Goal: Transaction & Acquisition: Purchase product/service

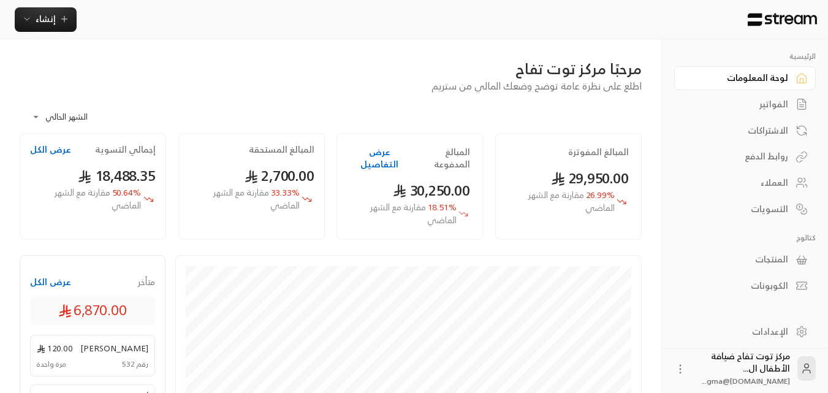
click at [792, 98] on link "الفواتير" at bounding box center [745, 105] width 142 height 24
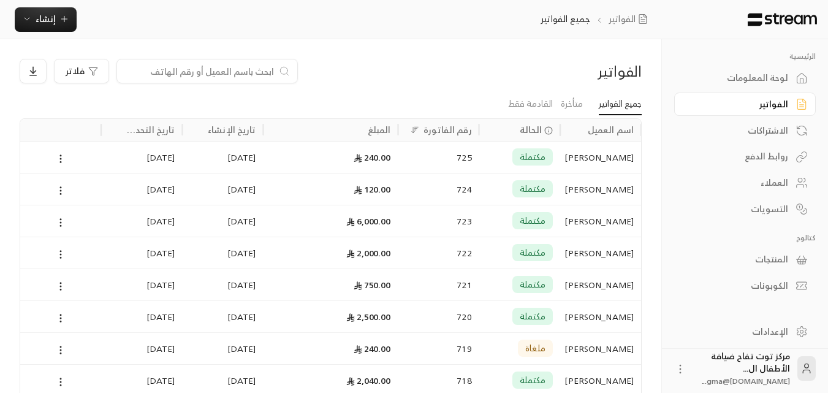
click at [215, 76] on input at bounding box center [199, 70] width 150 height 13
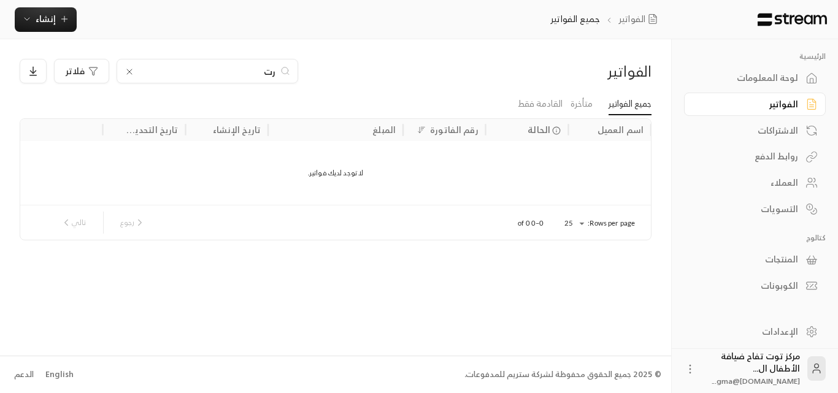
type input "ر"
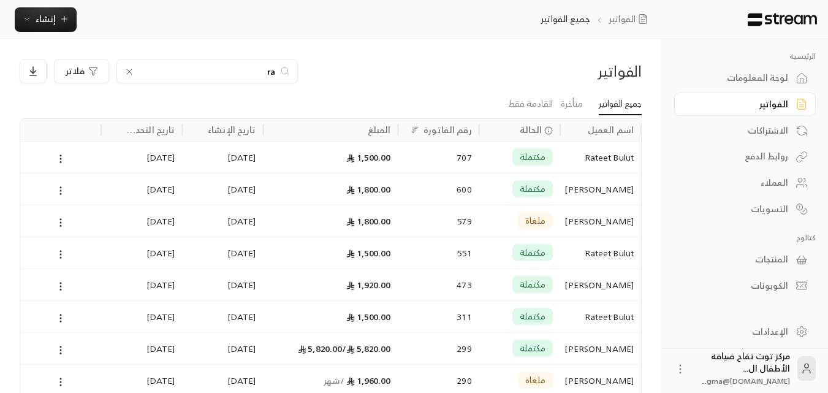
type input "ra"
click at [609, 166] on div "Rateet Bulut" at bounding box center [601, 157] width 66 height 31
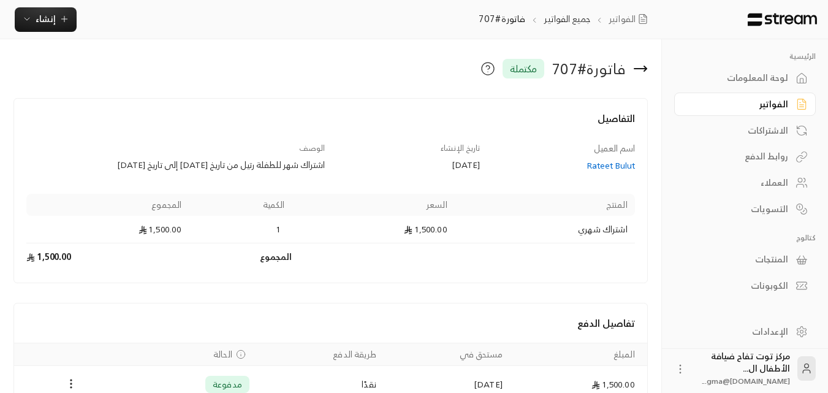
click at [594, 167] on div "Rateet Bulut" at bounding box center [563, 165] width 143 height 12
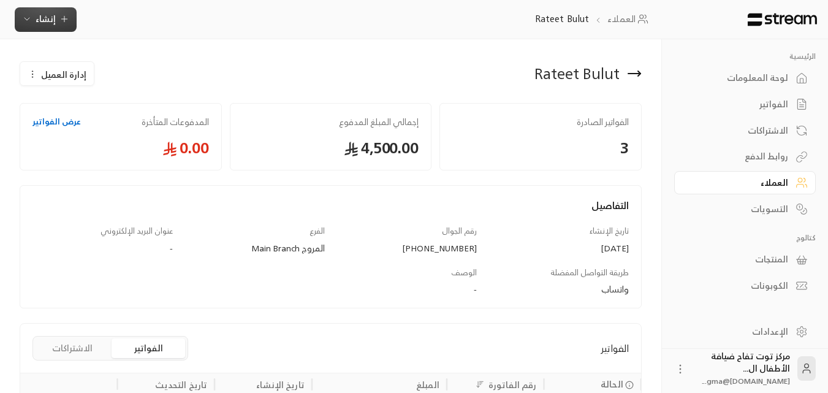
click at [48, 29] on button "إنشاء" at bounding box center [46, 19] width 62 height 25
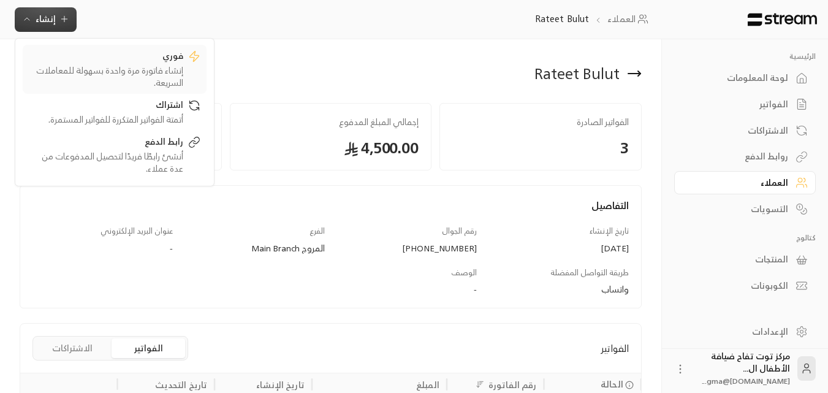
click at [158, 69] on div "إنشاء فاتورة مرة واحدة بسهولة للمعاملات السريعة." at bounding box center [106, 76] width 155 height 25
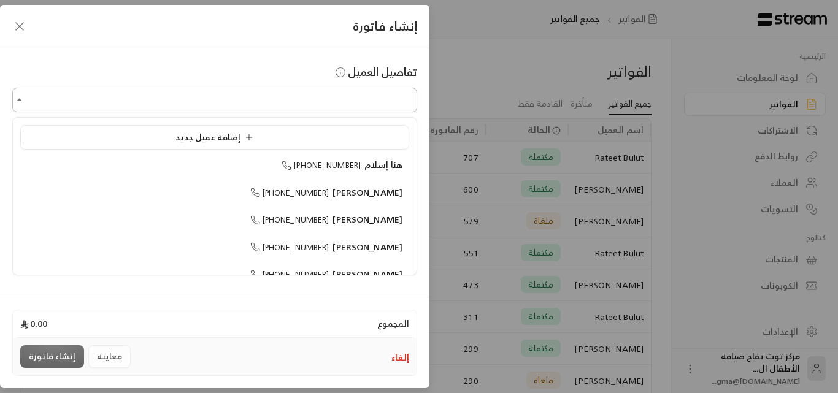
click at [286, 110] on input "اختر العميل" at bounding box center [214, 100] width 405 height 21
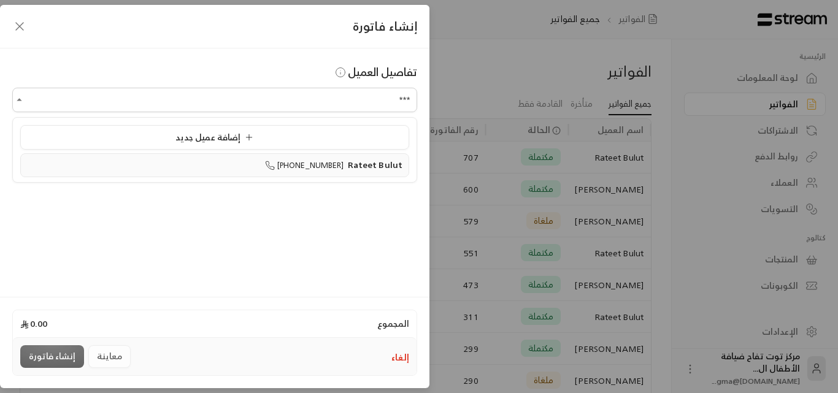
click at [359, 163] on span "Rateet Bulut" at bounding box center [375, 164] width 55 height 15
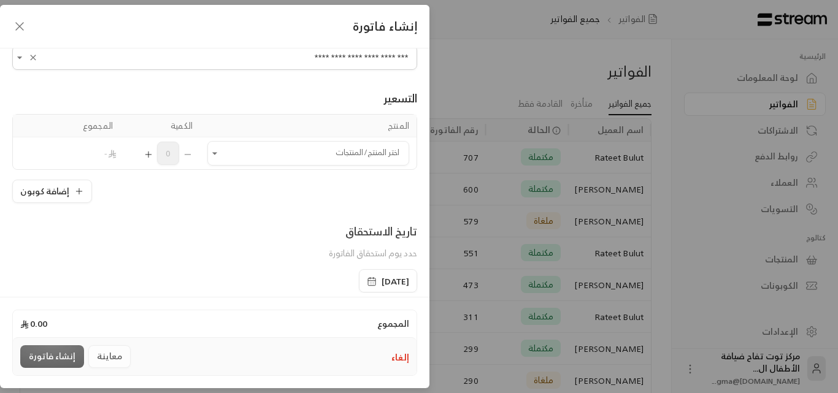
scroll to position [61, 0]
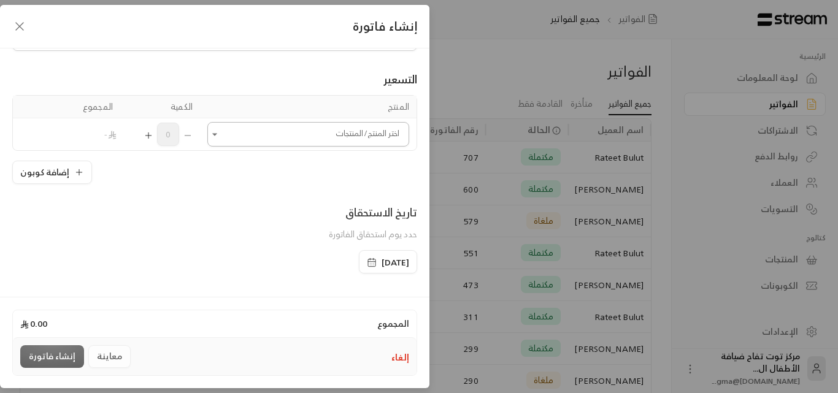
type input "**********"
click at [234, 143] on input "اختر العميل" at bounding box center [308, 134] width 202 height 21
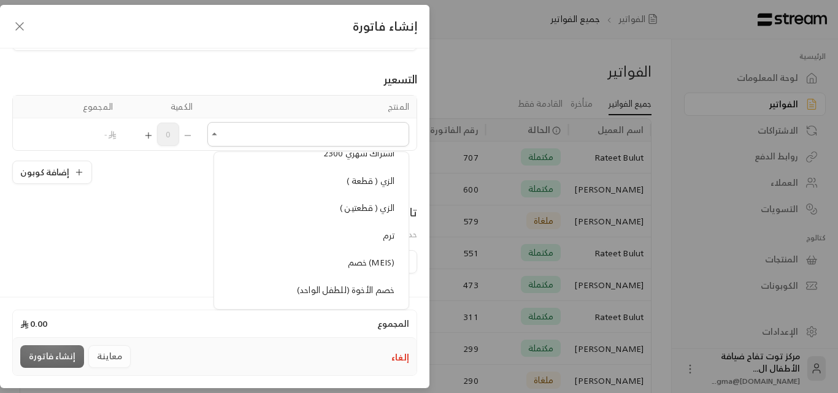
scroll to position [1104, 0]
click at [353, 209] on span "الزي ( قطعتين )" at bounding box center [367, 204] width 55 height 15
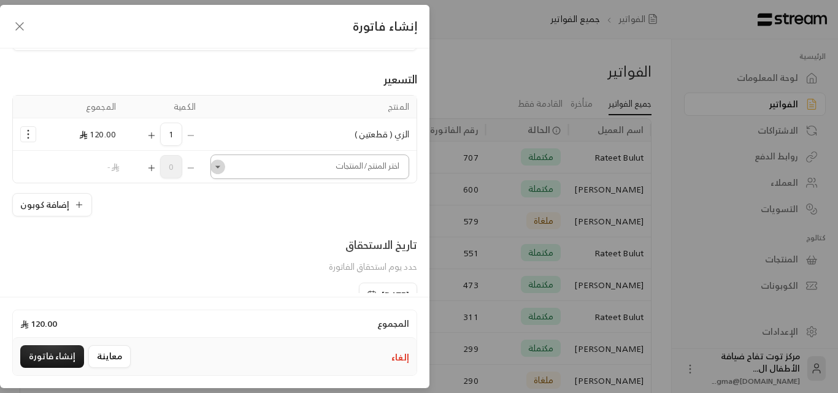
click at [220, 166] on icon "Open" at bounding box center [218, 167] width 12 height 12
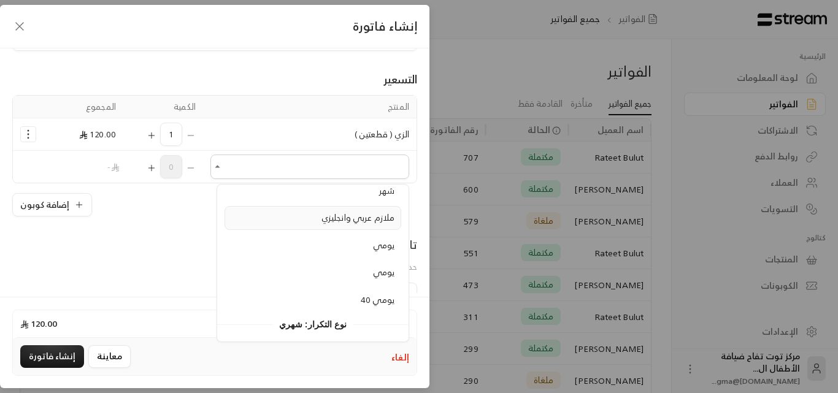
click at [361, 216] on span "ملازم عربي وانجليزي" at bounding box center [357, 217] width 73 height 15
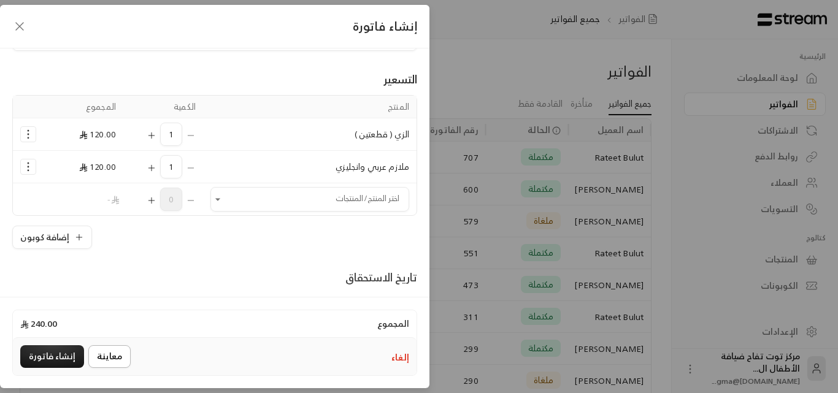
click at [116, 357] on button "معاينة" at bounding box center [109, 356] width 42 height 23
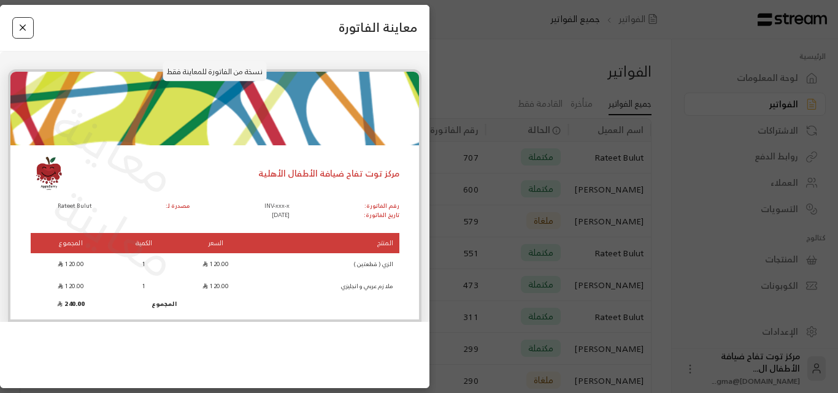
click at [19, 26] on button "Close" at bounding box center [22, 27] width 21 height 21
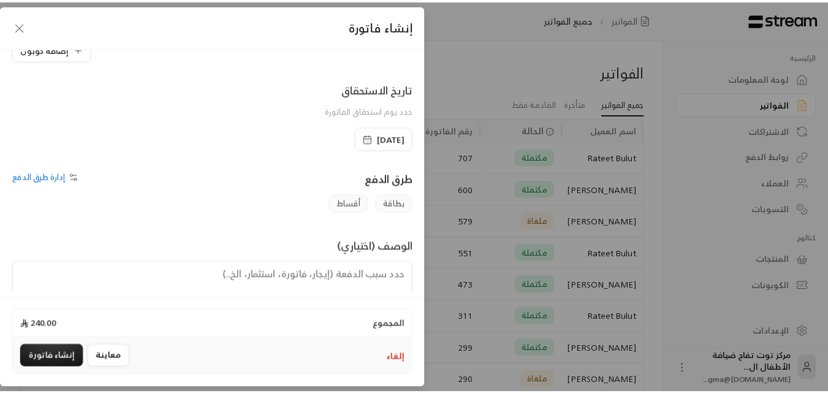
scroll to position [288, 0]
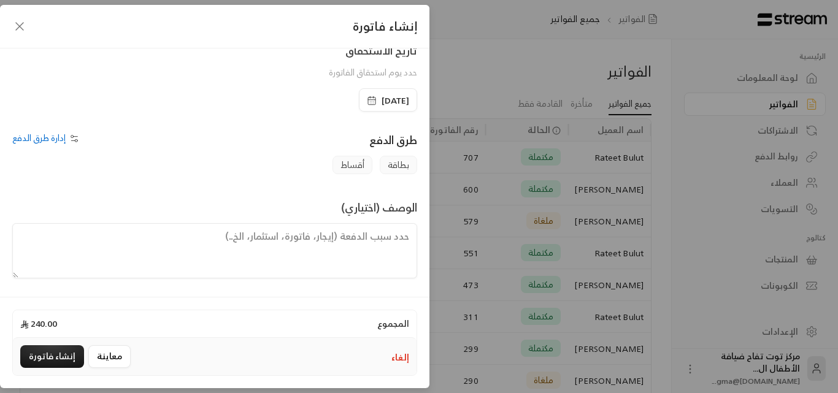
click at [394, 238] on textarea at bounding box center [214, 250] width 405 height 55
type textarea "v"
type textarea "رسوم الزي و الملازم للطفلة ريتال"
click at [105, 360] on button "معاينة" at bounding box center [109, 356] width 42 height 23
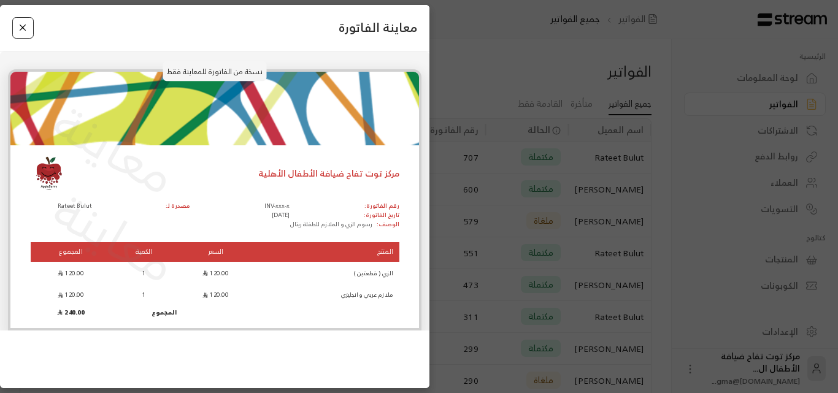
click at [19, 25] on button "Close" at bounding box center [22, 27] width 21 height 21
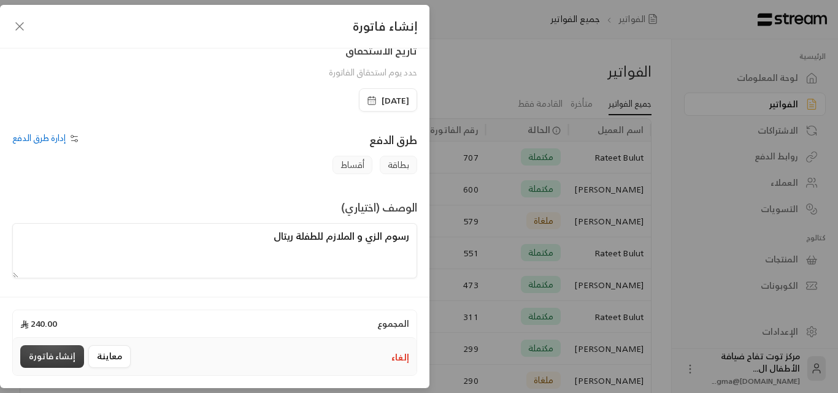
click at [61, 352] on button "إنشاء فاتورة" at bounding box center [52, 356] width 64 height 23
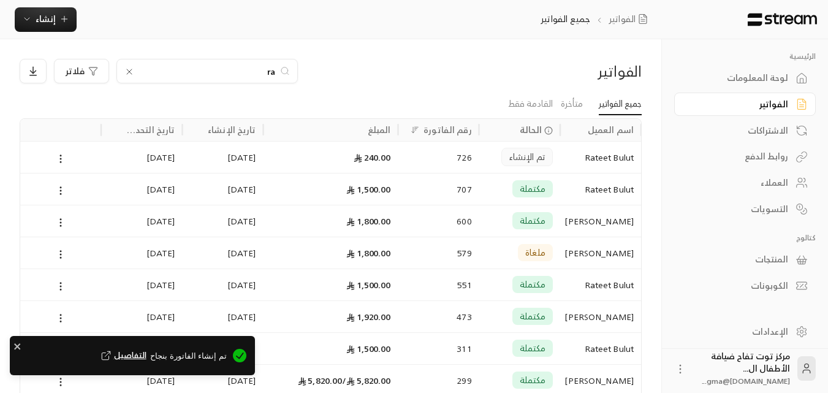
click at [172, 73] on input "ra" at bounding box center [207, 70] width 136 height 13
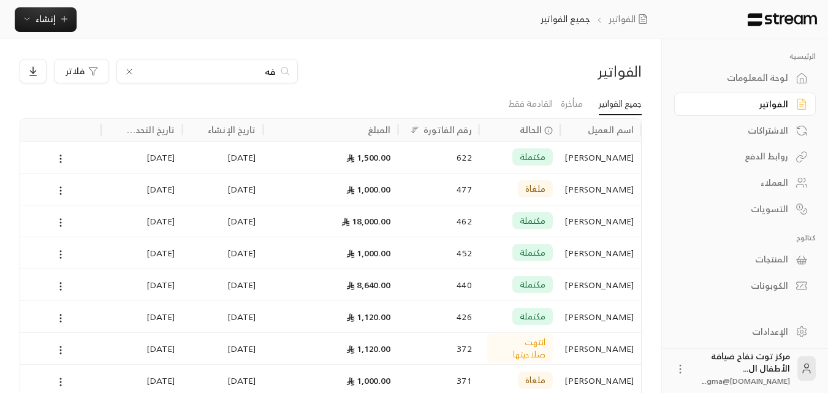
type input "ف"
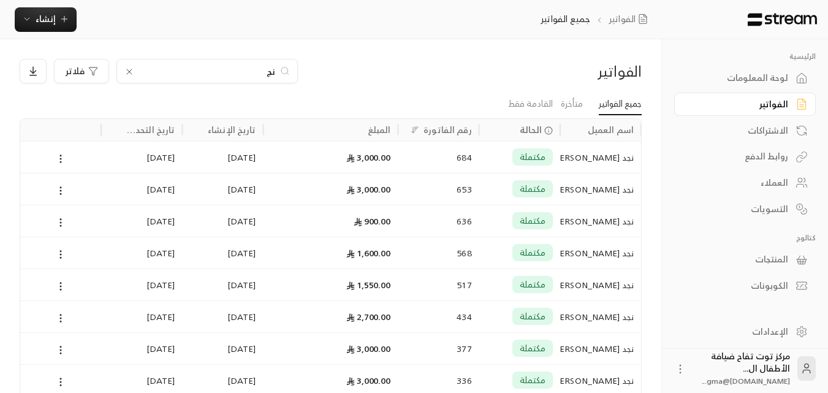
type input "ن"
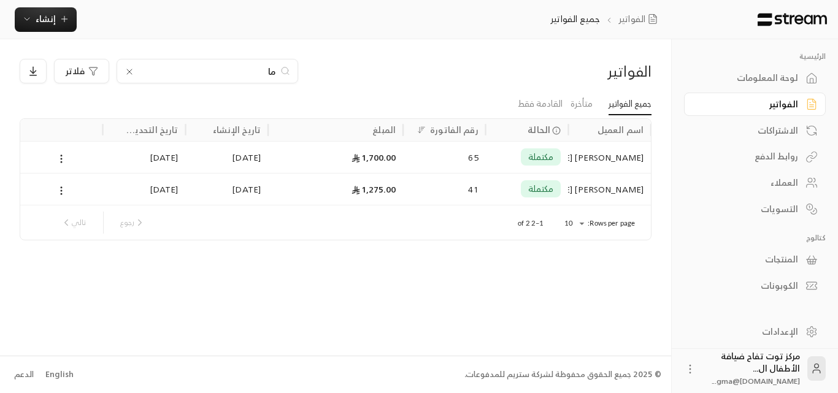
type input "م"
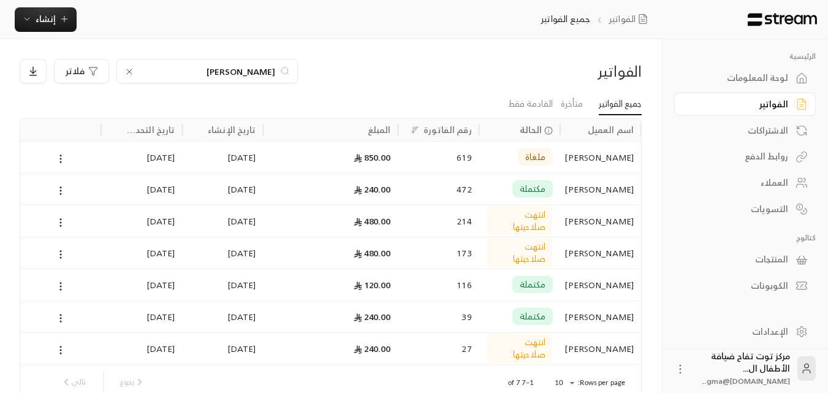
type input "[PERSON_NAME]"
click at [606, 191] on div "[PERSON_NAME]" at bounding box center [601, 189] width 66 height 31
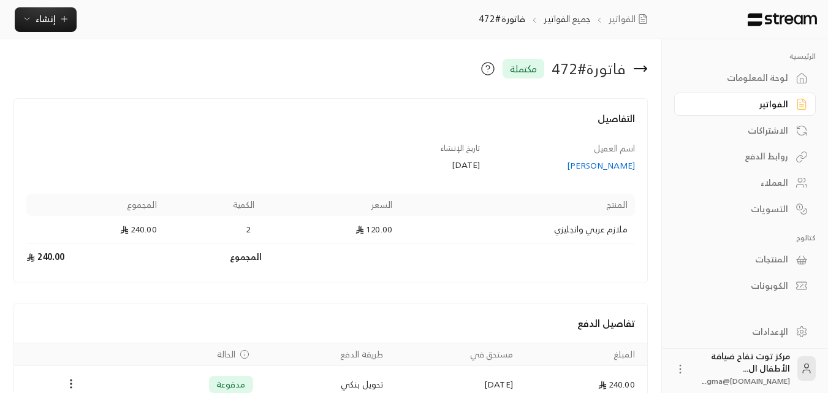
click at [628, 162] on div "[PERSON_NAME]" at bounding box center [563, 165] width 143 height 12
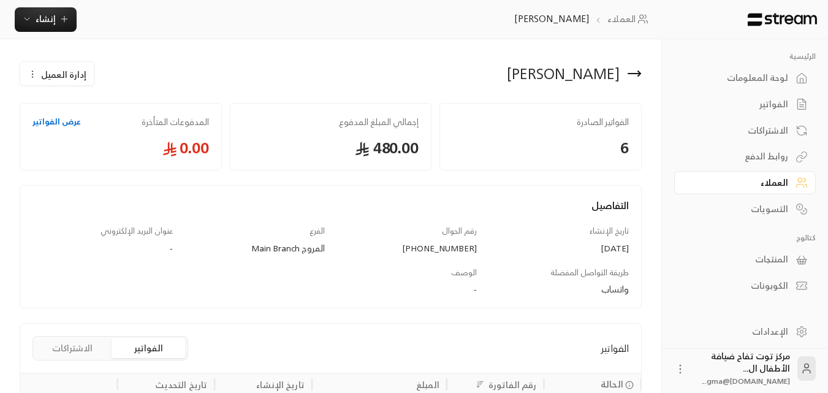
click at [640, 71] on icon at bounding box center [634, 73] width 15 height 15
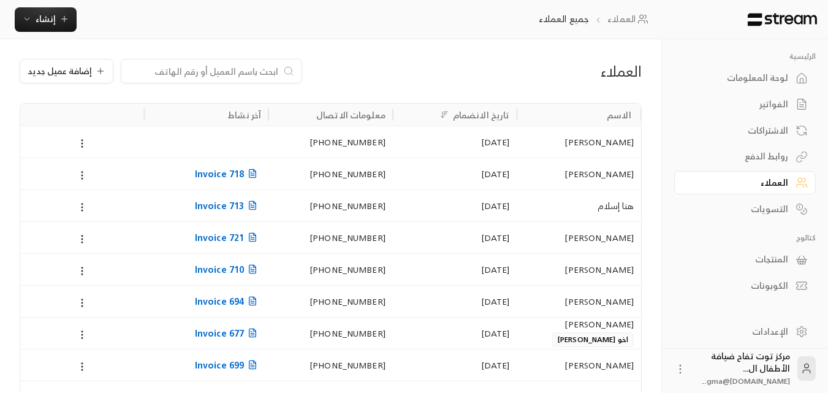
click at [238, 72] on input at bounding box center [204, 70] width 150 height 13
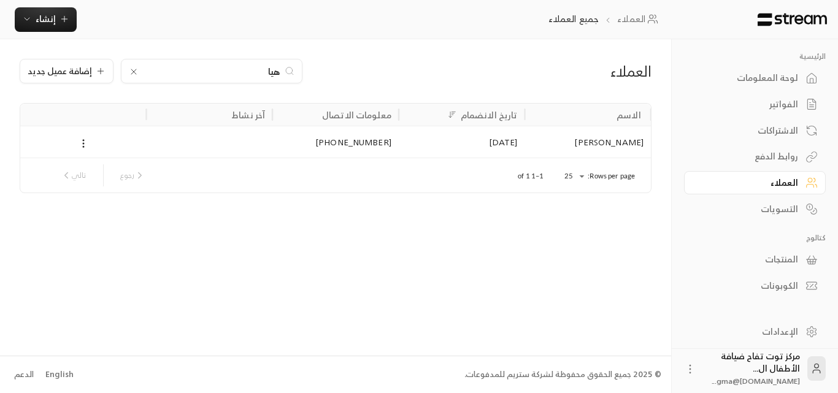
type input "هيا"
click at [606, 143] on div "[PERSON_NAME]" at bounding box center [588, 141] width 112 height 31
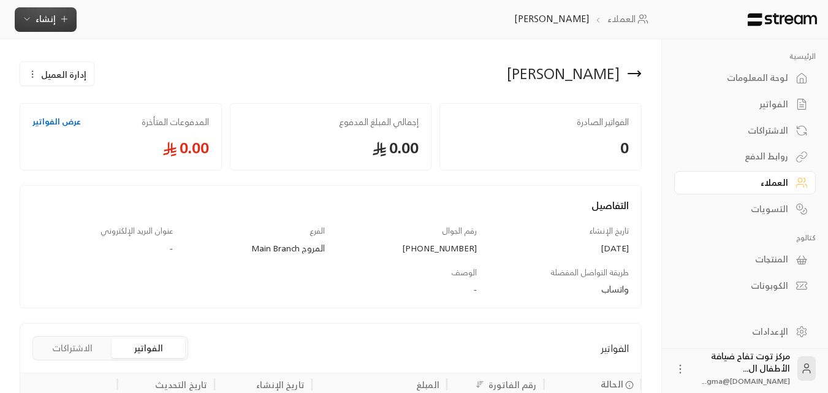
click at [53, 18] on span "إنشاء" at bounding box center [46, 18] width 20 height 15
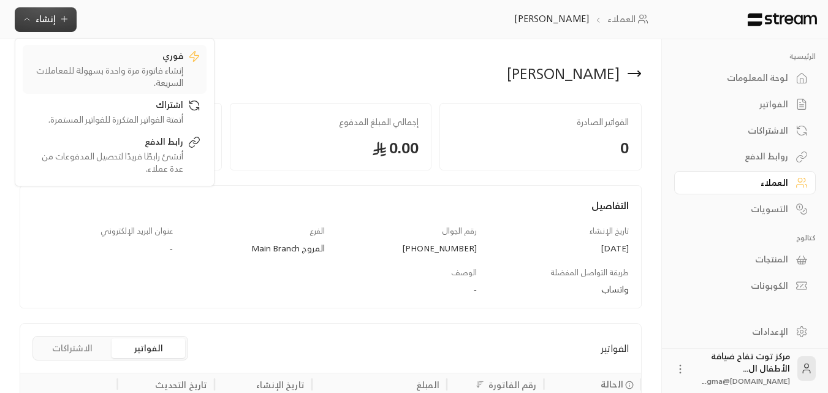
click at [131, 60] on div "فوري" at bounding box center [106, 57] width 155 height 15
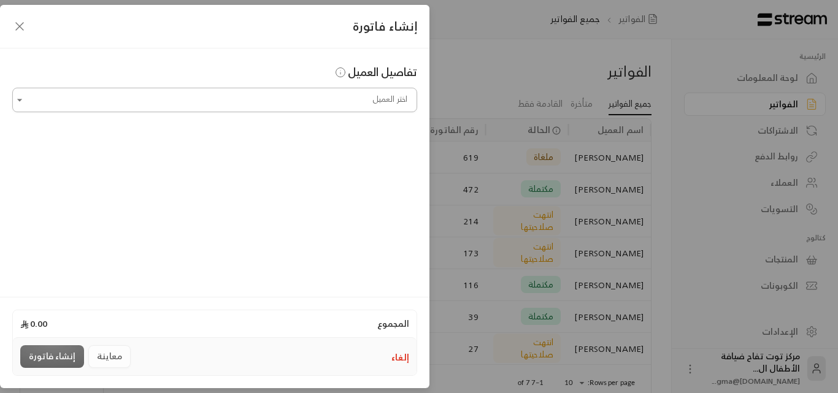
click at [309, 101] on input "اختر العميل" at bounding box center [214, 100] width 405 height 21
click at [329, 167] on span "[PHONE_NUMBER]" at bounding box center [289, 165] width 79 height 14
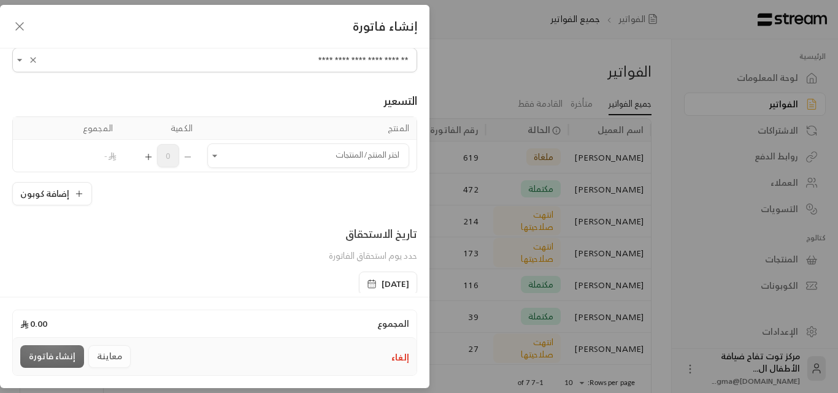
scroll to position [61, 0]
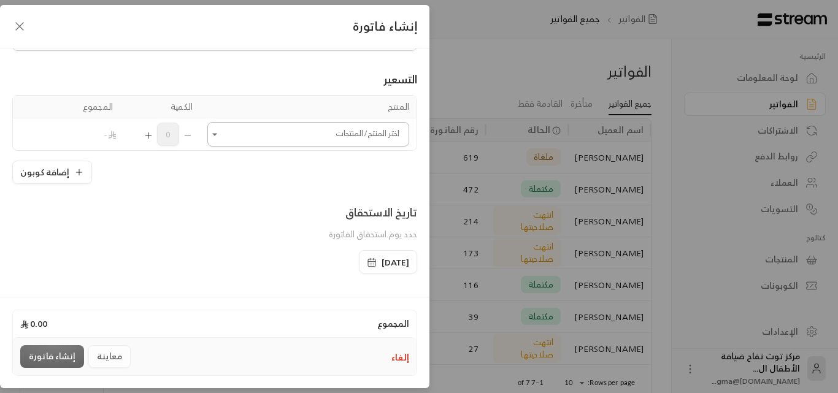
click at [221, 134] on icon "Open" at bounding box center [214, 134] width 12 height 12
type input "**********"
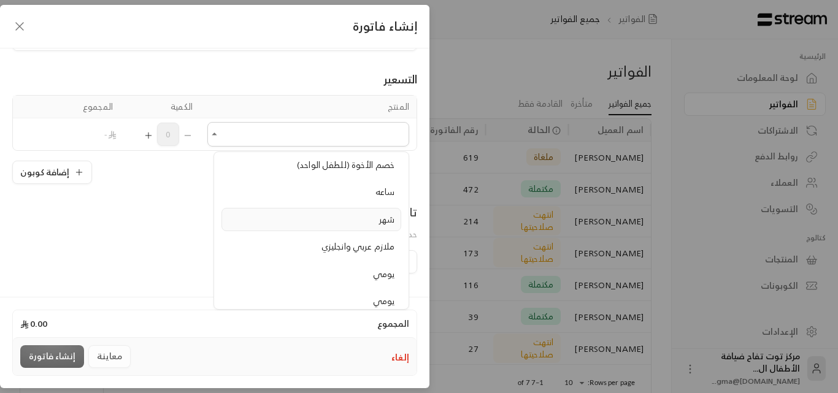
click at [386, 219] on span "شهر" at bounding box center [386, 219] width 15 height 15
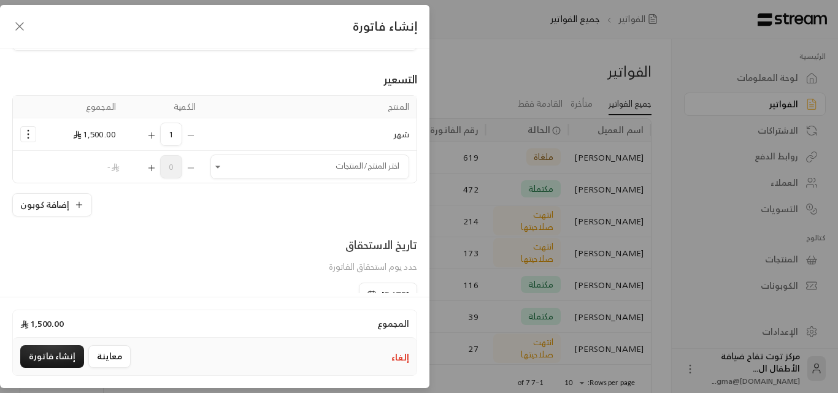
click at [32, 131] on icon "Selected Products" at bounding box center [28, 134] width 12 height 12
click at [99, 190] on span "إزالة المنتج" at bounding box center [81, 186] width 35 height 14
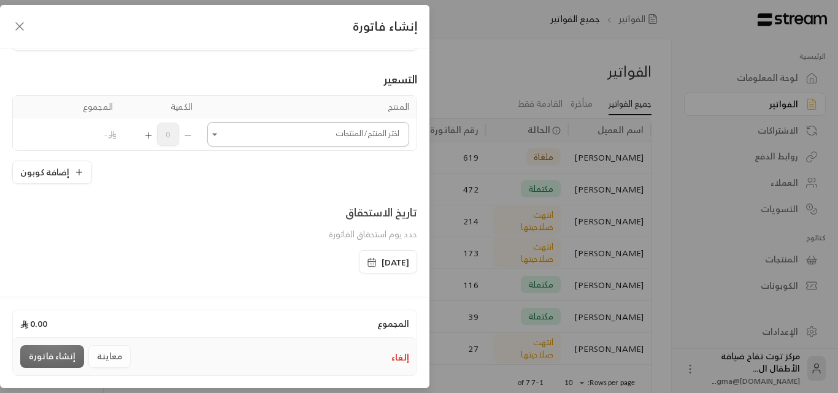
click at [221, 133] on icon "Open" at bounding box center [214, 134] width 12 height 12
click at [384, 205] on span "1800" at bounding box center [385, 203] width 20 height 15
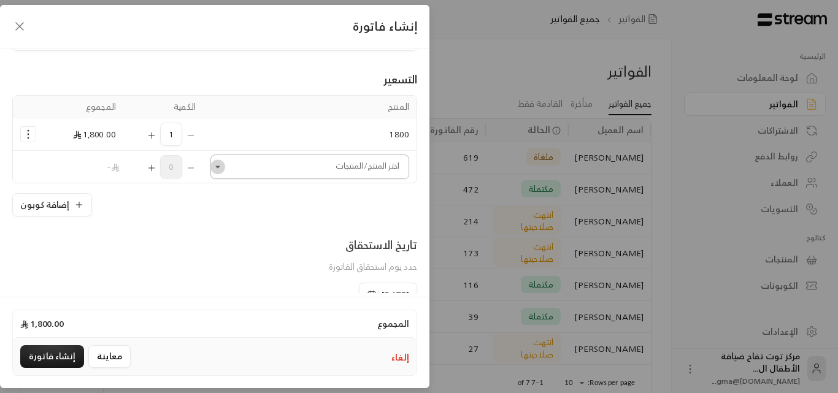
click at [224, 160] on button "Open" at bounding box center [217, 166] width 15 height 15
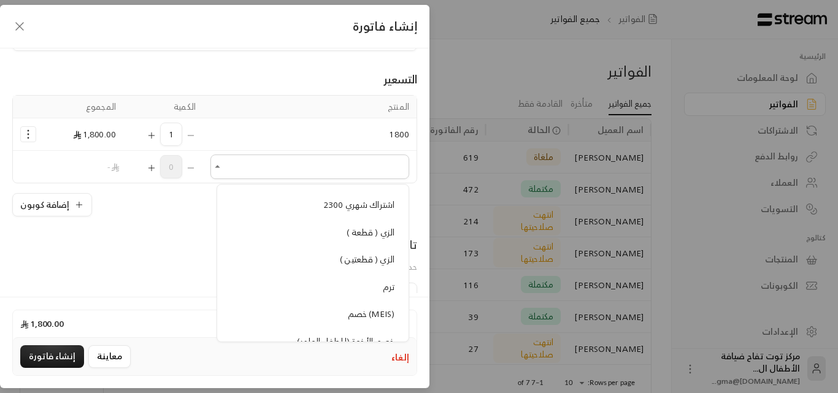
scroll to position [1104, 0]
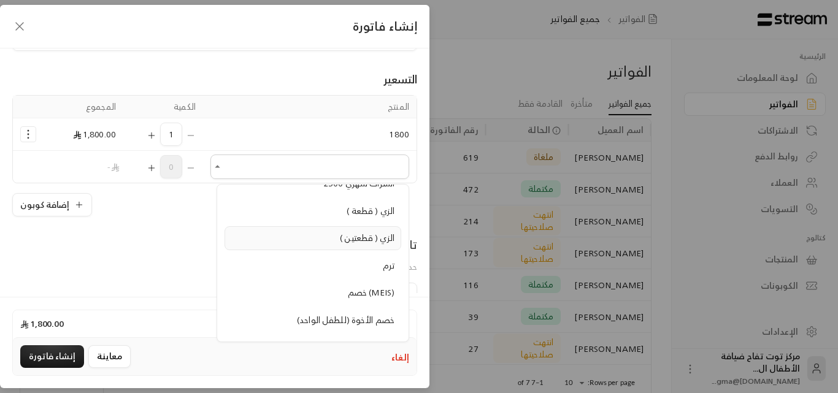
click at [353, 242] on span "الزي ( قطعتين )" at bounding box center [367, 237] width 55 height 15
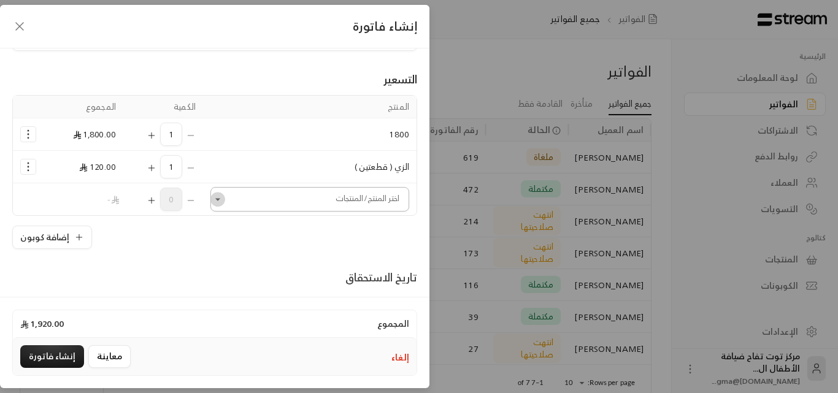
click at [224, 203] on icon "Open" at bounding box center [218, 199] width 12 height 12
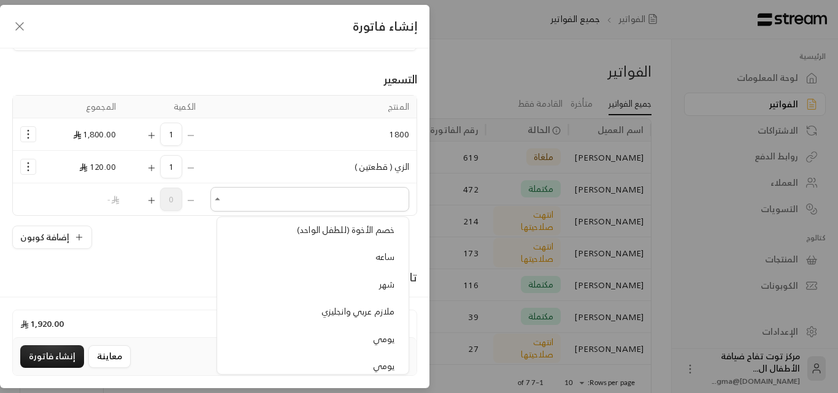
scroll to position [1288, 0]
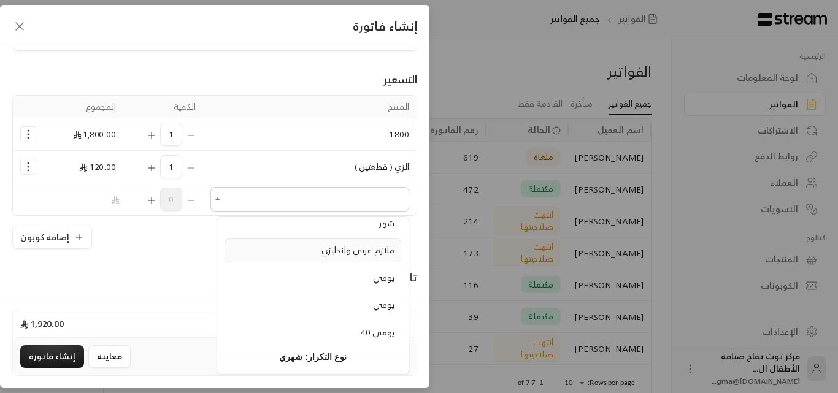
click at [336, 255] on span "ملازم عربي وانجليزي" at bounding box center [357, 249] width 73 height 15
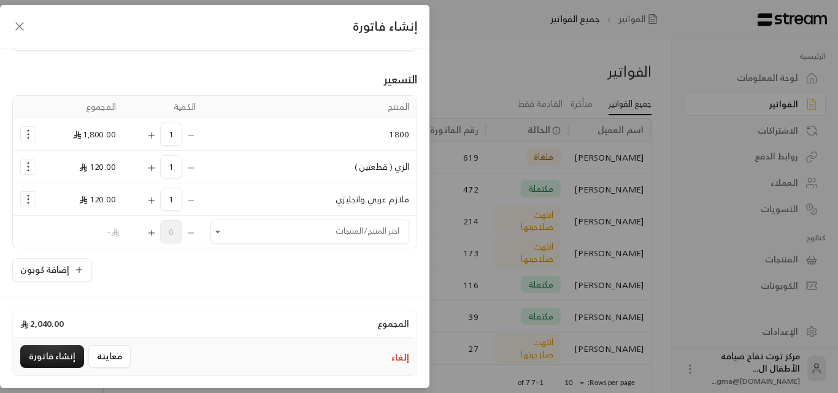
scroll to position [307, 0]
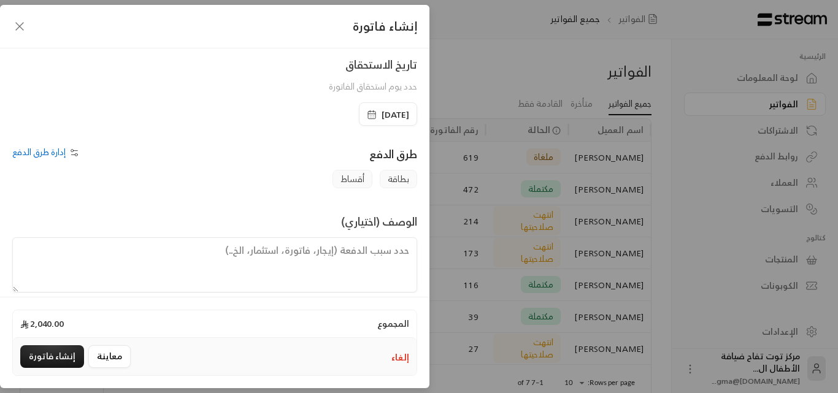
click at [378, 242] on textarea at bounding box center [214, 264] width 405 height 55
click at [378, 245] on textarea at bounding box center [214, 264] width 405 height 55
type textarea "ر"
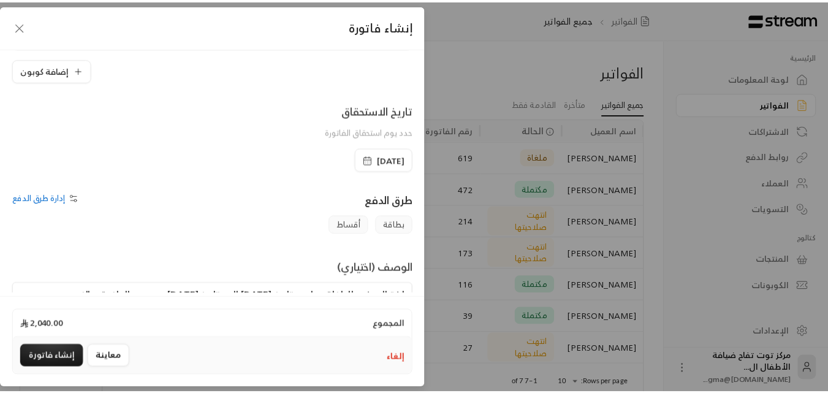
scroll to position [321, 0]
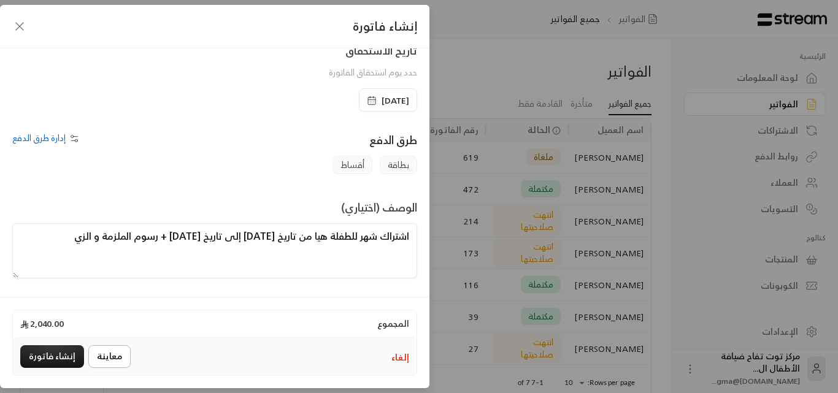
click at [112, 354] on button "معاينة" at bounding box center [109, 356] width 42 height 23
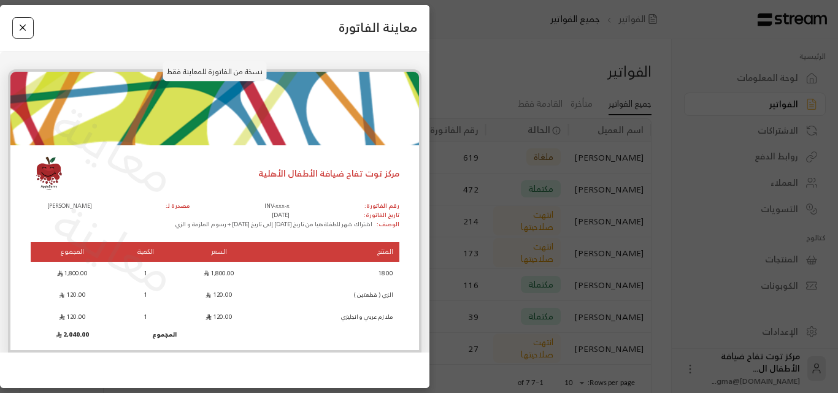
click at [29, 28] on button "Close" at bounding box center [22, 27] width 21 height 21
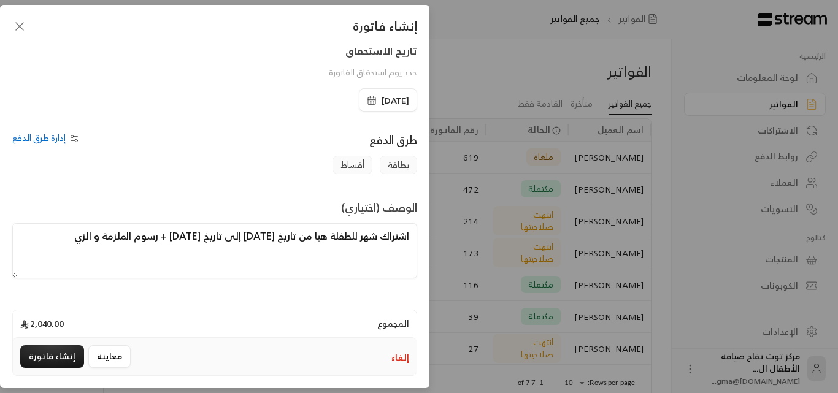
click at [165, 236] on textarea "اشتراك شهر للطفلة هيا من تاريخ [DATE] إلى تاريخ [DATE] + رسوم الملزمة و الزي" at bounding box center [214, 250] width 405 height 55
type textarea "اشتراك شهر للطفلة هيا من تاريخ [DATE] إلى تاريخ [DATE] + رسوم الملزمة و الزي"
click at [69, 354] on button "إنشاء فاتورة" at bounding box center [52, 356] width 64 height 23
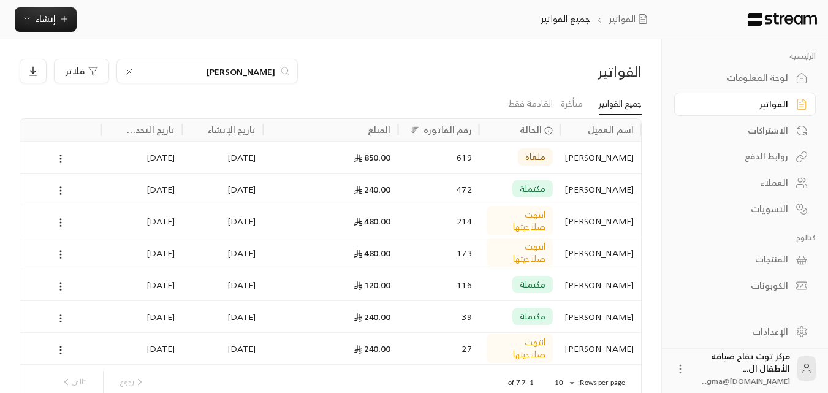
click at [128, 74] on icon at bounding box center [129, 72] width 10 height 10
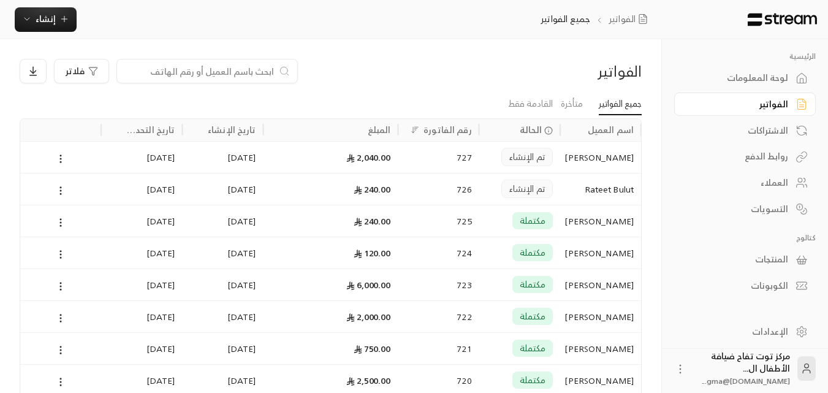
click at [234, 71] on input at bounding box center [199, 70] width 150 height 13
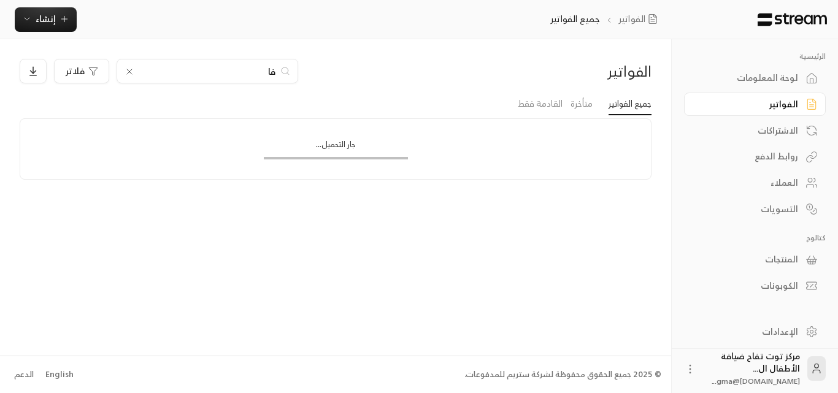
type input "ف"
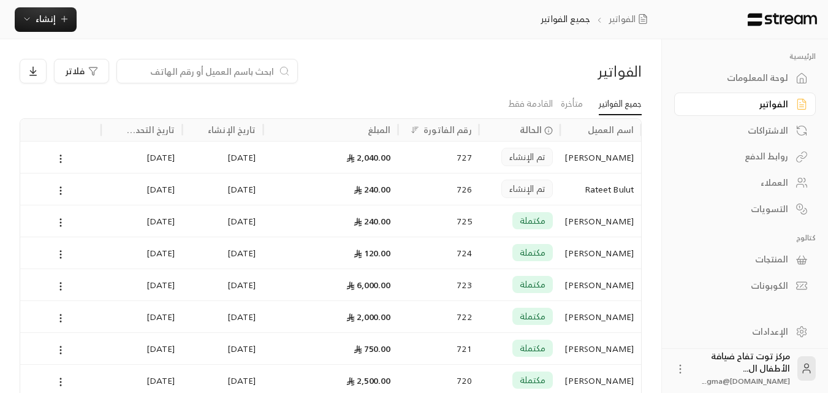
type input "إ"
click at [234, 71] on input "[PERSON_NAME]" at bounding box center [207, 70] width 136 height 13
type input "[PERSON_NAME]"
click at [237, 20] on div "الفواتير جميع الفواتير إنشاء فوري إنشاء فاتورة مرة واحدة بسهولة للمعاملات السري…" at bounding box center [333, 19] width 666 height 39
click at [608, 162] on div "[PERSON_NAME]" at bounding box center [601, 157] width 66 height 31
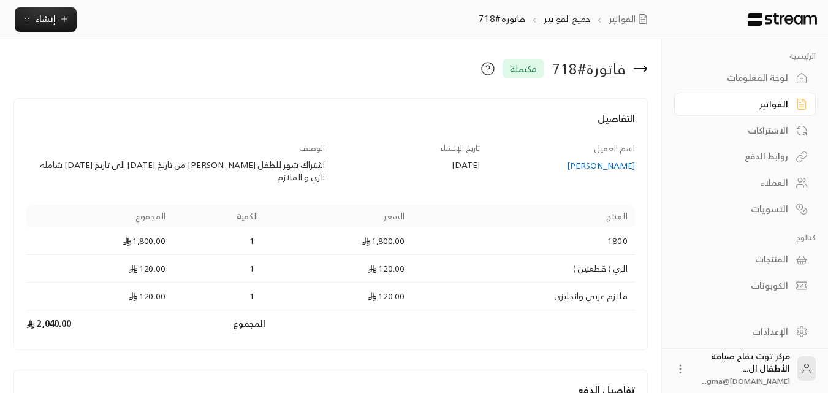
click at [595, 166] on div "[PERSON_NAME]" at bounding box center [563, 165] width 143 height 12
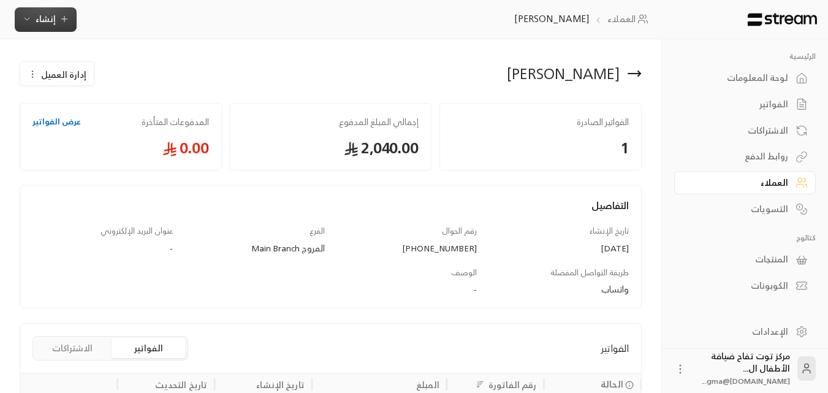
click at [64, 23] on icon "button" at bounding box center [64, 19] width 10 height 10
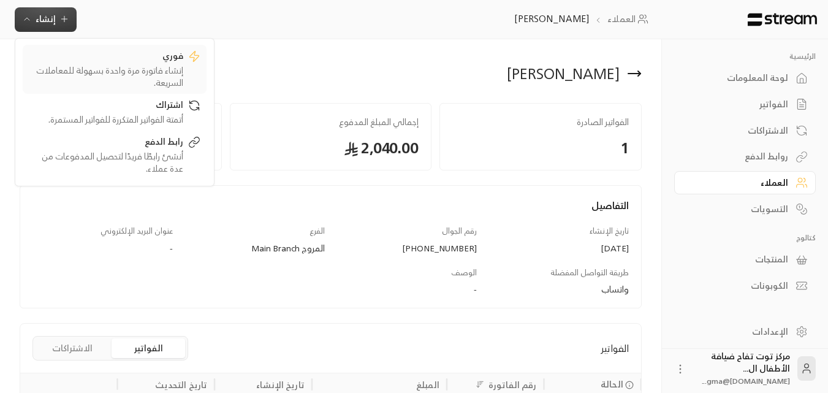
click at [151, 69] on div "إنشاء فاتورة مرة واحدة بسهولة للمعاملات السريعة." at bounding box center [106, 76] width 155 height 25
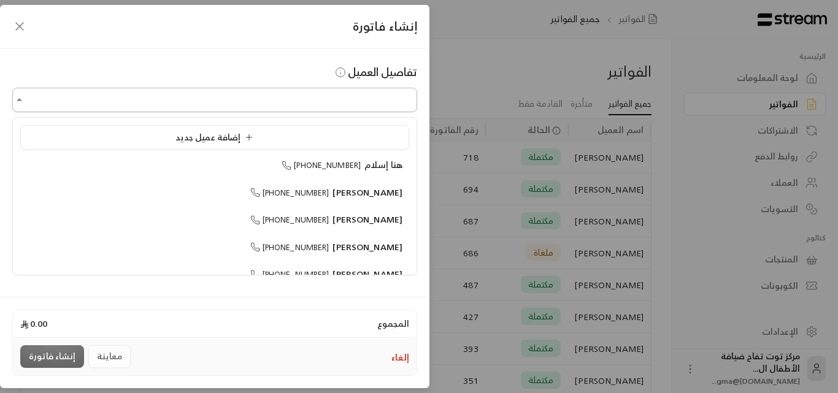
click at [284, 102] on input "اختر العميل" at bounding box center [214, 100] width 405 height 21
click at [360, 164] on span "[PERSON_NAME]" at bounding box center [367, 164] width 70 height 15
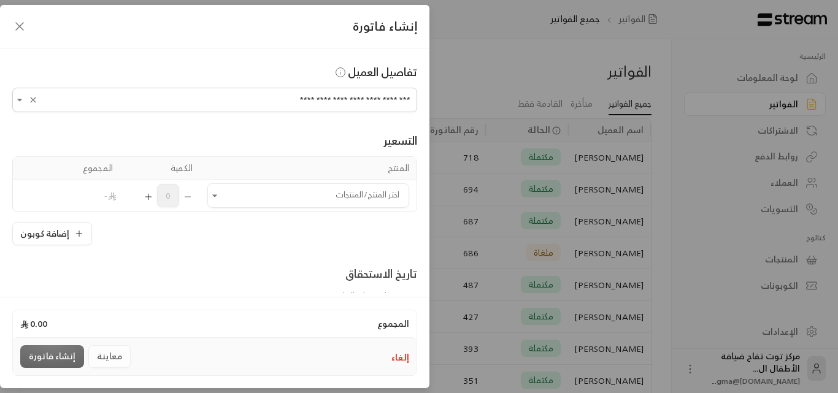
type input "**********"
click at [22, 27] on icon "button" at bounding box center [19, 26] width 15 height 15
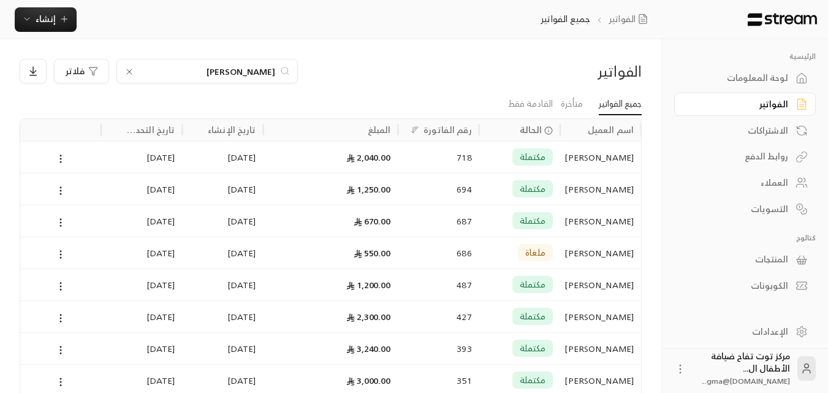
click at [126, 71] on icon at bounding box center [129, 72] width 10 height 10
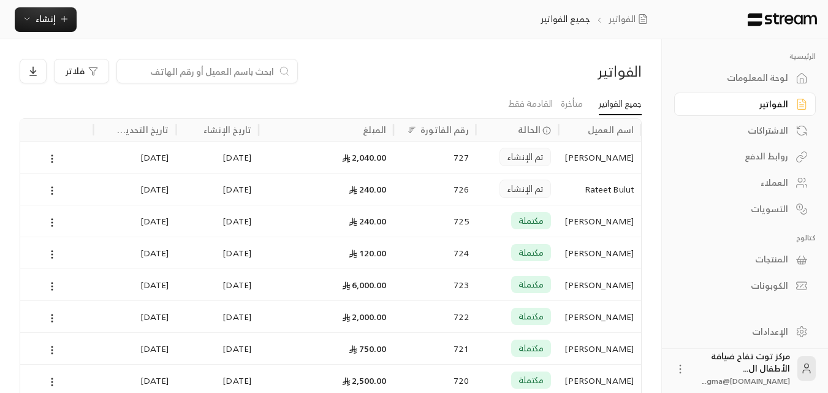
click at [133, 68] on input at bounding box center [199, 70] width 150 height 13
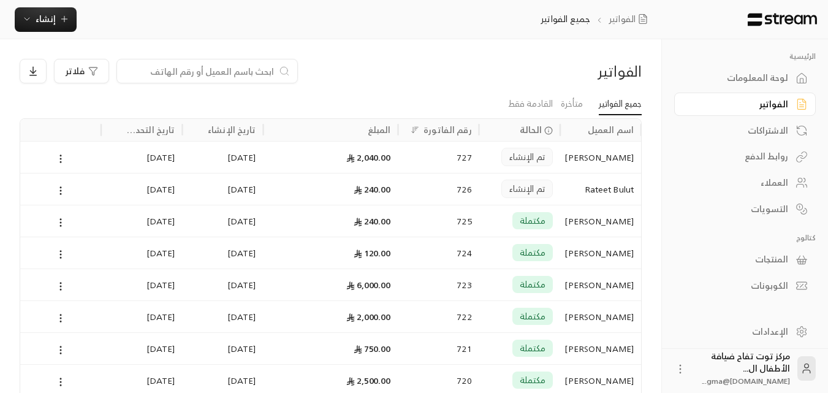
click at [782, 101] on div "الفواتير" at bounding box center [739, 104] width 99 height 12
click at [784, 183] on div "العملاء" at bounding box center [739, 183] width 99 height 12
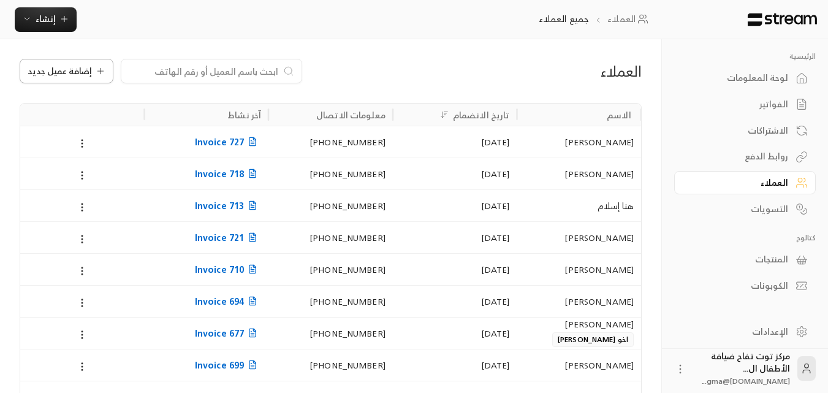
click at [91, 75] on div "إضافة عميل جديد" at bounding box center [67, 71] width 78 height 10
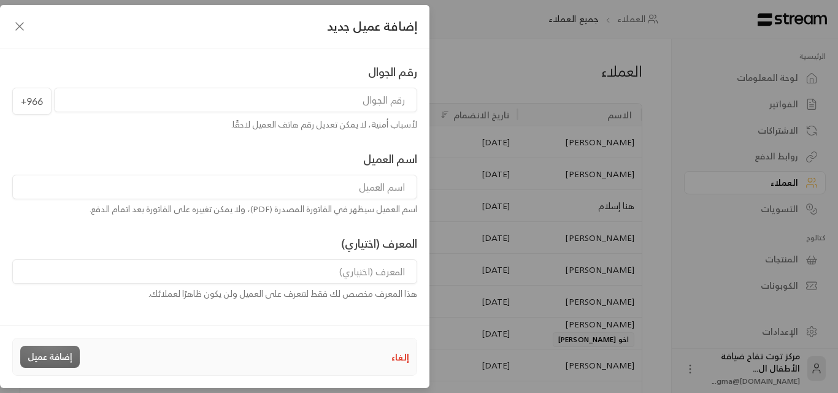
click at [397, 99] on input "tel" at bounding box center [235, 100] width 363 height 25
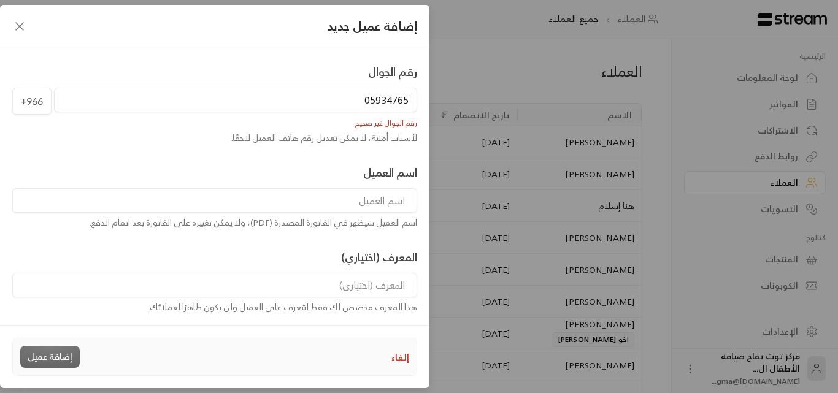
drag, startPoint x: 357, startPoint y: 99, endPoint x: 414, endPoint y: 99, distance: 57.6
click at [414, 99] on input "05934765" at bounding box center [235, 100] width 363 height 25
click at [355, 99] on input "966593477654" at bounding box center [235, 100] width 363 height 25
click at [331, 99] on input "966593477654" at bounding box center [235, 100] width 363 height 25
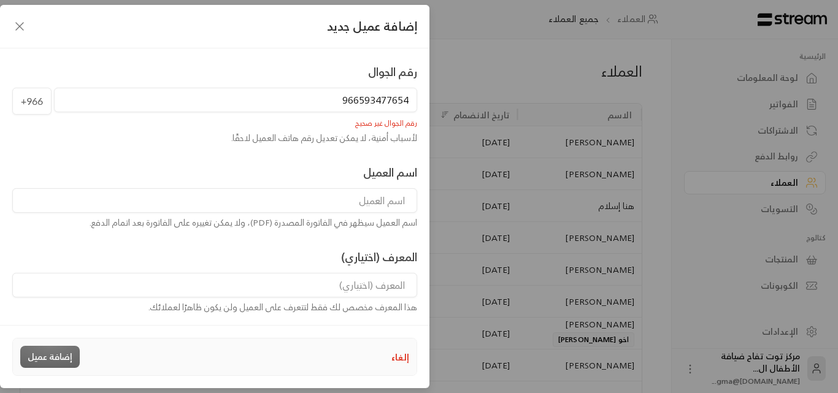
drag, startPoint x: 337, startPoint y: 99, endPoint x: 357, endPoint y: 110, distance: 23.6
click at [357, 105] on input "966593477654" at bounding box center [235, 100] width 363 height 25
click at [343, 104] on input "0593477654" at bounding box center [235, 100] width 363 height 25
drag, startPoint x: 348, startPoint y: 102, endPoint x: 405, endPoint y: 104, distance: 56.4
click at [405, 104] on input "0593477654" at bounding box center [235, 100] width 363 height 25
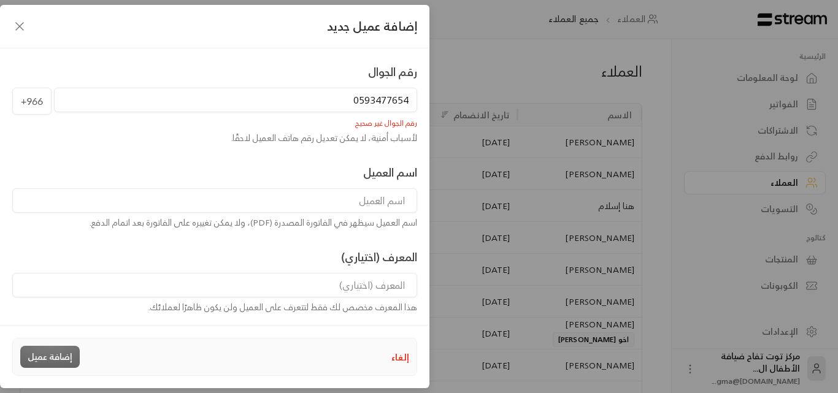
drag, startPoint x: 345, startPoint y: 101, endPoint x: 418, endPoint y: 110, distance: 73.6
click at [418, 110] on div "رقم الجوال [PHONE_NUMBER] رقم الجوال غير صحيح لأسباب أمنية، لا يمكن تعديل رقم ه…" at bounding box center [214, 103] width 417 height 81
type input "059347765"
click at [380, 207] on input at bounding box center [214, 200] width 405 height 25
type input "[PERSON_NAME]"
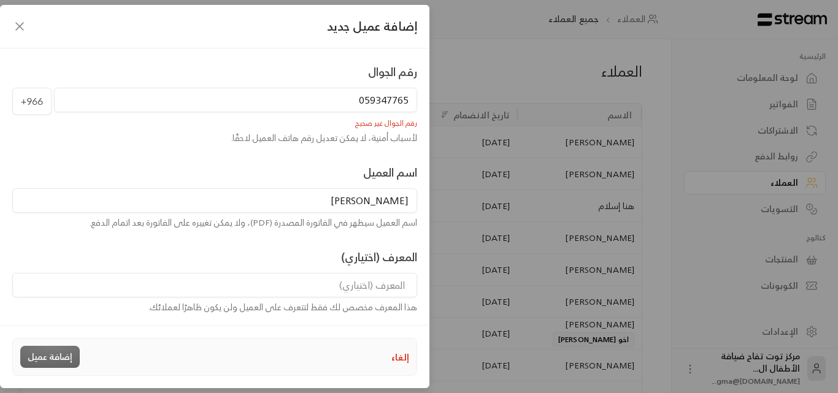
click at [346, 102] on input "059347765" at bounding box center [235, 100] width 363 height 25
drag, startPoint x: 392, startPoint y: 97, endPoint x: 409, endPoint y: 100, distance: 16.7
click at [409, 100] on input "059347765966" at bounding box center [235, 100] width 363 height 25
click at [407, 98] on input "059347765" at bounding box center [235, 100] width 363 height 25
click at [362, 100] on input "966059347765" at bounding box center [235, 100] width 363 height 25
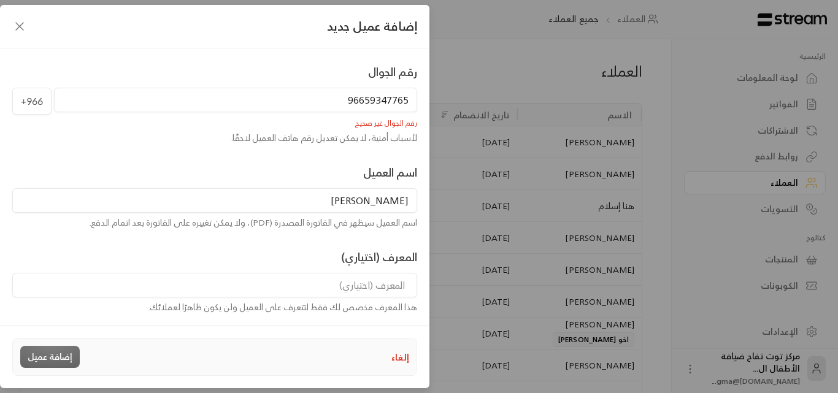
drag, startPoint x: 343, startPoint y: 98, endPoint x: 361, endPoint y: 101, distance: 18.0
click at [361, 101] on input "96659347765" at bounding box center [235, 100] width 363 height 25
click at [335, 279] on input at bounding box center [214, 285] width 405 height 25
click at [361, 99] on input "059347765" at bounding box center [235, 100] width 363 height 25
drag, startPoint x: 345, startPoint y: 91, endPoint x: 365, endPoint y: 104, distance: 24.8
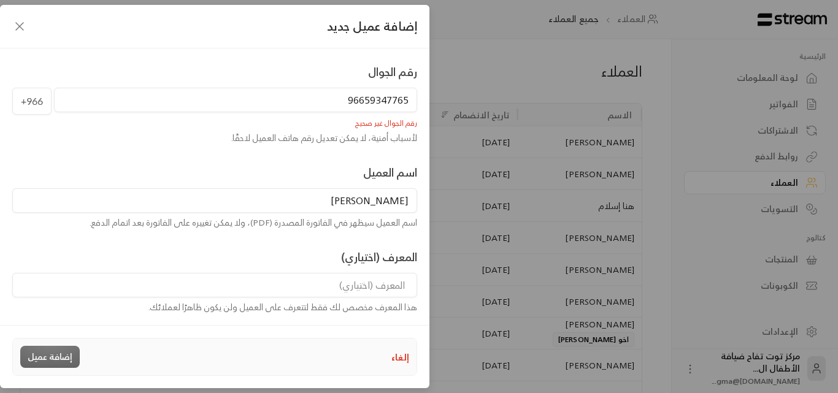
click at [365, 104] on input "96659347765" at bounding box center [235, 100] width 363 height 25
click at [364, 98] on input "59347765" at bounding box center [235, 100] width 363 height 25
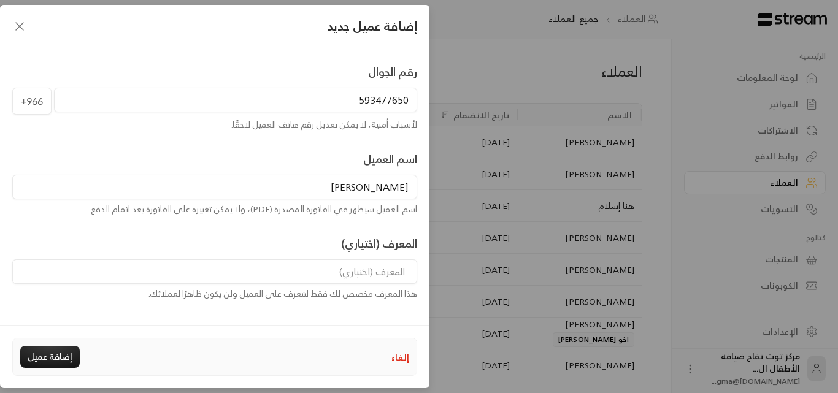
click at [405, 99] on input "593477650" at bounding box center [235, 100] width 363 height 25
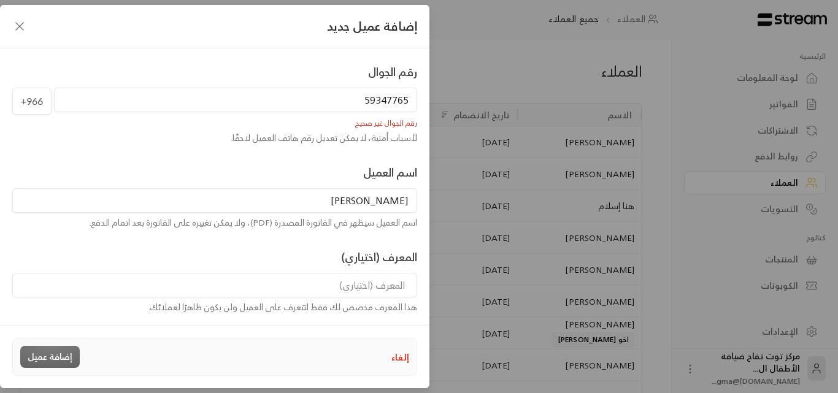
click at [410, 99] on input "59347765" at bounding box center [235, 100] width 363 height 25
click at [352, 102] on input "059347765" at bounding box center [235, 100] width 363 height 25
drag, startPoint x: 369, startPoint y: 101, endPoint x: 411, endPoint y: 105, distance: 42.0
click at [411, 105] on input "059347765" at bounding box center [235, 100] width 363 height 25
type input "059347765"
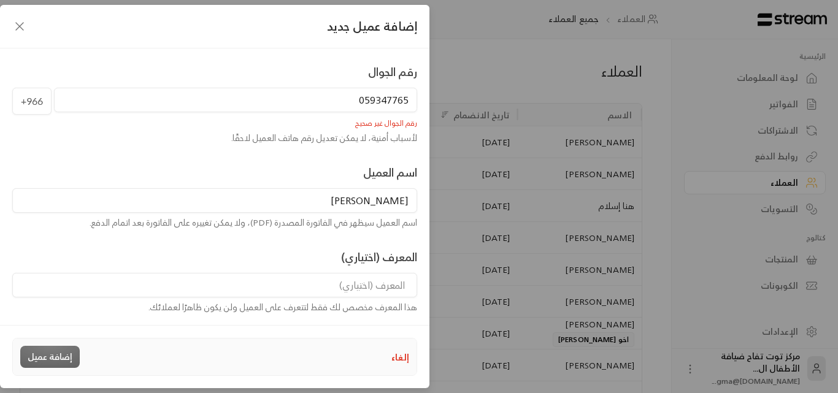
click at [13, 23] on icon "button" at bounding box center [19, 26] width 15 height 15
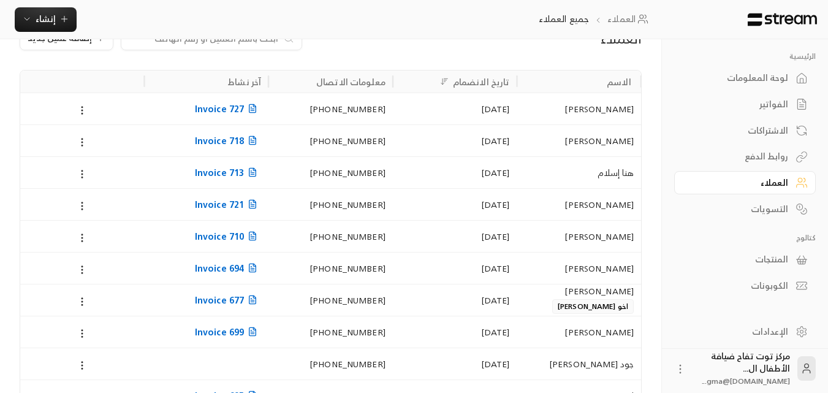
scroll to position [21, 0]
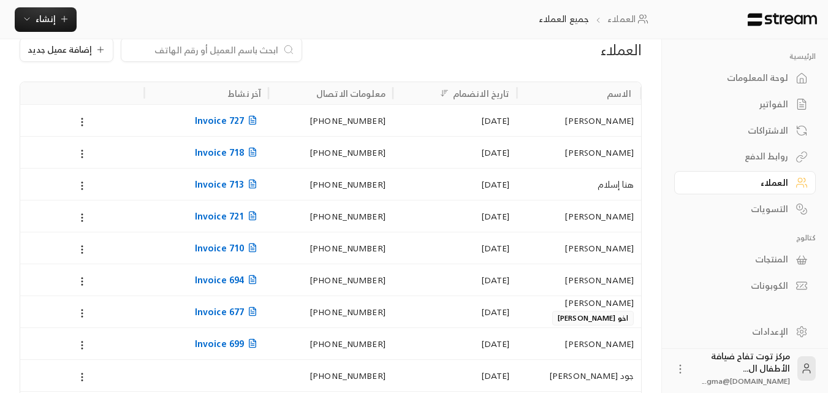
click at [179, 46] on input at bounding box center [204, 49] width 150 height 13
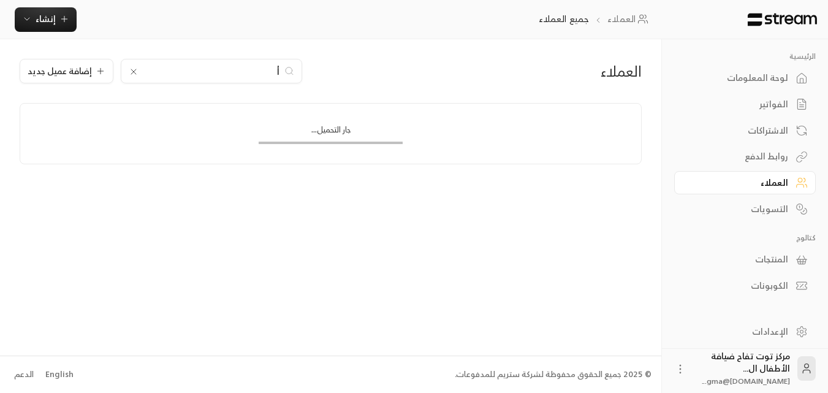
scroll to position [0, 0]
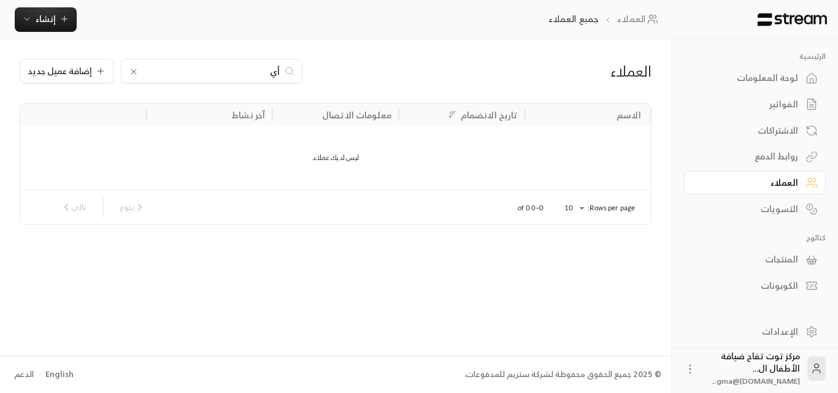
type input "أ"
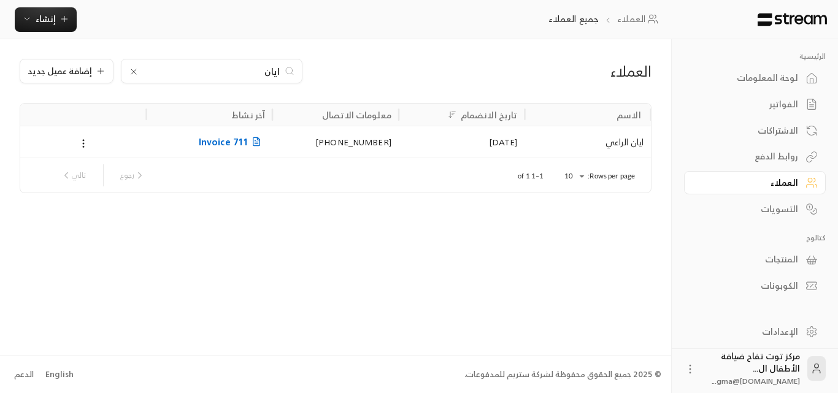
type input "ايان"
click at [631, 137] on div "ايان الراعي" at bounding box center [588, 141] width 112 height 31
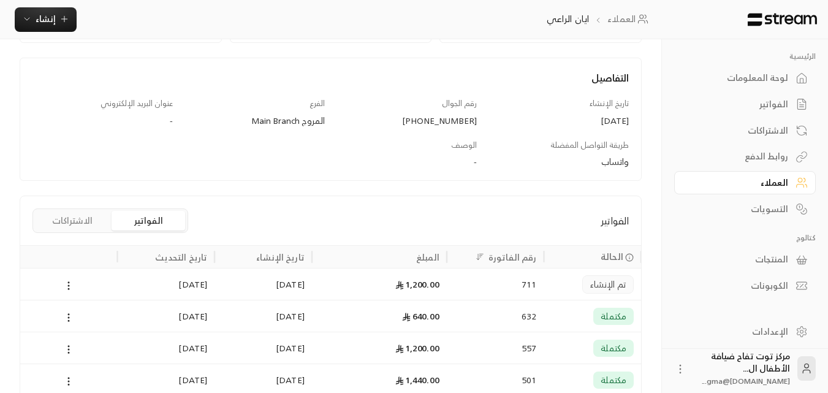
scroll to position [184, 0]
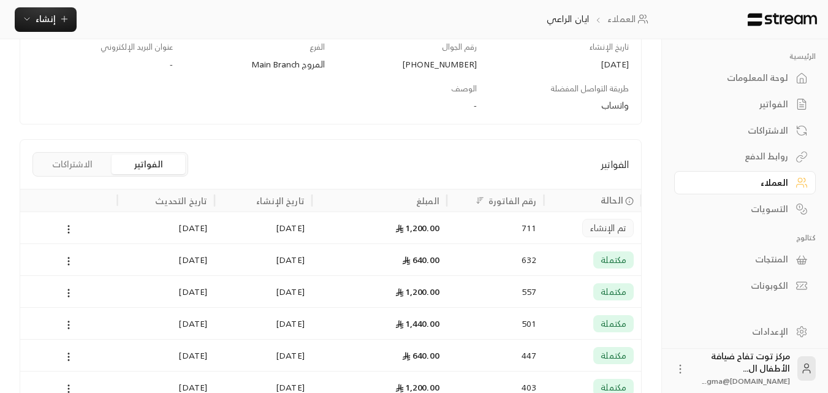
click at [424, 232] on div "1,200.00" at bounding box center [379, 227] width 120 height 31
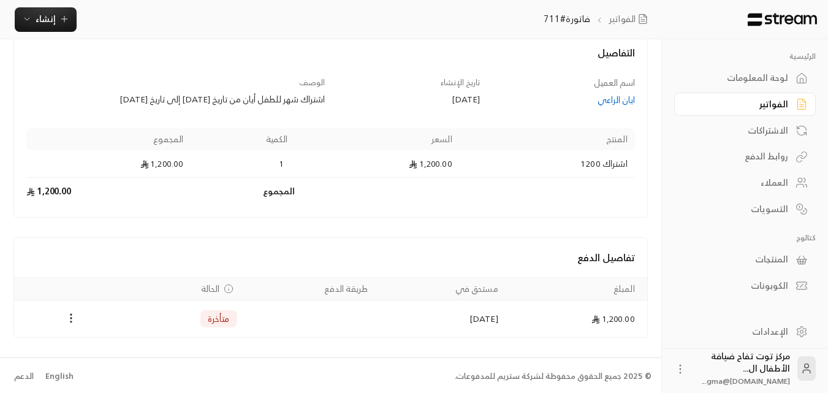
scroll to position [74, 0]
click at [611, 92] on div "ايان الراعي" at bounding box center [563, 98] width 143 height 12
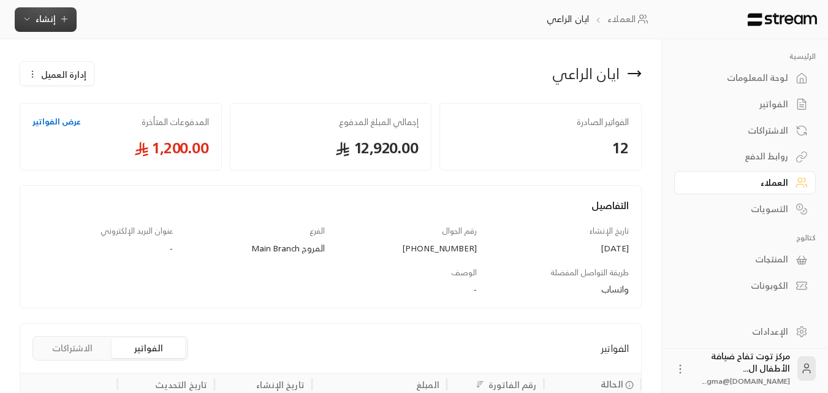
click at [63, 26] on button "إنشاء" at bounding box center [46, 19] width 62 height 25
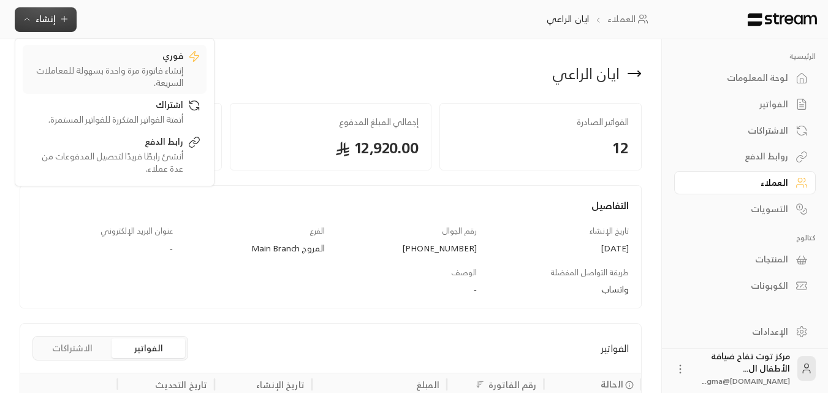
click at [136, 63] on div "فوري" at bounding box center [106, 57] width 155 height 15
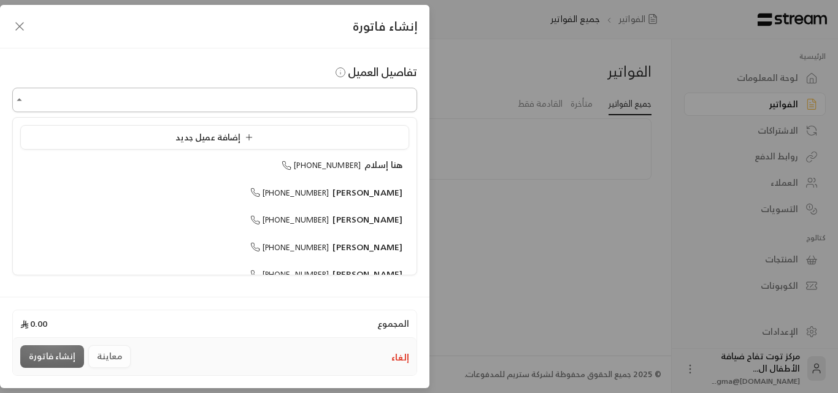
click at [329, 104] on input "اختر العميل" at bounding box center [214, 100] width 405 height 21
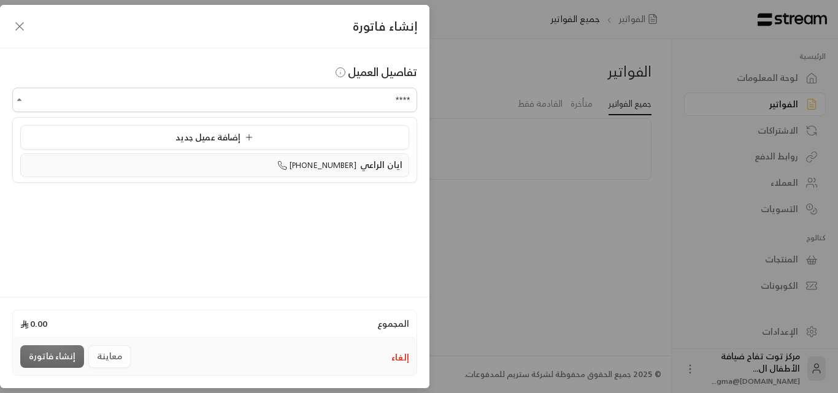
click at [375, 165] on span "ايان الراعي" at bounding box center [381, 164] width 42 height 15
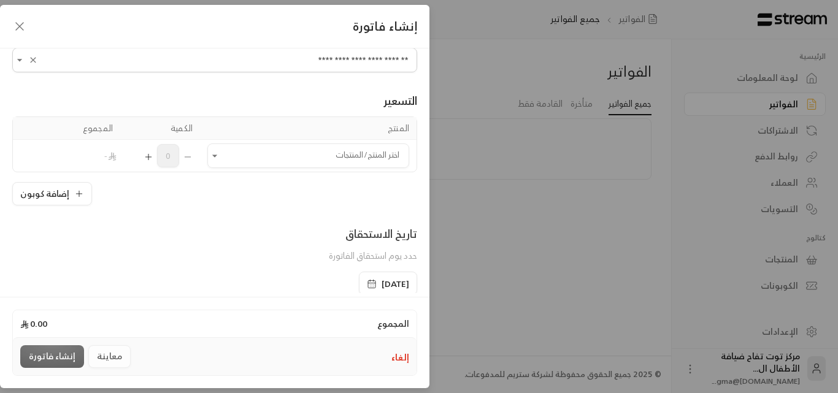
scroll to position [61, 0]
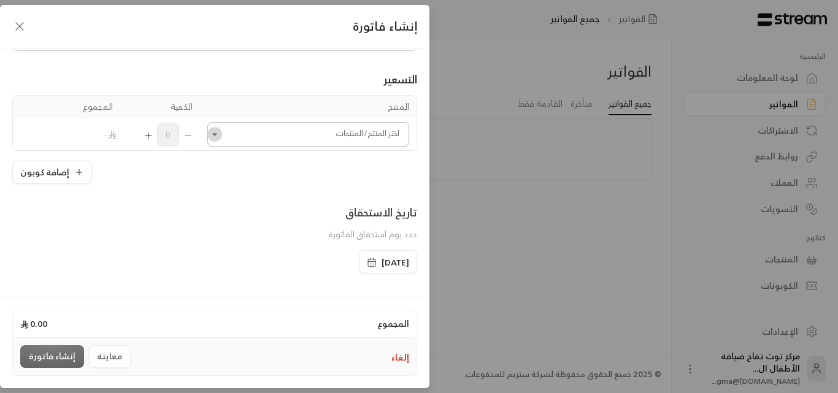
click at [217, 134] on icon "Open" at bounding box center [214, 134] width 5 height 2
type input "**********"
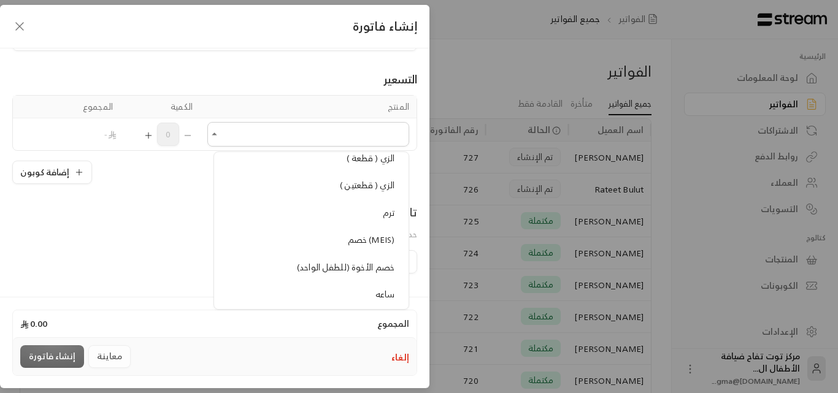
scroll to position [1104, 0]
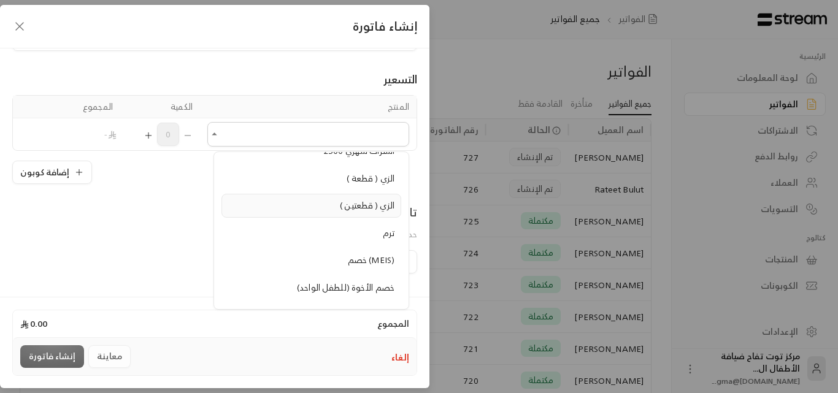
click at [361, 208] on span "الزي ( قطعتين )" at bounding box center [367, 204] width 55 height 15
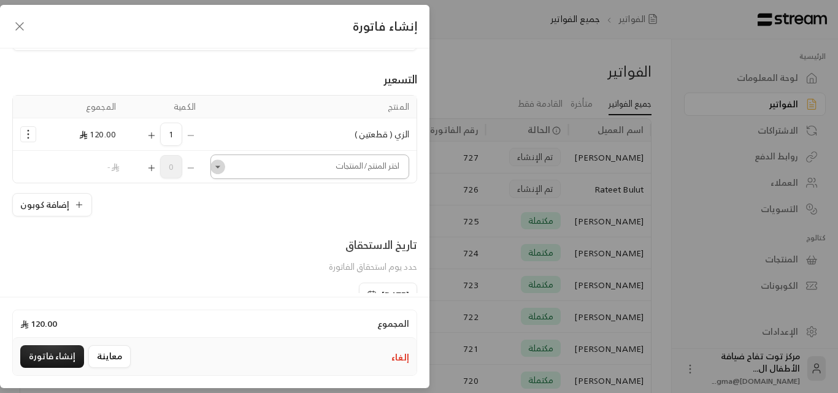
click at [224, 167] on icon "Open" at bounding box center [218, 167] width 12 height 12
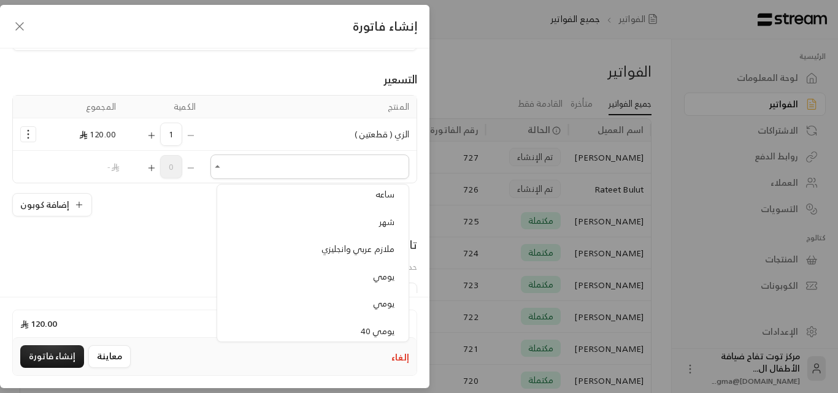
scroll to position [1226, 0]
click at [365, 280] on span "ملازم عربي وانجليزي" at bounding box center [357, 278] width 73 height 15
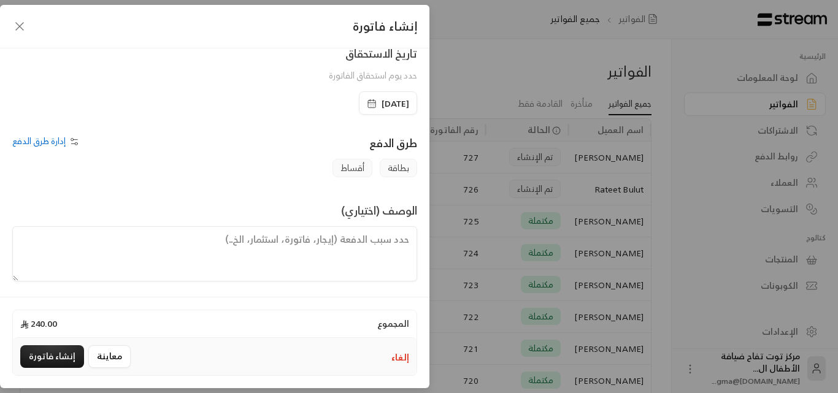
scroll to position [288, 0]
click at [397, 243] on textarea at bounding box center [214, 250] width 405 height 55
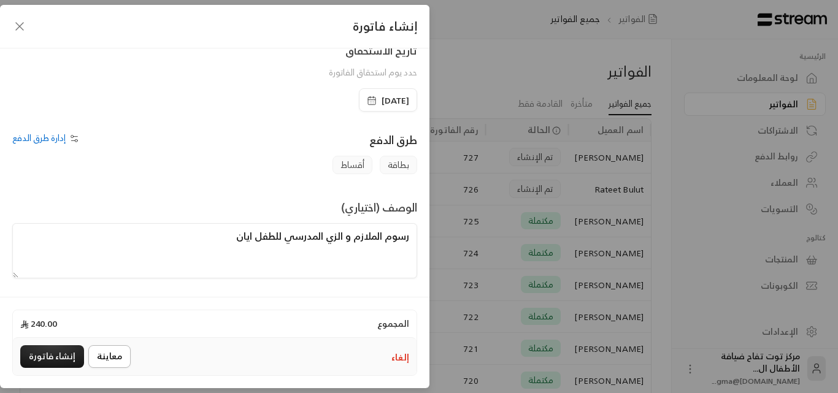
type textarea "رسوم الملازم و الزي المدرسي للطفل ايان"
click at [109, 351] on button "معاينة" at bounding box center [109, 356] width 42 height 23
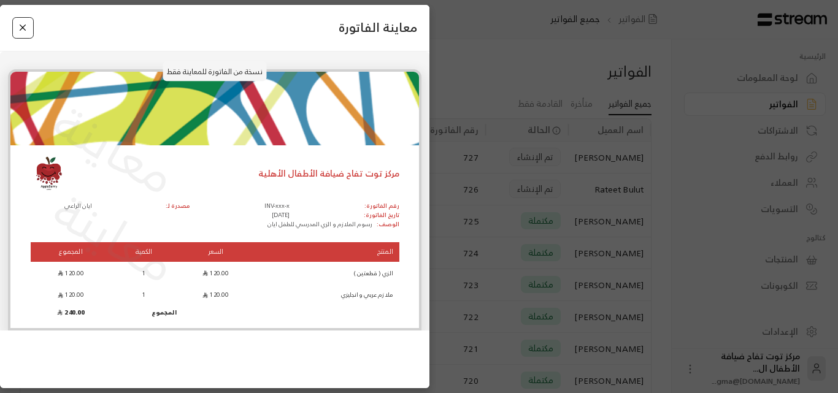
click at [18, 27] on button "Close" at bounding box center [22, 27] width 21 height 21
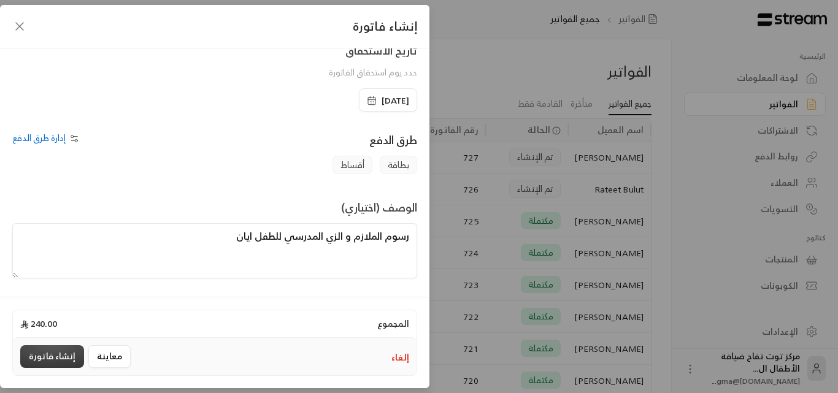
click at [52, 359] on button "إنشاء فاتورة" at bounding box center [52, 356] width 64 height 23
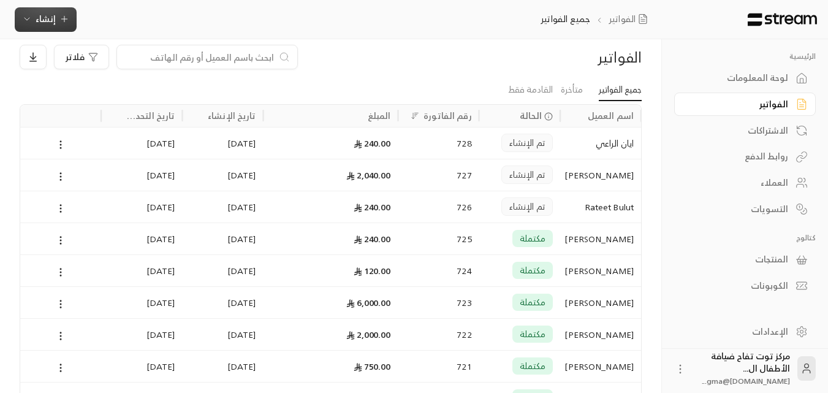
scroll to position [0, 0]
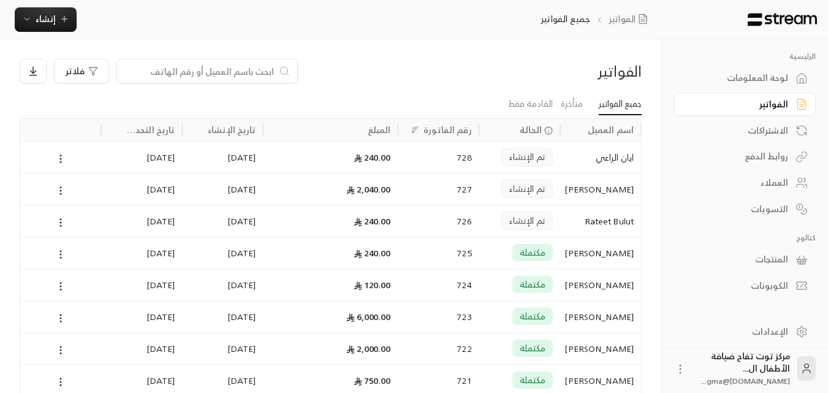
click at [196, 71] on input at bounding box center [199, 70] width 150 height 13
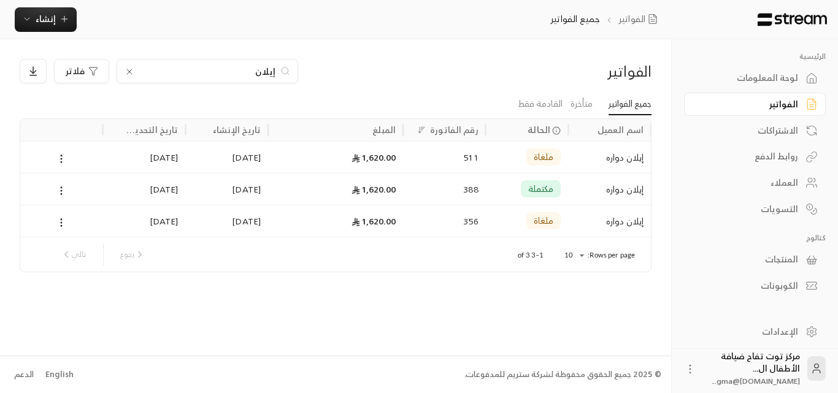
type input "إيلان"
click at [630, 189] on div "إيلان دواره" at bounding box center [609, 189] width 68 height 31
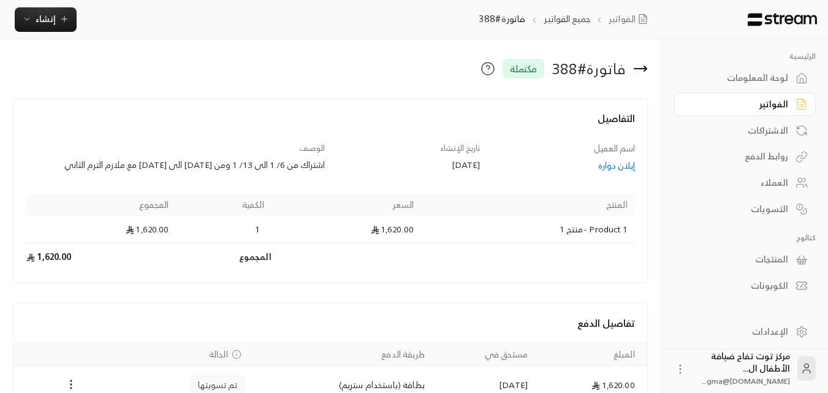
click at [616, 169] on div "إيلان دواره" at bounding box center [563, 165] width 143 height 12
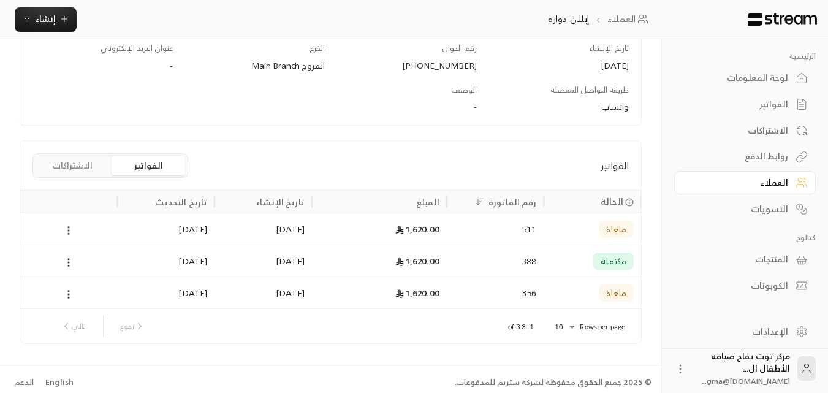
scroll to position [191, 0]
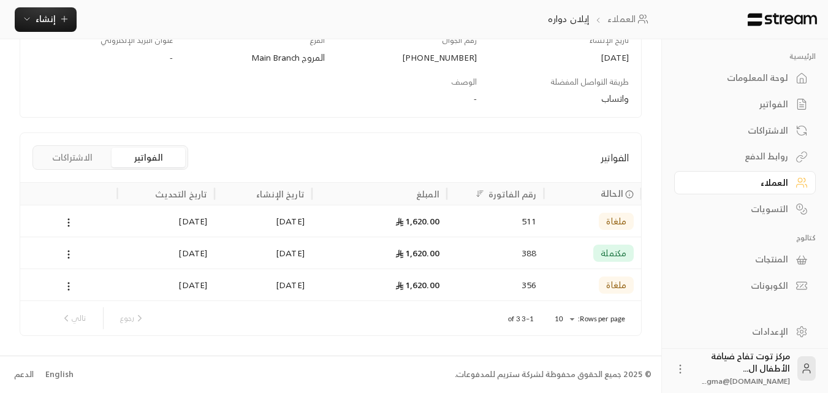
click at [615, 224] on span "ملغاة" at bounding box center [616, 221] width 20 height 12
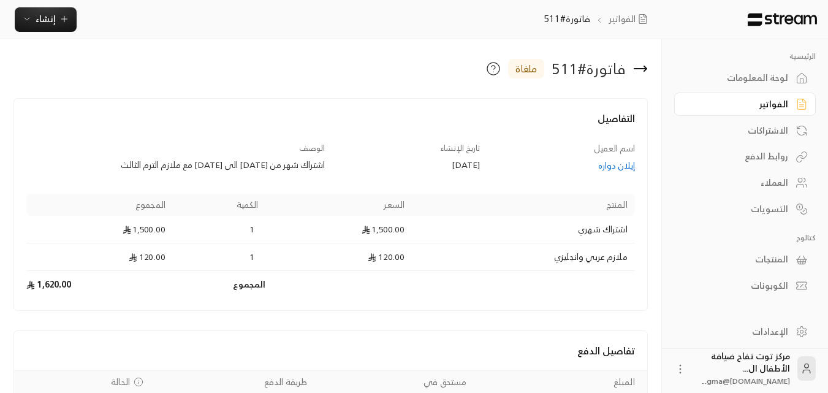
click at [646, 69] on icon at bounding box center [641, 69] width 12 height 0
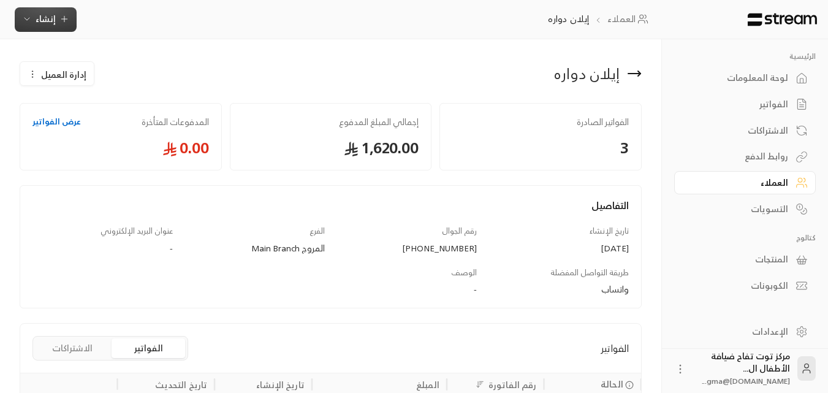
click at [73, 26] on button "إنشاء" at bounding box center [46, 19] width 62 height 25
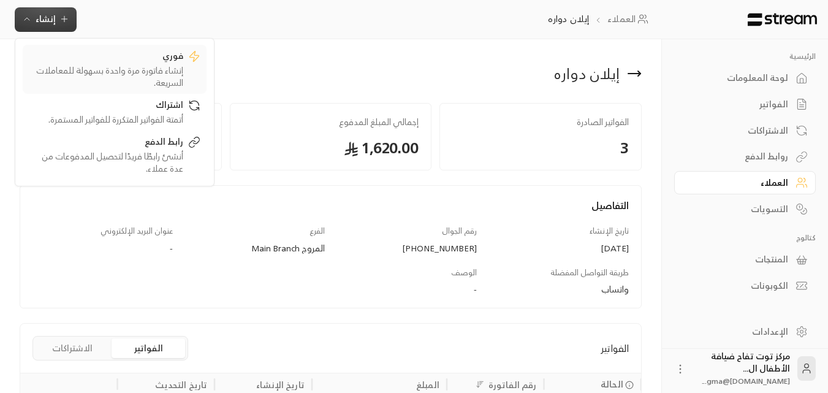
click at [150, 66] on div "إنشاء فاتورة مرة واحدة بسهولة للمعاملات السريعة." at bounding box center [106, 76] width 155 height 25
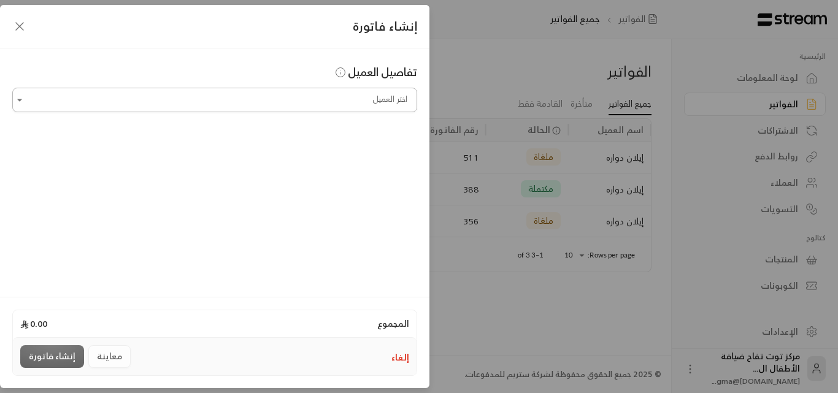
click at [372, 97] on input "اختر العميل" at bounding box center [214, 100] width 405 height 21
click at [367, 162] on span "إيلان دواره" at bounding box center [381, 164] width 42 height 15
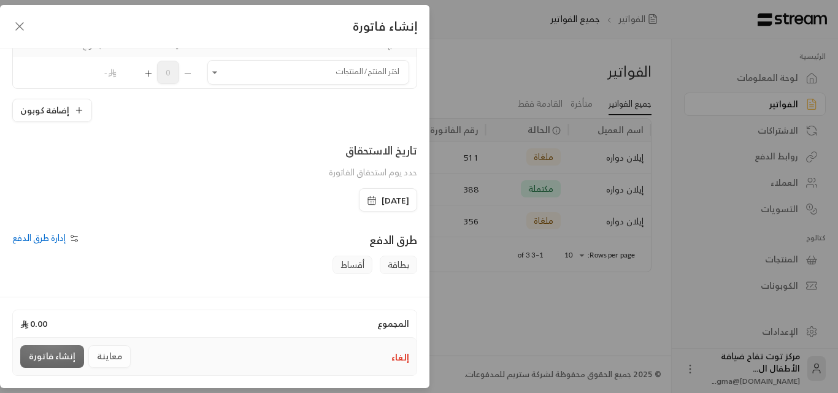
scroll to position [184, 0]
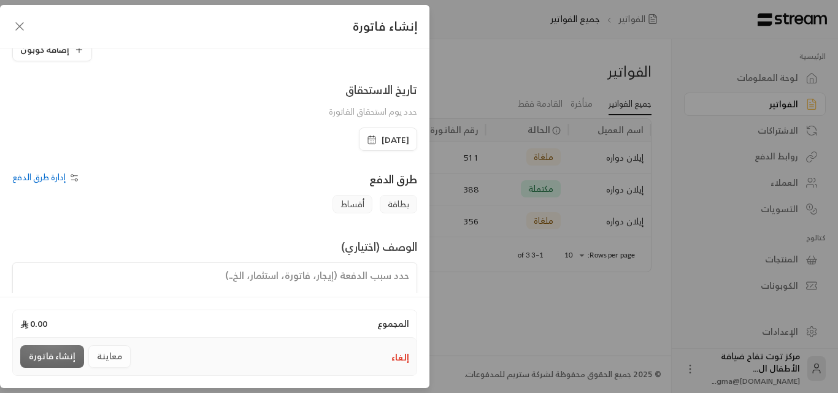
type input "**********"
click at [381, 145] on span "[DATE]" at bounding box center [395, 140] width 28 height 12
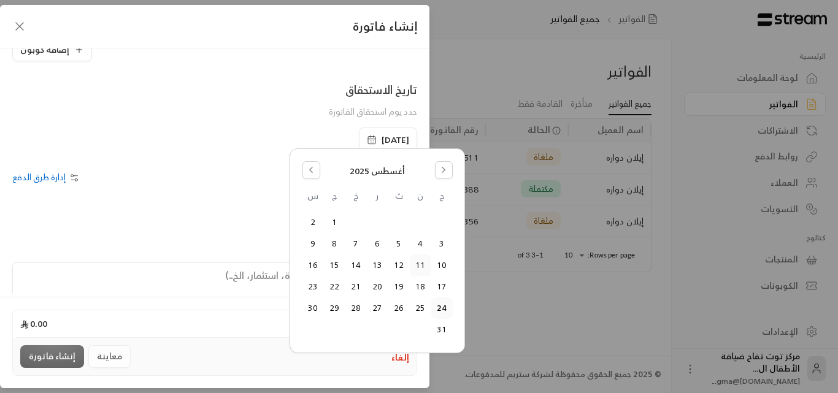
click at [416, 261] on button "11" at bounding box center [420, 265] width 20 height 20
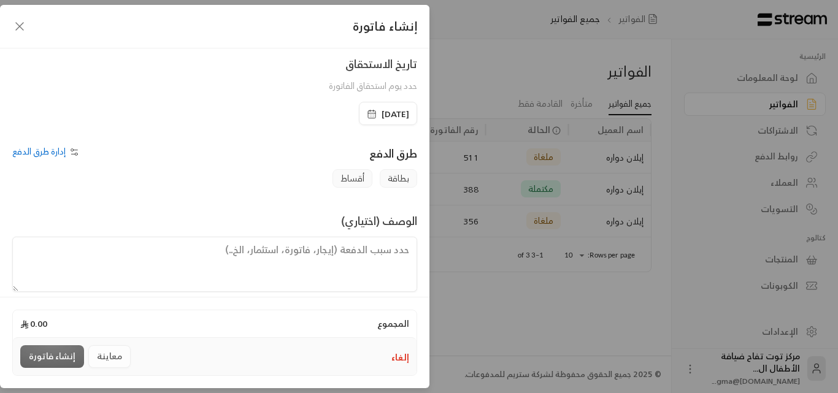
scroll to position [223, 0]
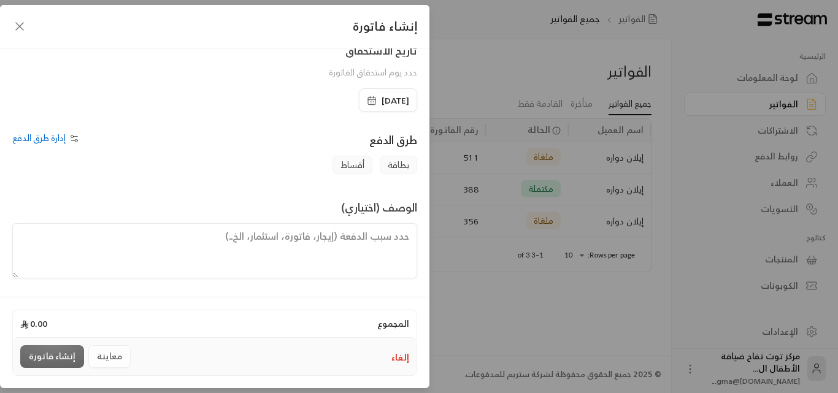
click at [373, 246] on textarea at bounding box center [214, 250] width 405 height 55
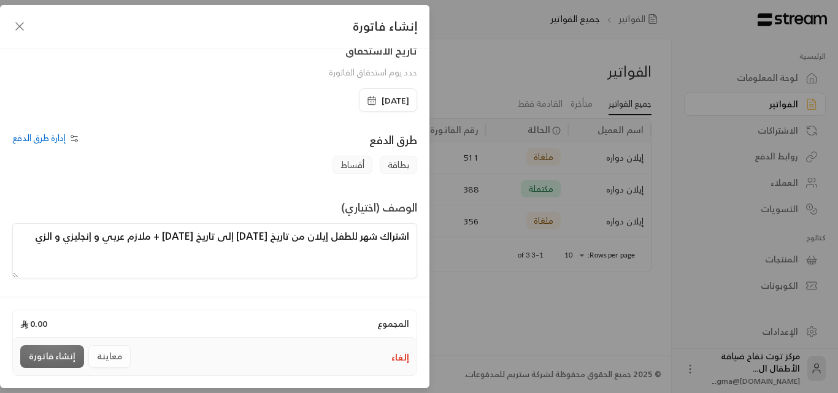
scroll to position [0, 0]
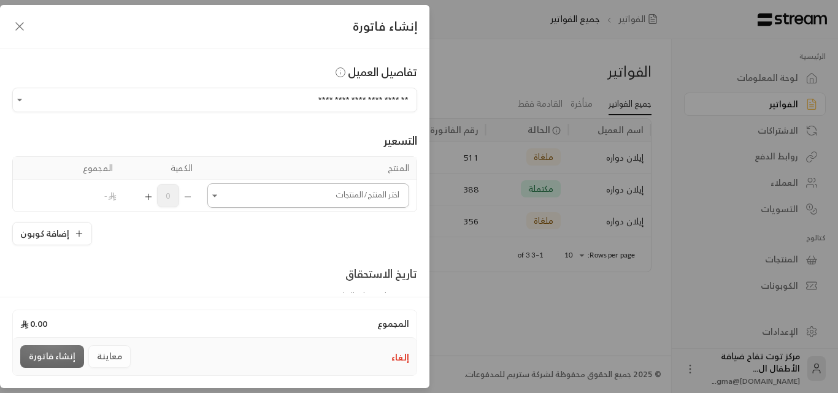
click at [221, 202] on button "Open" at bounding box center [214, 195] width 15 height 15
type textarea "اشتراك شهر للطفل إيلان من تاريخ [DATE] إلى تاريخ [DATE] + ملازم عربي و إنجليزي …"
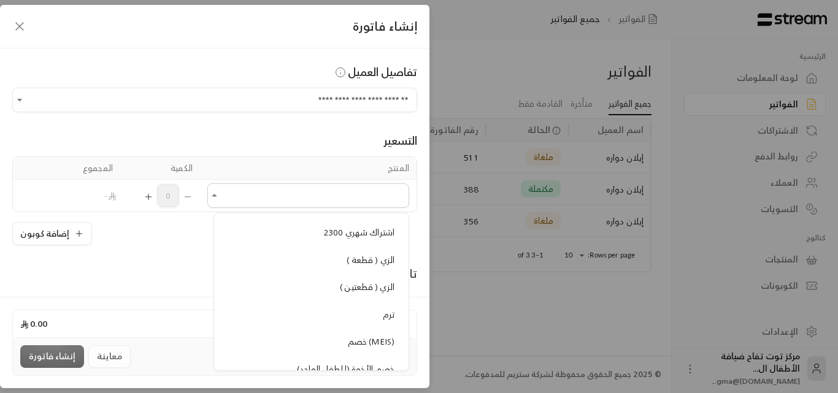
scroll to position [1104, 0]
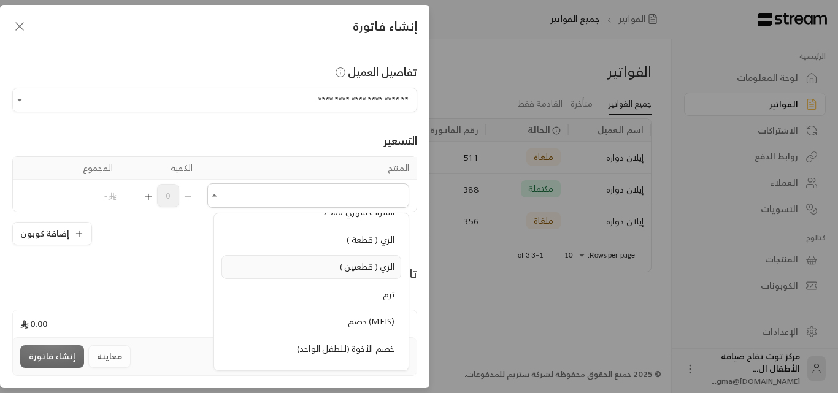
click at [354, 270] on span "الزي ( قطعتين )" at bounding box center [367, 266] width 55 height 15
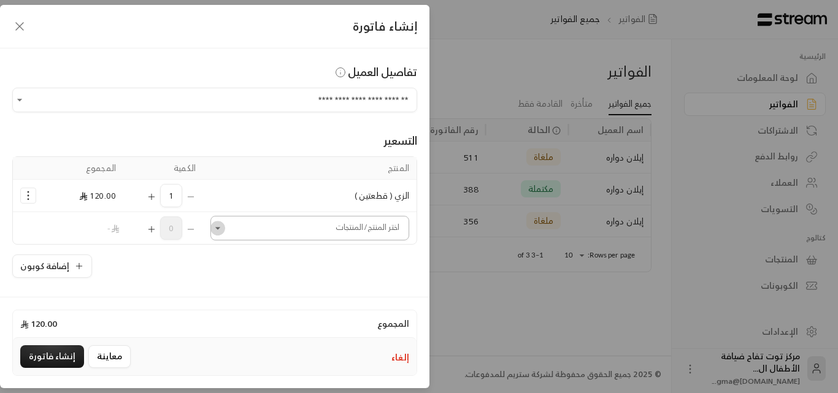
click at [224, 230] on icon "Open" at bounding box center [218, 228] width 12 height 12
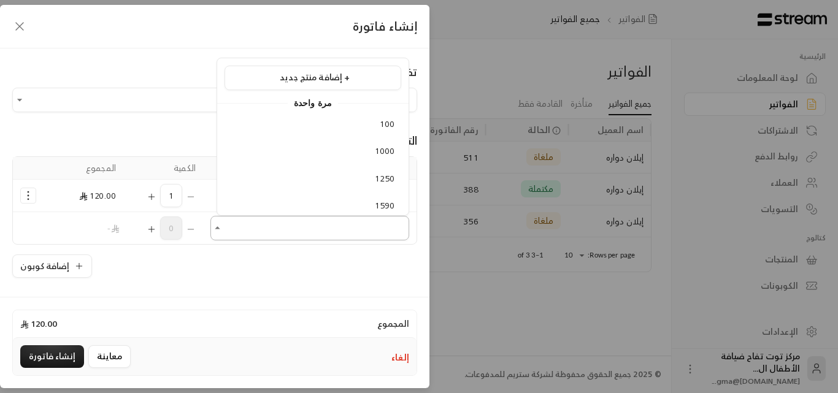
click at [221, 228] on icon "Close" at bounding box center [218, 228] width 12 height 12
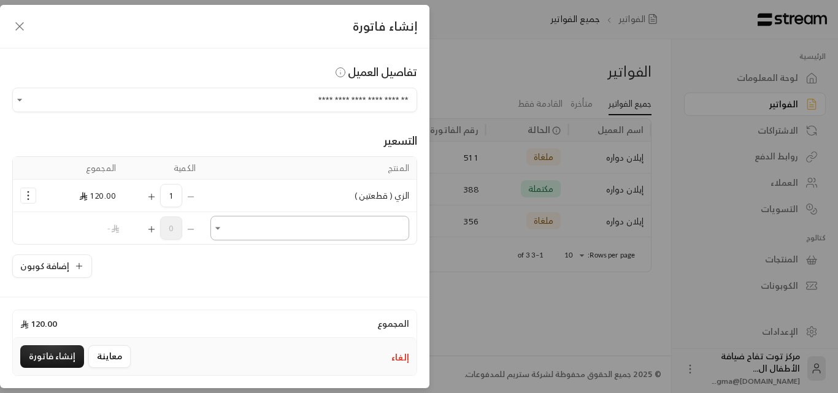
click at [220, 229] on icon "Open" at bounding box center [217, 228] width 5 height 2
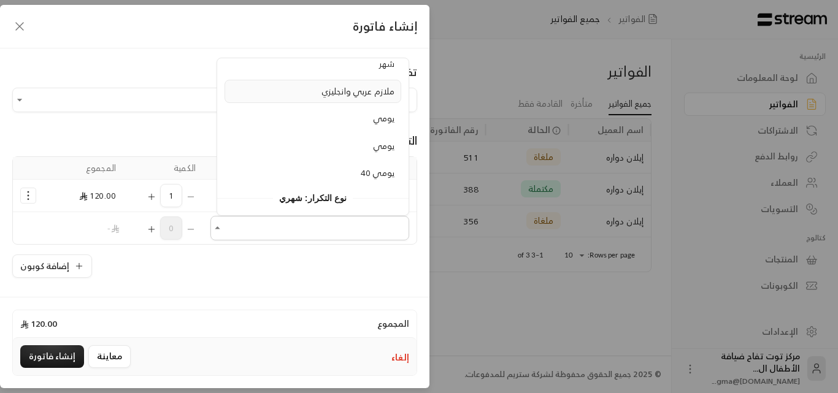
click at [346, 96] on span "ملازم عربي وانجليزي" at bounding box center [357, 90] width 73 height 15
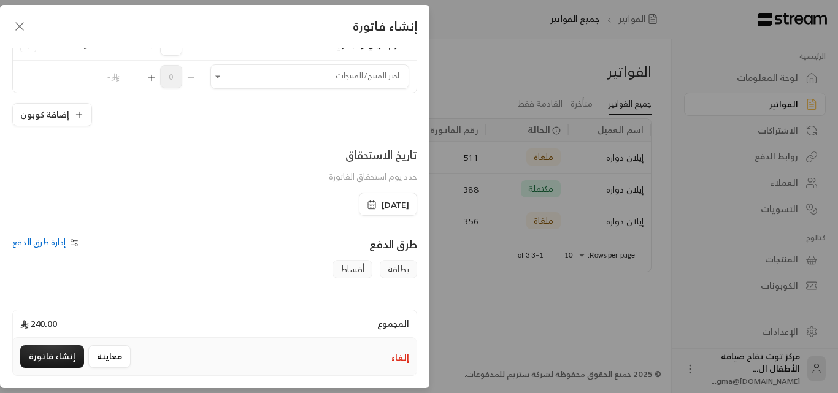
scroll to position [123, 0]
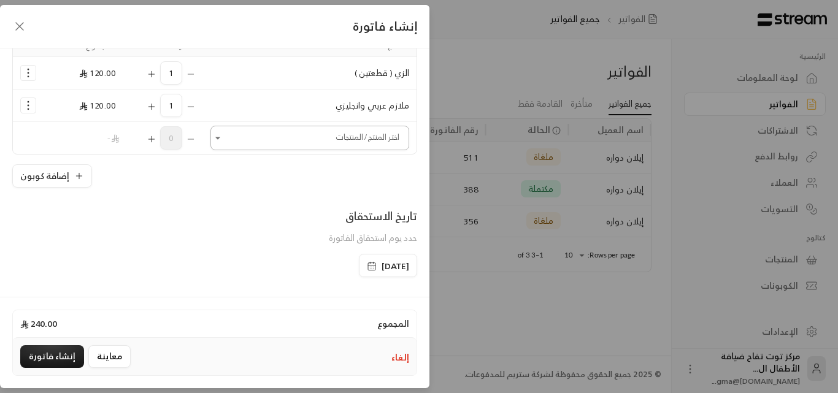
click at [220, 137] on icon "Open" at bounding box center [217, 138] width 5 height 2
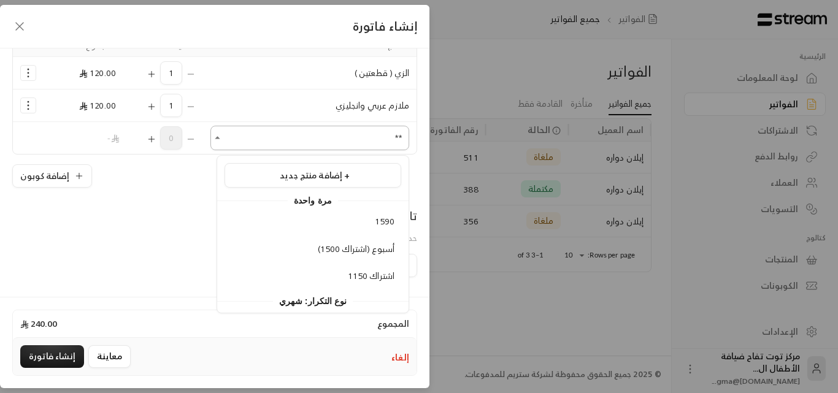
type input "*"
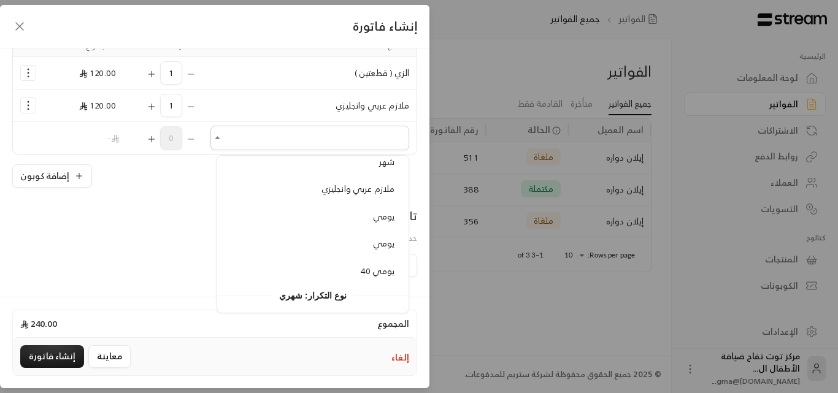
scroll to position [1226, 0]
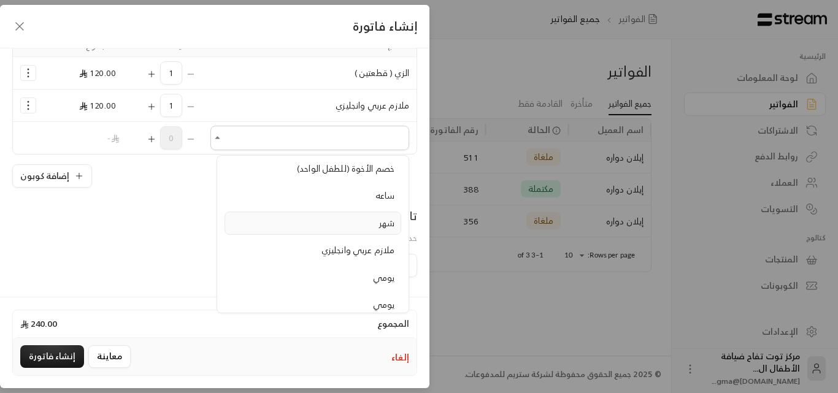
click at [384, 225] on span "شهر" at bounding box center [386, 222] width 15 height 15
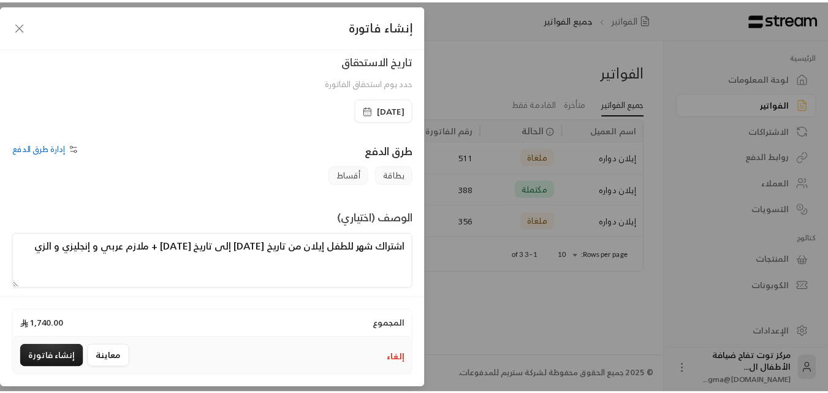
scroll to position [321, 0]
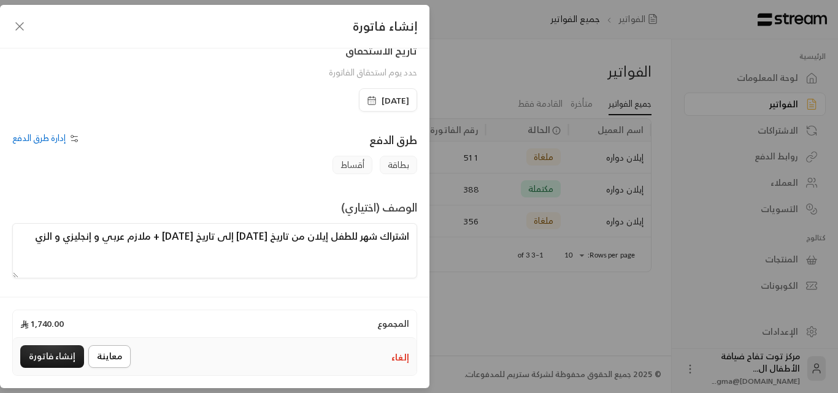
click at [115, 350] on button "معاينة" at bounding box center [109, 356] width 42 height 23
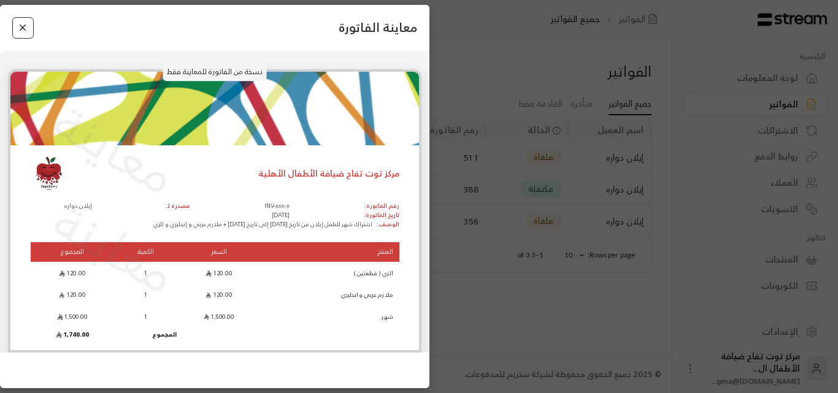
click at [21, 31] on button "Close" at bounding box center [22, 27] width 21 height 21
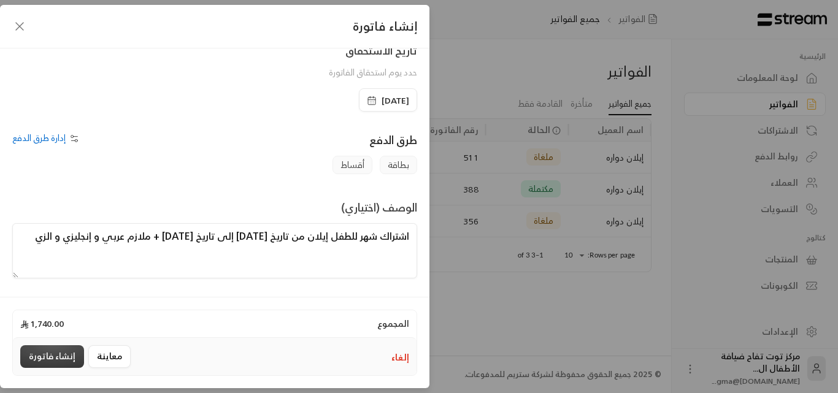
click at [65, 354] on button "إنشاء فاتورة" at bounding box center [52, 356] width 64 height 23
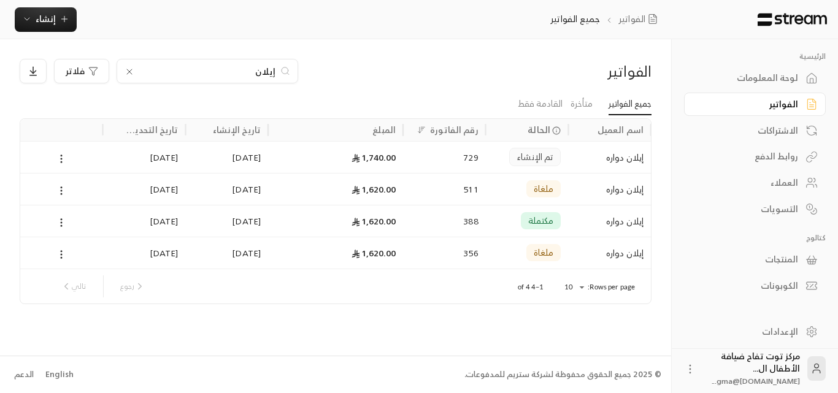
click at [131, 72] on icon at bounding box center [129, 72] width 10 height 10
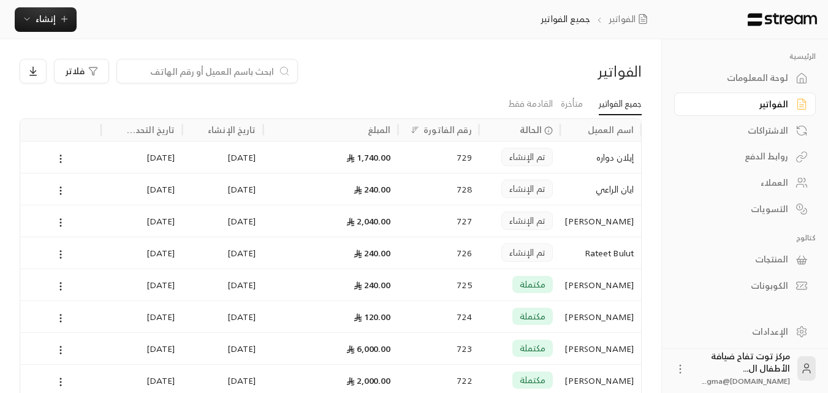
click at [261, 73] on input at bounding box center [199, 70] width 150 height 13
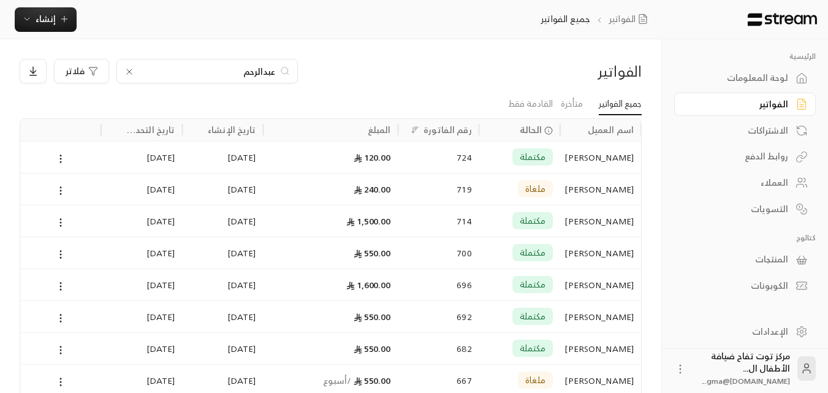
type input "[PERSON_NAME]"
click at [573, 165] on div "[PERSON_NAME]" at bounding box center [601, 157] width 66 height 31
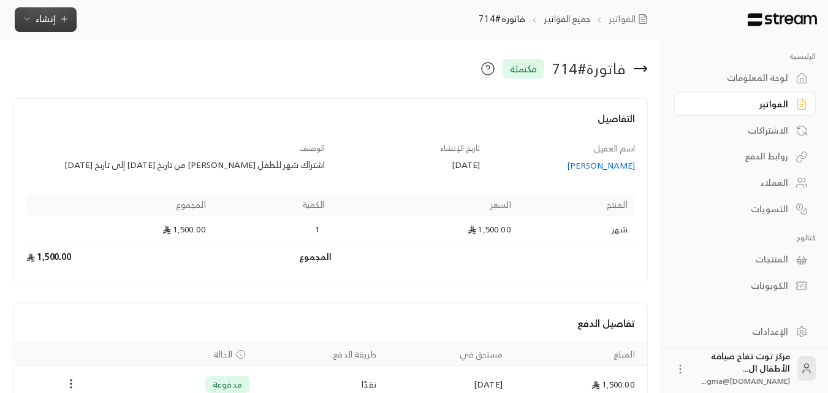
click at [60, 19] on icon "button" at bounding box center [64, 19] width 10 height 10
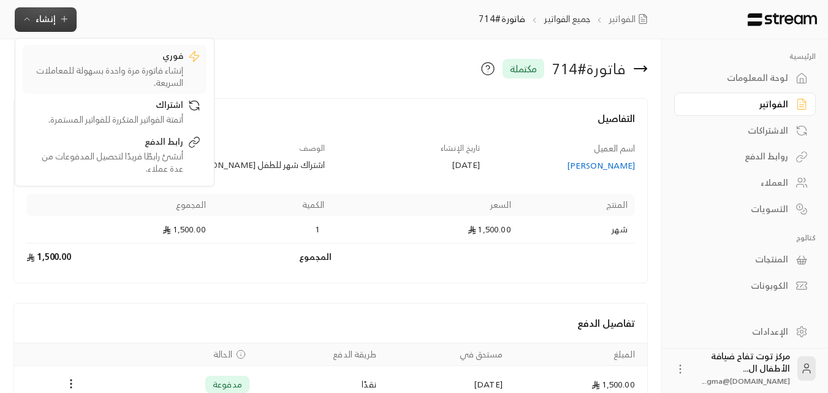
click at [171, 62] on div "فوري" at bounding box center [106, 57] width 155 height 15
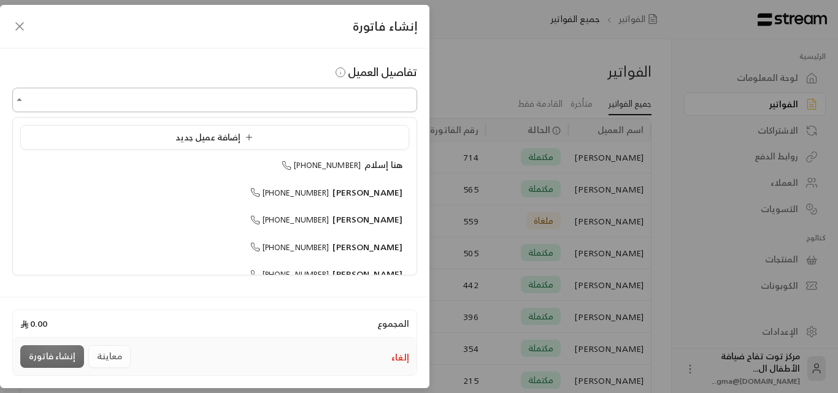
click at [280, 101] on input "اختر العميل" at bounding box center [214, 100] width 405 height 21
click at [348, 191] on span "[PERSON_NAME]" at bounding box center [367, 192] width 70 height 15
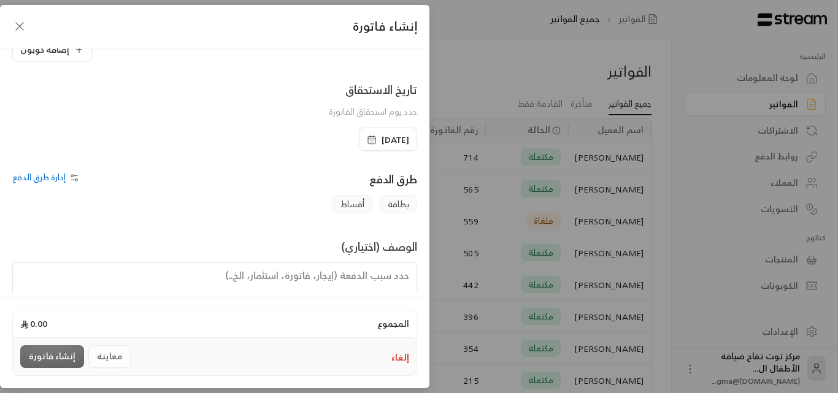
scroll to position [123, 0]
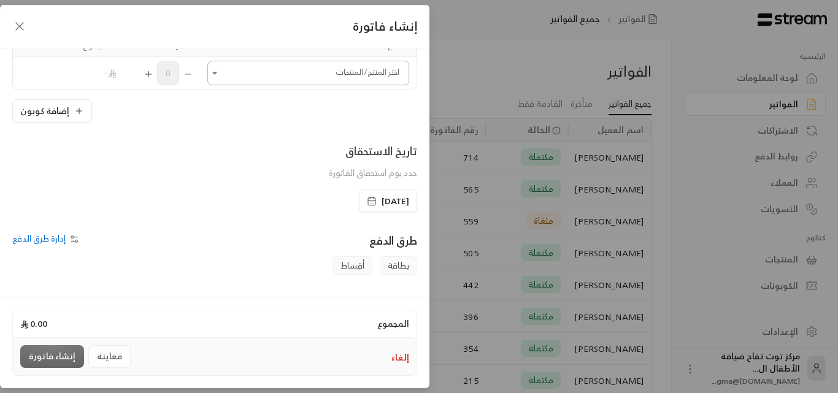
click at [220, 74] on icon "Open" at bounding box center [214, 73] width 12 height 12
type input "**********"
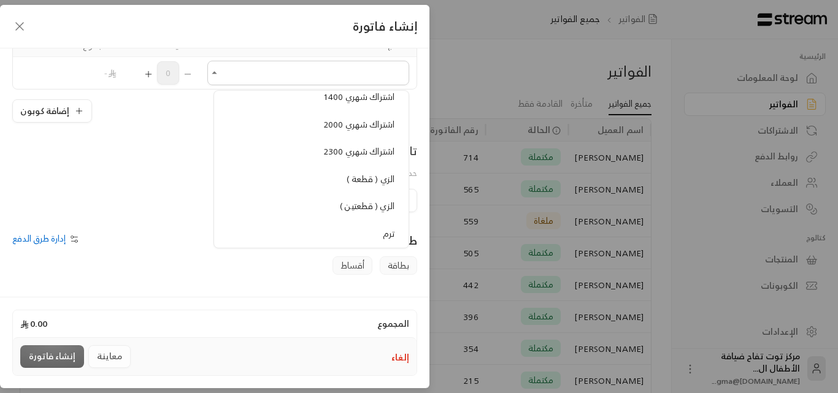
scroll to position [1042, 0]
click at [378, 202] on span "الزي ( قطعتين )" at bounding box center [367, 204] width 55 height 15
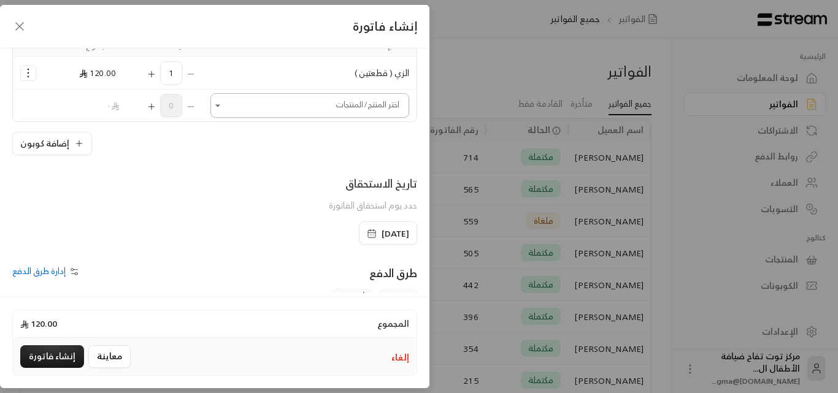
click at [325, 113] on input "اختر العميل" at bounding box center [309, 105] width 199 height 21
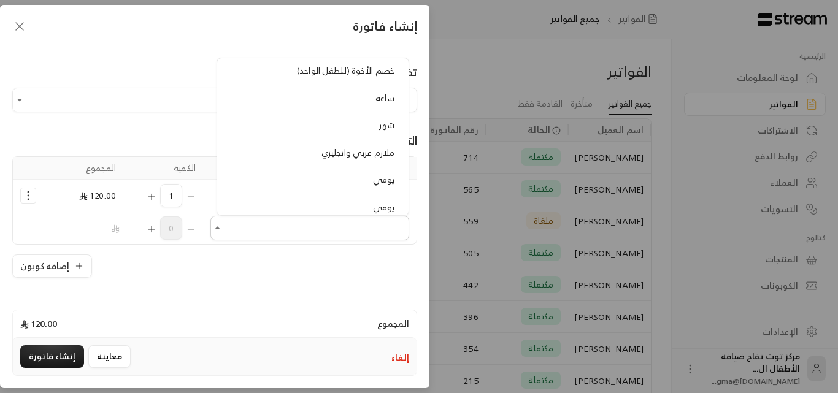
scroll to position [1288, 0]
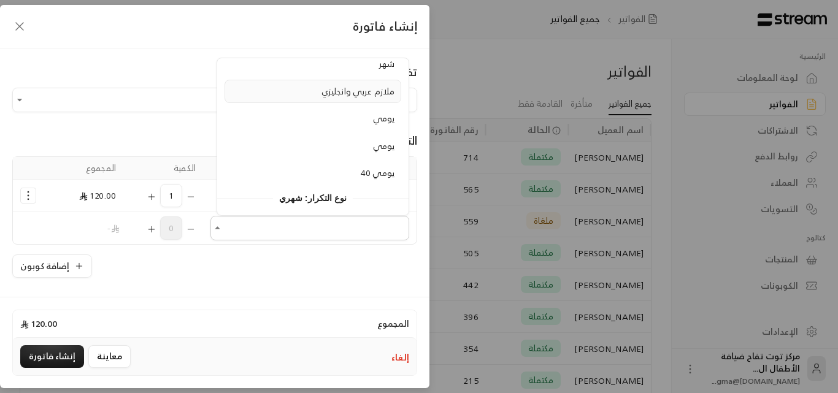
click at [340, 96] on span "ملازم عربي وانجليزي" at bounding box center [357, 90] width 73 height 15
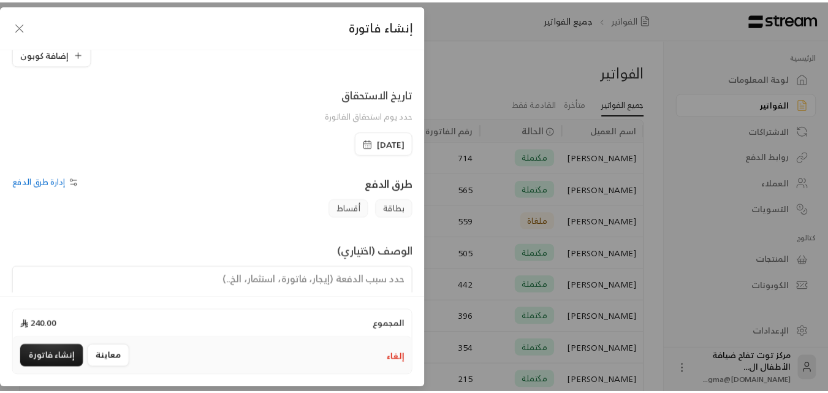
scroll to position [288, 0]
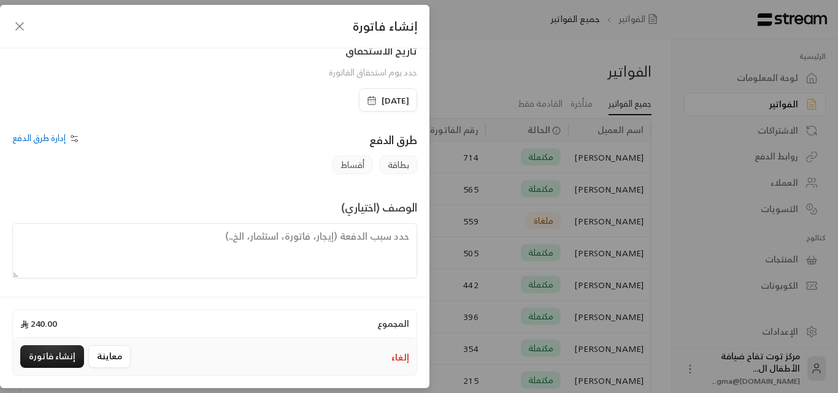
click at [386, 240] on textarea at bounding box center [214, 250] width 405 height 55
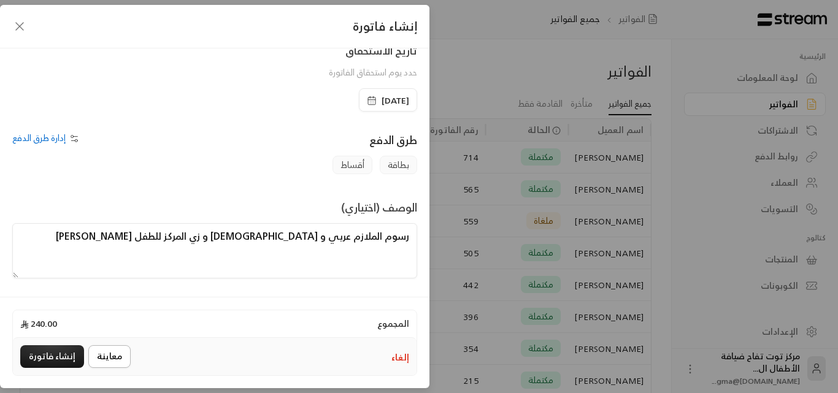
type textarea "رسوم الملازم عربي و [DEMOGRAPHIC_DATA] و زي المركز للطفل [PERSON_NAME]"
click at [91, 354] on button "معاينة" at bounding box center [109, 356] width 42 height 23
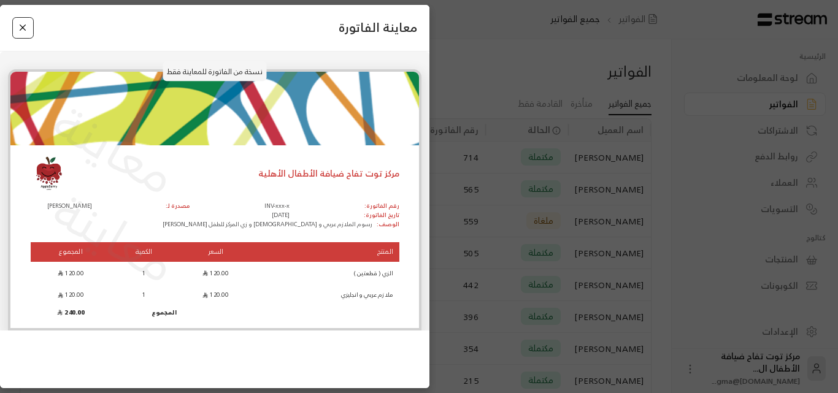
click at [19, 28] on button "Close" at bounding box center [22, 27] width 21 height 21
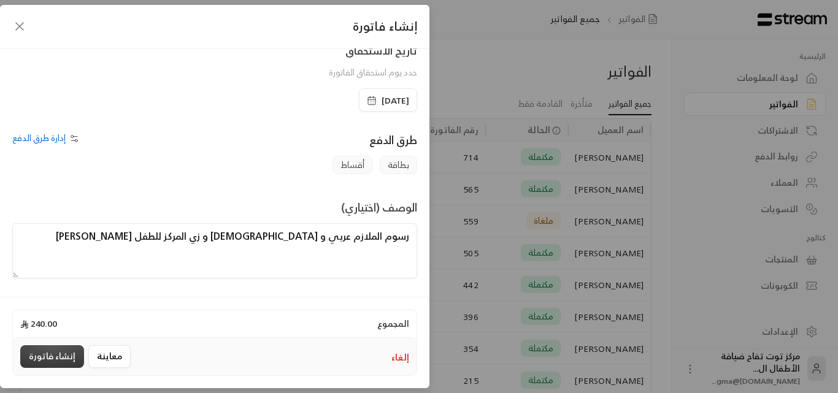
click at [63, 354] on button "إنشاء فاتورة" at bounding box center [52, 356] width 64 height 23
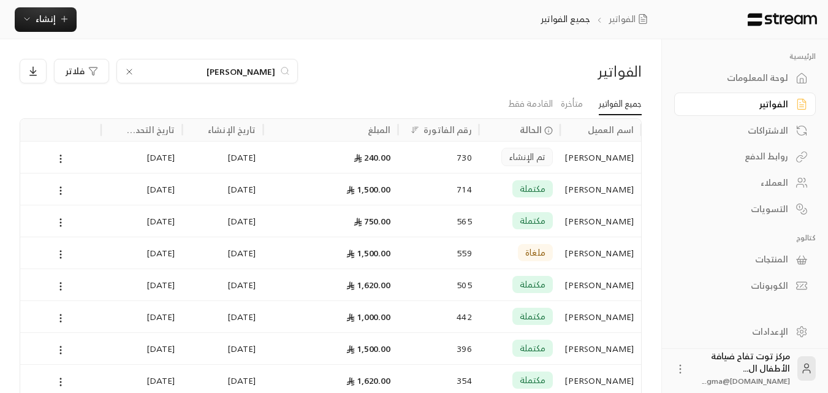
click at [127, 72] on icon at bounding box center [129, 72] width 10 height 10
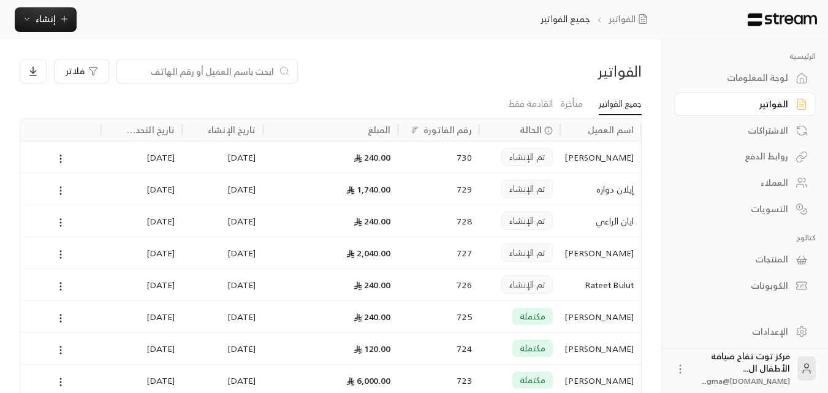
click at [127, 72] on input at bounding box center [199, 70] width 150 height 13
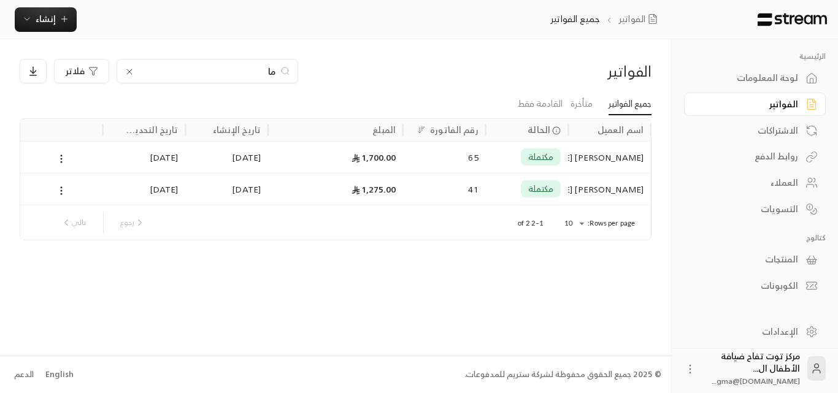
type input "م"
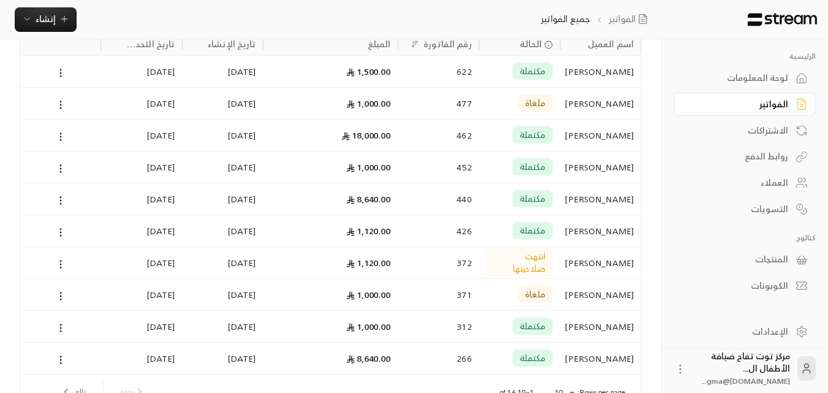
scroll to position [0, 0]
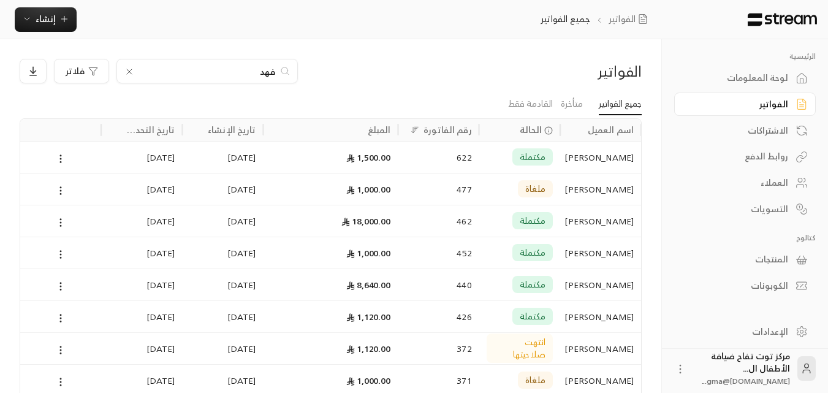
drag, startPoint x: 243, startPoint y: 67, endPoint x: 281, endPoint y: 77, distance: 38.7
click at [281, 77] on div "فهد" at bounding box center [206, 71] width 181 height 25
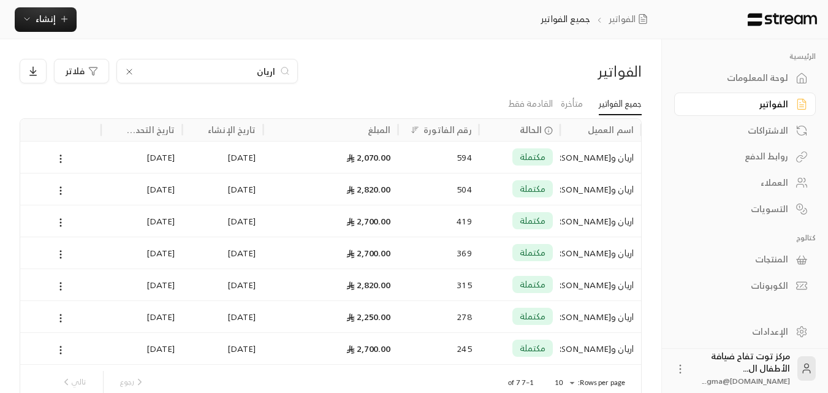
type input "اريان"
click at [607, 156] on div "اريان و[PERSON_NAME]" at bounding box center [601, 157] width 66 height 31
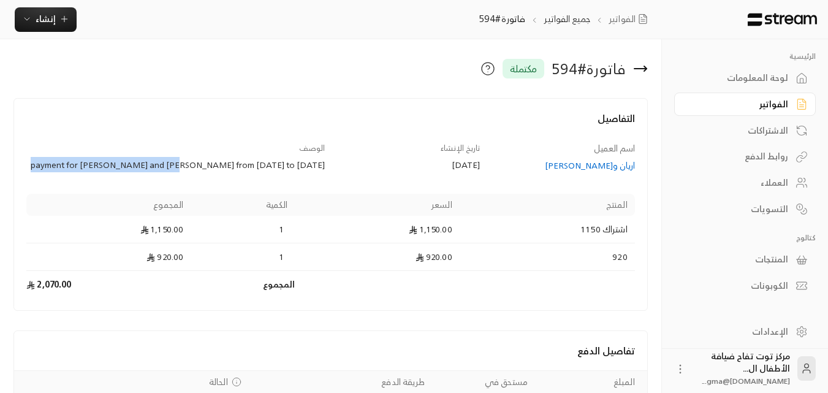
drag, startPoint x: 77, startPoint y: 164, endPoint x: 221, endPoint y: 178, distance: 144.7
click at [221, 178] on div "اسم العميل [PERSON_NAME] و[PERSON_NAME] تاريخ الإنشاء [DATE] الوصف payment for …" at bounding box center [331, 220] width 620 height 156
copy div "payment for [PERSON_NAME] and [PERSON_NAME] from"
click at [614, 167] on div "اريان و[PERSON_NAME]" at bounding box center [563, 165] width 143 height 12
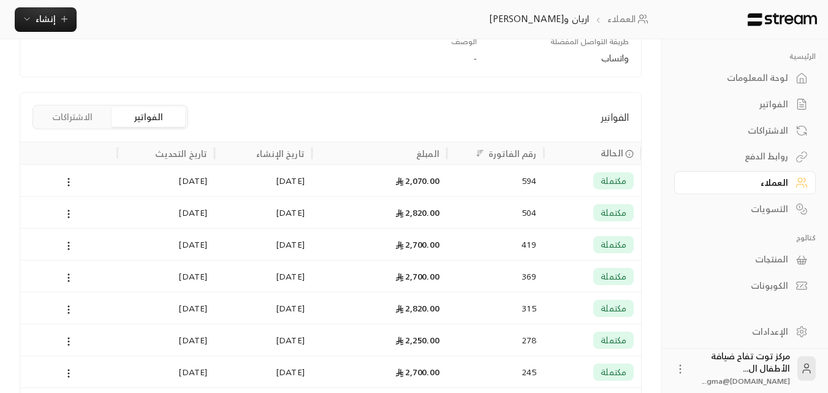
scroll to position [245, 0]
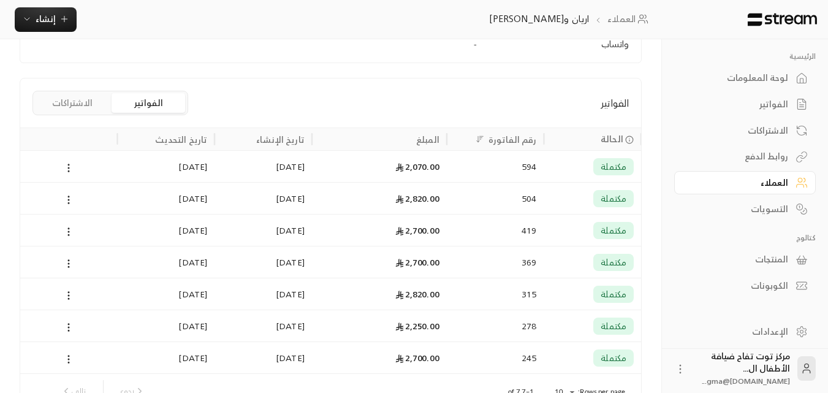
click at [448, 177] on div "594" at bounding box center [495, 166] width 97 height 32
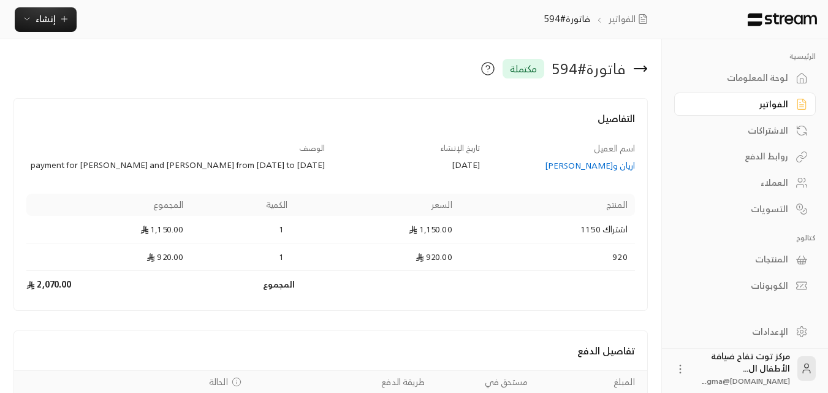
click at [592, 162] on div "اريان و[PERSON_NAME]" at bounding box center [563, 165] width 143 height 12
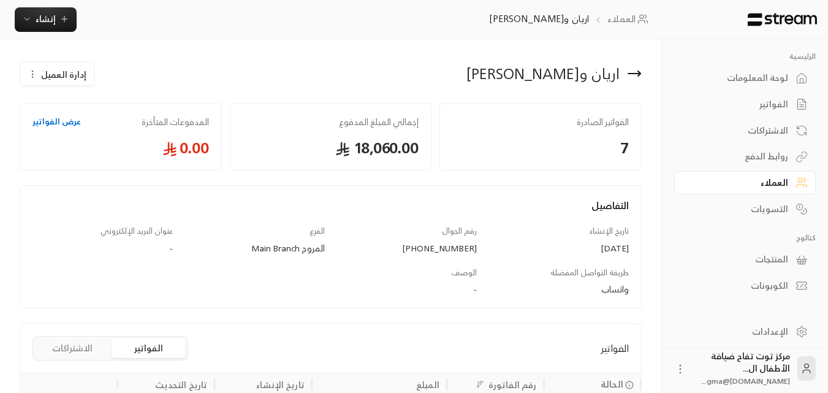
click at [639, 67] on icon at bounding box center [634, 73] width 15 height 15
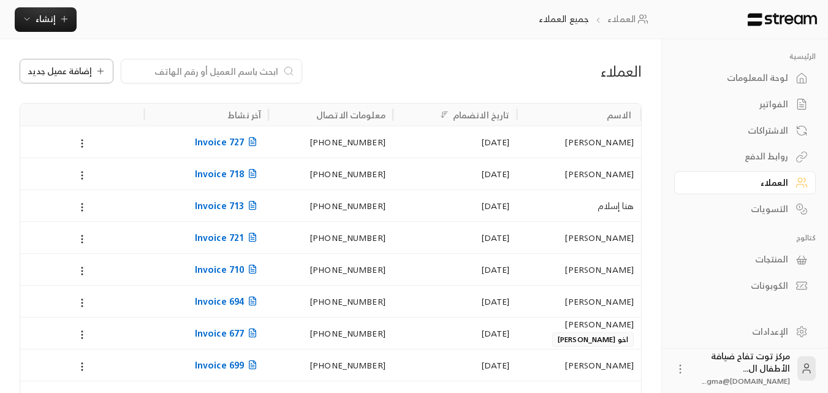
click at [90, 70] on span "إضافة عميل جديد" at bounding box center [60, 71] width 64 height 9
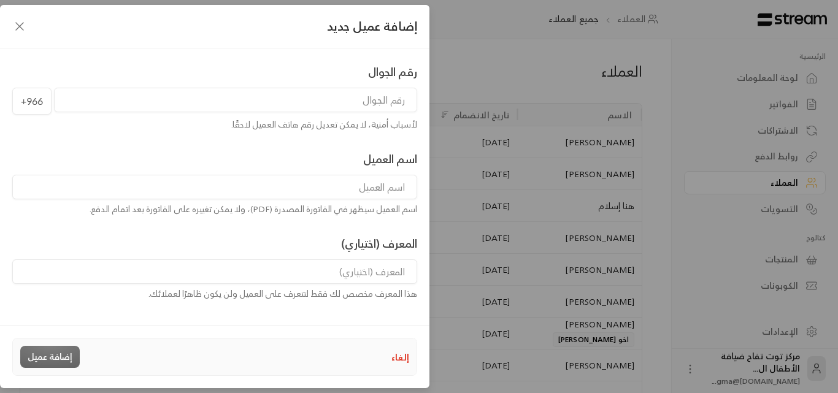
click at [240, 100] on input "tel" at bounding box center [235, 100] width 363 height 25
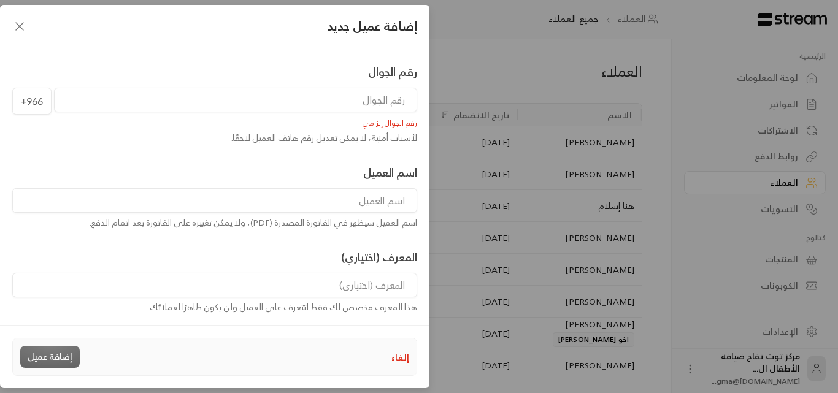
click at [23, 24] on icon "button" at bounding box center [19, 26] width 15 height 15
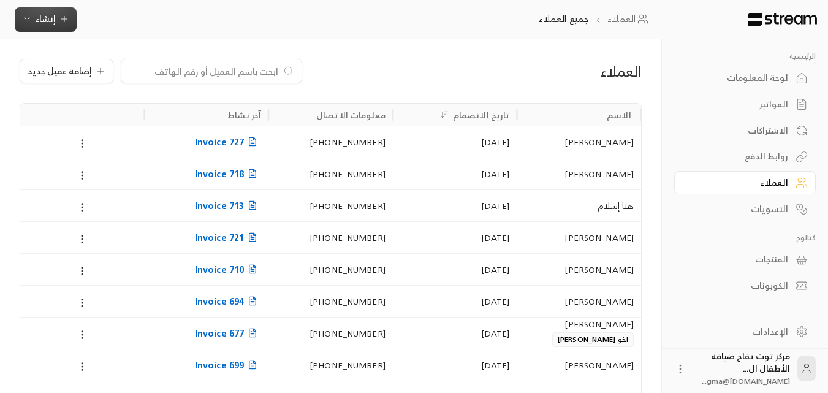
click at [41, 25] on span "إنشاء" at bounding box center [46, 18] width 20 height 15
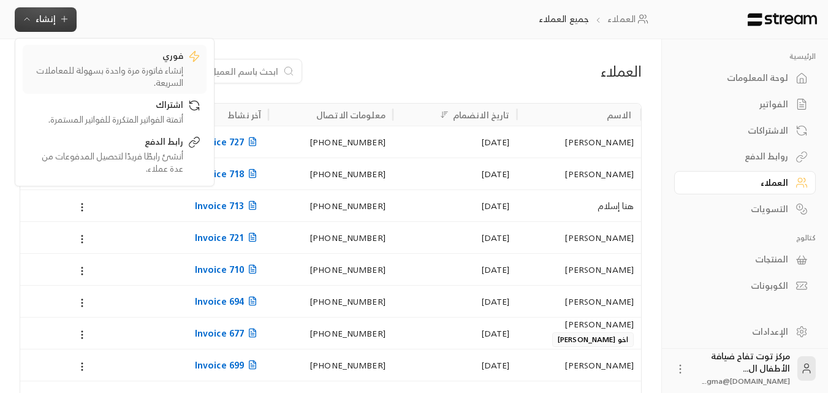
click at [152, 64] on div "إنشاء فاتورة مرة واحدة بسهولة للمعاملات السريعة." at bounding box center [106, 76] width 155 height 25
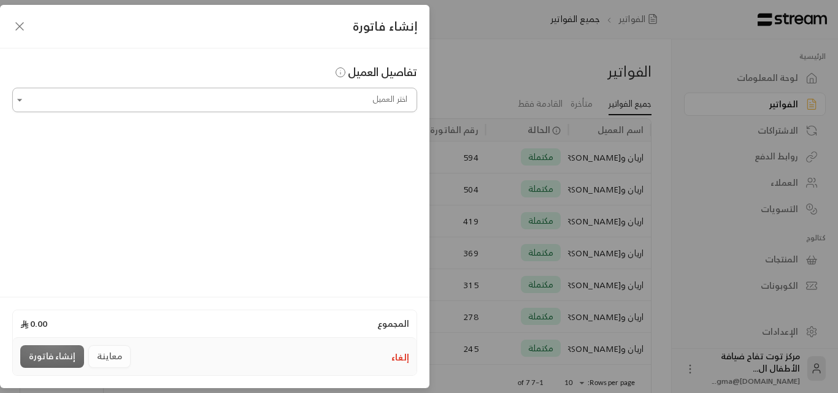
click at [380, 104] on input "اختر العميل" at bounding box center [214, 100] width 405 height 21
click at [375, 158] on span "اريان و[PERSON_NAME]" at bounding box center [354, 164] width 95 height 15
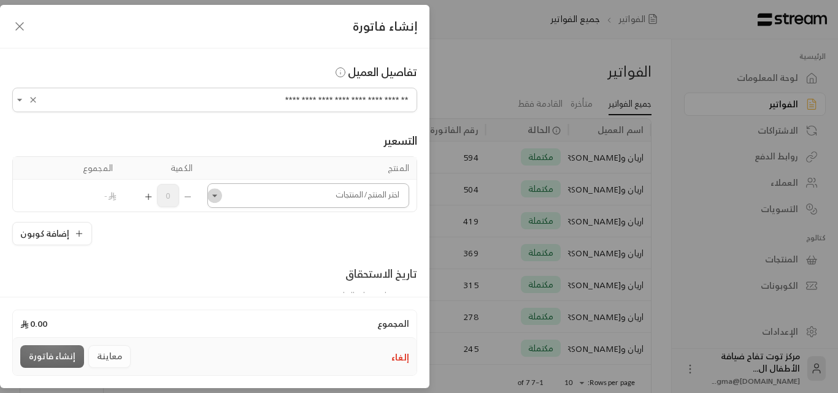
click at [217, 198] on icon "Open" at bounding box center [214, 195] width 12 height 12
type input "**********"
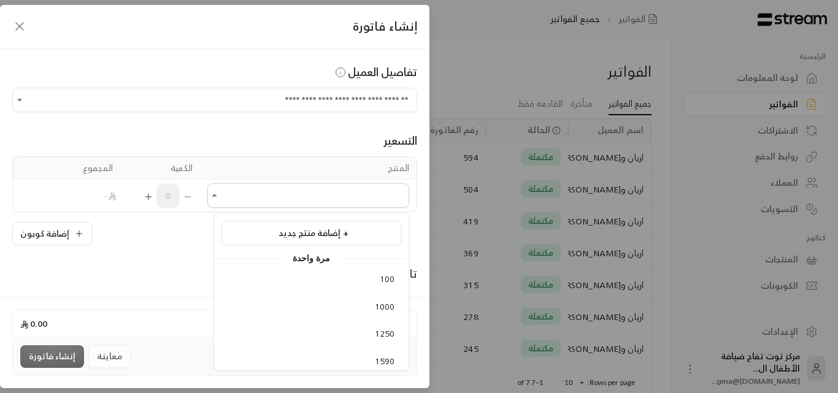
click at [16, 26] on icon "button" at bounding box center [19, 26] width 15 height 15
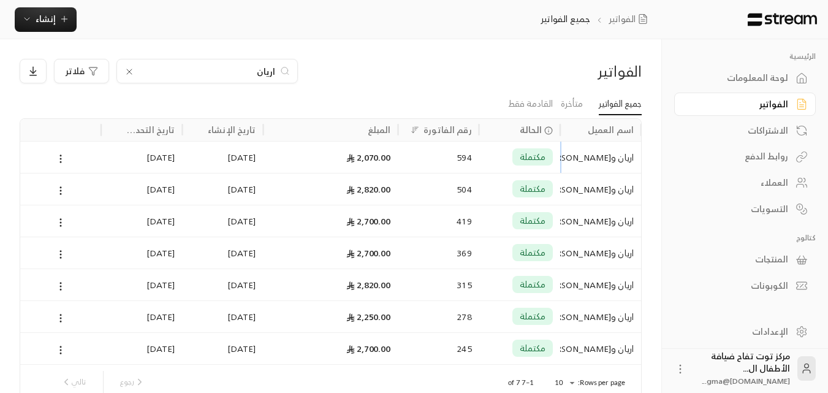
click at [600, 162] on div "اريان و[PERSON_NAME]" at bounding box center [601, 157] width 66 height 31
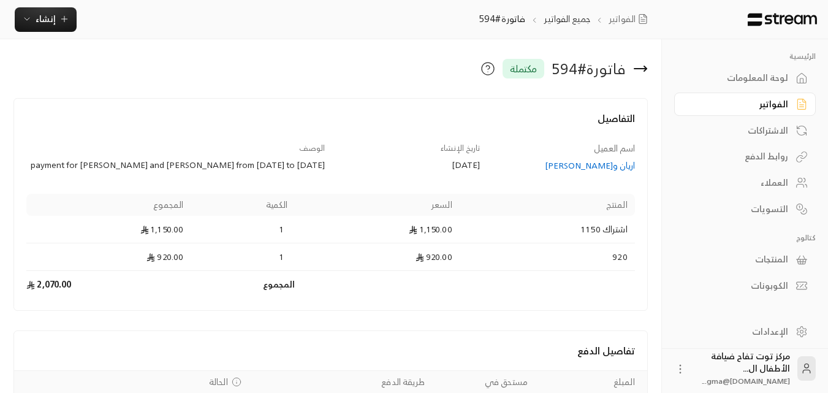
scroll to position [61, 0]
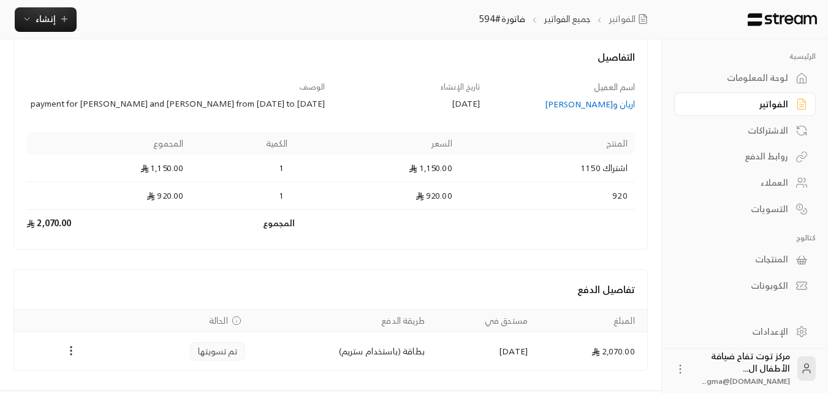
click at [600, 98] on div "اريان و[PERSON_NAME]" at bounding box center [563, 104] width 143 height 12
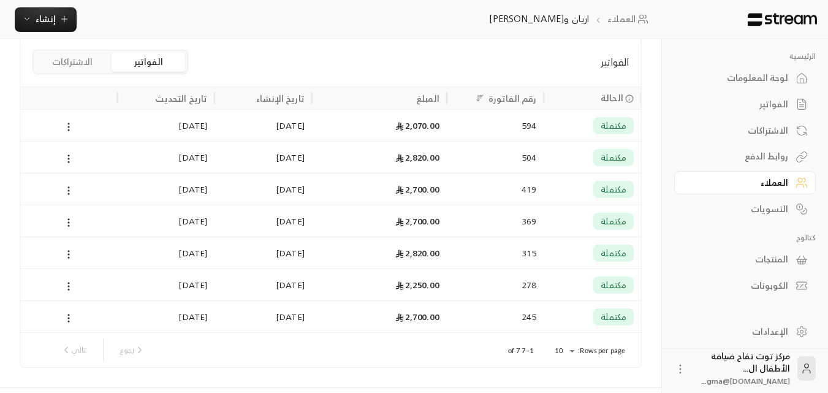
scroll to position [307, 0]
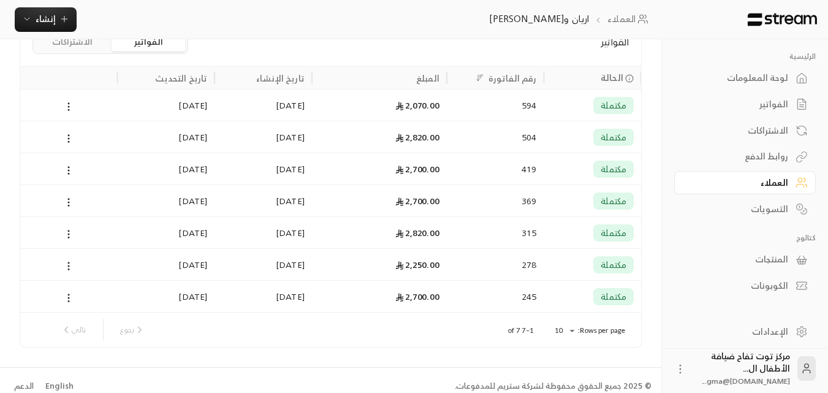
click at [429, 143] on div "2,820.00" at bounding box center [379, 136] width 120 height 31
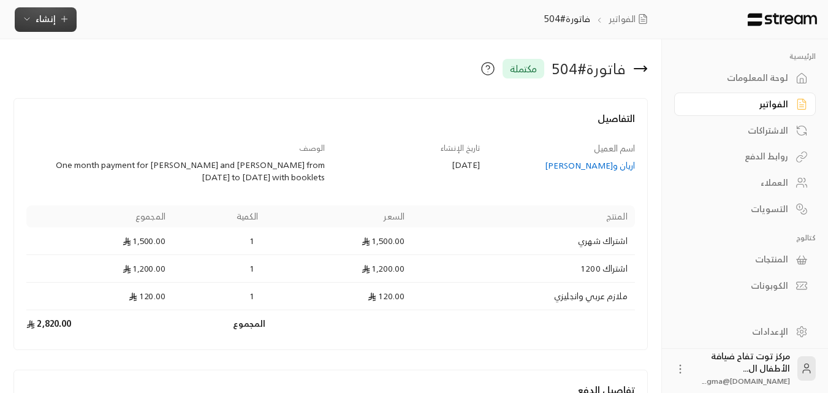
click at [61, 22] on icon "button" at bounding box center [64, 19] width 10 height 10
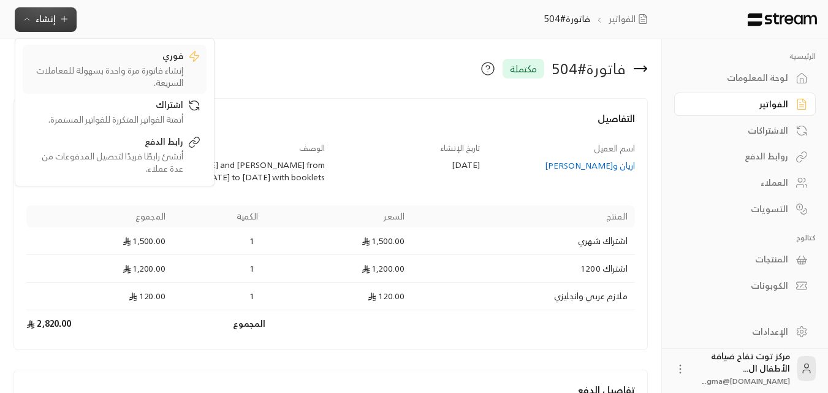
click at [139, 67] on div "إنشاء فاتورة مرة واحدة بسهولة للمعاملات السريعة." at bounding box center [106, 76] width 155 height 25
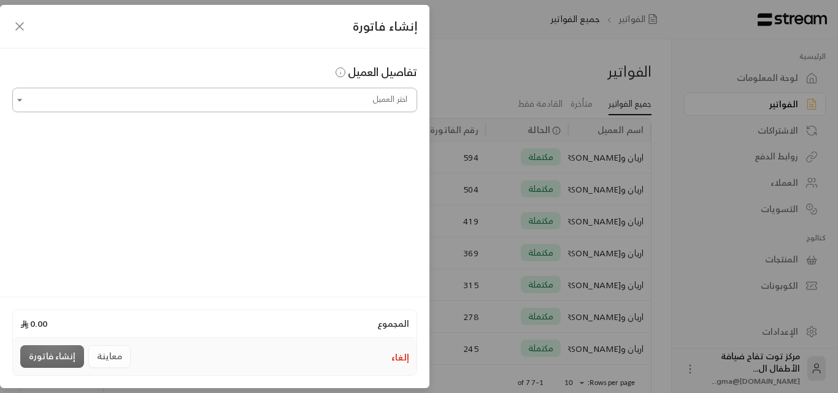
click at [235, 97] on input "اختر العميل" at bounding box center [214, 100] width 405 height 21
click at [349, 169] on span "اريان و[PERSON_NAME]" at bounding box center [354, 164] width 95 height 15
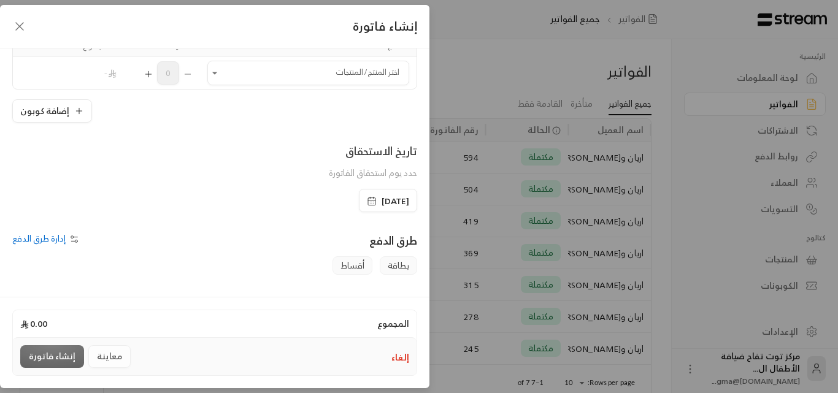
scroll to position [61, 0]
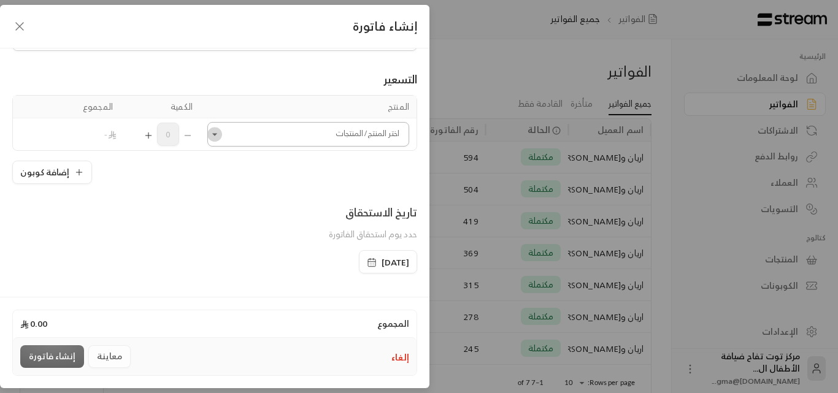
click at [217, 134] on icon "Open" at bounding box center [214, 134] width 5 height 2
type input "**********"
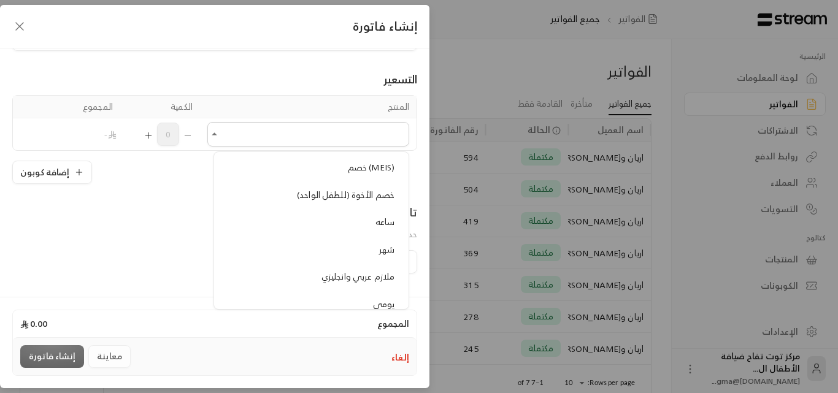
scroll to position [1226, 0]
click at [386, 223] on span "شهر" at bounding box center [386, 219] width 15 height 15
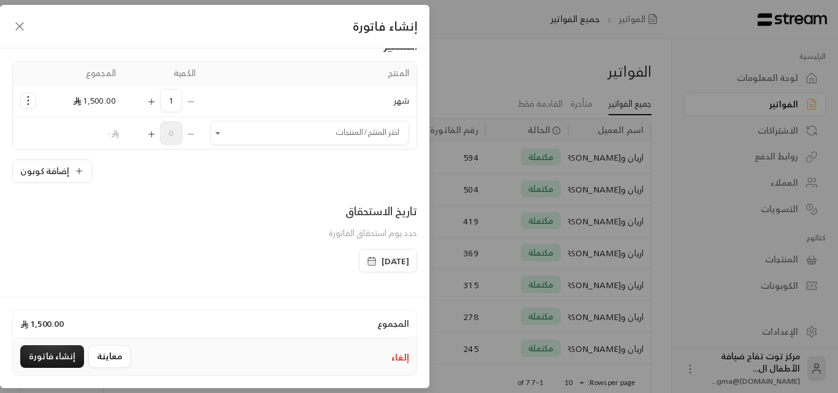
scroll to position [123, 0]
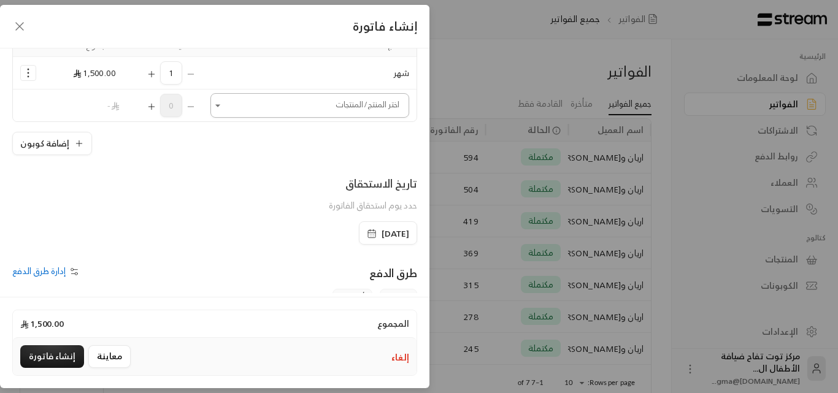
click at [224, 110] on icon "Open" at bounding box center [218, 105] width 12 height 12
click at [170, 172] on div "**********" at bounding box center [214, 170] width 429 height 245
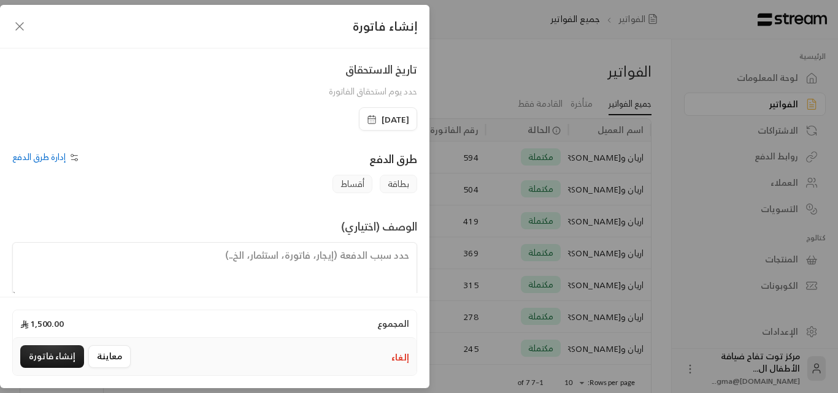
scroll to position [256, 0]
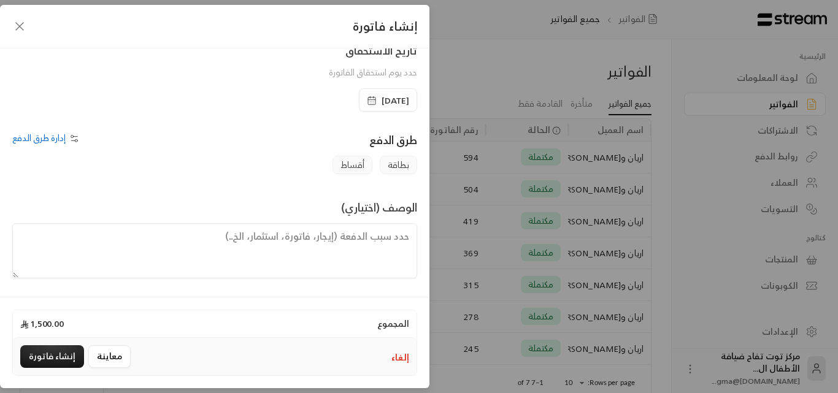
click at [383, 99] on span "[DATE]" at bounding box center [395, 100] width 28 height 12
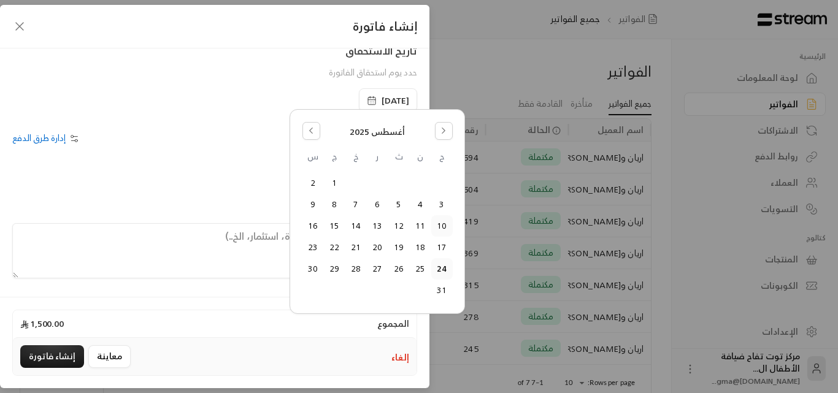
click at [441, 226] on button "10" at bounding box center [442, 226] width 20 height 20
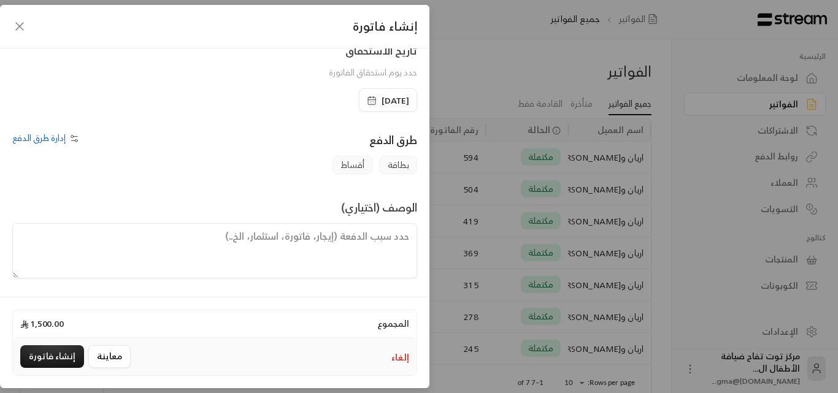
click at [370, 233] on textarea at bounding box center [214, 250] width 405 height 55
paste textarea "payment for [PERSON_NAME] and [PERSON_NAME] from"
click at [313, 235] on textarea "payment for [PERSON_NAME] and [PERSON_NAME] from" at bounding box center [214, 250] width 405 height 55
click at [340, 238] on textarea "payment for and [PERSON_NAME] from" at bounding box center [214, 250] width 405 height 55
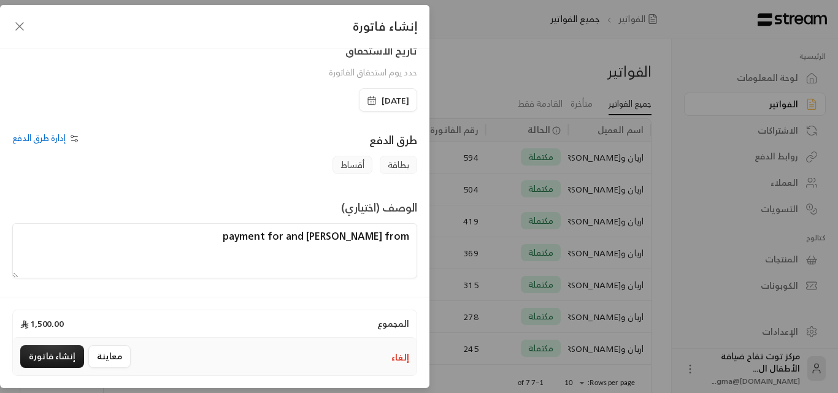
click at [340, 238] on textarea "payment for and [PERSON_NAME] from" at bounding box center [214, 250] width 405 height 55
click at [411, 238] on textarea "payment for [PERSON_NAME] from" at bounding box center [214, 250] width 405 height 55
click at [396, 235] on textarea "payment for [PERSON_NAME] from" at bounding box center [214, 250] width 405 height 55
type textarea "payment for Alaya from [DATE] to [DATE]"
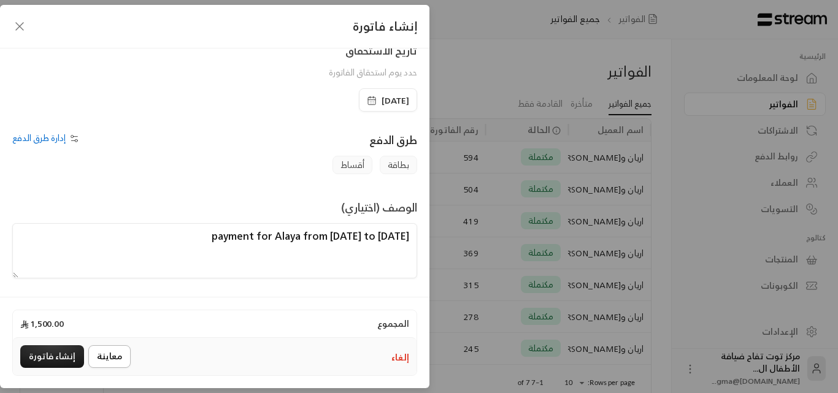
click at [109, 356] on button "معاينة" at bounding box center [109, 356] width 42 height 23
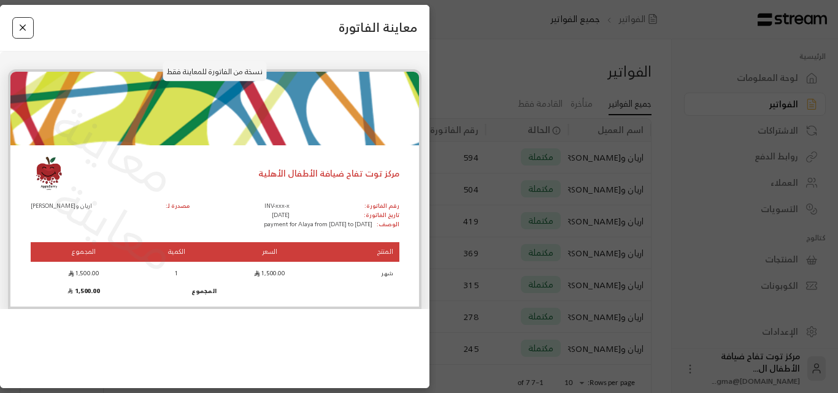
click at [23, 30] on button "Close" at bounding box center [22, 27] width 21 height 21
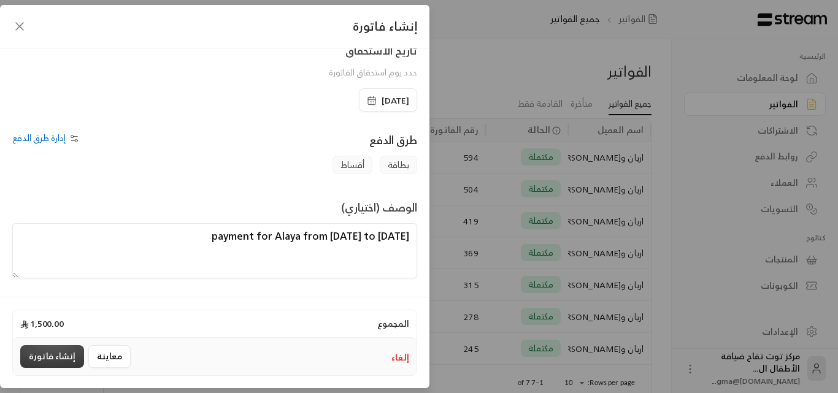
click at [67, 352] on button "إنشاء فاتورة" at bounding box center [52, 356] width 64 height 23
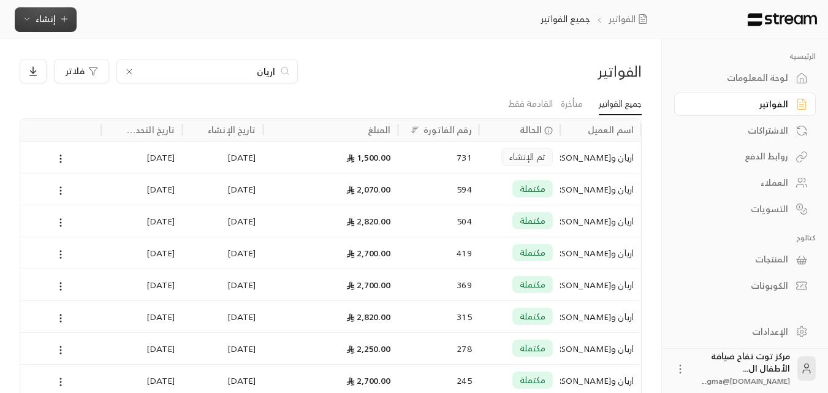
click at [63, 28] on button "إنشاء" at bounding box center [46, 19] width 62 height 25
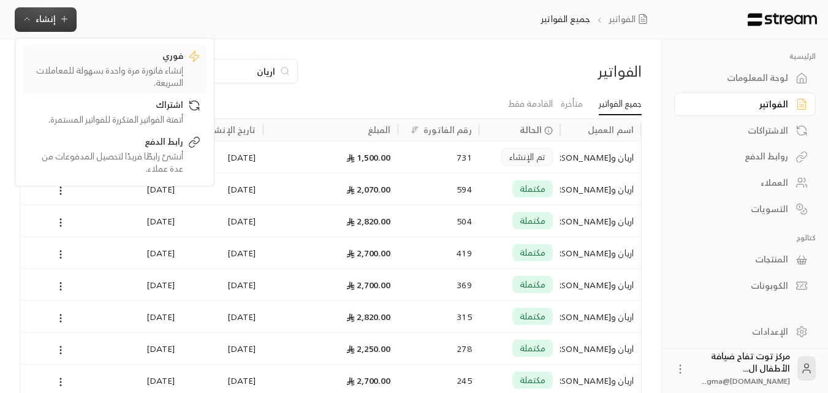
click at [169, 62] on div "فوري" at bounding box center [106, 57] width 155 height 15
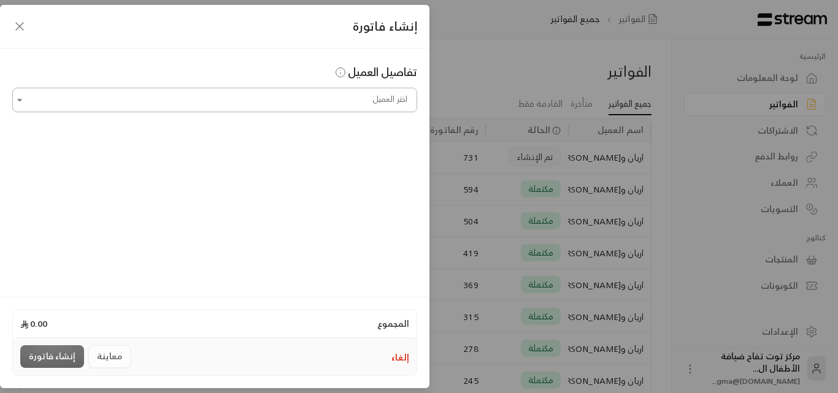
click at [302, 99] on input "اختر العميل" at bounding box center [214, 100] width 405 height 21
type input "*"
click at [359, 166] on span "اريان و[PERSON_NAME]" at bounding box center [354, 164] width 95 height 15
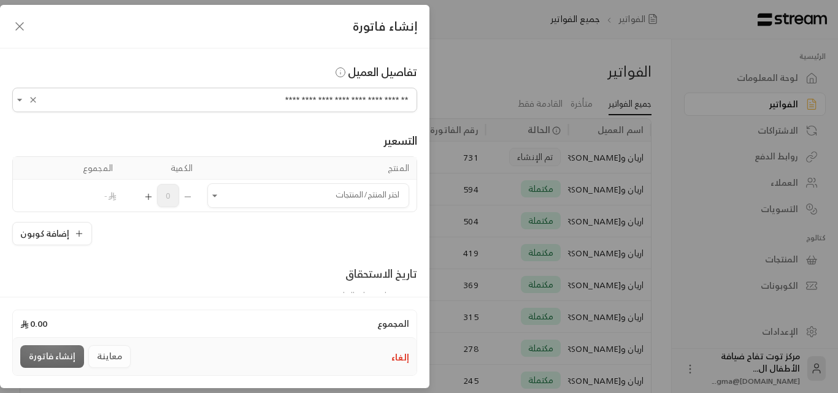
scroll to position [61, 0]
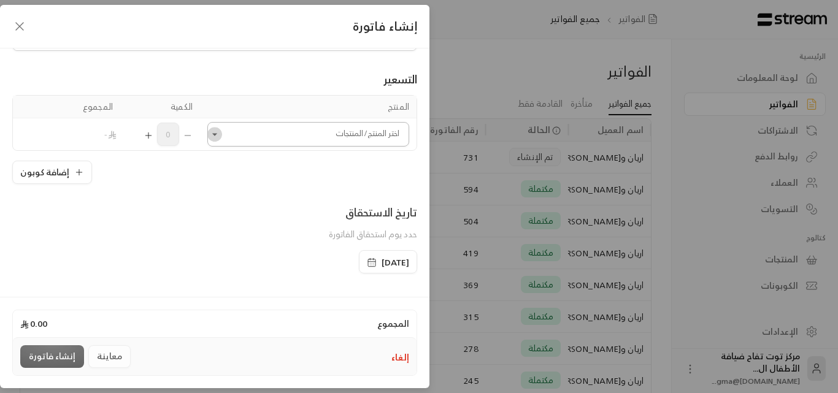
click at [218, 130] on icon "Open" at bounding box center [214, 134] width 12 height 12
type input "**********"
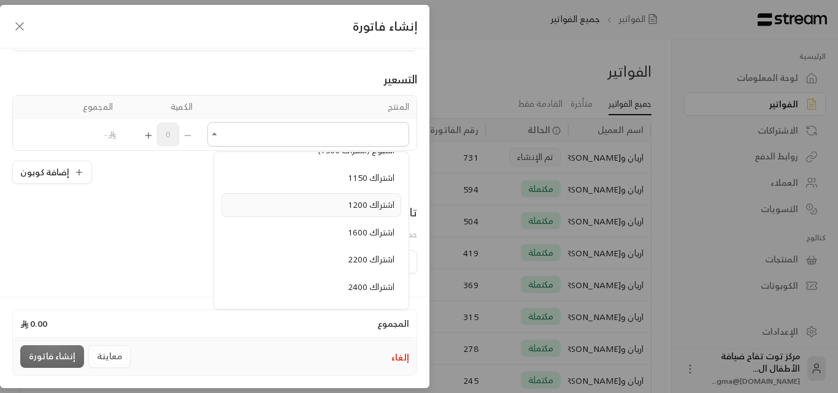
click at [372, 204] on span "اشتراك 1200" at bounding box center [371, 204] width 47 height 15
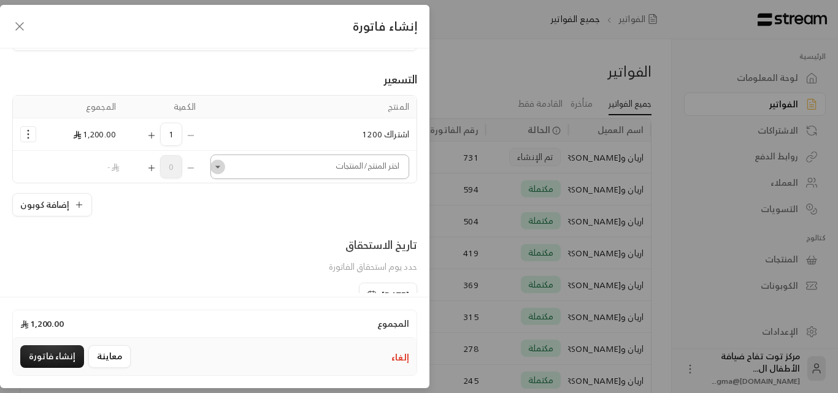
click at [224, 166] on icon "Open" at bounding box center [218, 167] width 12 height 12
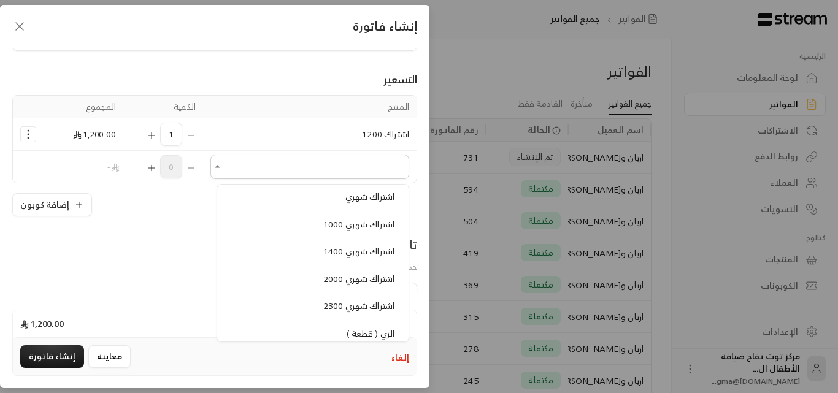
scroll to position [1042, 0]
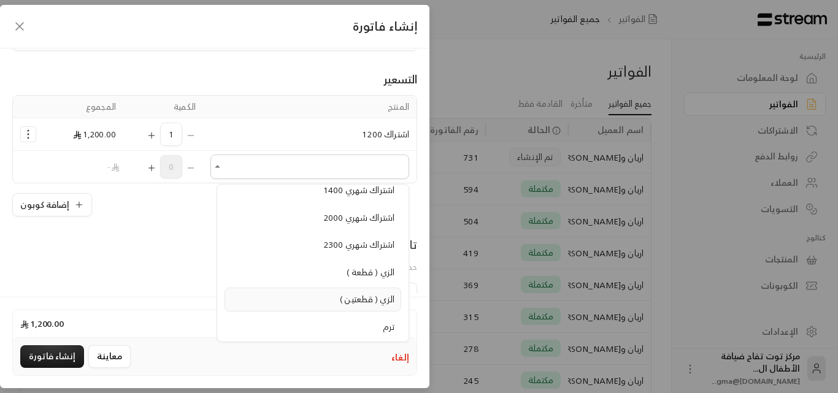
click at [351, 304] on span "الزي ( قطعتين )" at bounding box center [367, 298] width 55 height 15
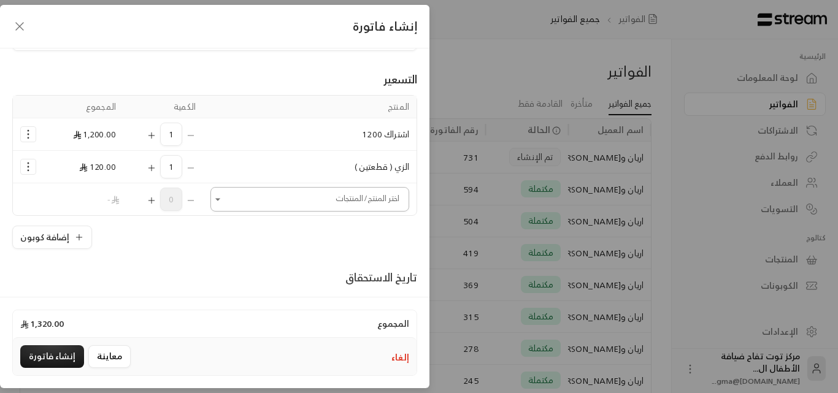
click at [224, 200] on icon "Open" at bounding box center [218, 199] width 12 height 12
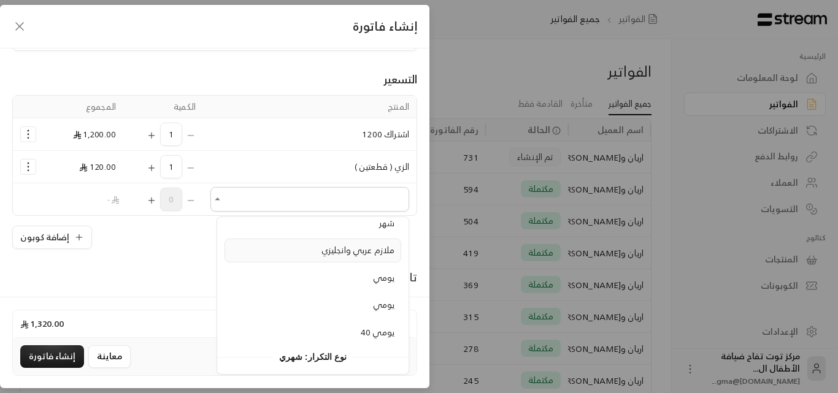
click at [340, 252] on span "ملازم عربي وانجليزي" at bounding box center [357, 249] width 73 height 15
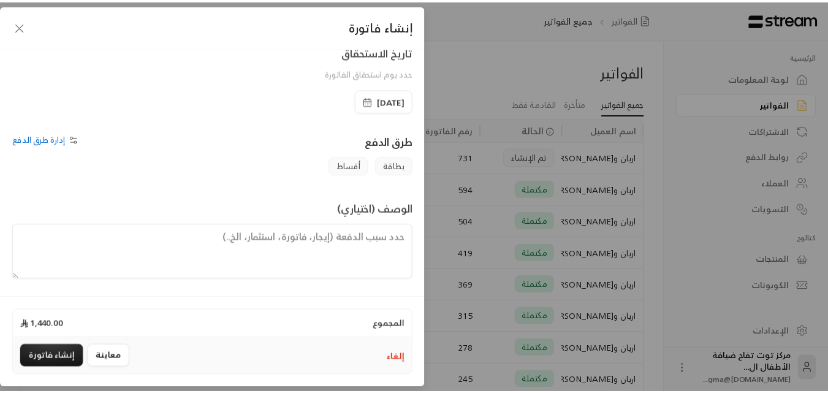
scroll to position [321, 0]
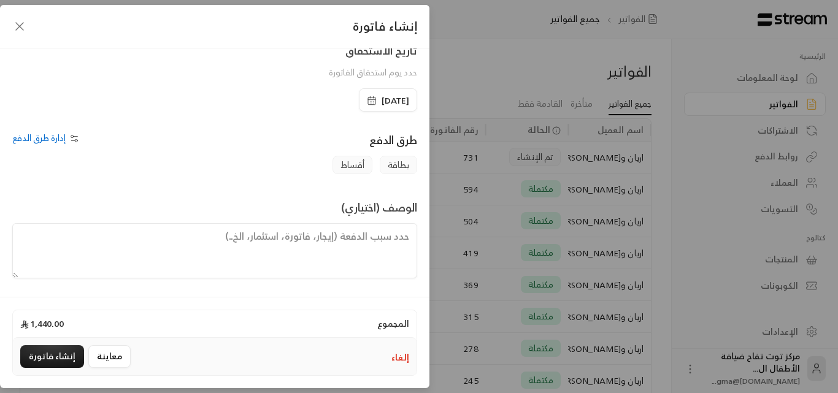
click at [291, 243] on textarea at bounding box center [214, 250] width 405 height 55
paste textarea "payment for [PERSON_NAME] and [PERSON_NAME] from"
drag, startPoint x: 338, startPoint y: 235, endPoint x: 381, endPoint y: 242, distance: 43.4
click at [381, 242] on textarea "payment for [PERSON_NAME] and [PERSON_NAME] from" at bounding box center [214, 250] width 405 height 55
click at [413, 234] on textarea "payment for [PERSON_NAME] from" at bounding box center [214, 250] width 405 height 55
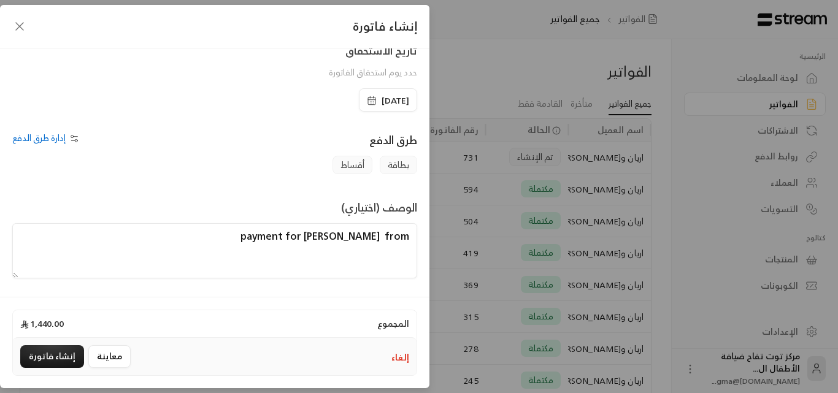
click at [384, 235] on textarea "payment for [PERSON_NAME] from" at bounding box center [214, 250] width 405 height 55
click at [406, 236] on textarea "payment for [PERSON_NAME] from" at bounding box center [214, 250] width 405 height 55
click at [394, 237] on textarea "payment for [PERSON_NAME] from" at bounding box center [214, 250] width 405 height 55
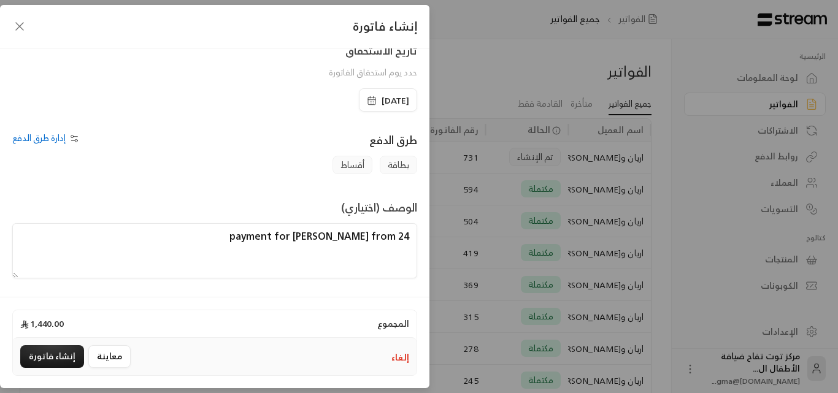
click at [407, 234] on textarea "payment for [PERSON_NAME] from 24" at bounding box center [214, 250] width 405 height 55
drag, startPoint x: 370, startPoint y: 231, endPoint x: 405, endPoint y: 231, distance: 35.6
click at [405, 231] on textarea "-payment for [PERSON_NAME] from 24" at bounding box center [214, 250] width 405 height 55
drag, startPoint x: 413, startPoint y: 235, endPoint x: 405, endPoint y: 234, distance: 7.6
click at [404, 234] on textarea "-payment for [PERSON_NAME] from 24" at bounding box center [214, 250] width 405 height 55
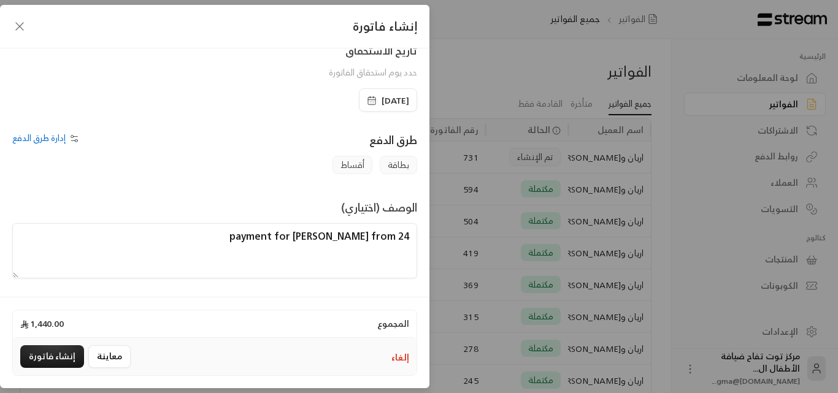
click at [402, 235] on textarea "payment for [PERSON_NAME] from 24" at bounding box center [214, 250] width 405 height 55
click at [405, 234] on textarea "payment for [PERSON_NAME] from 24" at bounding box center [214, 250] width 405 height 55
drag, startPoint x: 399, startPoint y: 234, endPoint x: 407, endPoint y: 238, distance: 9.1
click at [407, 238] on textarea "payment for [PERSON_NAME] from 24" at bounding box center [214, 250] width 405 height 55
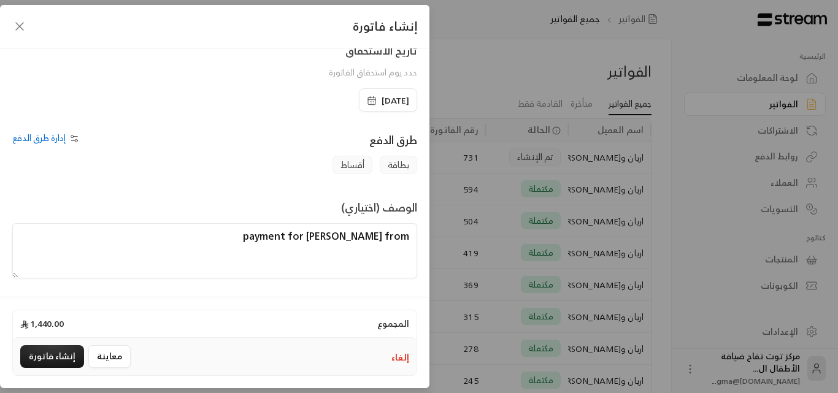
click at [406, 235] on textarea "payment for [PERSON_NAME] from" at bounding box center [214, 250] width 405 height 55
click at [404, 235] on textarea "payment for [PERSON_NAME] from" at bounding box center [214, 250] width 405 height 55
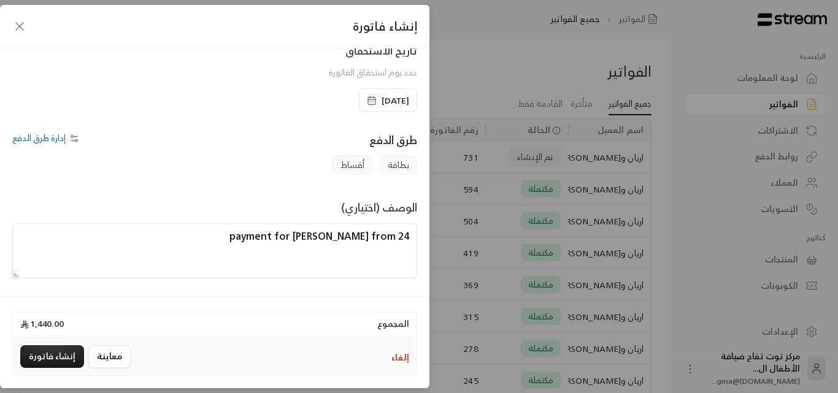
click at [404, 235] on textarea "payment for [PERSON_NAME] from 24" at bounding box center [214, 250] width 405 height 55
click at [407, 239] on textarea "payment for [PERSON_NAME] from 24" at bounding box center [214, 250] width 405 height 55
click at [411, 235] on textarea "-payment for [PERSON_NAME] from 24" at bounding box center [214, 250] width 405 height 55
click at [411, 235] on textarea "8-payment for [PERSON_NAME] from 24" at bounding box center [214, 250] width 405 height 55
click at [411, 235] on textarea "-8-payment for [PERSON_NAME] from 24" at bounding box center [214, 250] width 405 height 55
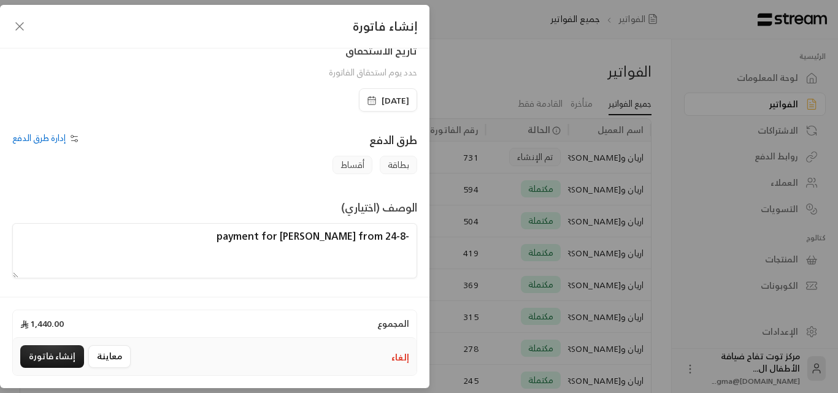
click at [411, 235] on textarea "-8-payment for [PERSON_NAME] from 24" at bounding box center [214, 250] width 405 height 55
drag, startPoint x: 384, startPoint y: 235, endPoint x: 409, endPoint y: 242, distance: 25.4
click at [409, 242] on textarea "-8-payment for [PERSON_NAME] from 24" at bounding box center [214, 250] width 405 height 55
click at [414, 235] on textarea "-8-payment for [PERSON_NAME] from 24" at bounding box center [214, 250] width 405 height 55
drag, startPoint x: 414, startPoint y: 235, endPoint x: 397, endPoint y: 237, distance: 17.9
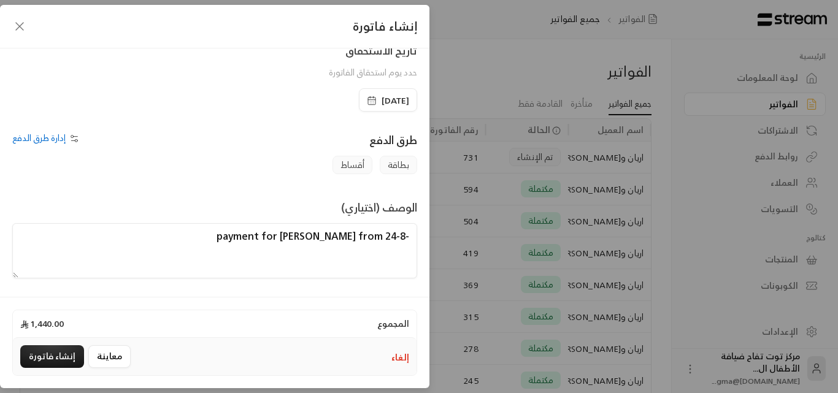
click at [397, 237] on textarea "-8-payment for [PERSON_NAME] from 24" at bounding box center [214, 250] width 405 height 55
drag, startPoint x: 411, startPoint y: 234, endPoint x: 373, endPoint y: 243, distance: 38.4
click at [373, 243] on textarea "payment for [PERSON_NAME] from 24" at bounding box center [214, 250] width 405 height 55
click at [380, 236] on textarea "payment for [PERSON_NAME] from [DATE] to [DATE]" at bounding box center [214, 250] width 405 height 55
click at [409, 234] on textarea "payment for [PERSON_NAME] from [DATE] to [DATE]" at bounding box center [214, 250] width 405 height 55
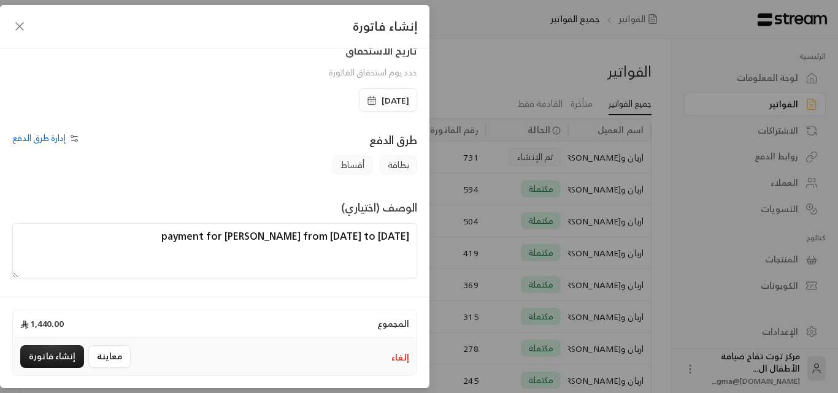
click at [167, 239] on textarea "payment for [PERSON_NAME] from [DATE] to [DATE]" at bounding box center [214, 250] width 405 height 55
type textarea "payment for [PERSON_NAME] from [DATE] to [DATE] and booklets"
click at [118, 357] on button "معاينة" at bounding box center [109, 356] width 42 height 23
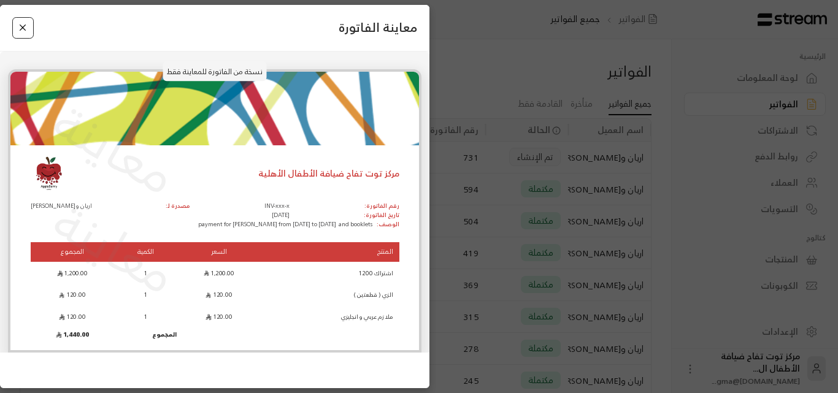
click at [23, 29] on button "Close" at bounding box center [22, 27] width 21 height 21
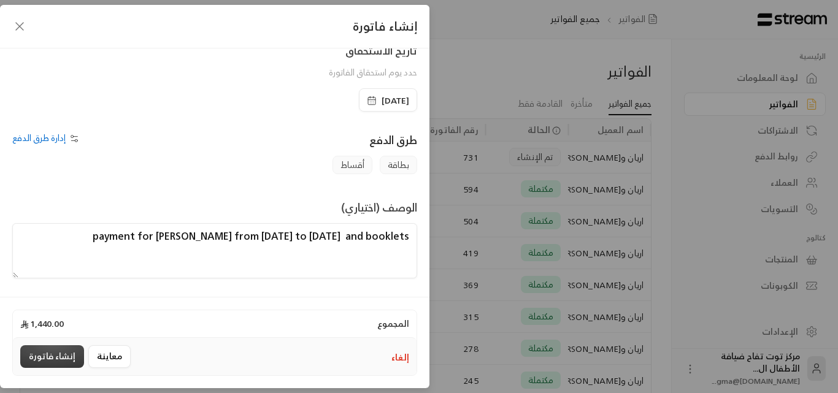
click at [66, 355] on button "إنشاء فاتورة" at bounding box center [52, 356] width 64 height 23
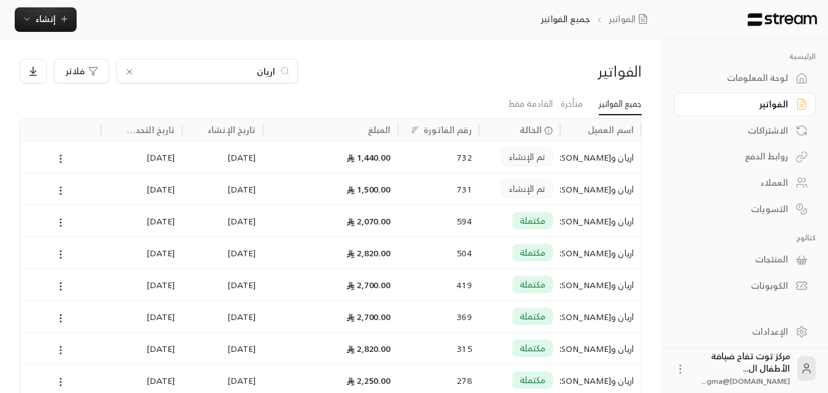
click at [773, 107] on div "الفواتير" at bounding box center [739, 104] width 99 height 12
click at [129, 69] on icon at bounding box center [129, 72] width 10 height 10
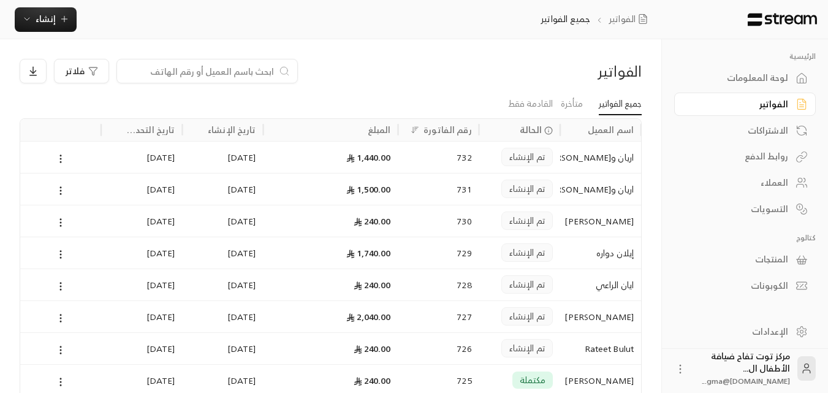
click at [235, 71] on input at bounding box center [199, 70] width 150 height 13
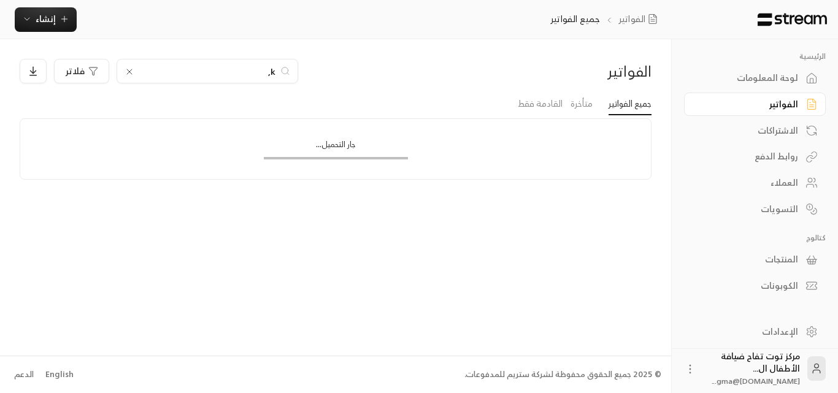
type input "k"
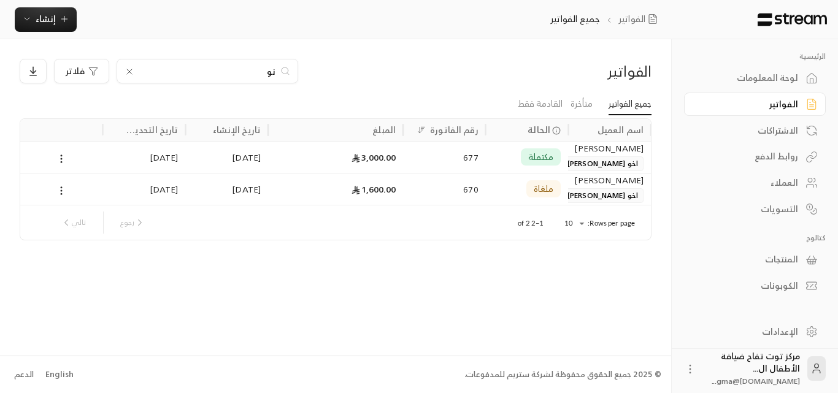
type input "ن"
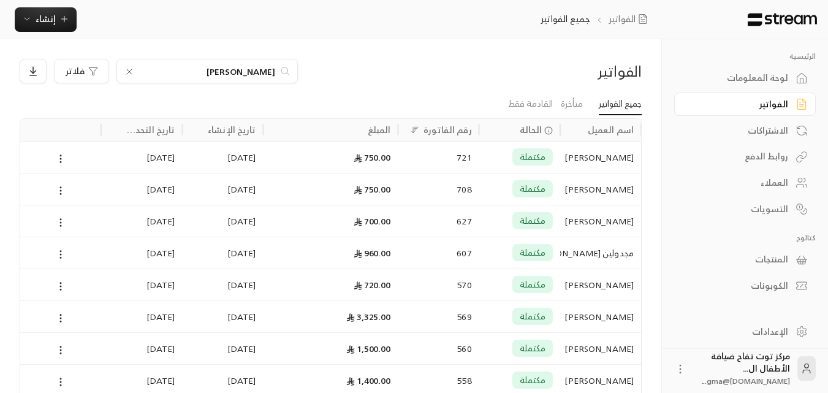
type input "[PERSON_NAME]"
click at [595, 313] on div "[PERSON_NAME]" at bounding box center [601, 316] width 66 height 31
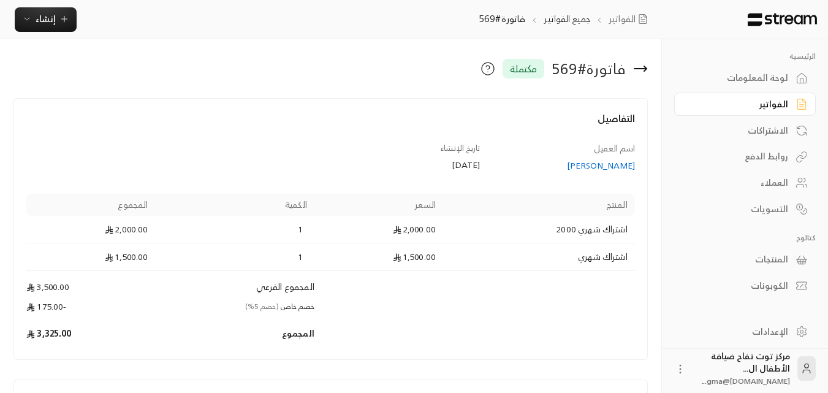
scroll to position [61, 0]
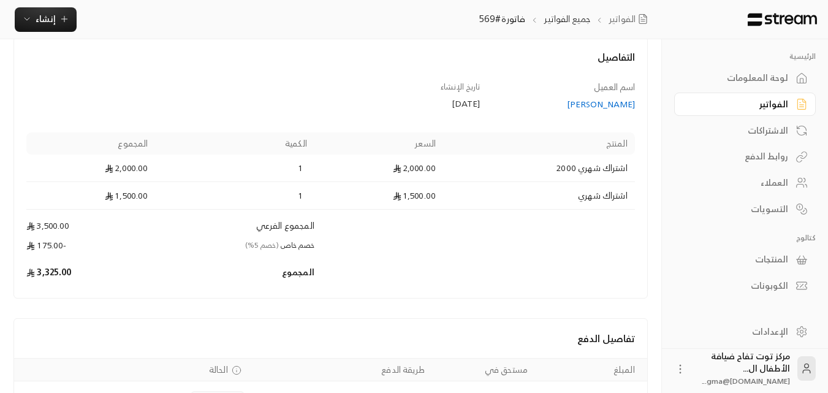
click at [614, 104] on div "[PERSON_NAME]" at bounding box center [563, 104] width 143 height 12
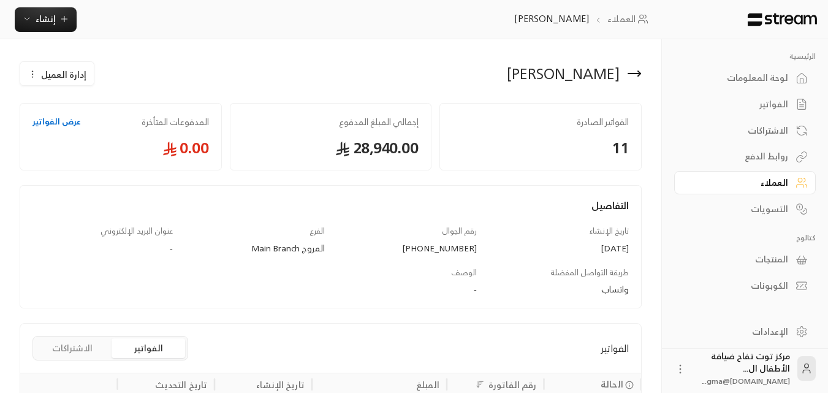
click at [635, 74] on icon at bounding box center [634, 74] width 12 height 0
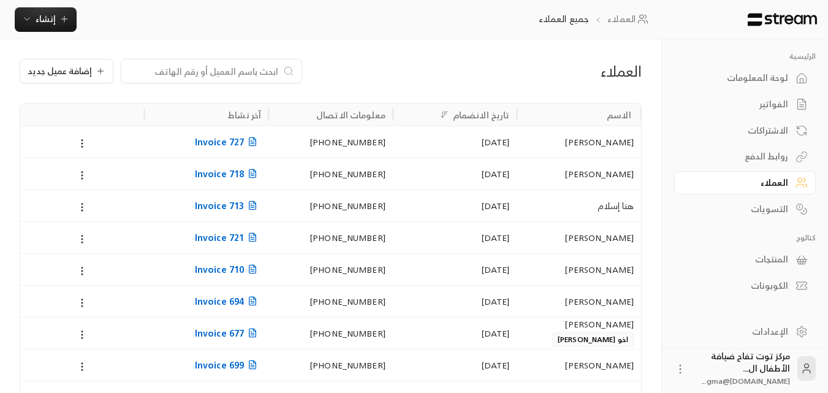
click at [238, 74] on input at bounding box center [204, 70] width 150 height 13
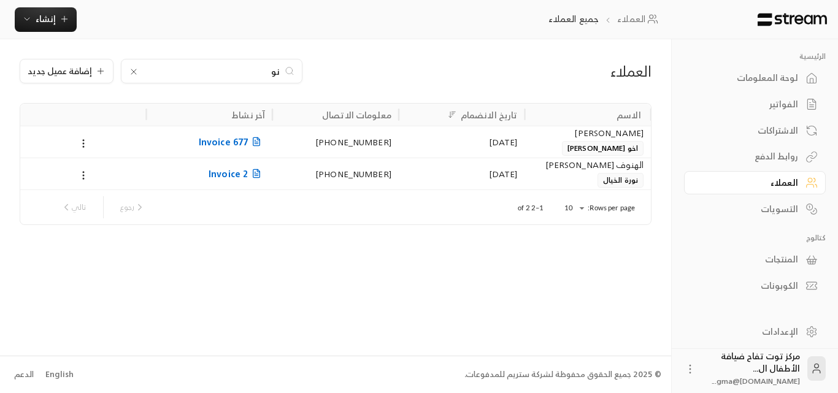
type input "ن"
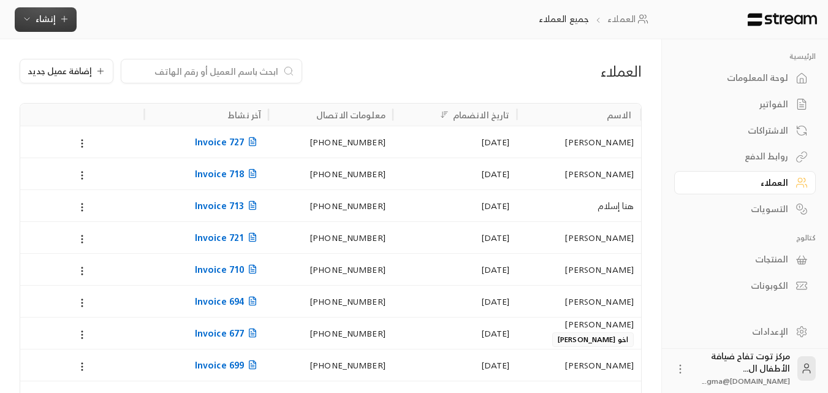
click at [50, 20] on span "إنشاء" at bounding box center [46, 18] width 20 height 15
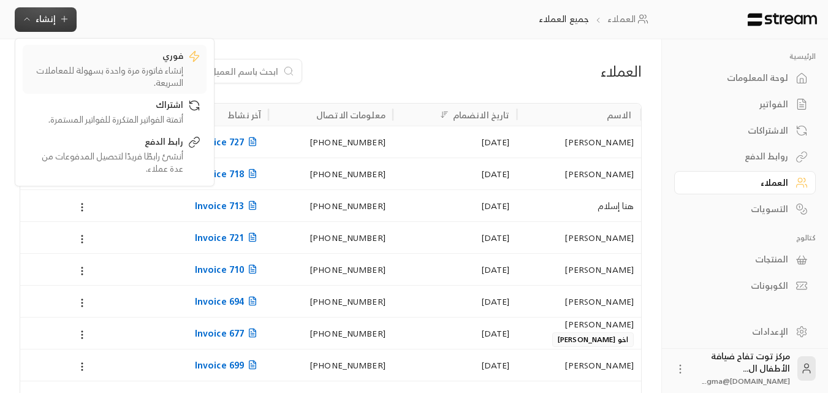
click at [121, 64] on div "إنشاء فاتورة مرة واحدة بسهولة للمعاملات السريعة." at bounding box center [106, 76] width 155 height 25
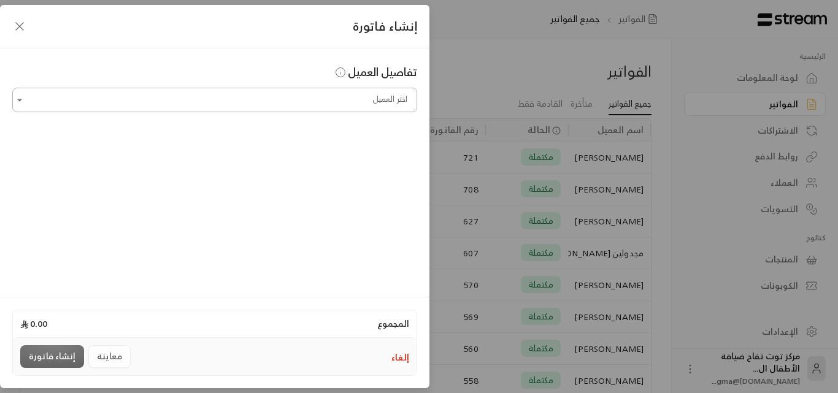
click at [294, 108] on input "اختر العميل" at bounding box center [214, 100] width 405 height 21
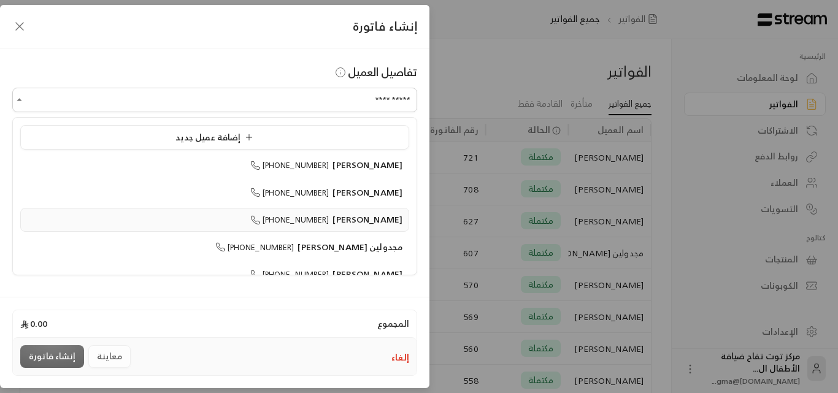
click at [366, 221] on span "[PERSON_NAME]" at bounding box center [367, 219] width 70 height 15
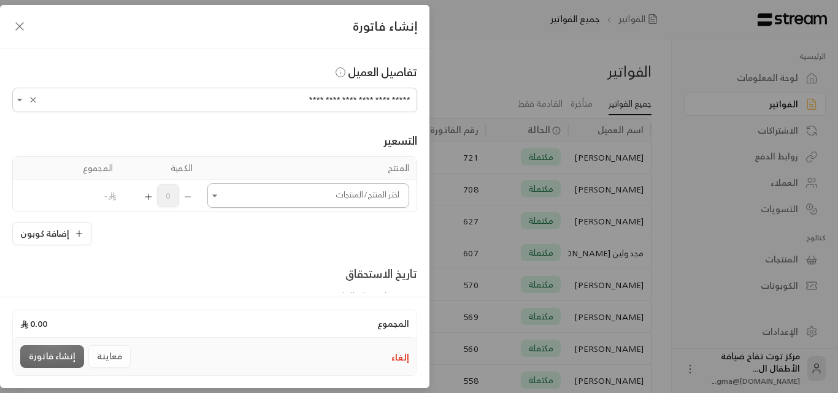
type input "**********"
click at [353, 194] on input "اختر العميل" at bounding box center [308, 195] width 202 height 21
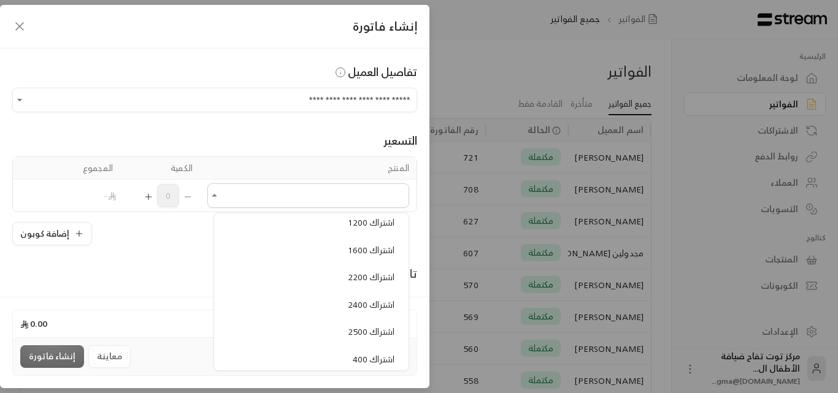
scroll to position [674, 0]
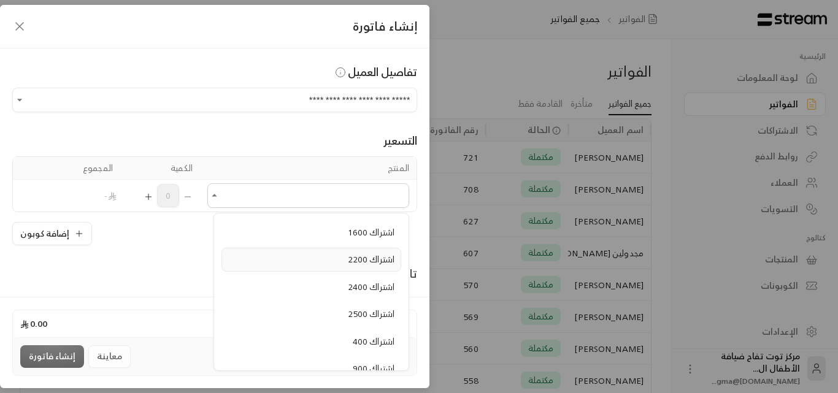
click at [367, 258] on span "اشتراك 2200" at bounding box center [371, 258] width 47 height 15
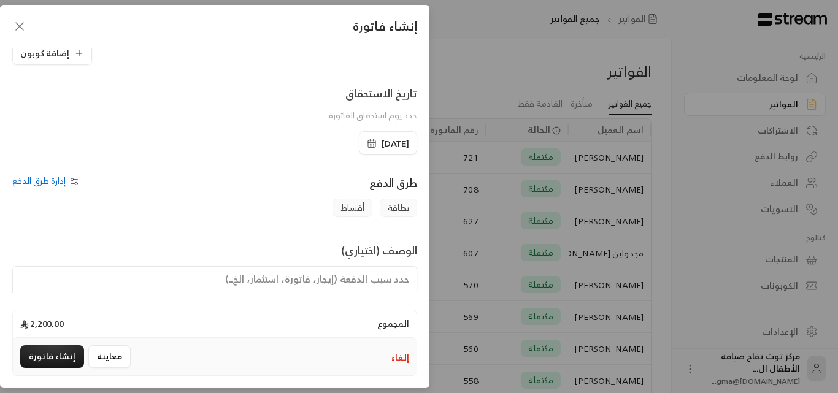
scroll to position [256, 0]
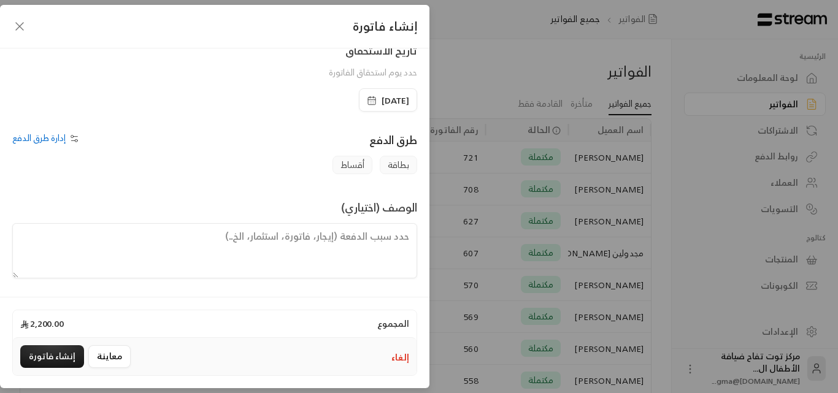
click at [365, 244] on textarea at bounding box center [214, 250] width 405 height 55
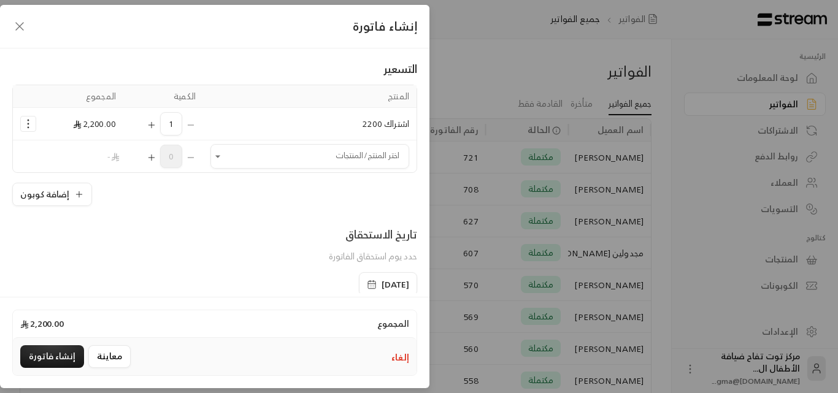
scroll to position [10, 0]
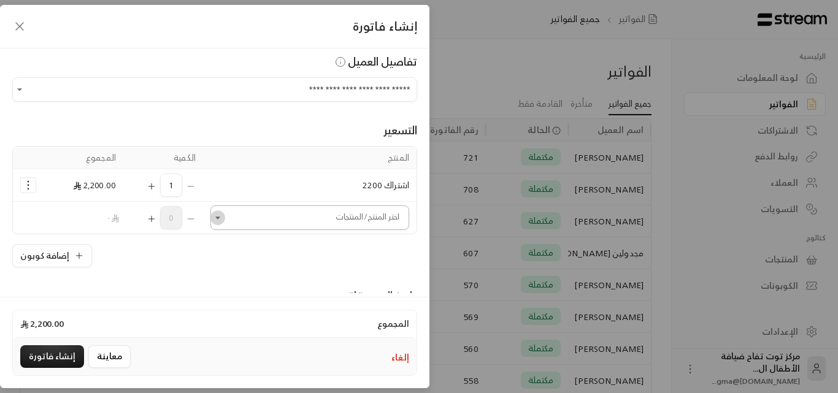
click at [221, 215] on icon "Open" at bounding box center [218, 218] width 12 height 12
type textarea "اشتراك شهر للطفلة نورة من تاريخ [DATE] إلى تاريخ [DATE] + الملازم عربي و إنجليزي"
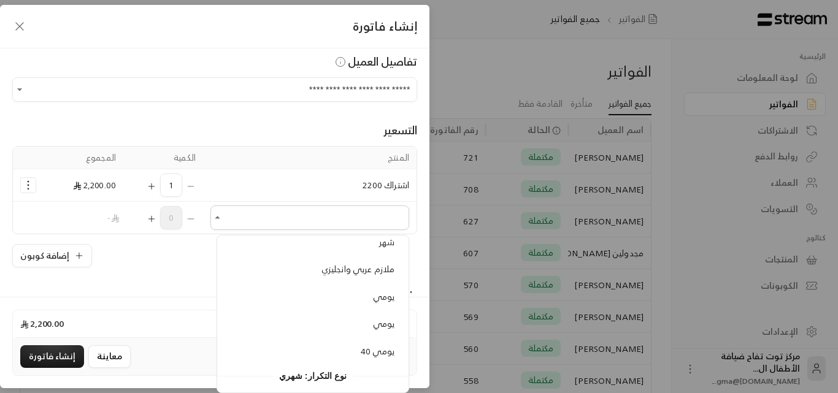
scroll to position [1288, 0]
click at [346, 273] on span "ملازم عربي وانجليزي" at bounding box center [357, 268] width 73 height 15
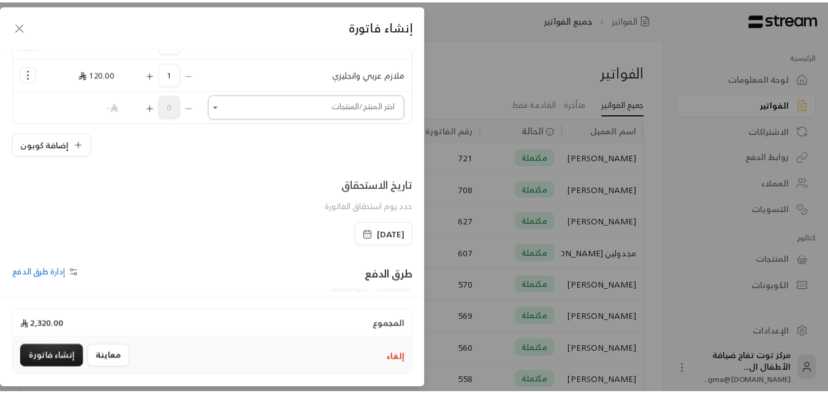
scroll to position [288, 0]
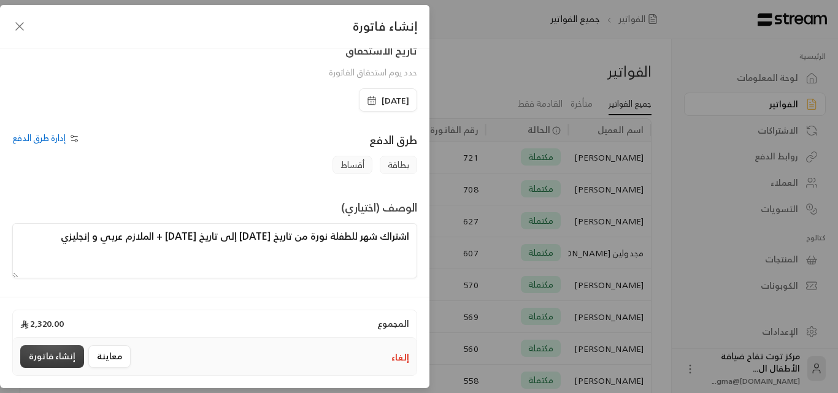
click at [66, 356] on button "إنشاء فاتورة" at bounding box center [52, 356] width 64 height 23
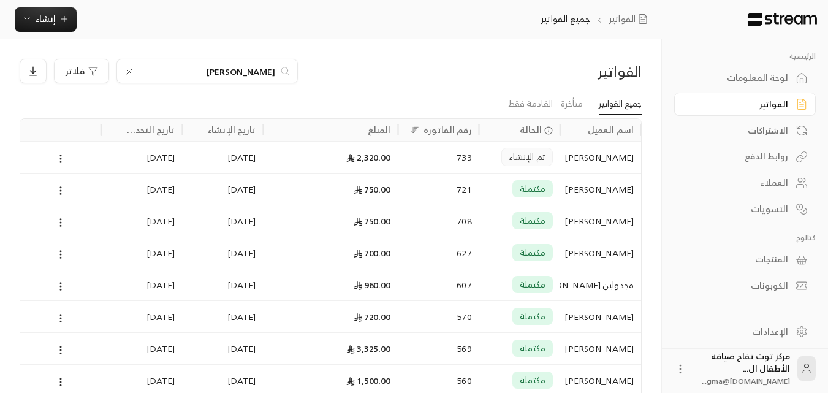
click at [128, 72] on icon at bounding box center [129, 72] width 10 height 10
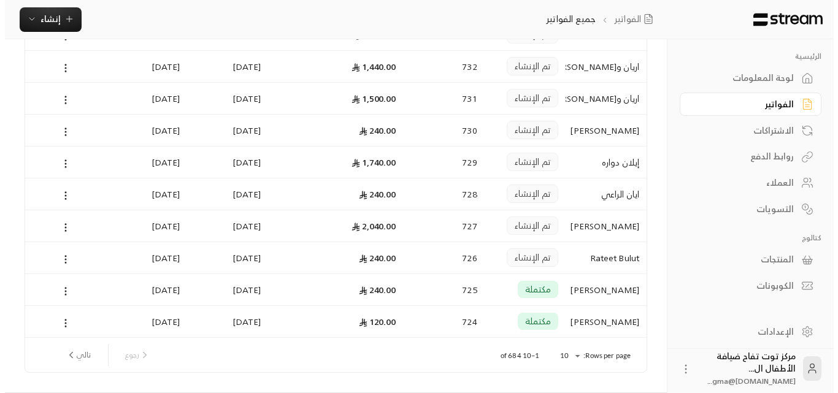
scroll to position [0, 0]
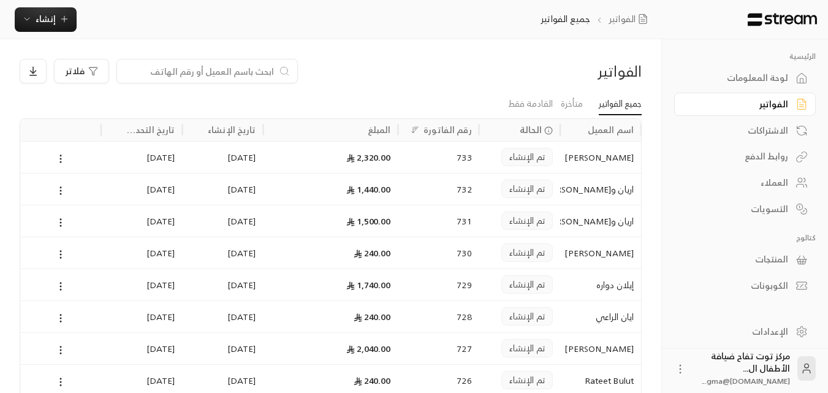
click at [212, 76] on input at bounding box center [199, 70] width 150 height 13
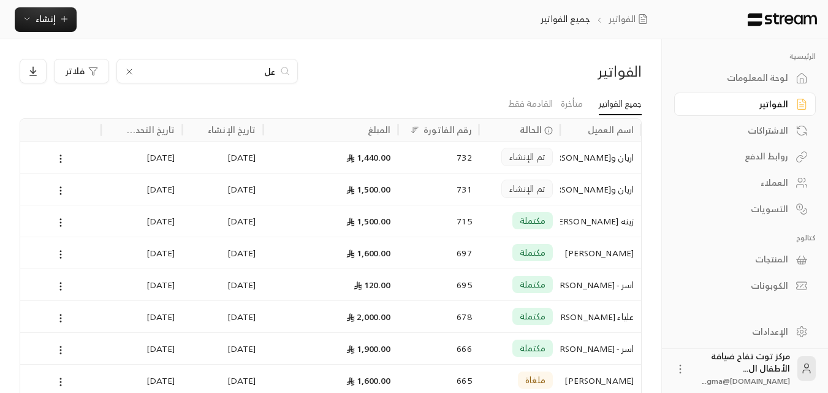
type input "عل"
click at [602, 318] on div "علياء [PERSON_NAME]" at bounding box center [601, 316] width 66 height 31
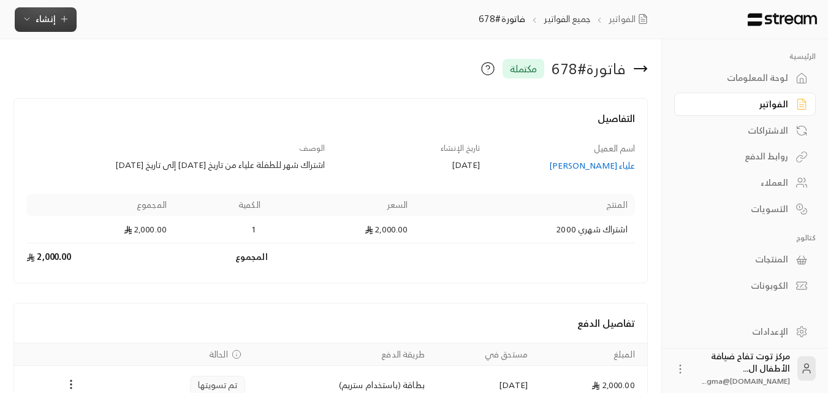
click at [53, 18] on span "إنشاء" at bounding box center [46, 18] width 20 height 15
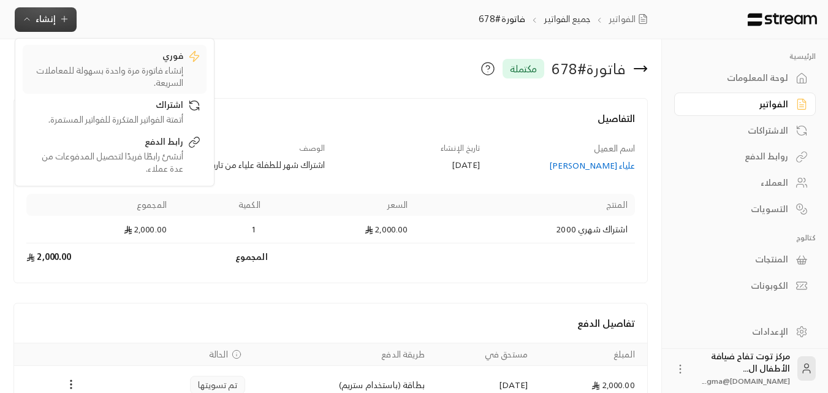
click at [115, 58] on div "فوري" at bounding box center [106, 57] width 155 height 15
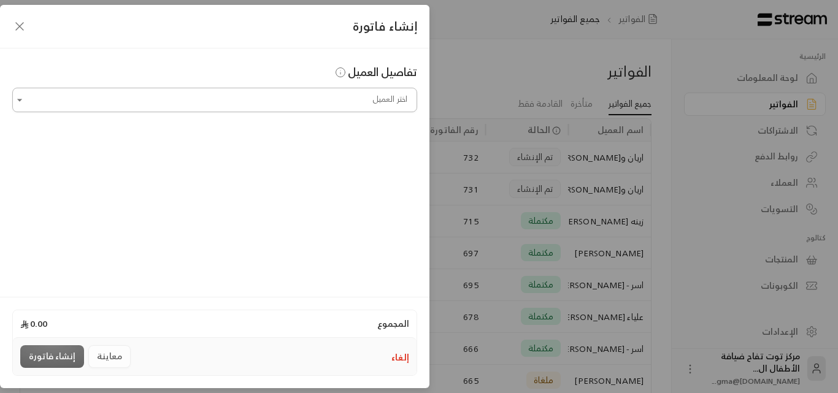
click at [216, 93] on input "اختر العميل" at bounding box center [214, 100] width 405 height 21
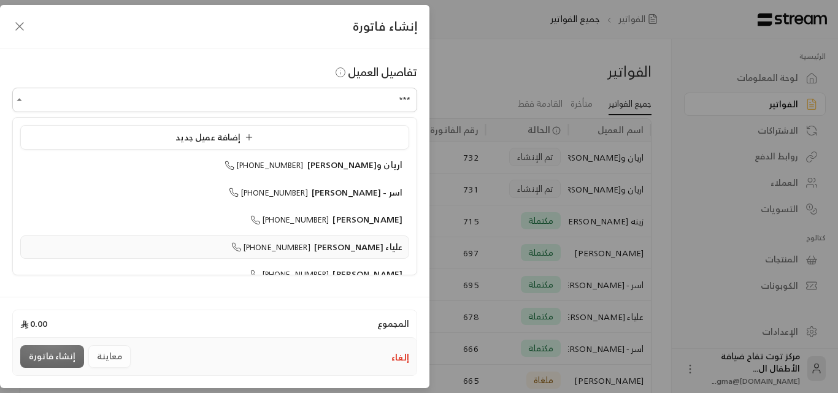
click at [380, 250] on span "علياء [PERSON_NAME]" at bounding box center [358, 246] width 88 height 15
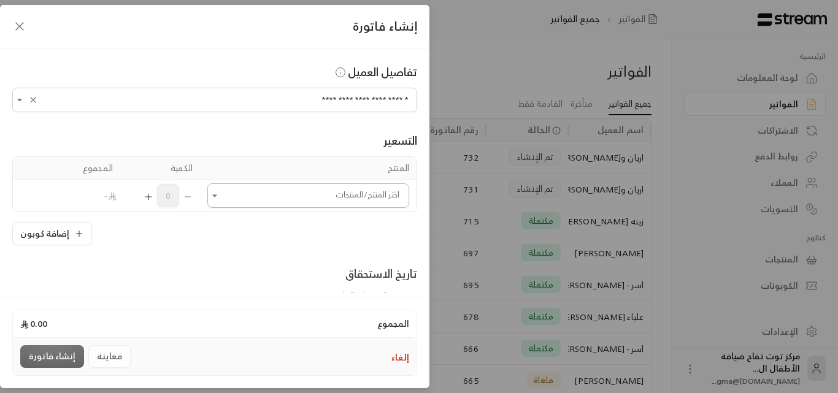
type input "**********"
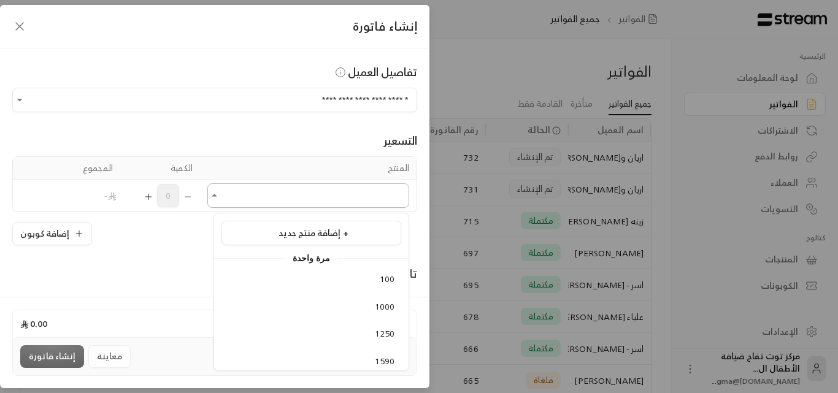
click at [329, 191] on input "اختر العميل" at bounding box center [308, 195] width 202 height 21
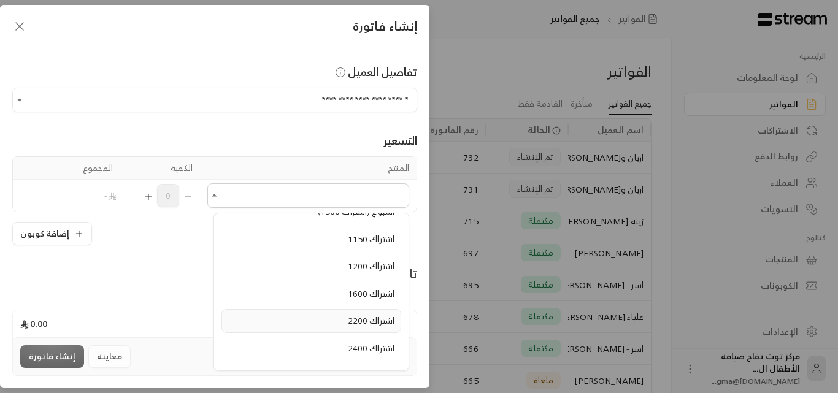
click at [377, 323] on span "اشتراك 2200" at bounding box center [371, 320] width 47 height 15
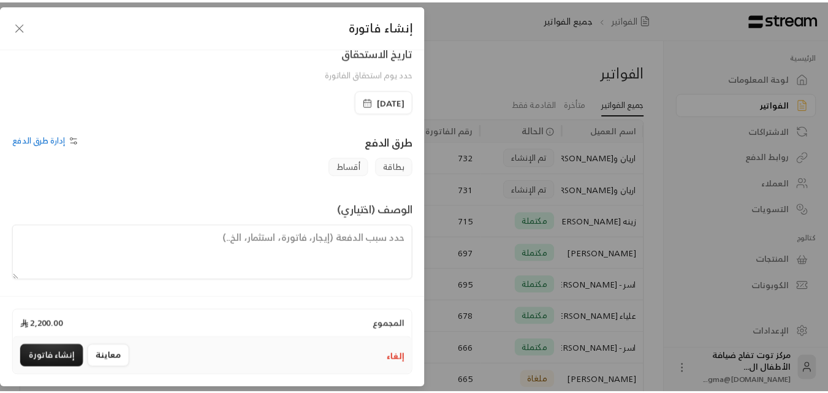
scroll to position [256, 0]
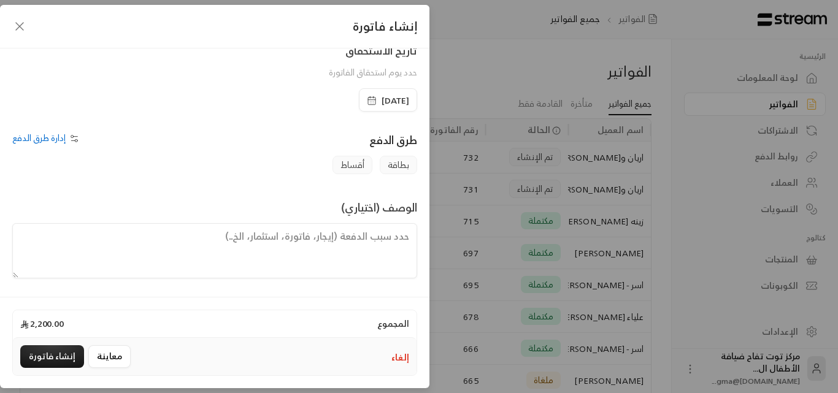
click at [381, 96] on span "[DATE]" at bounding box center [395, 100] width 28 height 12
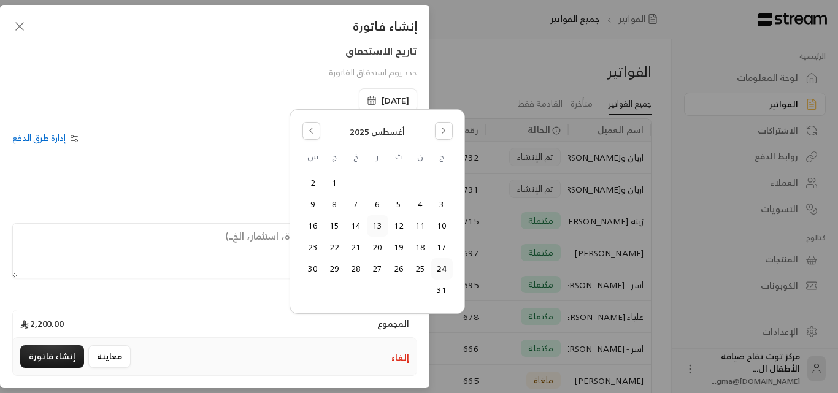
click at [376, 223] on button "13" at bounding box center [377, 226] width 20 height 20
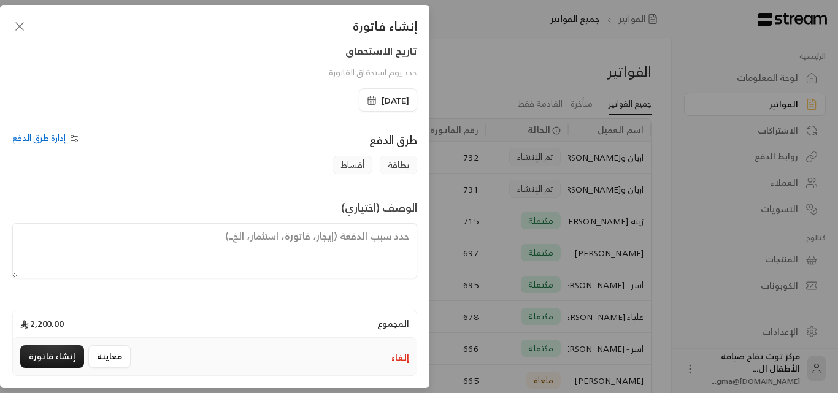
click at [368, 243] on textarea at bounding box center [214, 250] width 405 height 55
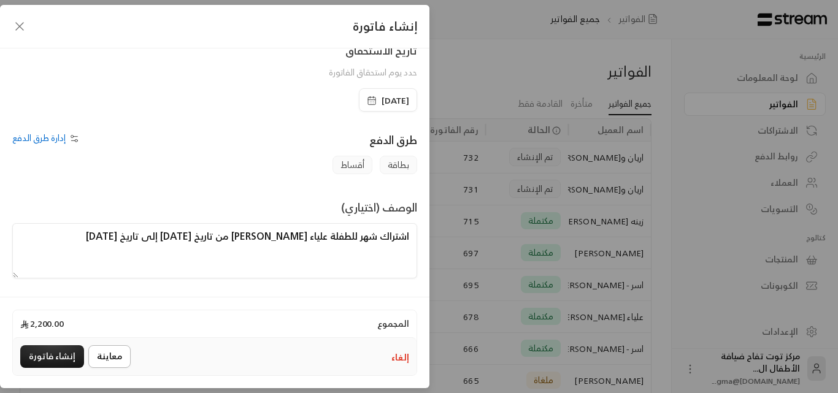
click at [107, 350] on button "معاينة" at bounding box center [109, 356] width 42 height 23
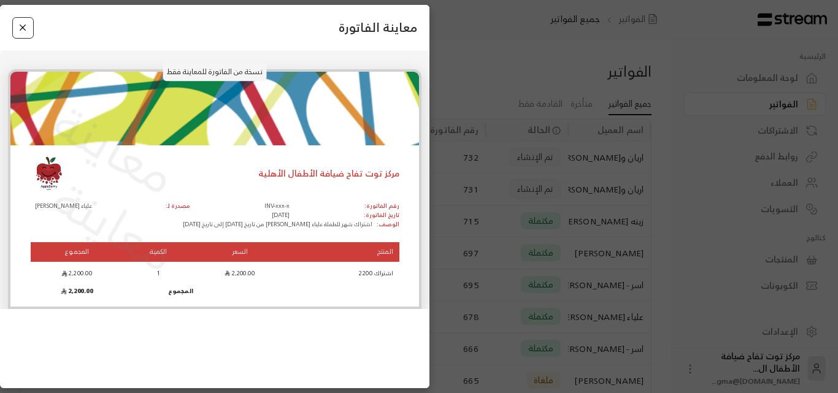
click at [18, 27] on button "Close" at bounding box center [22, 27] width 21 height 21
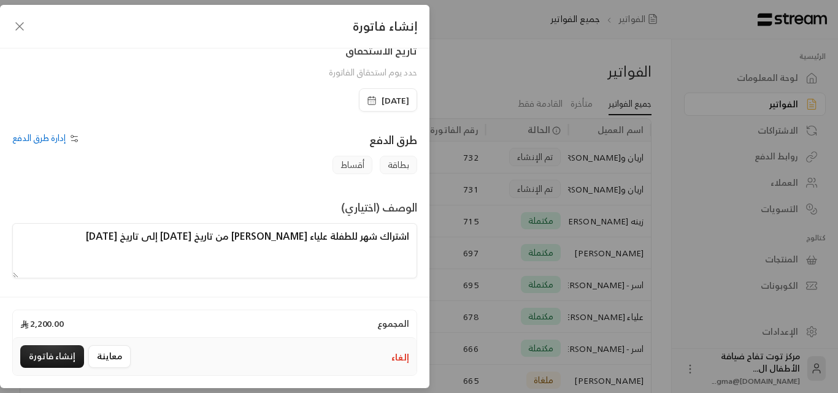
click at [289, 239] on textarea "اشتراك شهر للطفلة علياء [PERSON_NAME] من تاريخ [DATE] إلى تاريخ [DATE]" at bounding box center [214, 250] width 405 height 55
click at [95, 231] on textarea "اشتراك شهر للطفلة علياء من تاريخ [DATE] إلى تاريخ [DATE]" at bounding box center [214, 250] width 405 height 55
type textarea "اشتراك شهر للطفلة علياء من تاريخ [DATE] إلى تاريخ [DATE]"
click at [74, 364] on button "إنشاء فاتورة" at bounding box center [52, 356] width 64 height 23
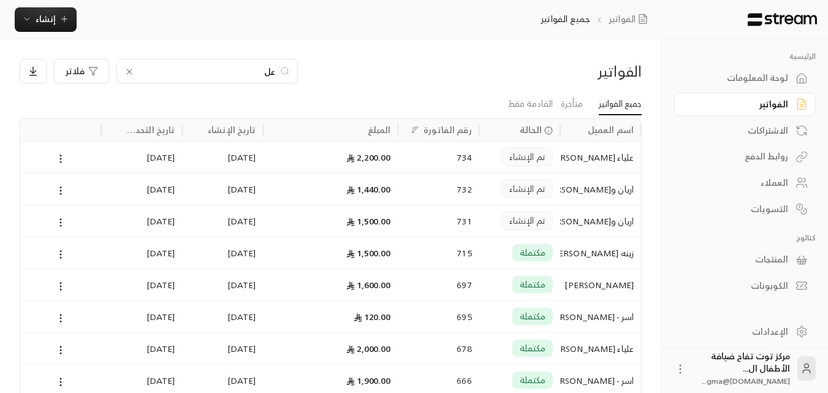
click at [126, 73] on icon at bounding box center [129, 72] width 10 height 10
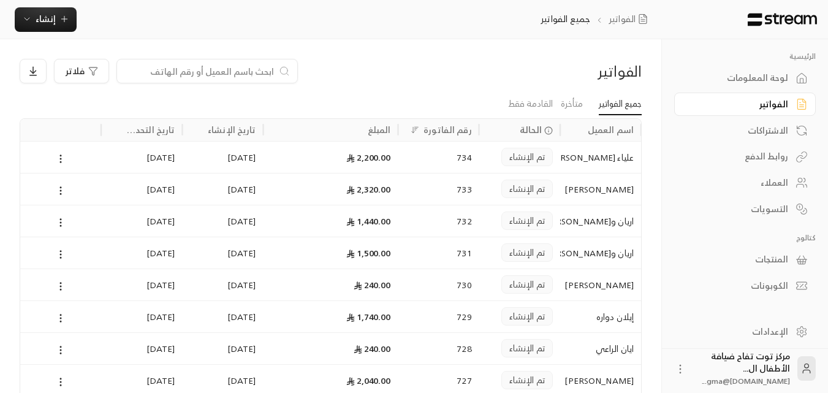
click at [207, 75] on input at bounding box center [199, 70] width 150 height 13
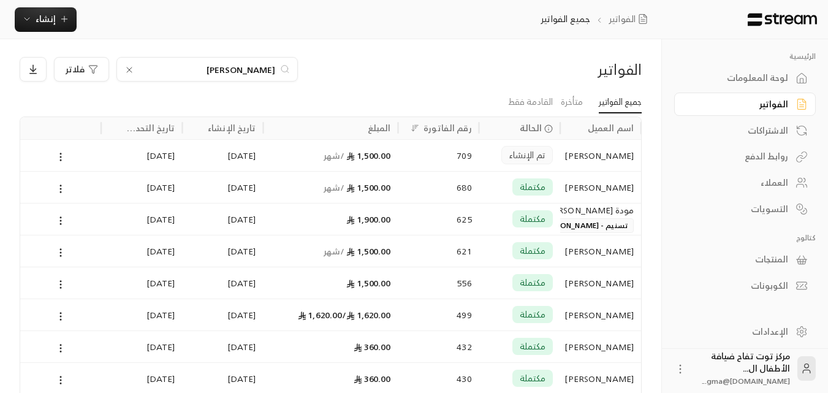
scroll to position [0, 0]
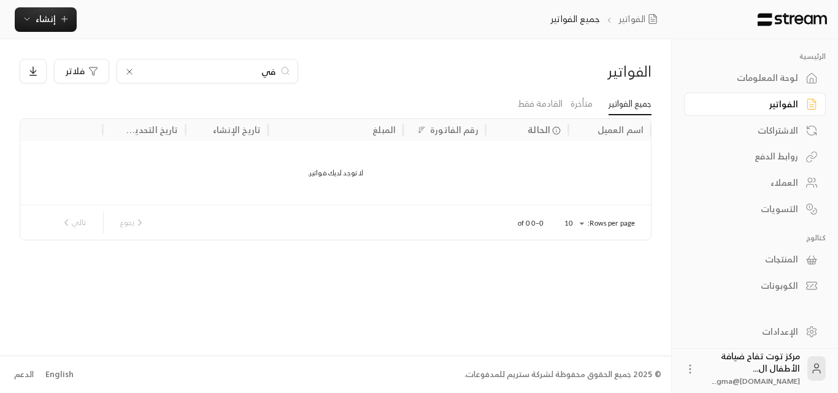
type input "ف"
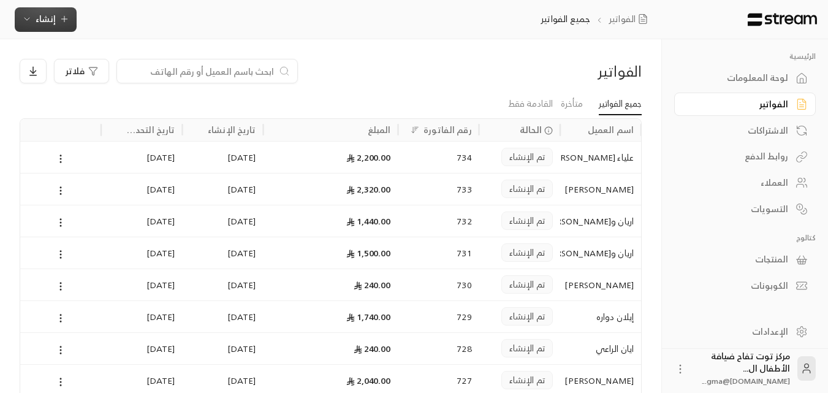
click at [61, 14] on icon "button" at bounding box center [64, 19] width 10 height 10
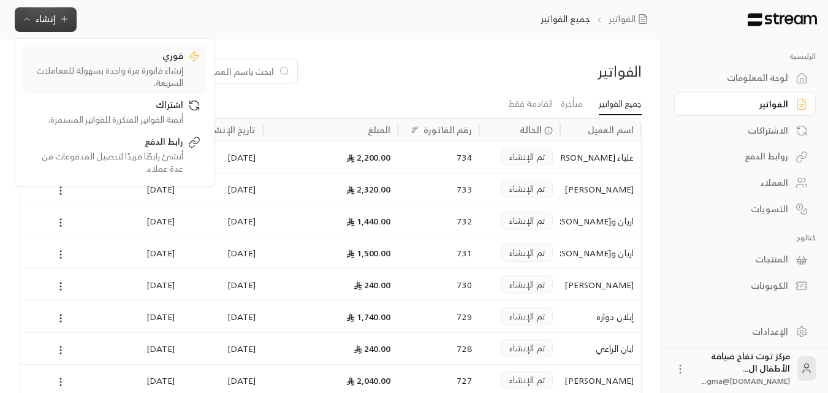
click at [169, 67] on div "إنشاء فاتورة مرة واحدة بسهولة للمعاملات السريعة." at bounding box center [106, 76] width 155 height 25
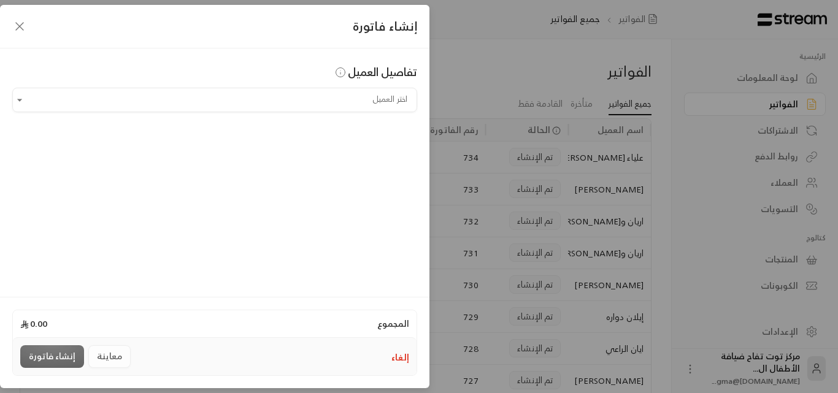
click at [23, 23] on icon "button" at bounding box center [19, 26] width 15 height 15
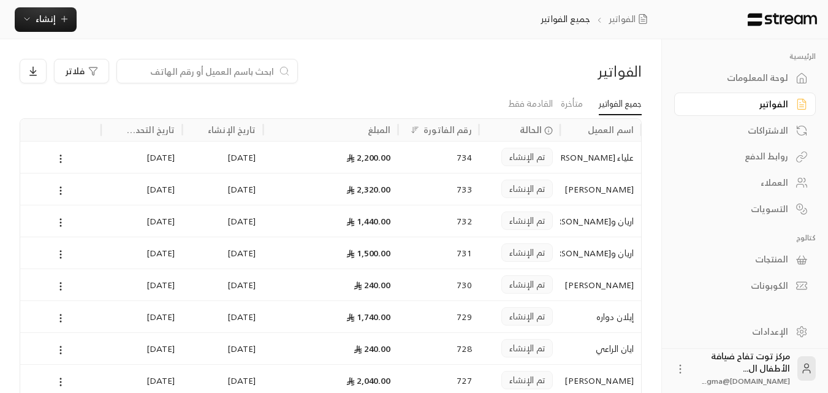
click at [744, 105] on div "الفواتير" at bounding box center [739, 104] width 99 height 12
click at [784, 177] on div "العملاء" at bounding box center [739, 183] width 99 height 12
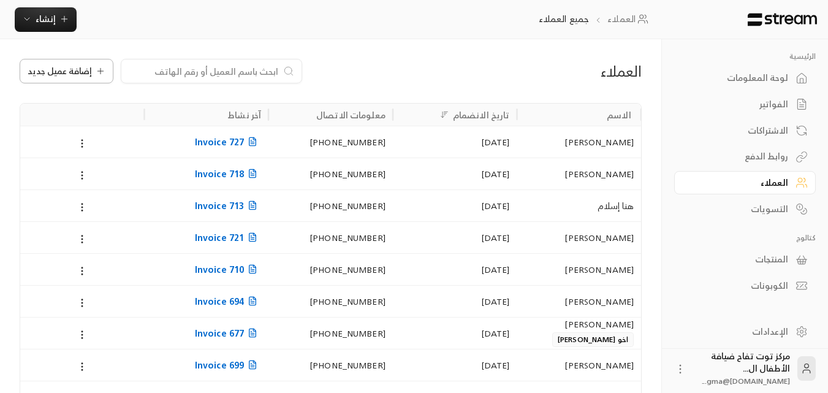
click at [97, 67] on icon at bounding box center [101, 71] width 10 height 10
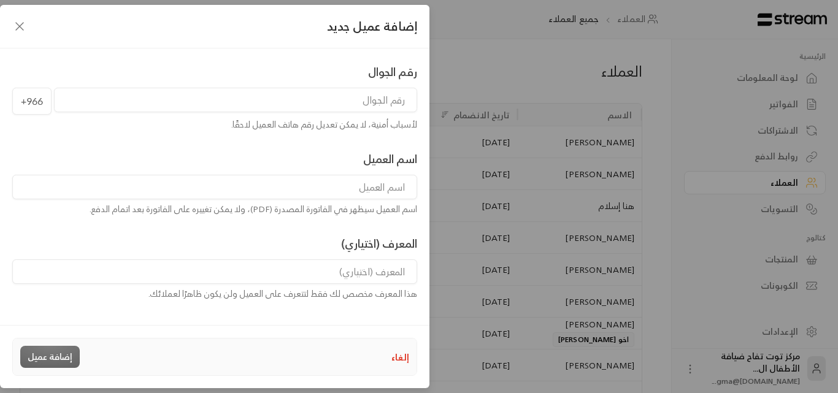
click at [383, 104] on input "tel" at bounding box center [235, 100] width 363 height 25
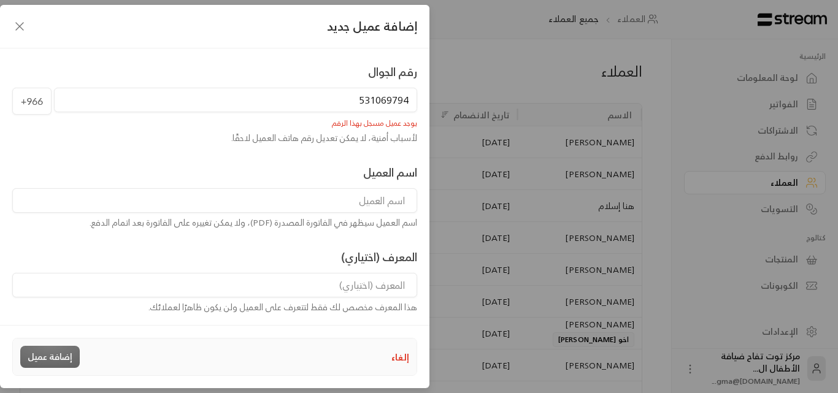
click at [349, 99] on input "531069794" at bounding box center [235, 100] width 363 height 25
click at [406, 99] on input "5310697940" at bounding box center [235, 100] width 363 height 25
click at [361, 100] on input "531069794" at bounding box center [235, 100] width 363 height 25
click at [318, 100] on input "0531069794" at bounding box center [235, 100] width 363 height 25
drag, startPoint x: 349, startPoint y: 99, endPoint x: 356, endPoint y: 101, distance: 7.6
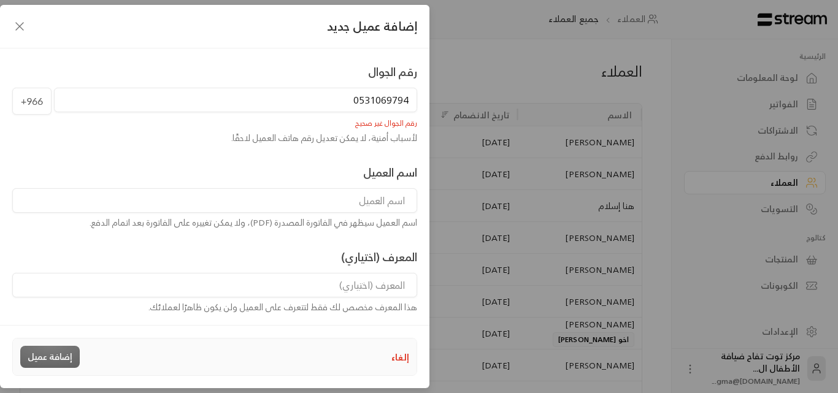
click at [356, 101] on input "0531069794" at bounding box center [235, 100] width 363 height 25
type input "531069794"
click at [386, 205] on input at bounding box center [214, 200] width 405 height 25
type input "[PERSON_NAME]"
drag, startPoint x: 348, startPoint y: 102, endPoint x: 411, endPoint y: 102, distance: 63.2
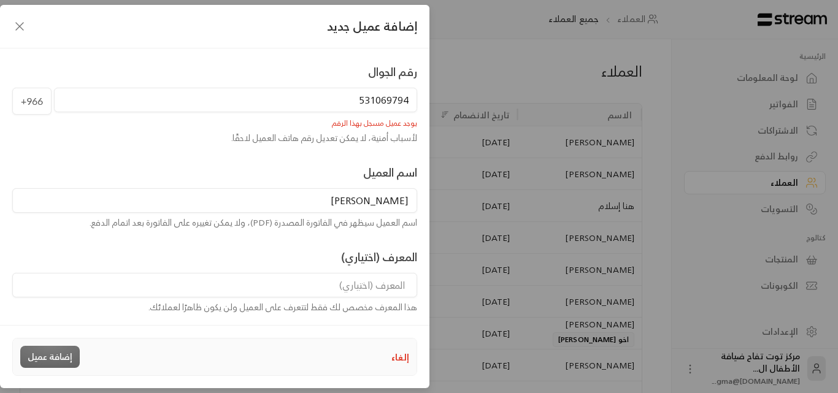
click at [411, 102] on input "531069794" at bounding box center [235, 100] width 363 height 25
click at [21, 32] on icon "button" at bounding box center [19, 26] width 15 height 15
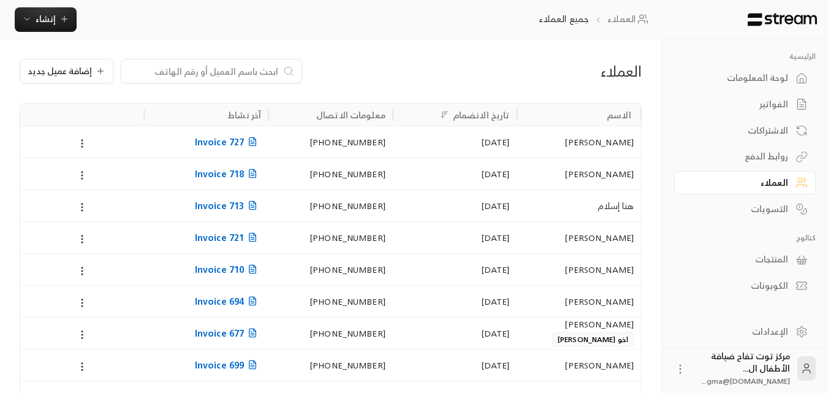
drag, startPoint x: 186, startPoint y: 73, endPoint x: 194, endPoint y: 72, distance: 8.6
click at [186, 73] on input at bounding box center [204, 70] width 150 height 13
paste input "531069794"
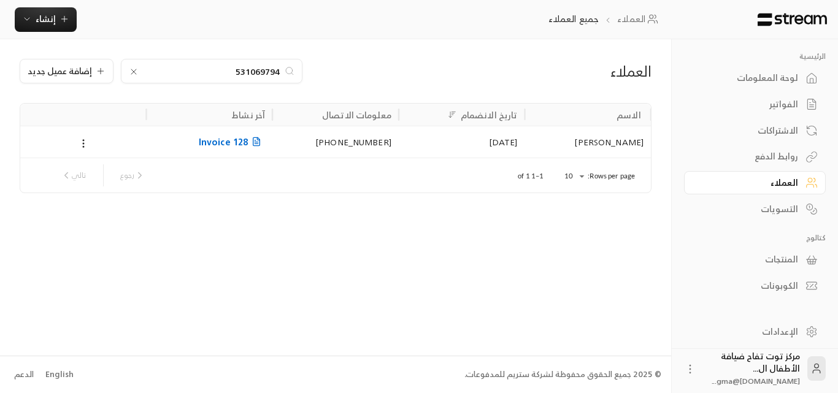
type input "531069794"
click at [609, 143] on div "[PERSON_NAME]" at bounding box center [588, 141] width 112 height 31
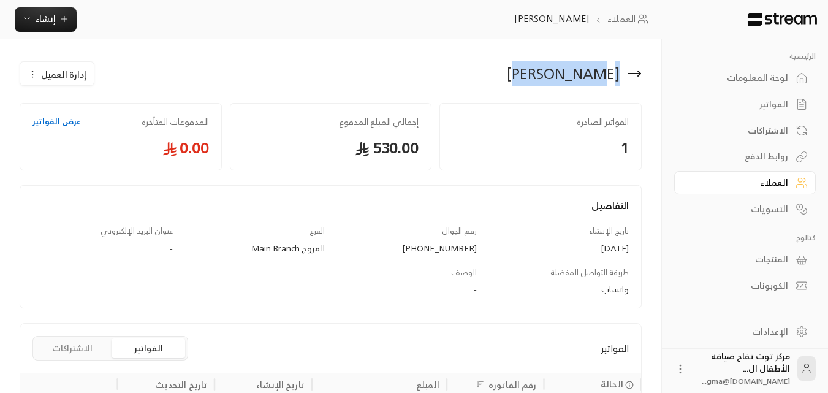
drag, startPoint x: 538, startPoint y: 79, endPoint x: 625, endPoint y: 64, distance: 87.8
click at [625, 64] on div "[PERSON_NAME]" at bounding box center [489, 73] width 317 height 29
copy div "[PERSON_NAME]"
click at [57, 17] on span "إنشاء" at bounding box center [45, 18] width 47 height 15
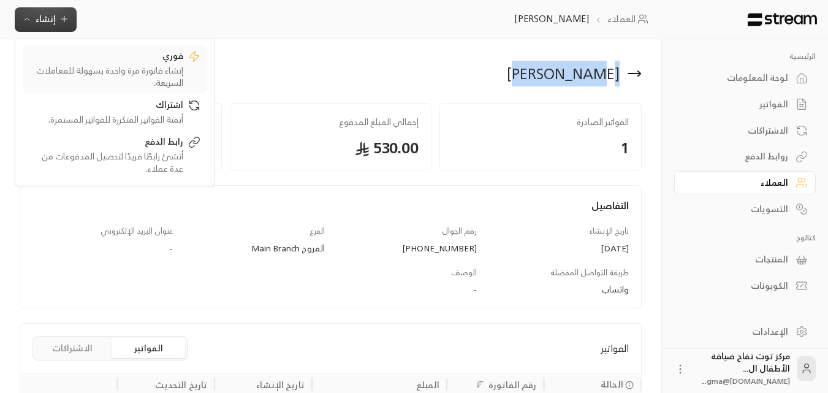
click at [159, 75] on div "إنشاء فاتورة مرة واحدة بسهولة للمعاملات السريعة." at bounding box center [106, 76] width 155 height 25
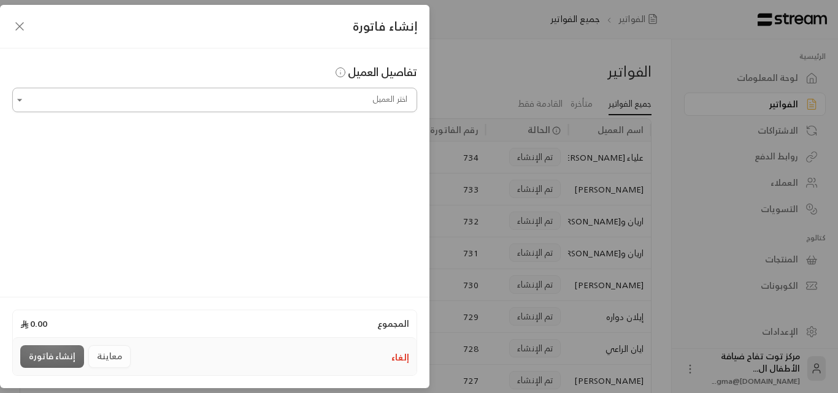
click at [391, 102] on input "اختر العميل" at bounding box center [214, 100] width 405 height 21
paste input "**********"
click at [374, 167] on span "[PERSON_NAME]" at bounding box center [367, 164] width 70 height 15
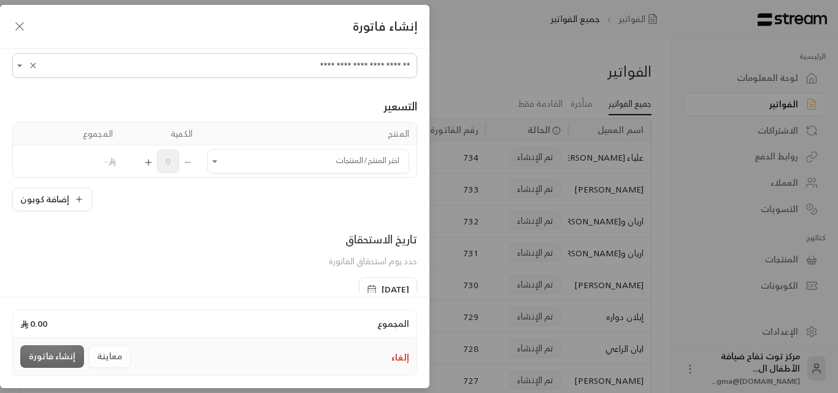
scroll to position [123, 0]
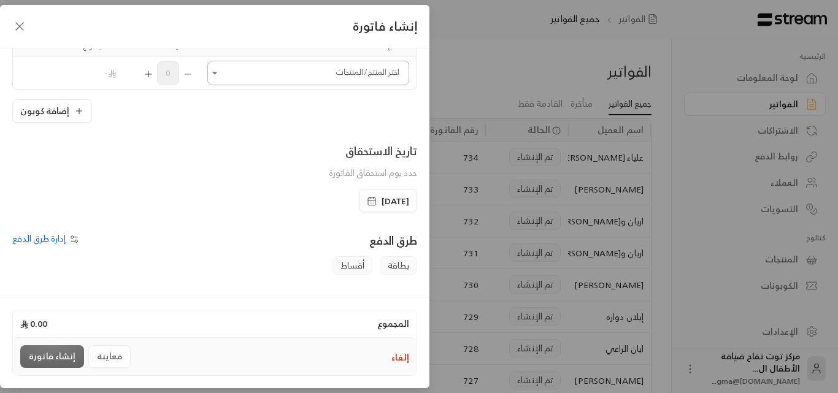
type input "**********"
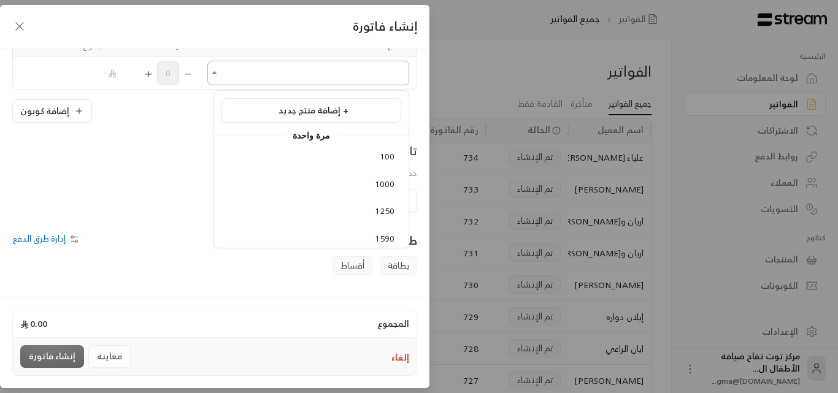
click at [235, 74] on input "اختر العميل" at bounding box center [308, 73] width 202 height 21
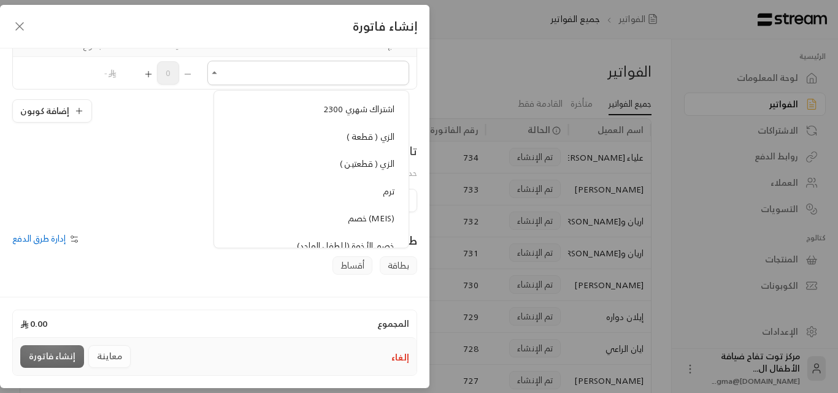
scroll to position [1104, 0]
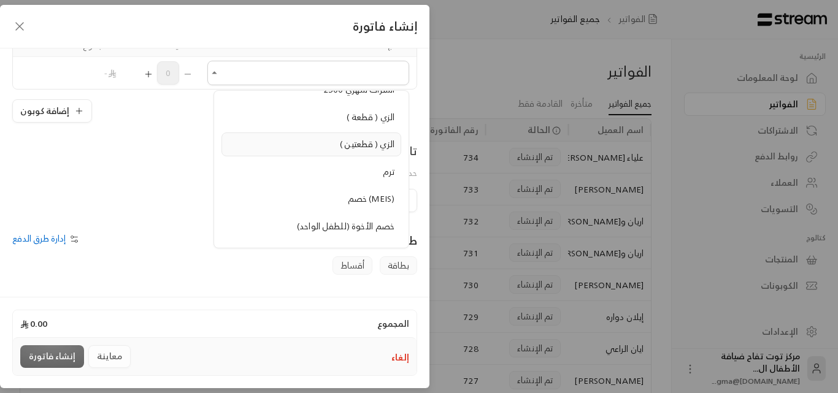
click at [368, 141] on span "الزي ( قطعتين )" at bounding box center [367, 143] width 55 height 15
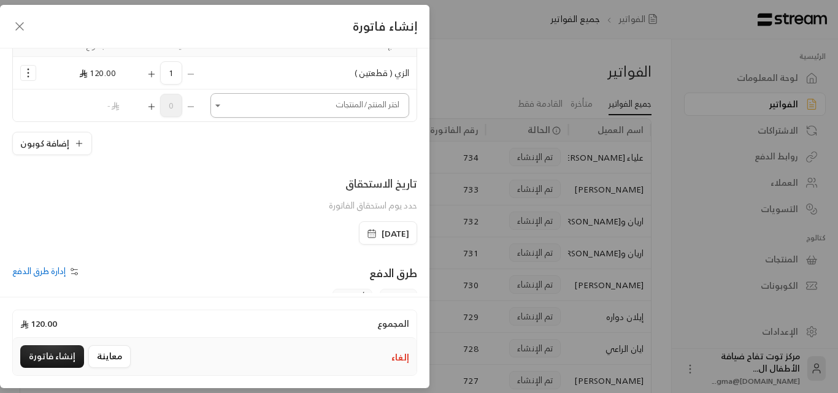
click at [224, 101] on icon "Open" at bounding box center [218, 105] width 12 height 12
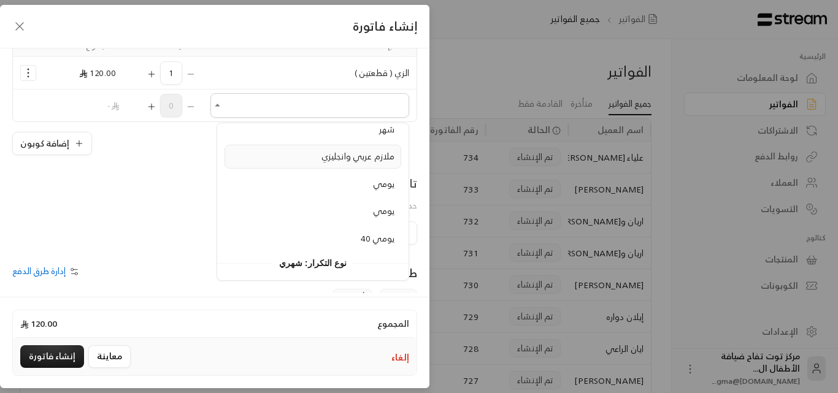
click at [359, 157] on span "ملازم عربي وانجليزي" at bounding box center [357, 155] width 73 height 15
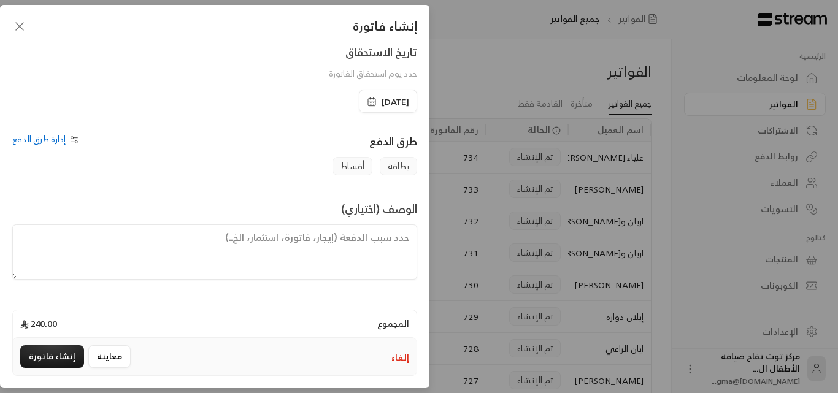
scroll to position [288, 0]
click at [308, 241] on textarea at bounding box center [214, 250] width 405 height 55
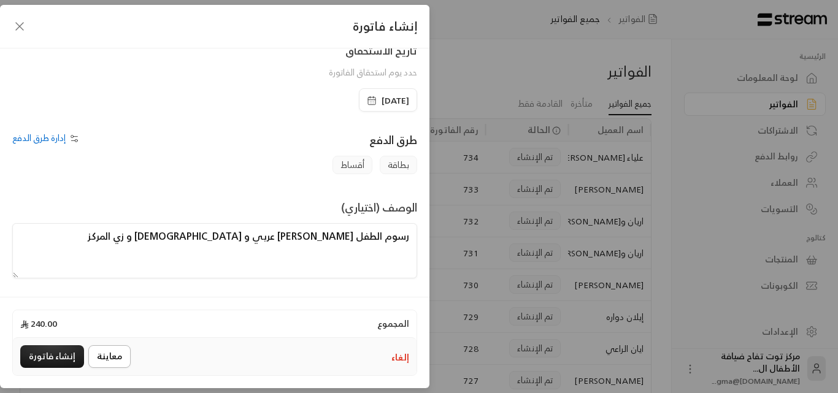
type textarea "رسوم الطفل [PERSON_NAME] عربي و [DEMOGRAPHIC_DATA] و زي المركز"
click at [110, 359] on button "معاينة" at bounding box center [109, 356] width 42 height 23
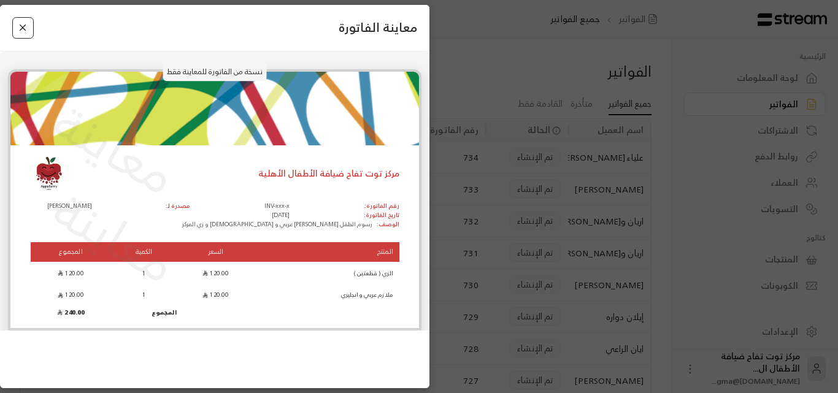
click at [25, 36] on button "Close" at bounding box center [22, 27] width 21 height 21
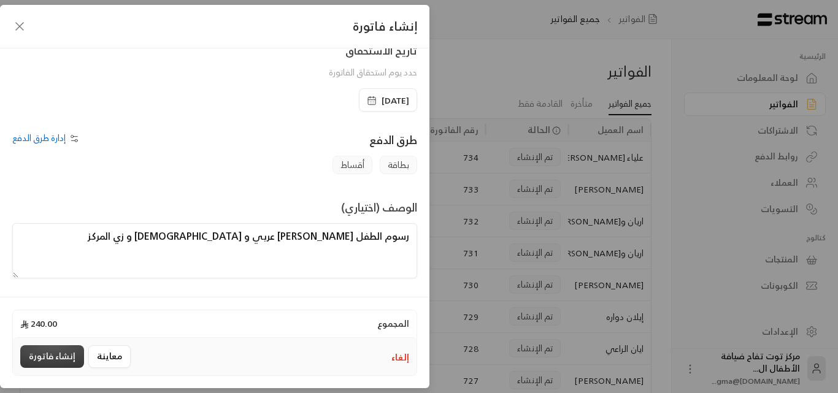
click at [64, 355] on button "إنشاء فاتورة" at bounding box center [52, 356] width 64 height 23
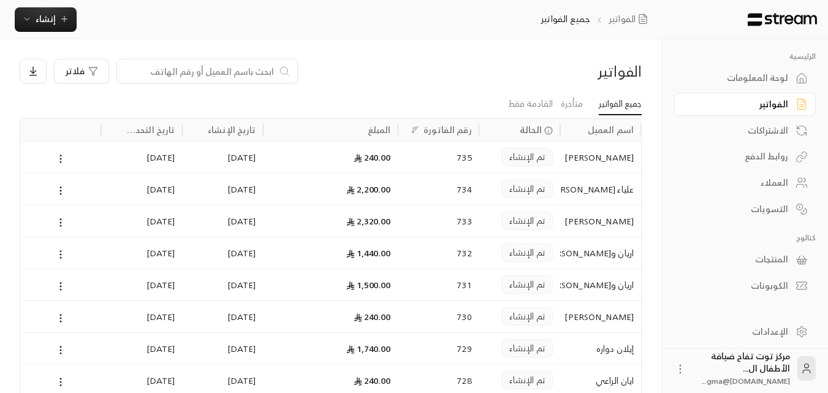
click at [174, 69] on input at bounding box center [199, 70] width 150 height 13
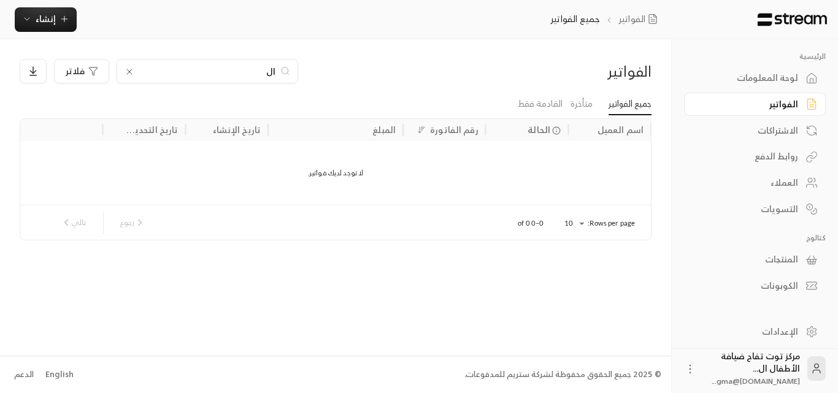
type input "ا"
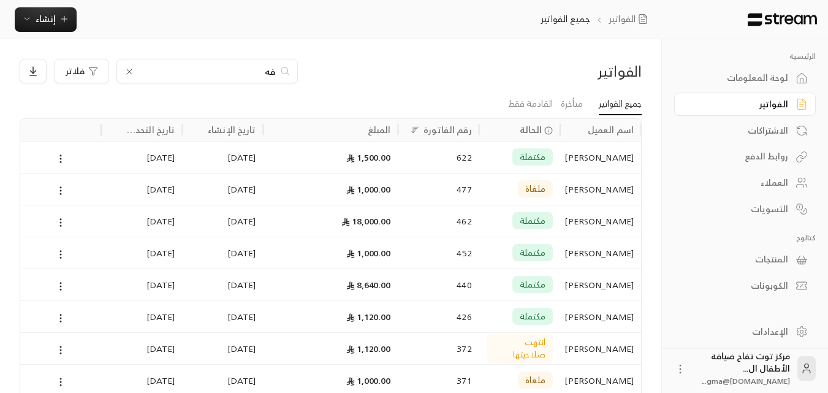
type input "ف"
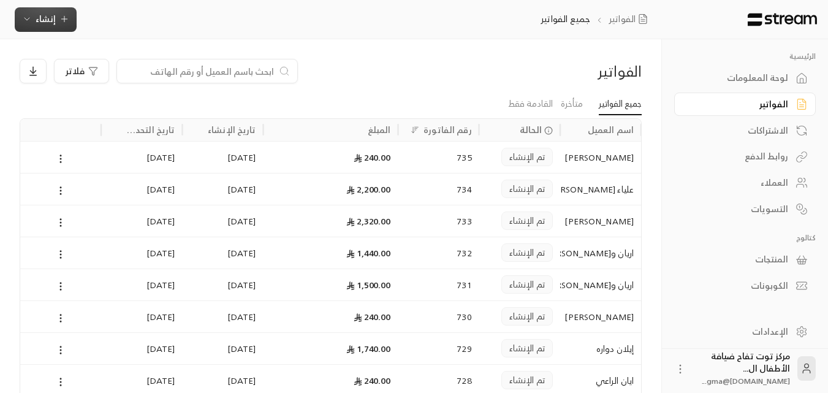
click at [65, 27] on button "إنشاء" at bounding box center [46, 19] width 62 height 25
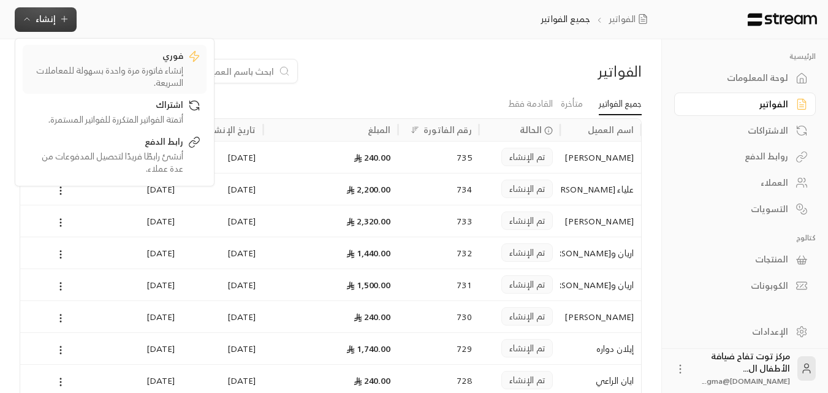
click at [143, 64] on div "إنشاء فاتورة مرة واحدة بسهولة للمعاملات السريعة." at bounding box center [106, 76] width 155 height 25
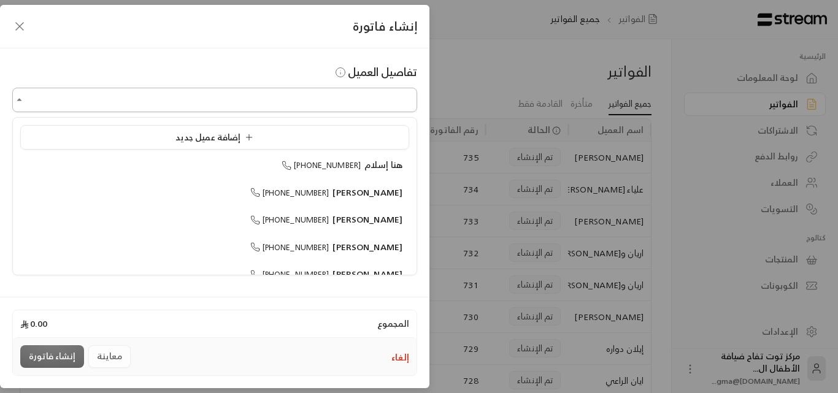
click at [377, 97] on input "اختر العميل" at bounding box center [214, 100] width 405 height 21
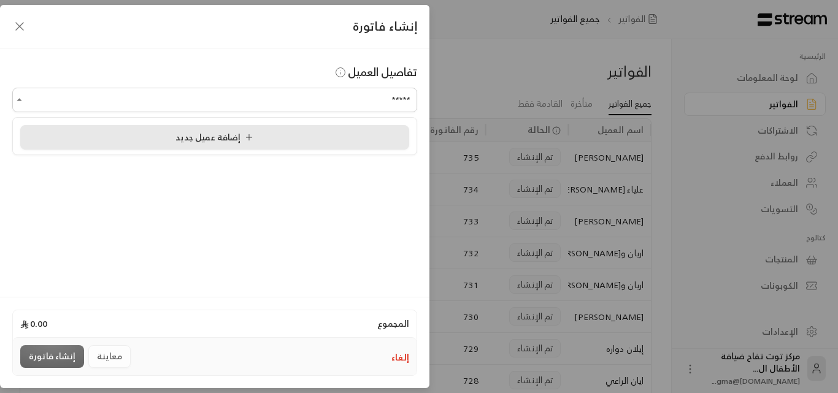
click at [215, 139] on span "إضافة عميل جديد" at bounding box center [216, 136] width 83 height 15
type input "**********"
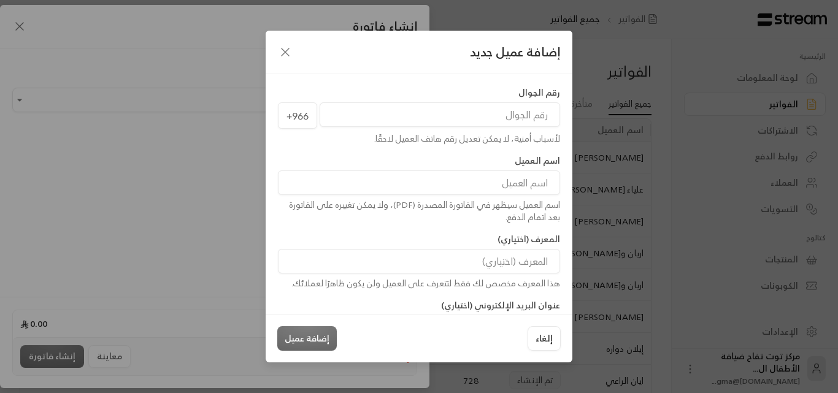
click at [530, 120] on input "tel" at bounding box center [439, 114] width 240 height 25
type input "562668651"
click at [529, 180] on input at bounding box center [419, 182] width 282 height 25
type input "[PERSON_NAME]"
click at [315, 338] on button "إضافة عميل" at bounding box center [306, 338] width 59 height 25
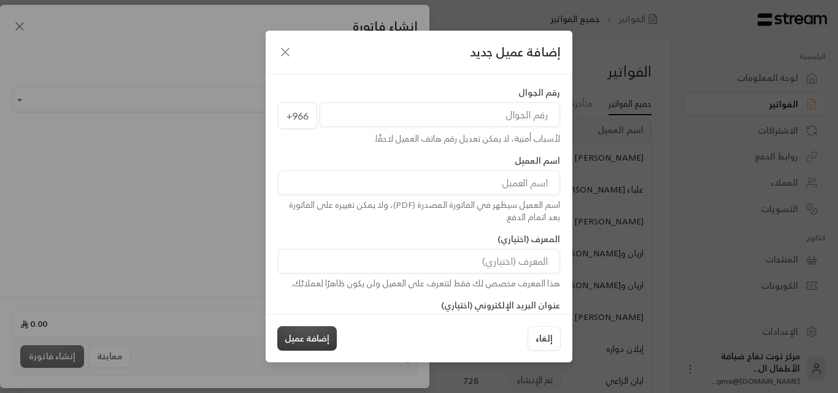
type input "**********"
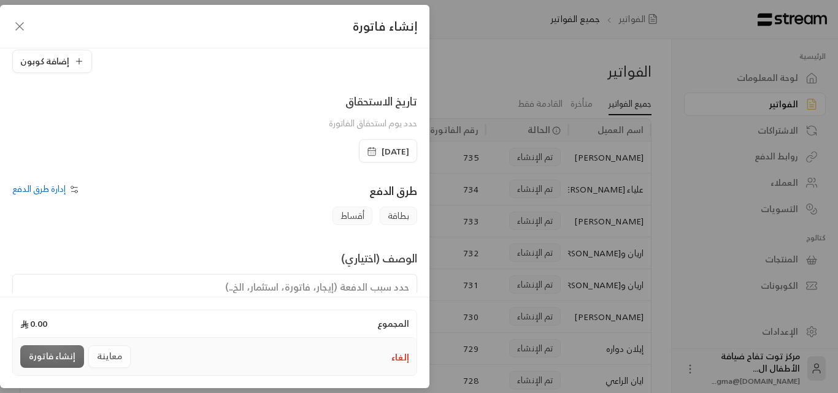
scroll to position [223, 0]
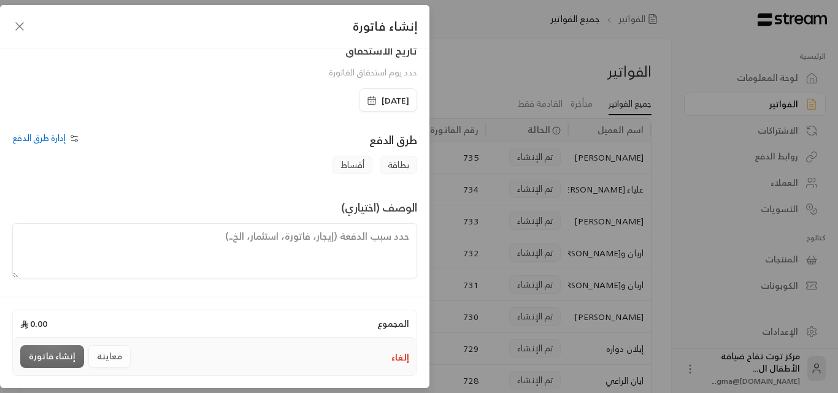
click at [377, 245] on textarea at bounding box center [214, 250] width 405 height 55
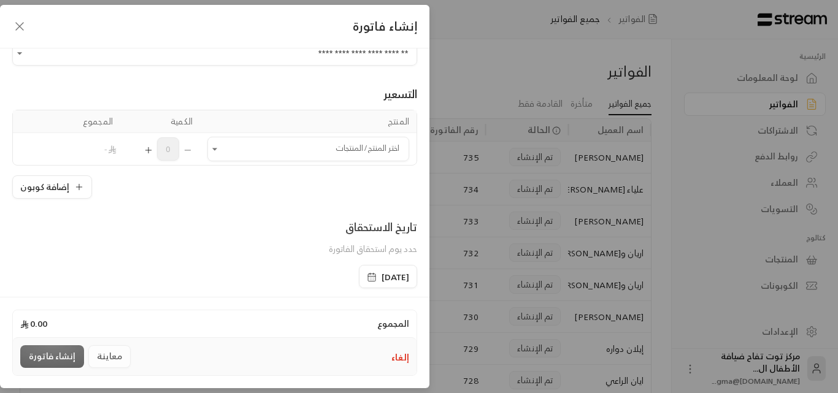
scroll to position [39, 0]
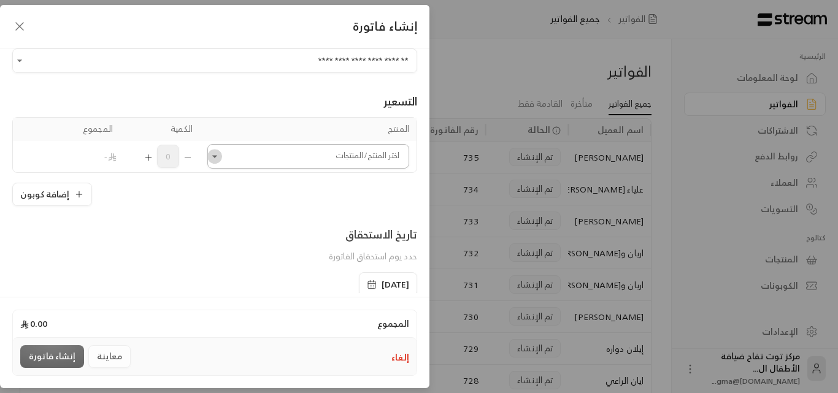
click at [221, 158] on icon "Open" at bounding box center [214, 156] width 12 height 12
type textarea "رسوم الطفل [PERSON_NAME] عربي و [DEMOGRAPHIC_DATA] و زي المركز"
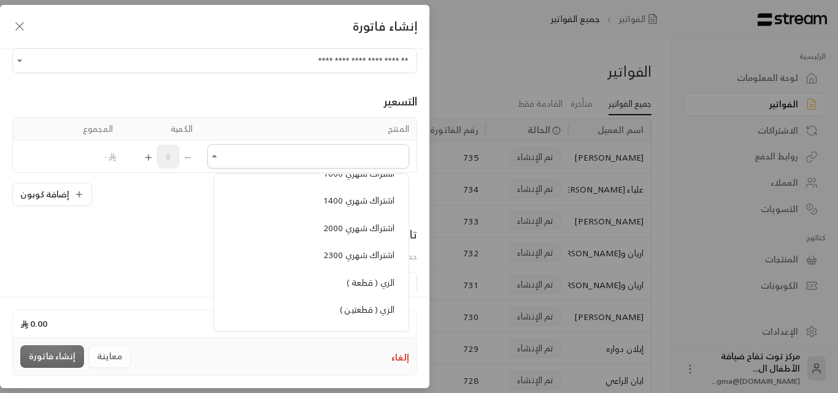
scroll to position [1042, 0]
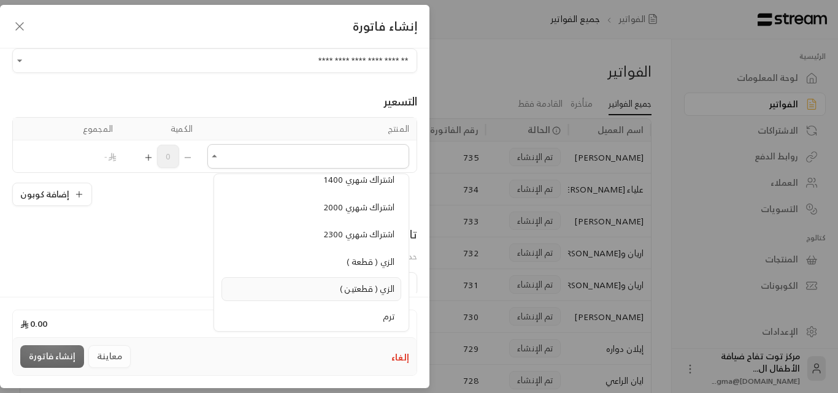
click at [354, 285] on span "الزي ( قطعتين )" at bounding box center [367, 288] width 55 height 15
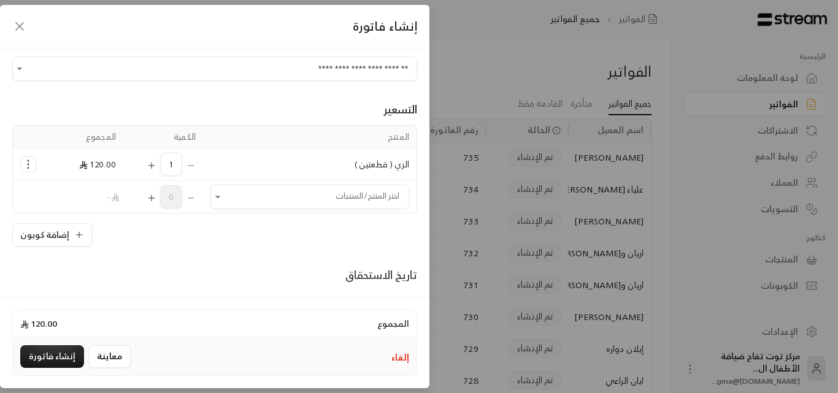
scroll to position [0, 0]
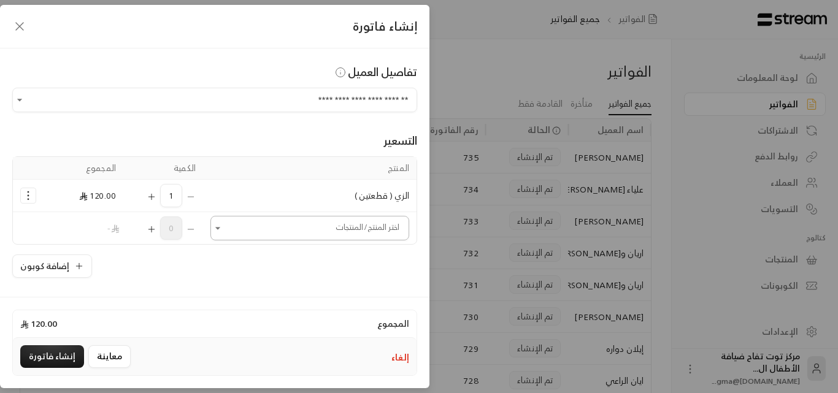
click at [224, 230] on icon "Open" at bounding box center [218, 228] width 12 height 12
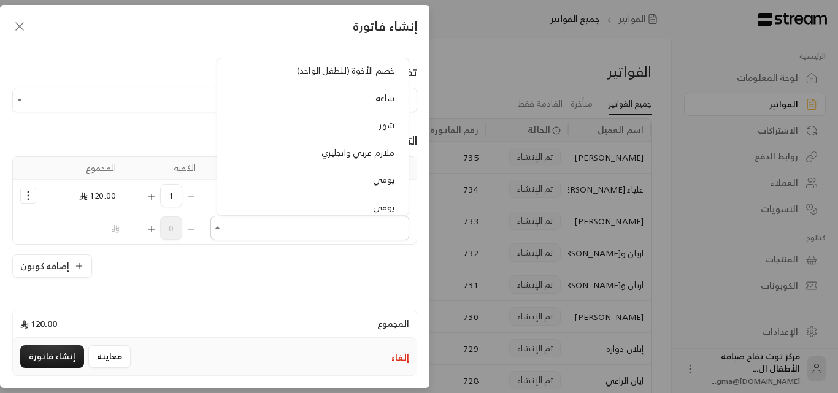
scroll to position [1288, 0]
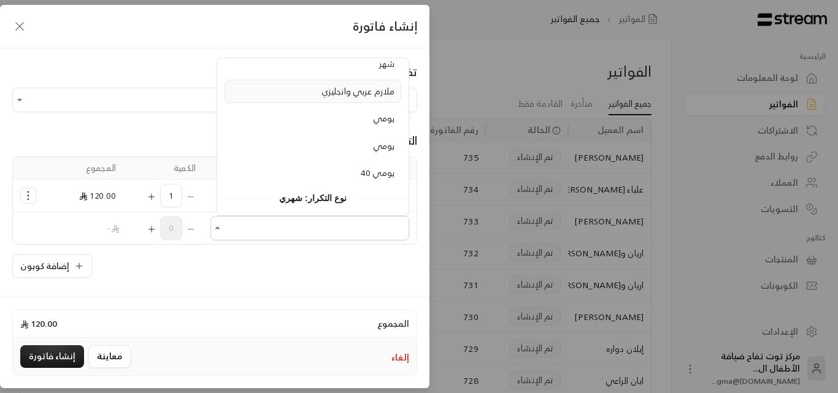
click at [332, 86] on span "ملازم عربي وانجليزي" at bounding box center [357, 90] width 73 height 15
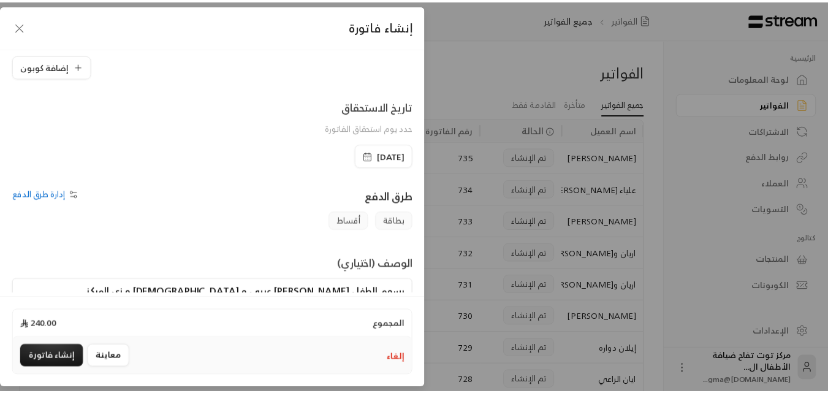
scroll to position [288, 0]
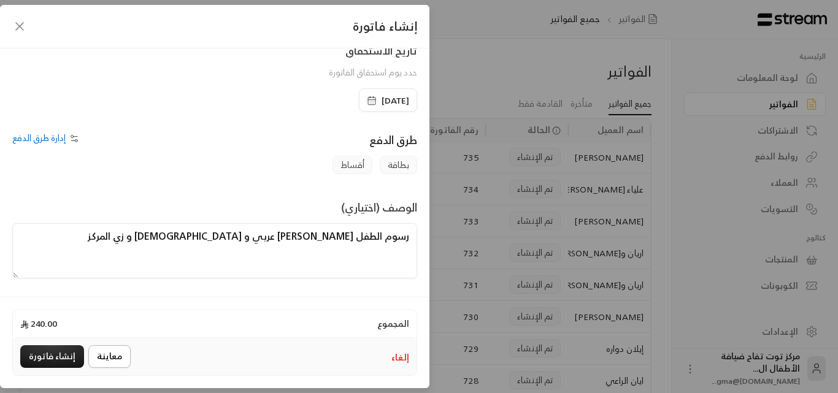
click at [102, 355] on button "معاينة" at bounding box center [109, 356] width 42 height 23
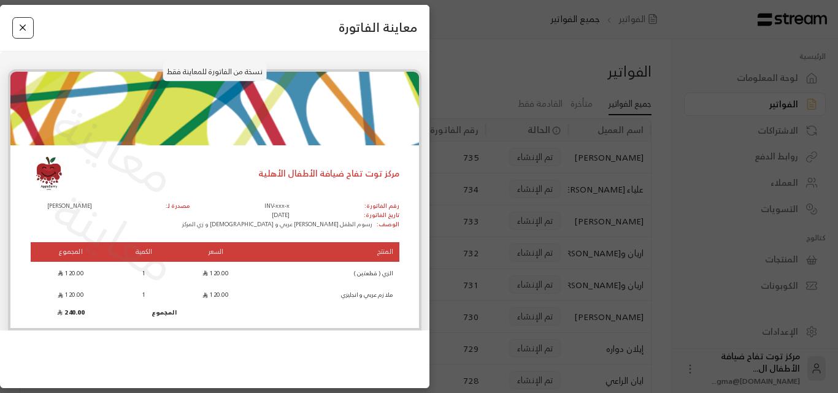
click at [19, 30] on button "Close" at bounding box center [22, 27] width 21 height 21
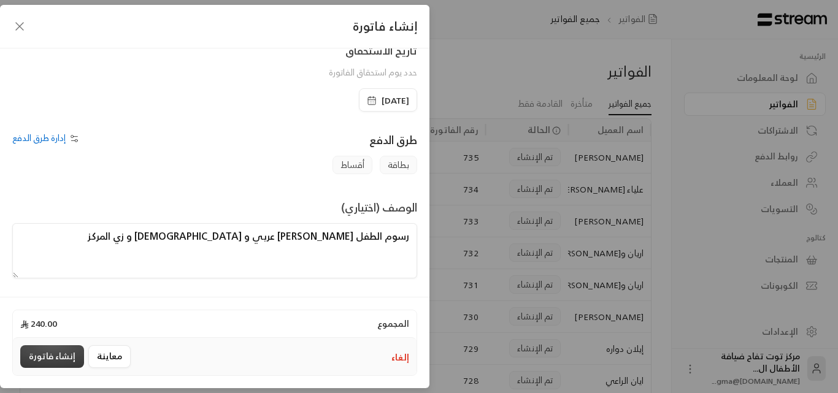
click at [66, 354] on button "إنشاء فاتورة" at bounding box center [52, 356] width 64 height 23
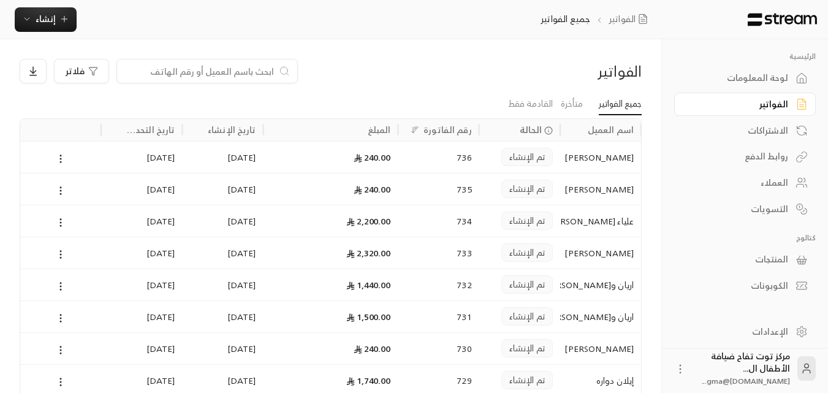
click at [258, 72] on input at bounding box center [199, 70] width 150 height 13
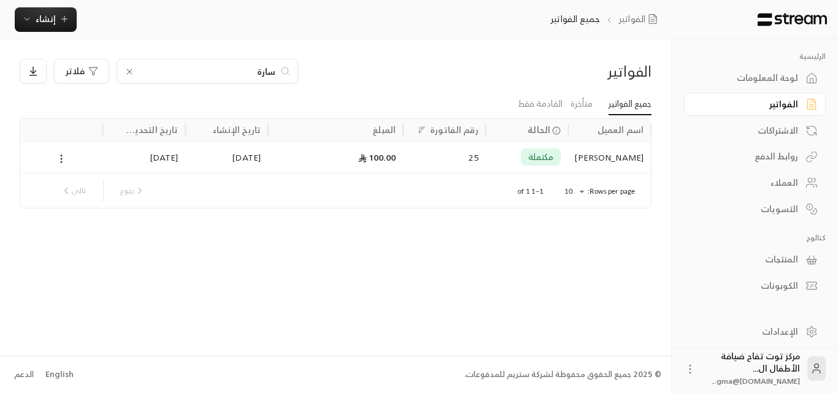
drag, startPoint x: 252, startPoint y: 73, endPoint x: 281, endPoint y: 72, distance: 28.8
click at [281, 72] on div "سارة" at bounding box center [206, 71] width 181 height 25
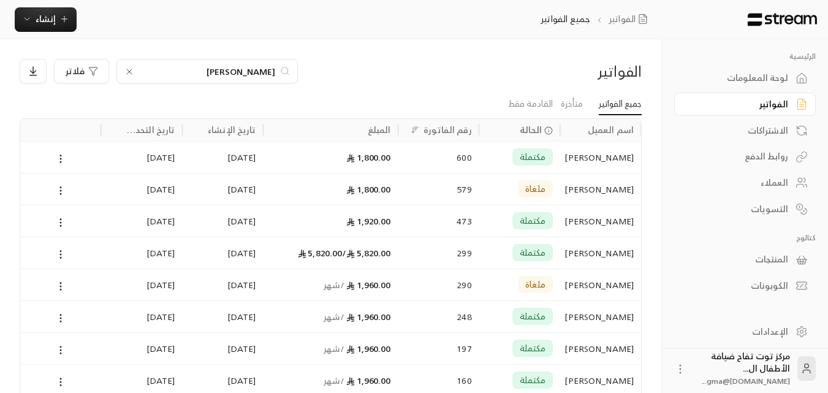
type input "[PERSON_NAME]"
click at [615, 158] on div "[PERSON_NAME]" at bounding box center [601, 157] width 66 height 31
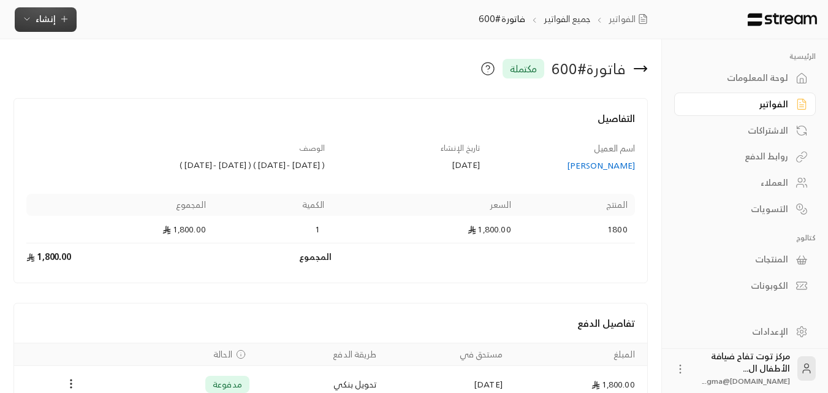
click at [53, 18] on span "إنشاء" at bounding box center [46, 18] width 20 height 15
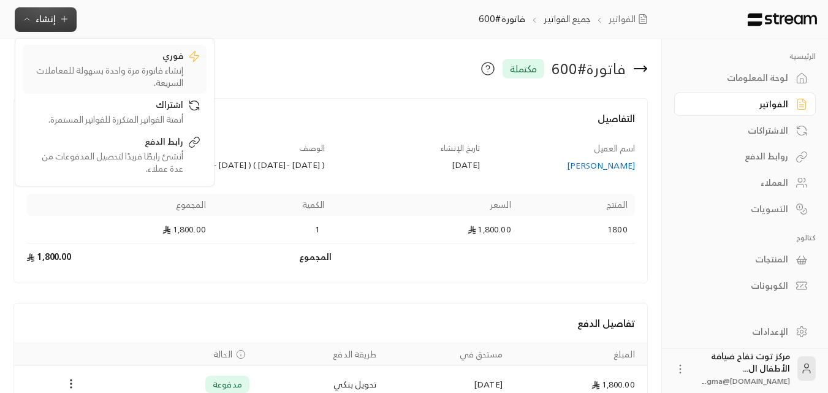
click at [144, 71] on div "إنشاء فاتورة مرة واحدة بسهولة للمعاملات السريعة." at bounding box center [106, 76] width 155 height 25
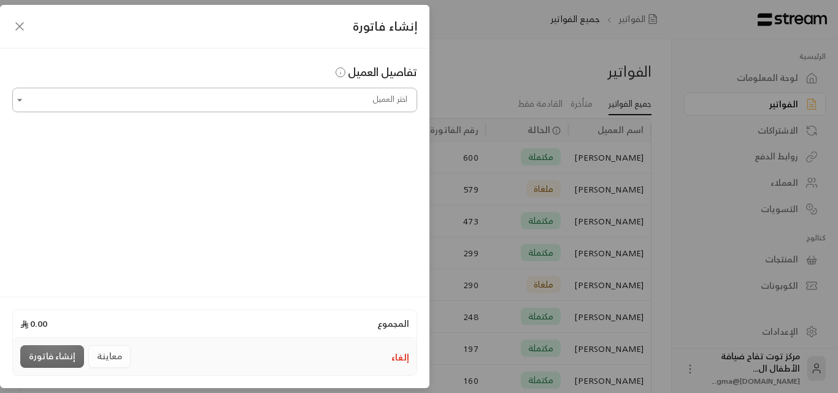
click at [262, 95] on input "اختر العميل" at bounding box center [214, 100] width 405 height 21
click at [329, 163] on span "[PHONE_NUMBER]" at bounding box center [289, 165] width 79 height 14
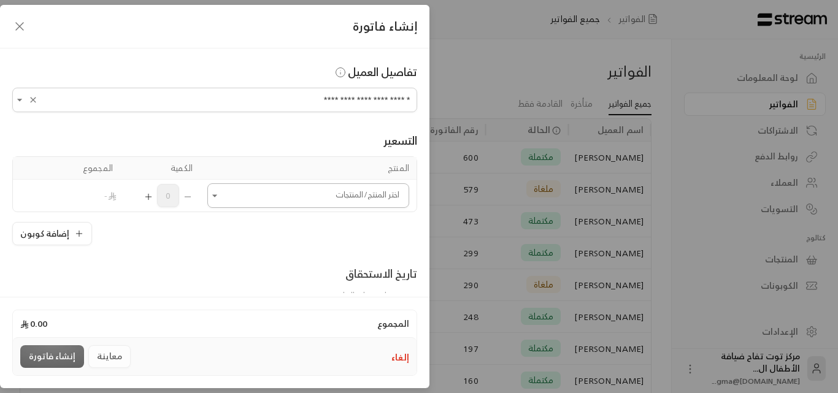
scroll to position [61, 0]
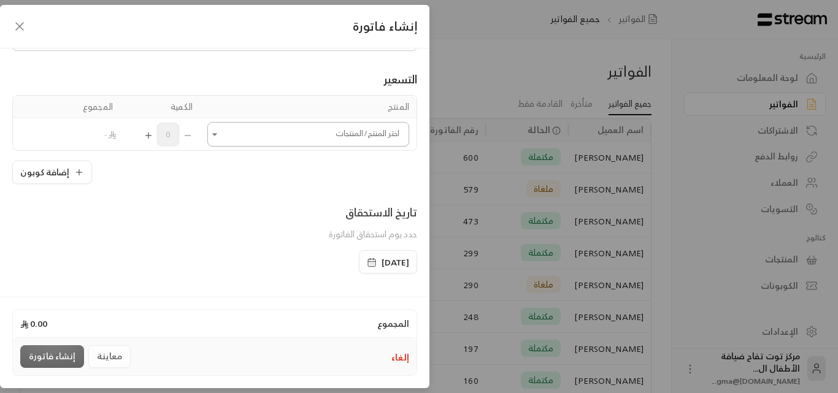
click at [221, 134] on icon "Open" at bounding box center [214, 134] width 12 height 12
type input "**********"
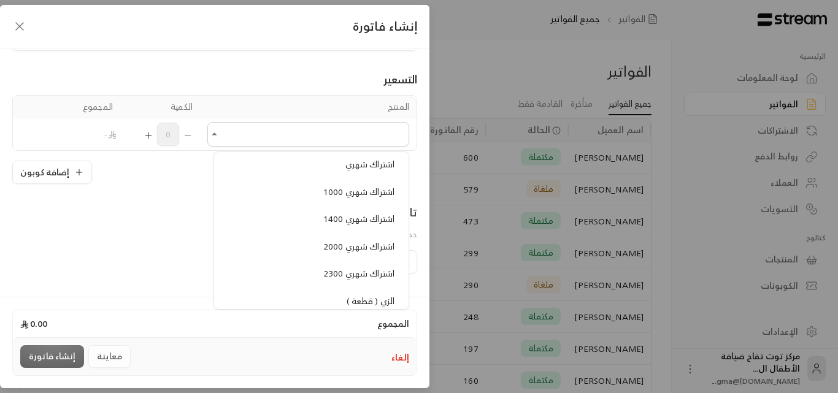
scroll to position [1042, 0]
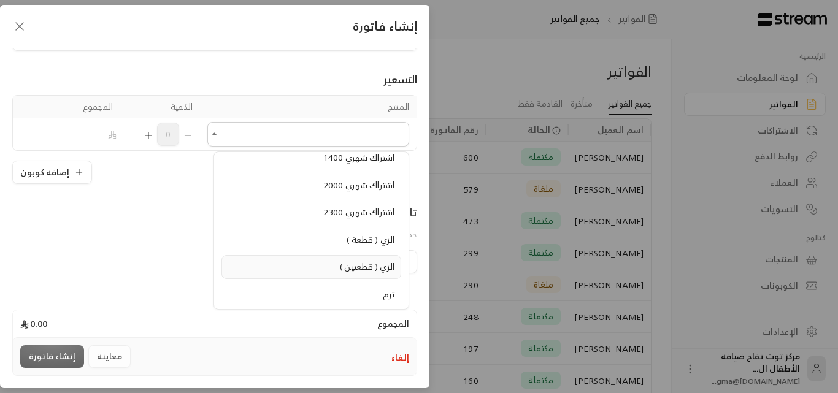
click at [357, 271] on span "الزي ( قطعتين )" at bounding box center [367, 266] width 55 height 15
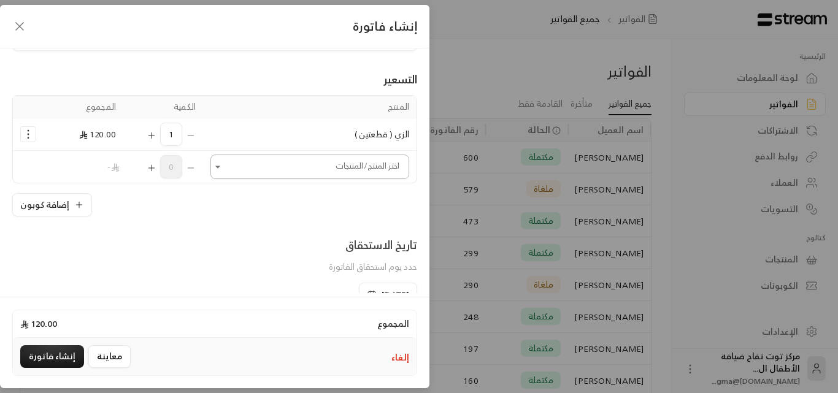
click at [219, 169] on icon "Open" at bounding box center [218, 167] width 12 height 12
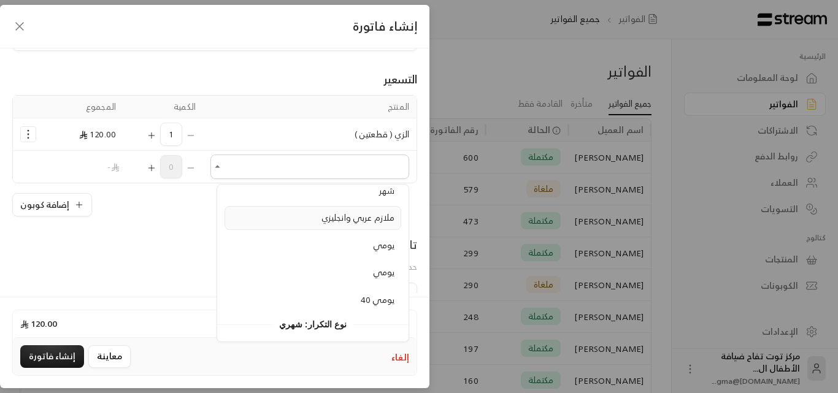
click at [353, 213] on span "ملازم عربي وانجليزي" at bounding box center [357, 217] width 73 height 15
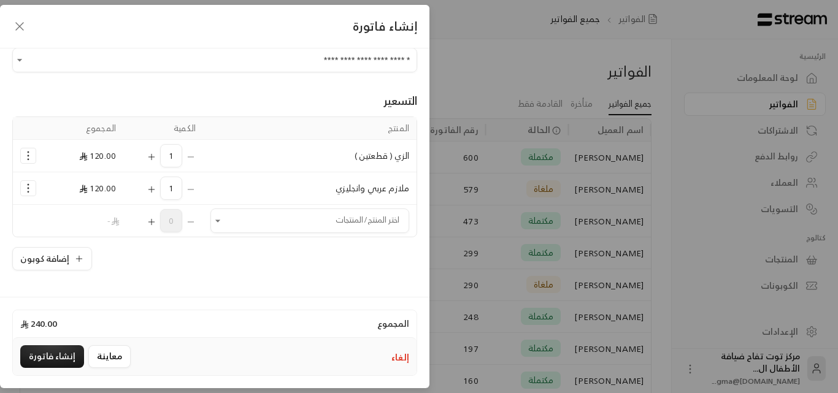
scroll to position [61, 0]
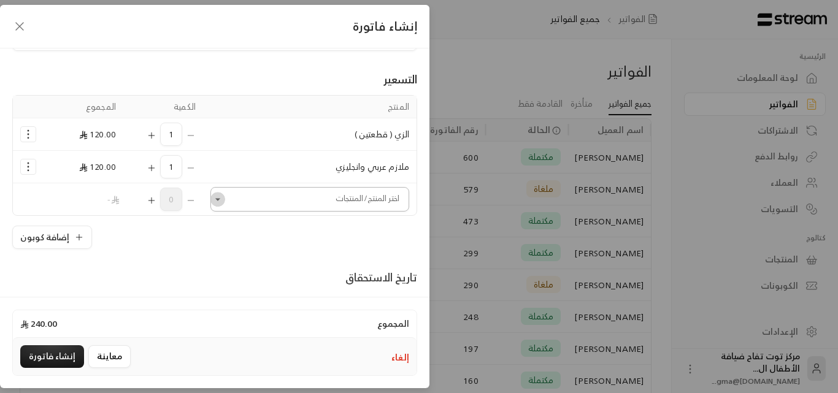
click at [224, 199] on icon "Open" at bounding box center [218, 199] width 12 height 12
click at [387, 332] on span "1800" at bounding box center [385, 330] width 20 height 15
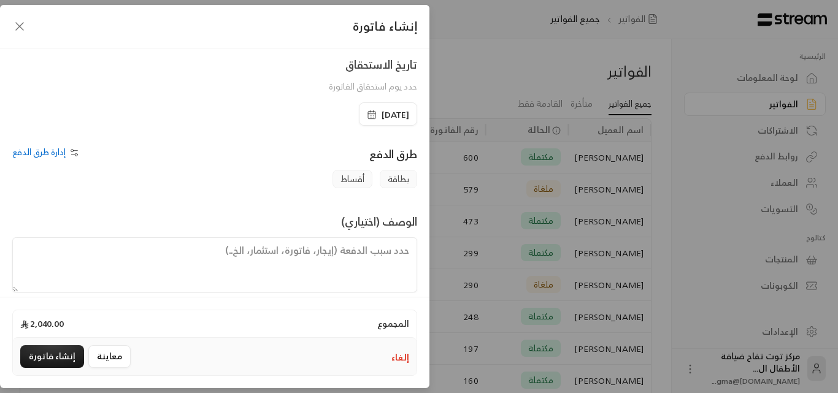
scroll to position [321, 0]
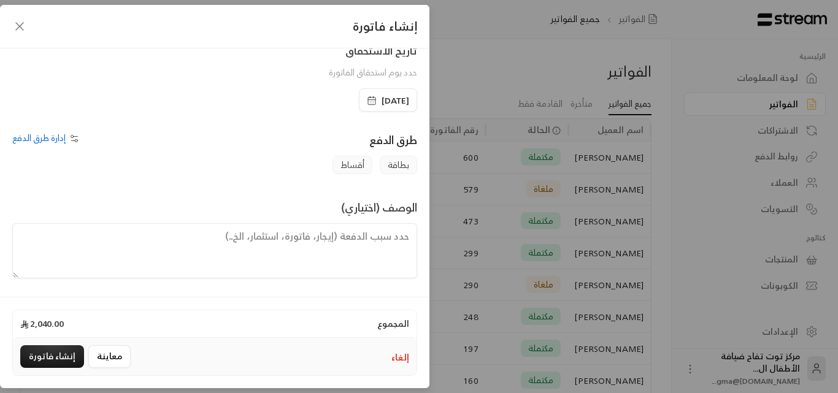
click at [365, 237] on textarea at bounding box center [214, 250] width 405 height 55
paste textarea "[PERSON_NAME]"
type textarea "[PERSON_NAME]"
drag, startPoint x: 349, startPoint y: 229, endPoint x: 435, endPoint y: 236, distance: 85.5
click at [435, 236] on div "**********" at bounding box center [419, 196] width 838 height 393
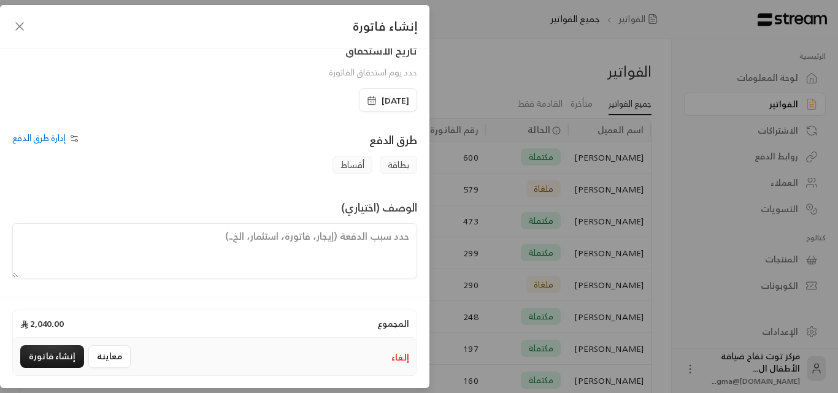
click at [19, 28] on icon "button" at bounding box center [19, 26] width 15 height 15
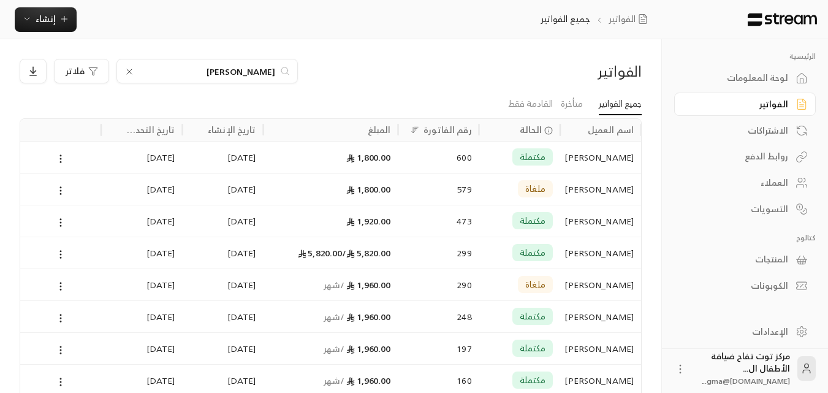
click at [125, 73] on icon at bounding box center [129, 72] width 10 height 10
click at [149, 74] on input at bounding box center [199, 70] width 150 height 13
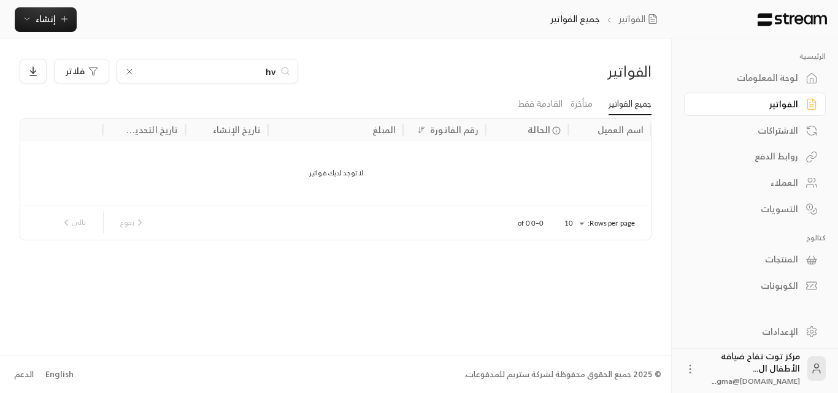
type input "h"
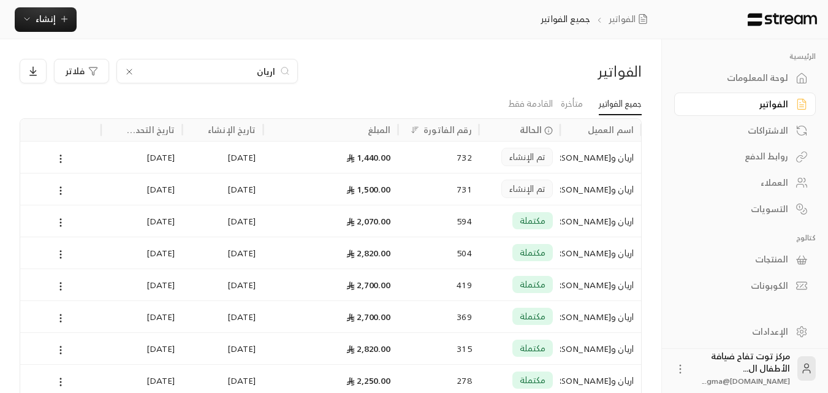
type input "اريان"
click at [586, 155] on div "اريان و[PERSON_NAME]" at bounding box center [601, 157] width 66 height 31
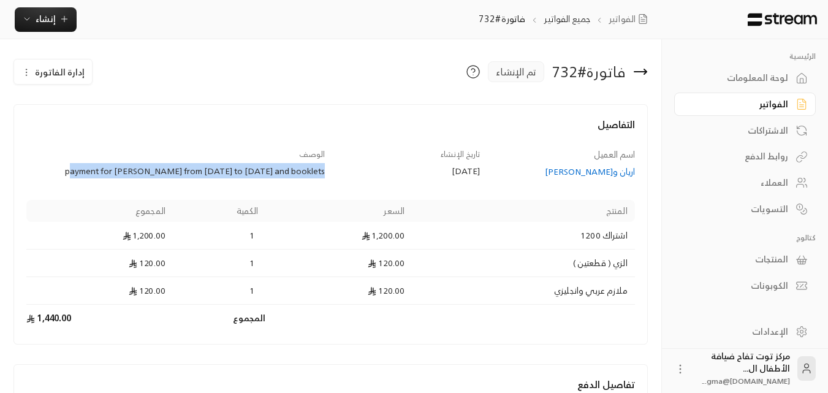
drag, startPoint x: 75, startPoint y: 169, endPoint x: 326, endPoint y: 170, distance: 250.8
click at [326, 170] on div "الوصف payment for [PERSON_NAME] from [DATE] to [DATE] and booklets" at bounding box center [176, 163] width 310 height 30
copy div "payment for [PERSON_NAME] from [DATE] to [DATE] and booklets"
click at [646, 74] on icon at bounding box center [640, 71] width 15 height 15
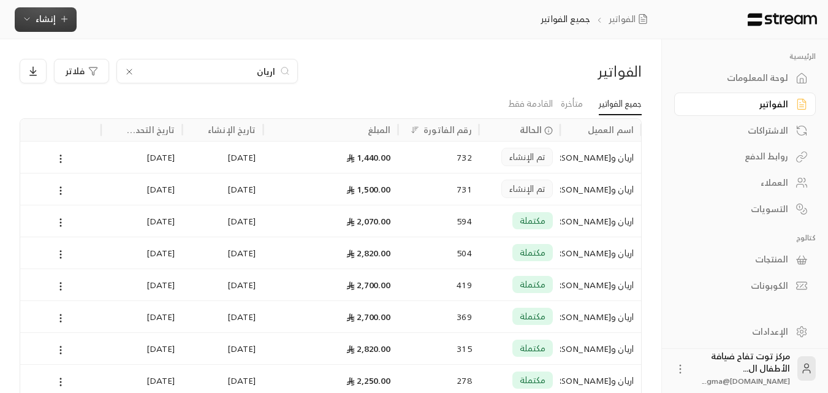
click at [67, 24] on icon "button" at bounding box center [64, 19] width 10 height 10
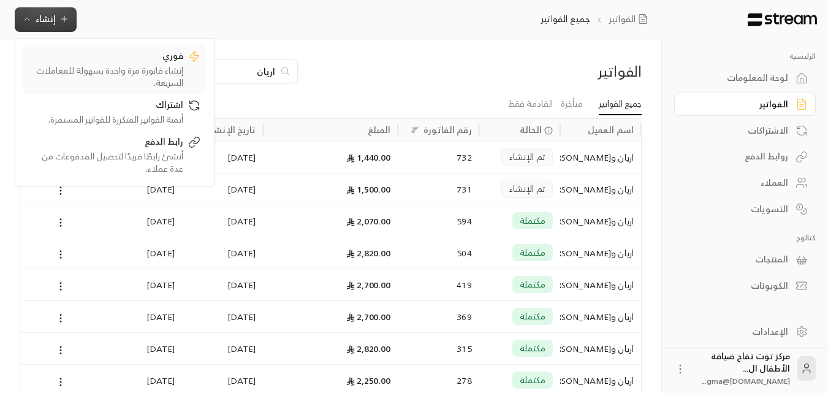
click at [170, 61] on div "فوري" at bounding box center [106, 57] width 155 height 15
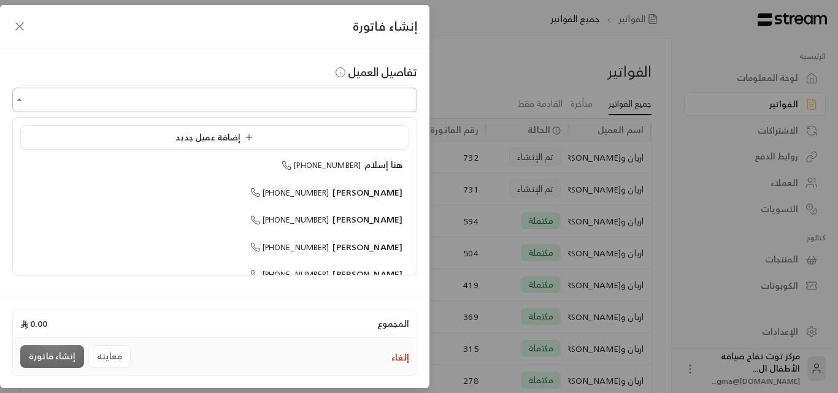
click at [302, 101] on input "اختر العميل" at bounding box center [214, 100] width 405 height 21
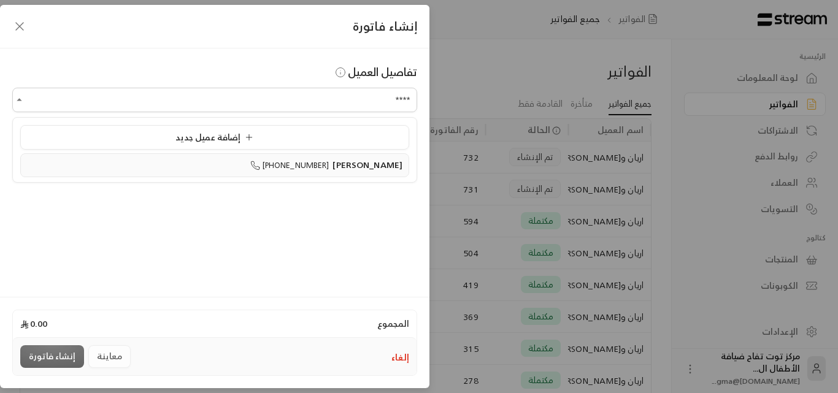
click at [380, 157] on span "[PERSON_NAME]" at bounding box center [367, 164] width 70 height 15
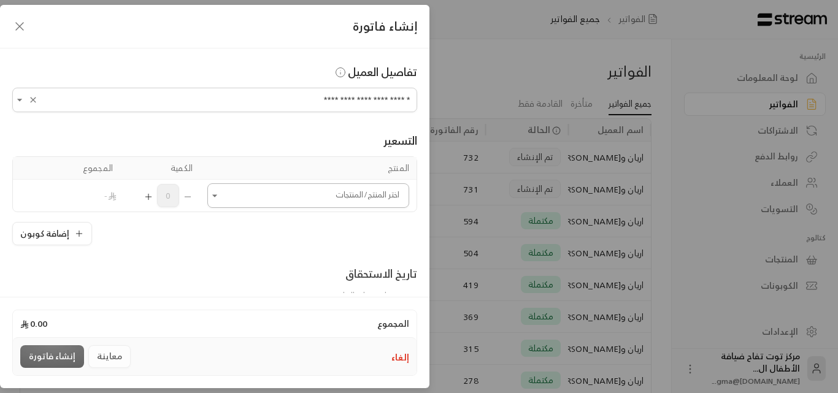
click at [221, 200] on icon "Open" at bounding box center [214, 195] width 12 height 12
type input "**********"
click at [382, 265] on span "1800" at bounding box center [385, 265] width 20 height 15
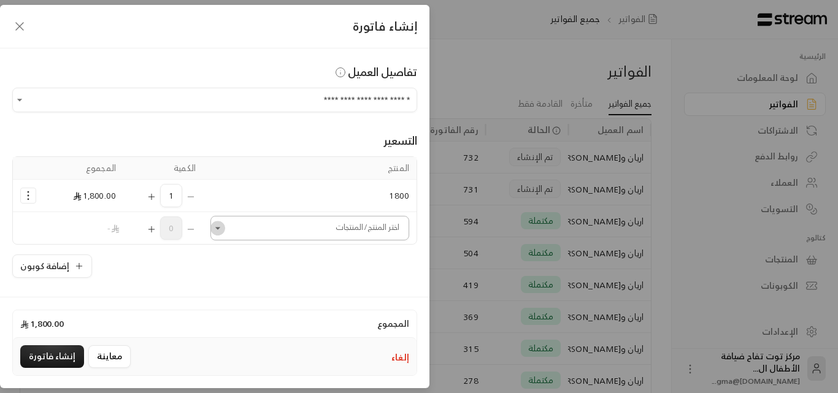
click at [224, 232] on icon "Open" at bounding box center [218, 228] width 12 height 12
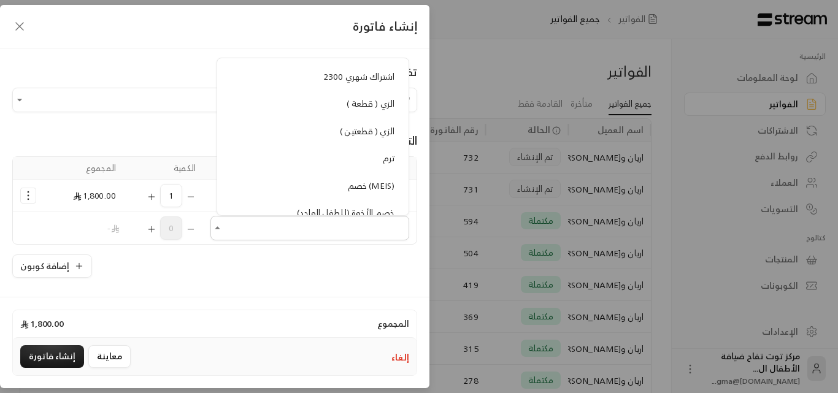
scroll to position [1104, 0]
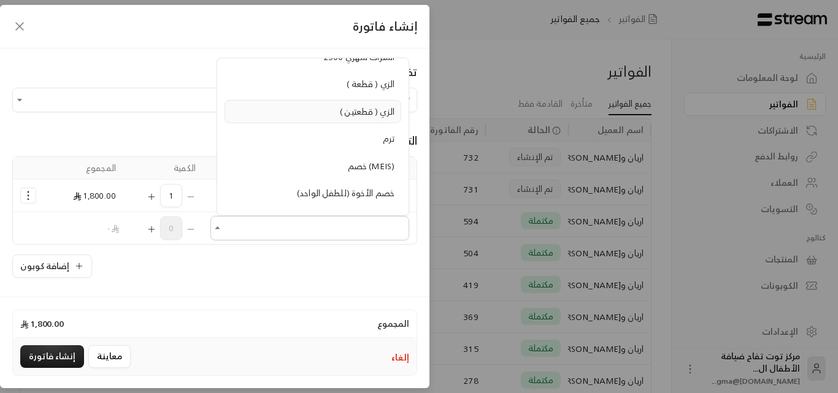
click at [359, 110] on span "الزي ( قطعتين )" at bounding box center [367, 111] width 55 height 15
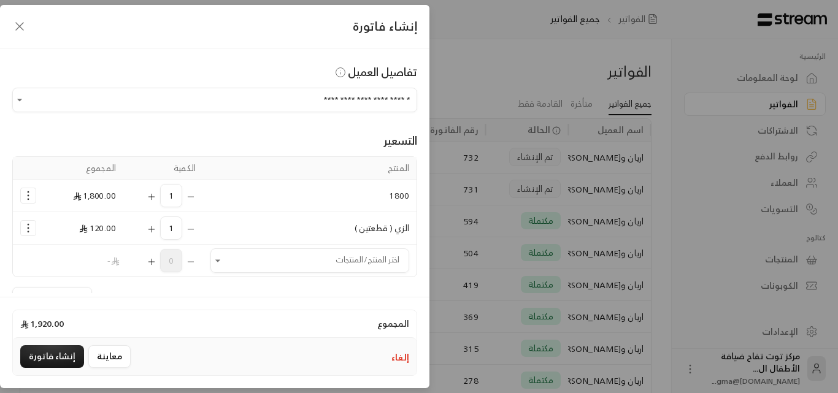
scroll to position [61, 0]
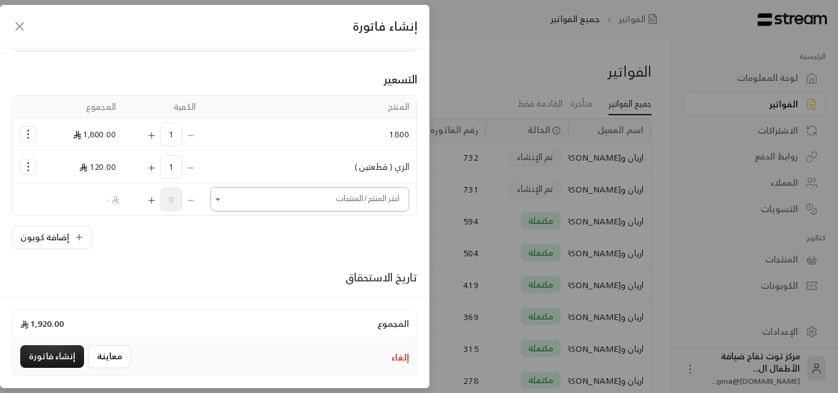
click at [224, 199] on icon "Open" at bounding box center [218, 199] width 12 height 12
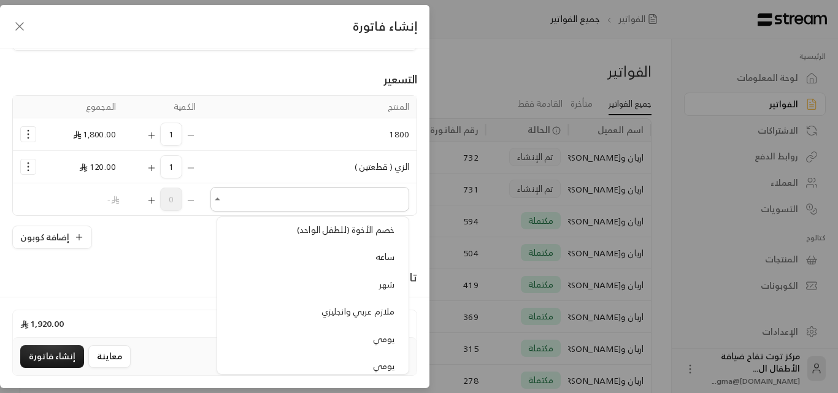
scroll to position [1288, 0]
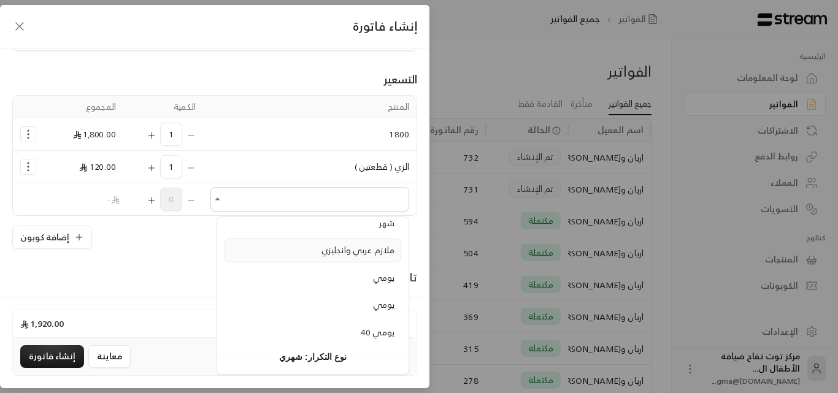
click at [334, 251] on span "ملازم عربي وانجليزي" at bounding box center [357, 249] width 73 height 15
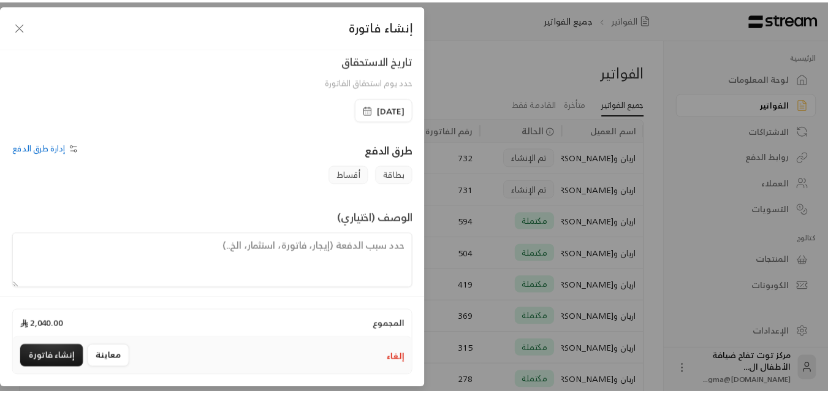
scroll to position [321, 0]
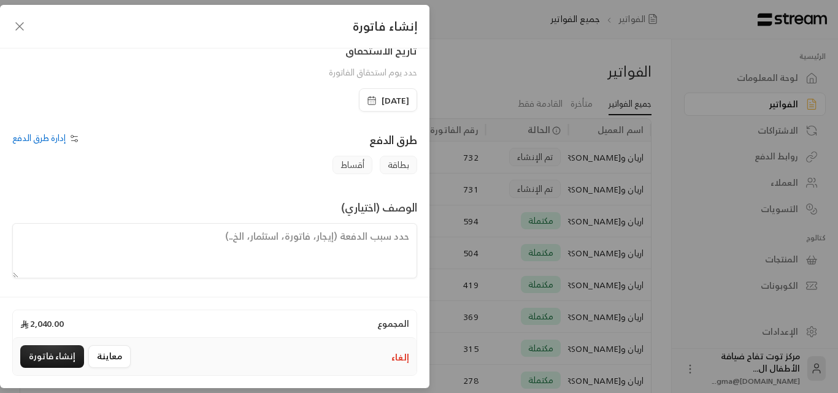
click at [318, 242] on textarea at bounding box center [214, 250] width 405 height 55
paste textarea "payment for [PERSON_NAME] from [DATE] to [DATE] and booklets"
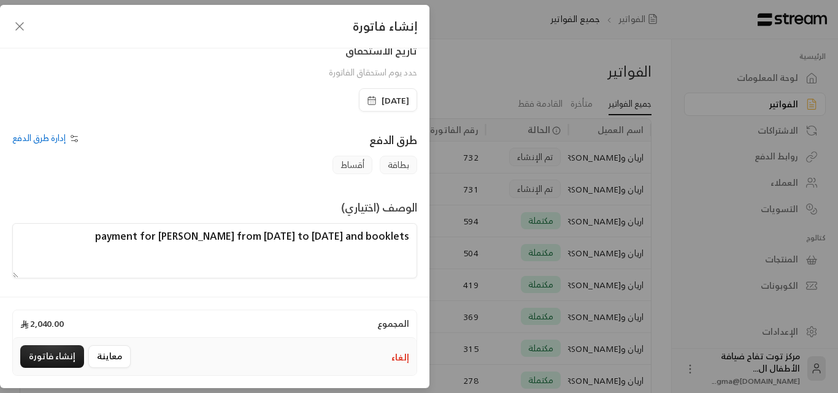
click at [202, 237] on textarea "payment for [PERSON_NAME] from [DATE] to [DATE] and booklets" at bounding box center [214, 250] width 405 height 55
click at [408, 235] on textarea "payment for [PERSON_NAME] from [DATE] to [DATE] and booklets" at bounding box center [214, 250] width 405 height 55
click at [118, 235] on textarea "payment for [PERSON_NAME] from [DATE] to [DATE] and booklets" at bounding box center [214, 250] width 405 height 55
type textarea "payment for [PERSON_NAME] from [DATE] to [DATE] and booklets and uniform"
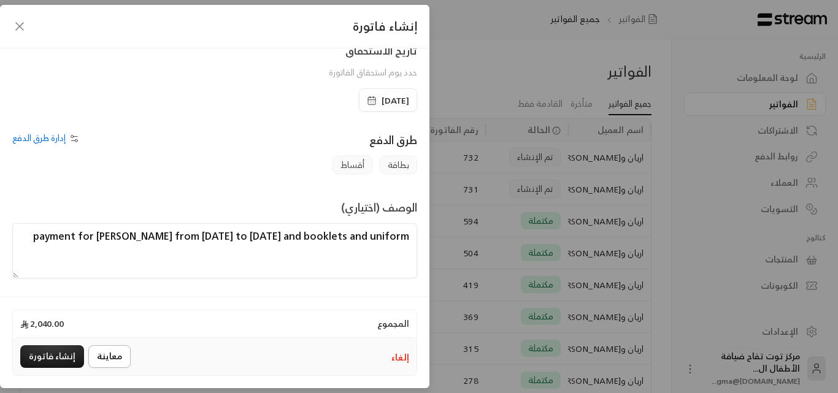
click at [105, 349] on button "معاينة" at bounding box center [109, 356] width 42 height 23
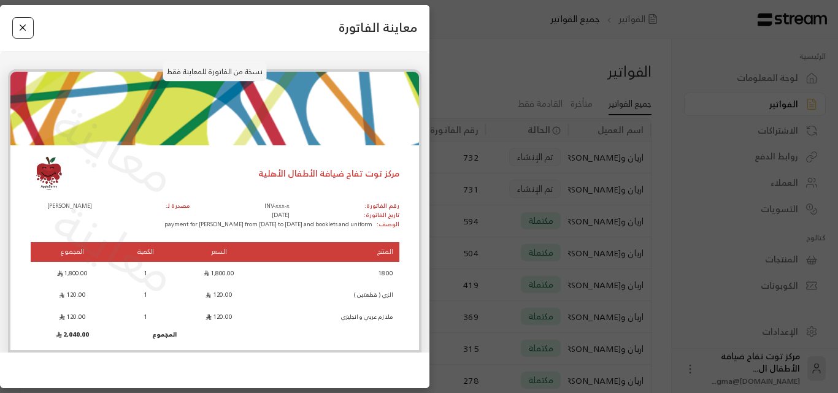
click at [21, 31] on button "Close" at bounding box center [22, 27] width 21 height 21
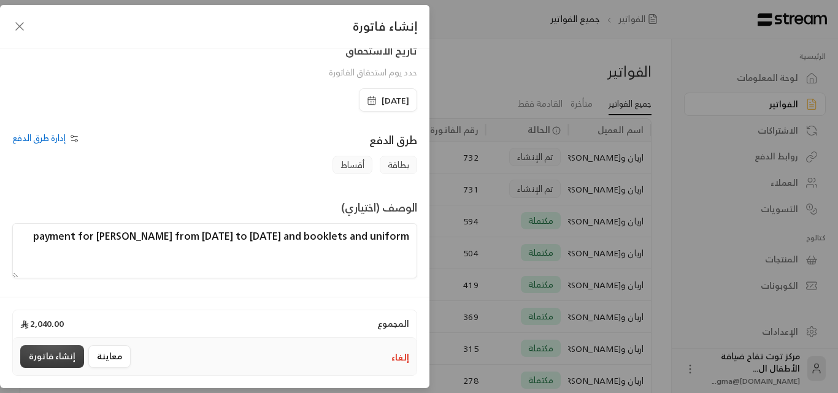
click at [54, 353] on button "إنشاء فاتورة" at bounding box center [52, 356] width 64 height 23
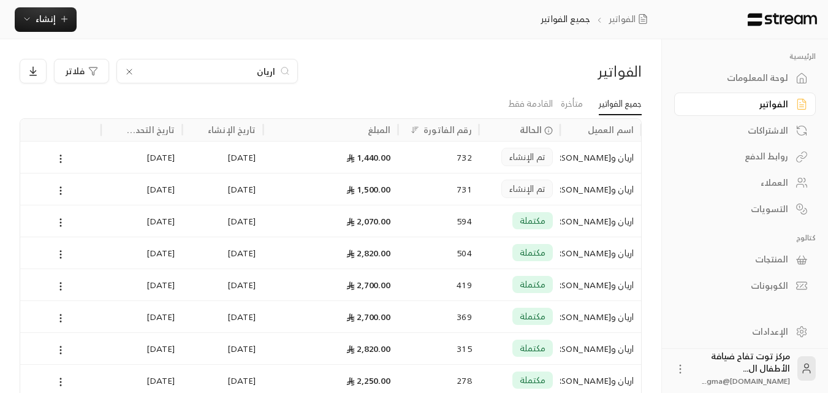
click at [124, 68] on icon at bounding box center [129, 72] width 10 height 10
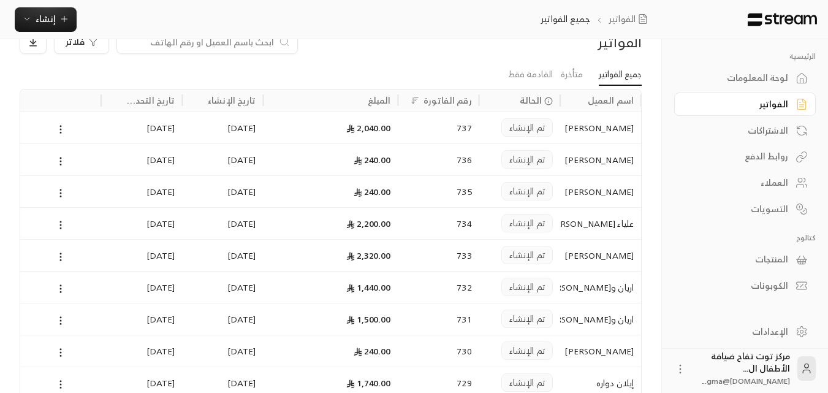
scroll to position [0, 0]
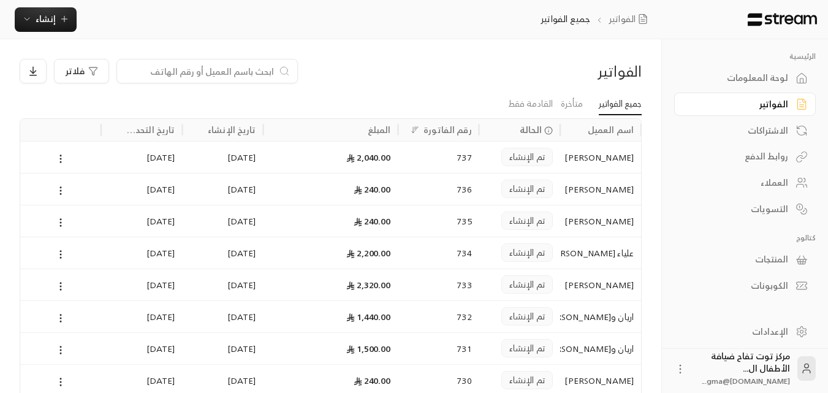
click at [171, 66] on input at bounding box center [199, 70] width 150 height 13
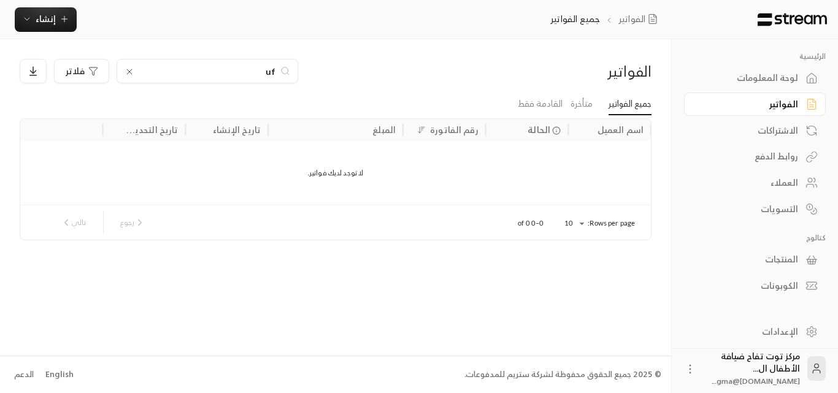
type input "u"
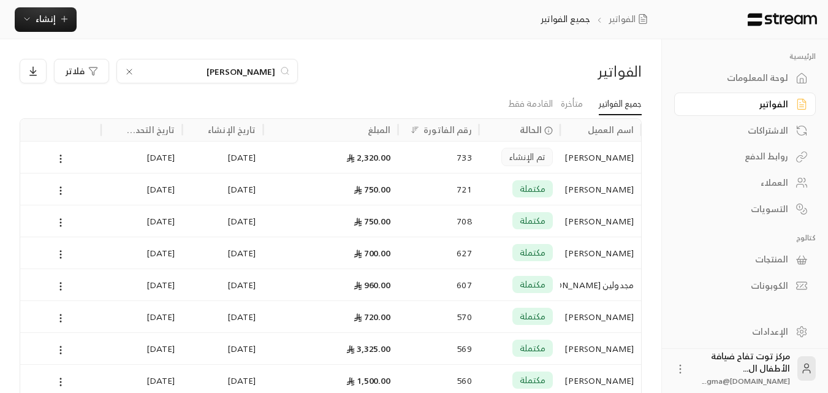
type input "[PERSON_NAME]"
click at [596, 162] on div "[PERSON_NAME]" at bounding box center [601, 157] width 66 height 31
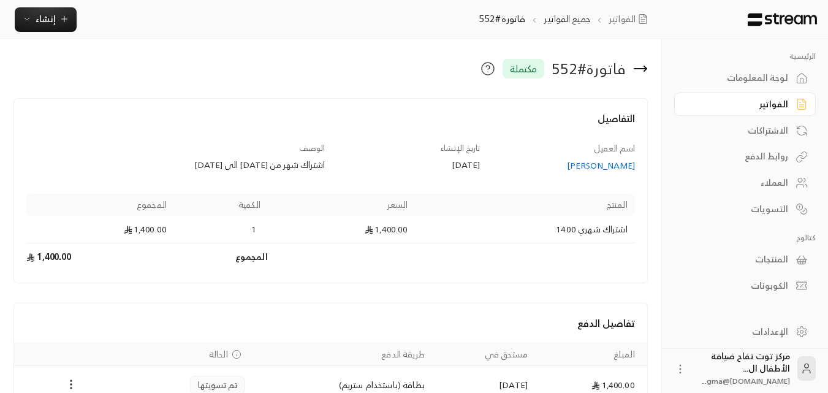
click at [596, 162] on div "[PERSON_NAME]" at bounding box center [563, 165] width 143 height 12
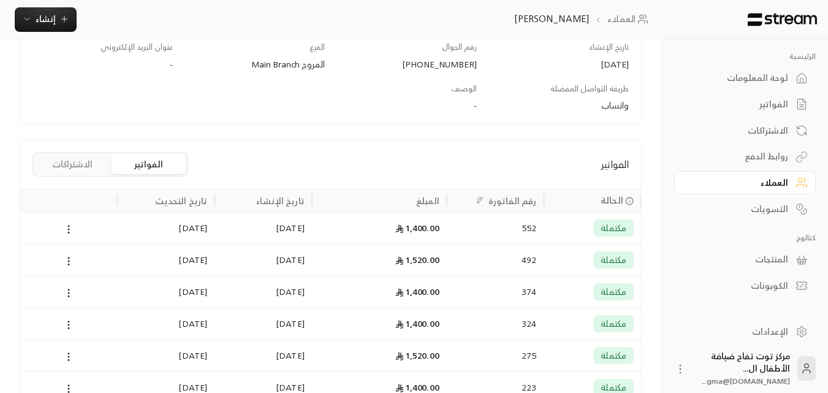
scroll to position [245, 0]
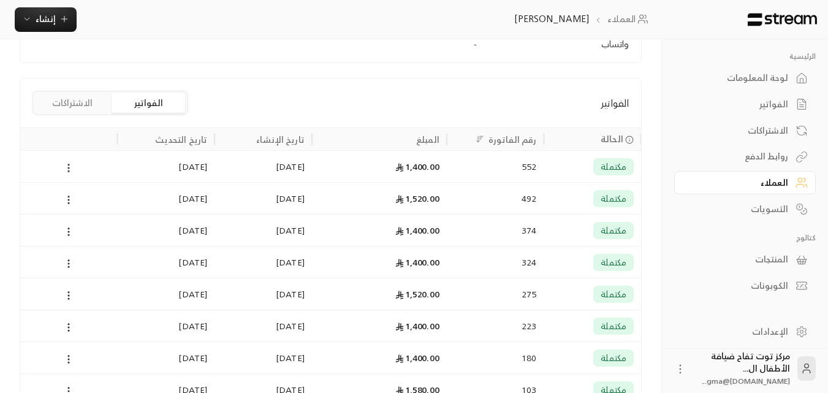
click at [431, 287] on div "1,520.00" at bounding box center [379, 293] width 120 height 31
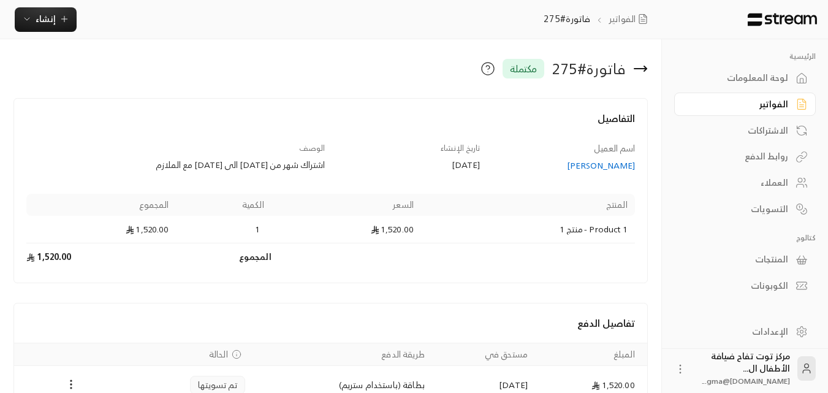
click at [635, 69] on icon at bounding box center [641, 69] width 12 height 0
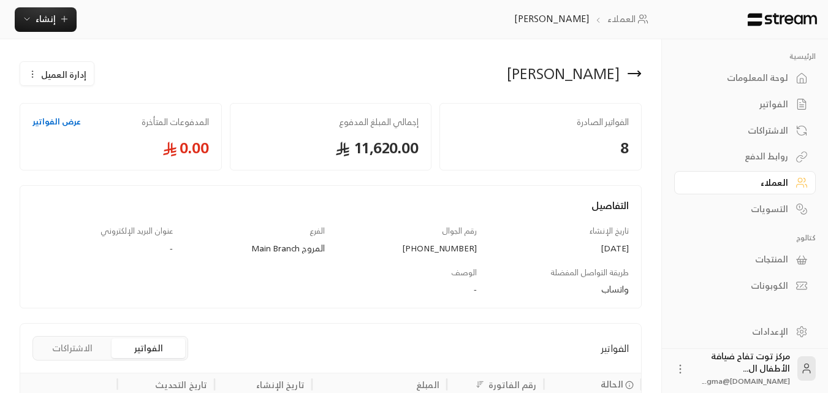
click at [627, 73] on icon at bounding box center [634, 73] width 15 height 15
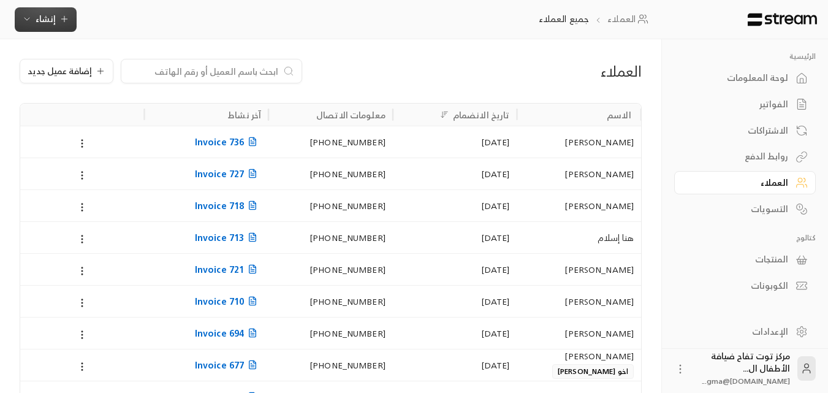
click at [57, 21] on span "إنشاء" at bounding box center [45, 18] width 47 height 15
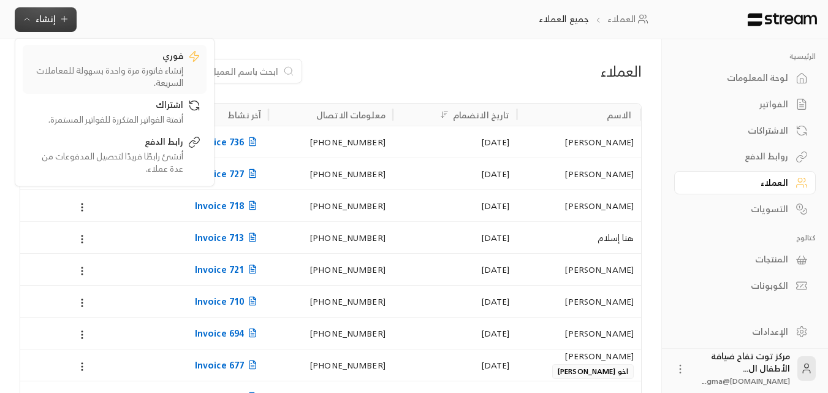
click at [131, 68] on div "إنشاء فاتورة مرة واحدة بسهولة للمعاملات السريعة." at bounding box center [106, 76] width 155 height 25
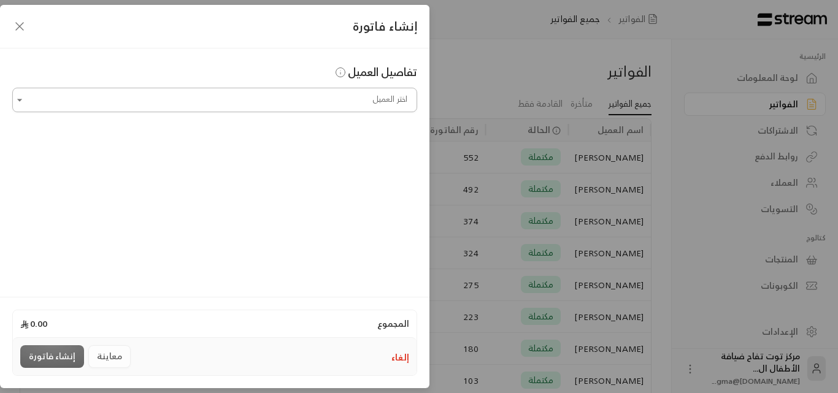
click at [283, 101] on input "اختر العميل" at bounding box center [214, 100] width 405 height 21
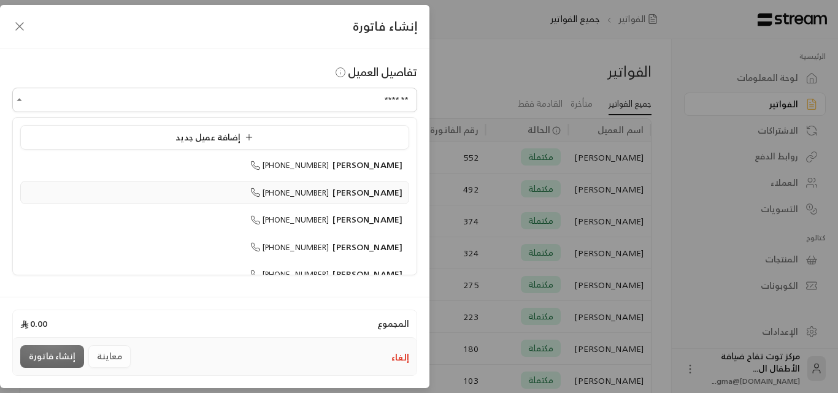
click at [367, 195] on span "[PERSON_NAME]" at bounding box center [367, 192] width 70 height 15
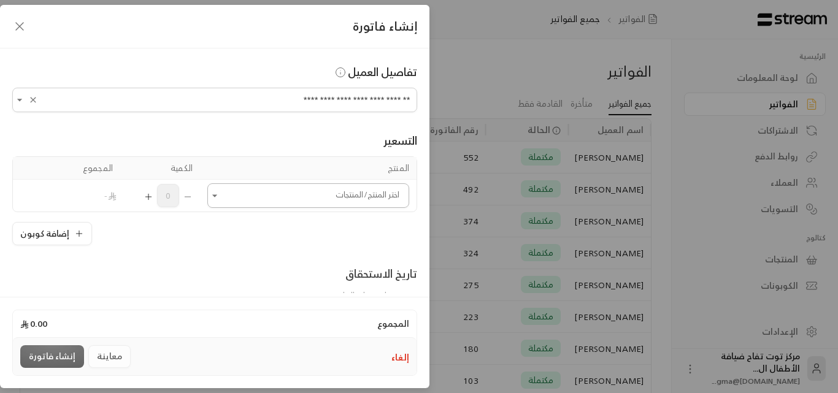
click at [217, 196] on icon "Open" at bounding box center [214, 195] width 5 height 2
type input "**********"
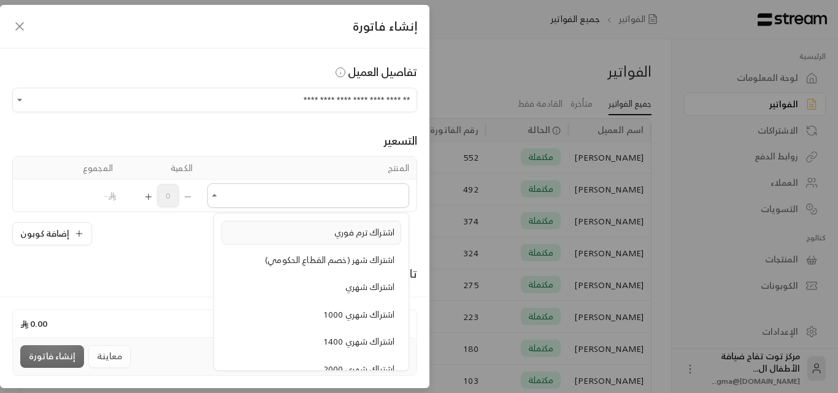
scroll to position [981, 0]
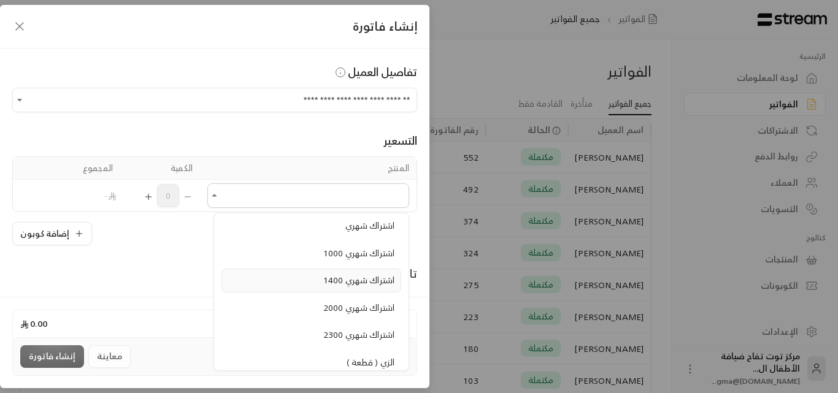
click at [334, 282] on span "اشتراك شهري 1400" at bounding box center [358, 279] width 71 height 15
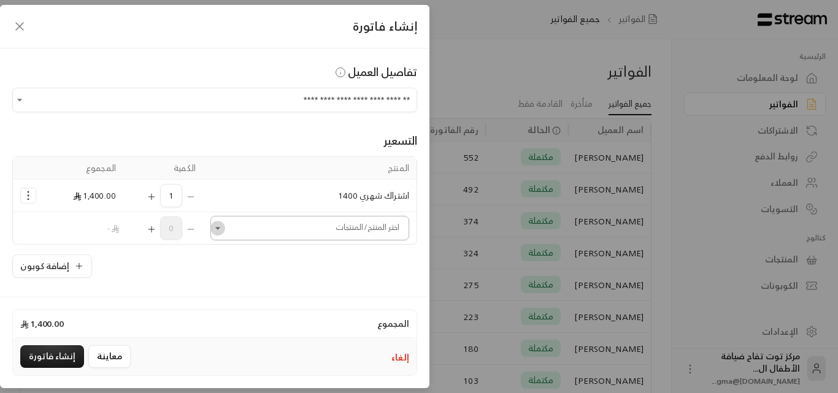
click at [224, 232] on icon "Open" at bounding box center [218, 228] width 12 height 12
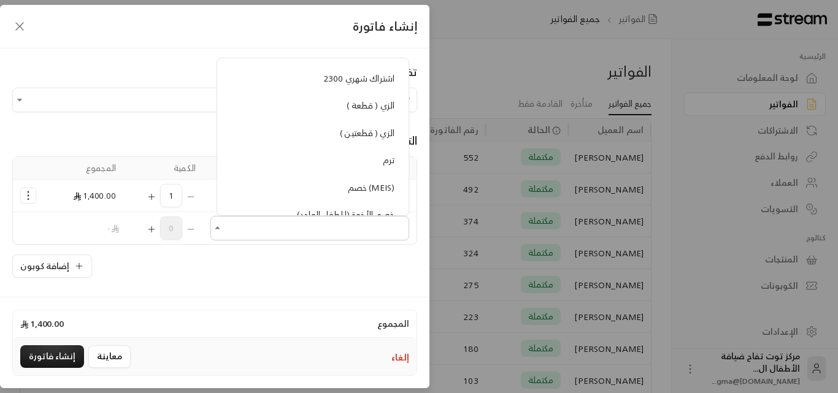
scroll to position [1104, 0]
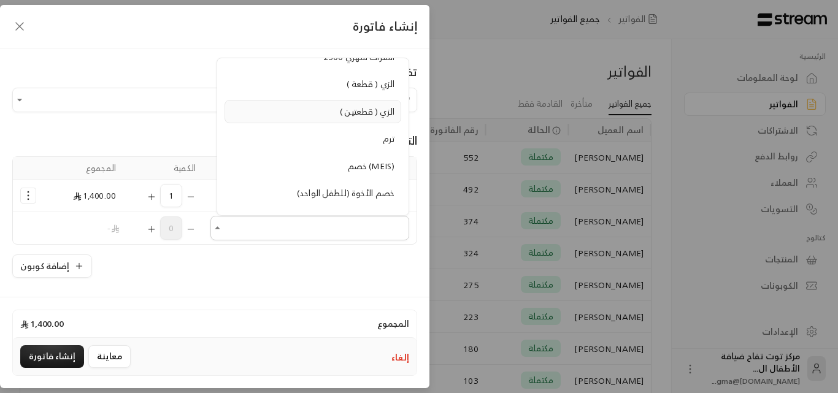
click at [343, 112] on span "الزي ( قطعتين )" at bounding box center [367, 111] width 55 height 15
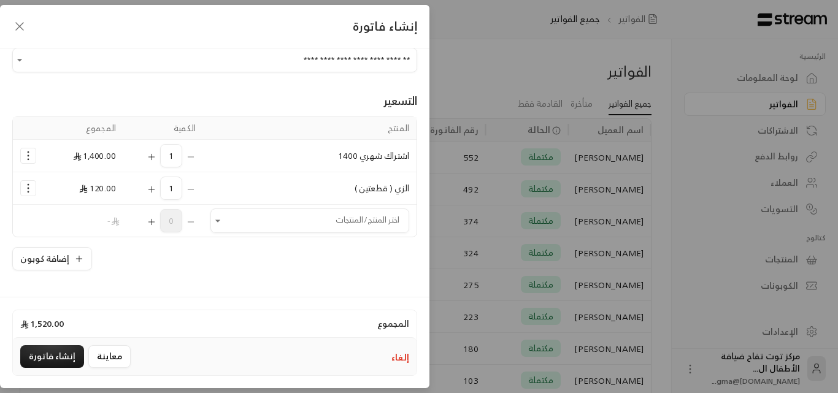
scroll to position [61, 0]
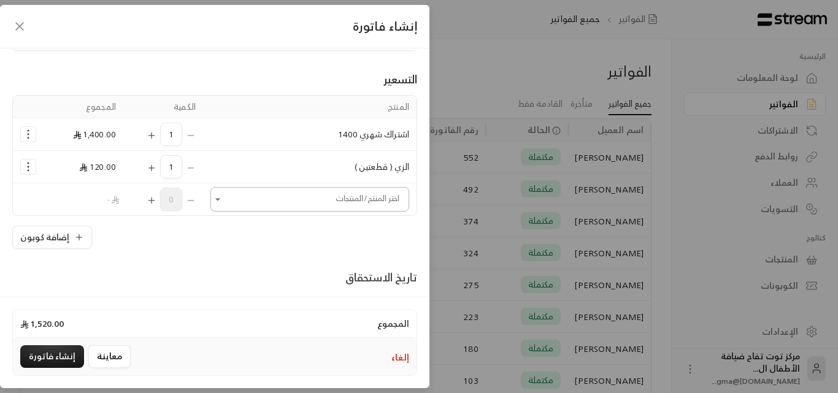
click at [224, 204] on icon "Open" at bounding box center [218, 199] width 12 height 12
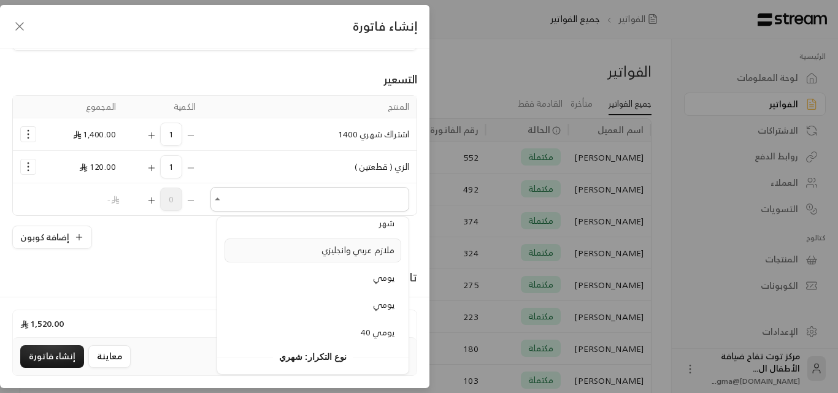
click at [341, 251] on span "ملازم عربي وانجليزي" at bounding box center [357, 249] width 73 height 15
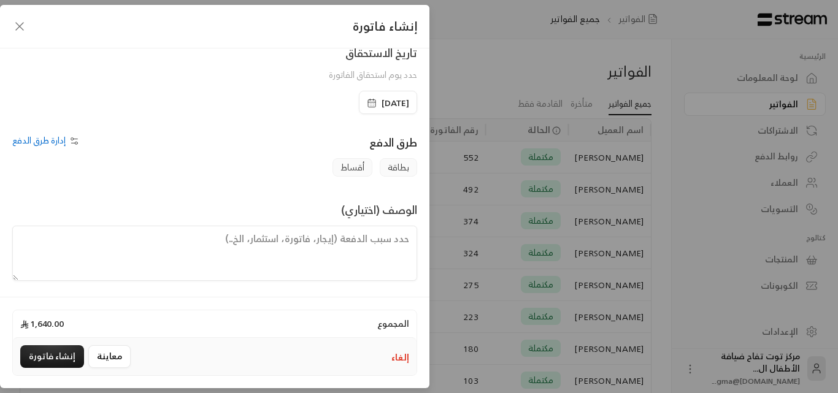
scroll to position [321, 0]
click at [326, 241] on textarea at bounding box center [214, 250] width 405 height 55
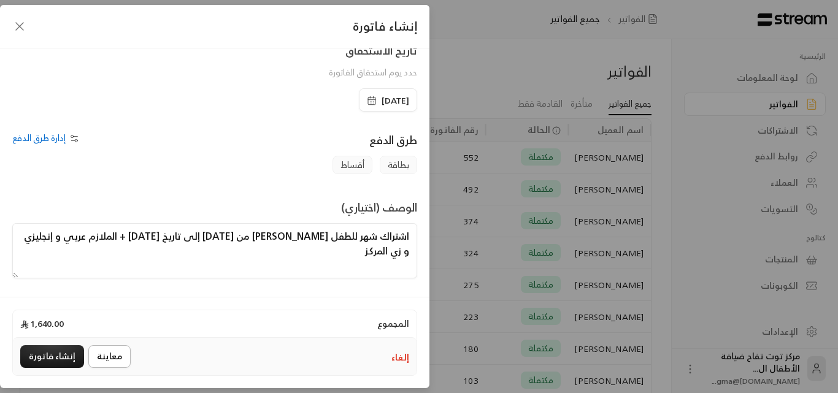
type textarea "اشتراك شهر للطفل [PERSON_NAME] من [DATE] إلى تاريخ [DATE] + الملازم عربي و إنجل…"
click at [119, 356] on button "معاينة" at bounding box center [109, 356] width 42 height 23
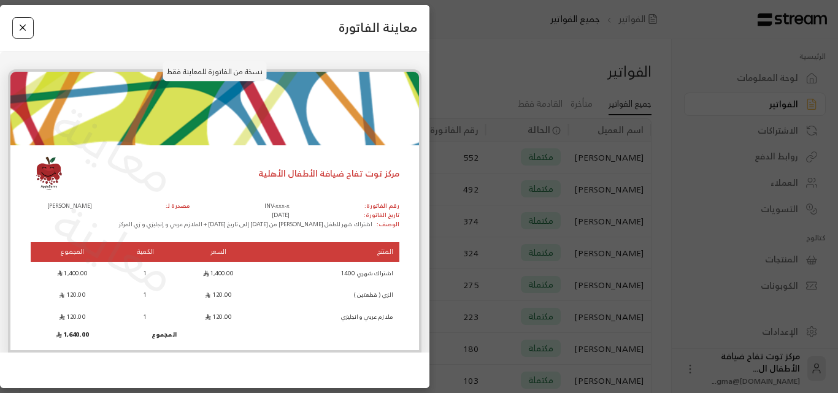
click at [15, 29] on button "Close" at bounding box center [22, 27] width 21 height 21
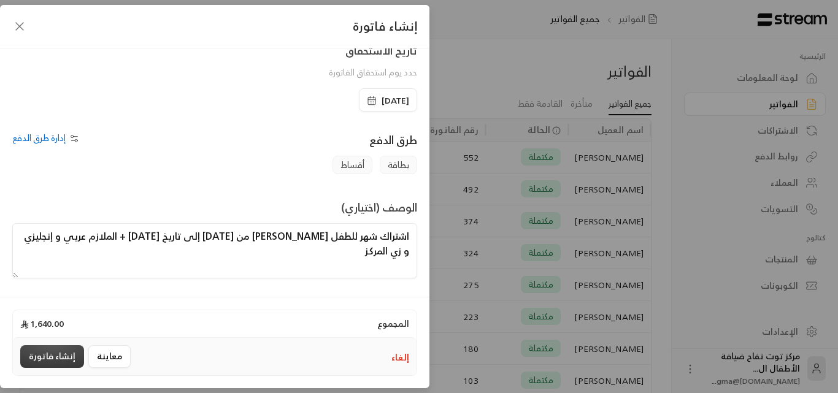
click at [70, 359] on button "إنشاء فاتورة" at bounding box center [52, 356] width 64 height 23
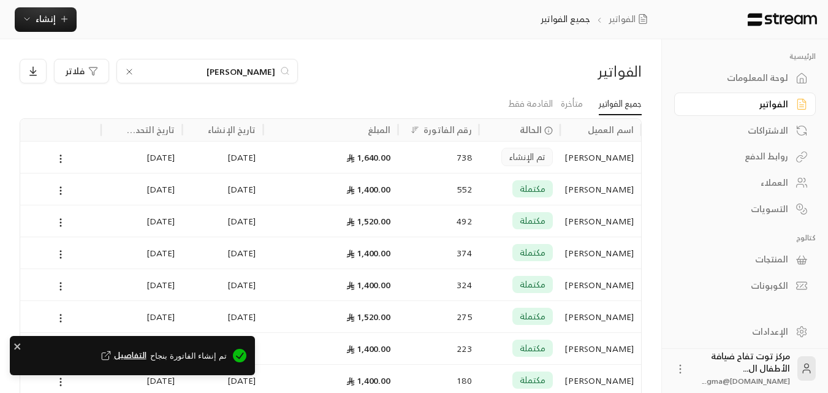
click at [388, 186] on div "1,400.00" at bounding box center [331, 189] width 120 height 31
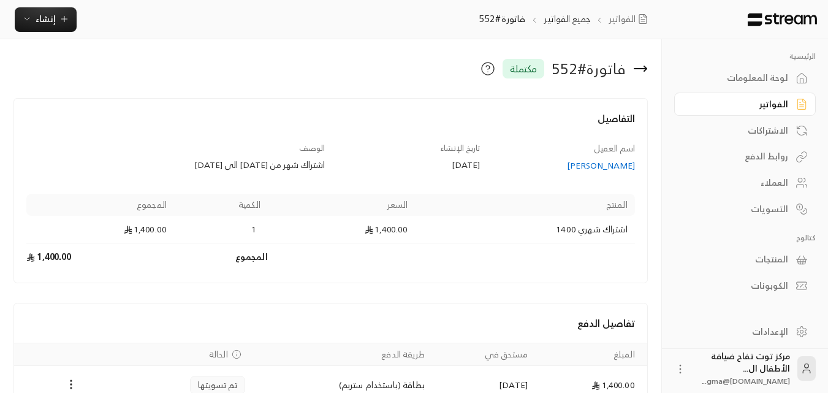
click at [650, 69] on div "فاتورة # 552 مكتملة" at bounding box center [438, 69] width 431 height 20
click at [644, 71] on icon at bounding box center [645, 68] width 2 height 5
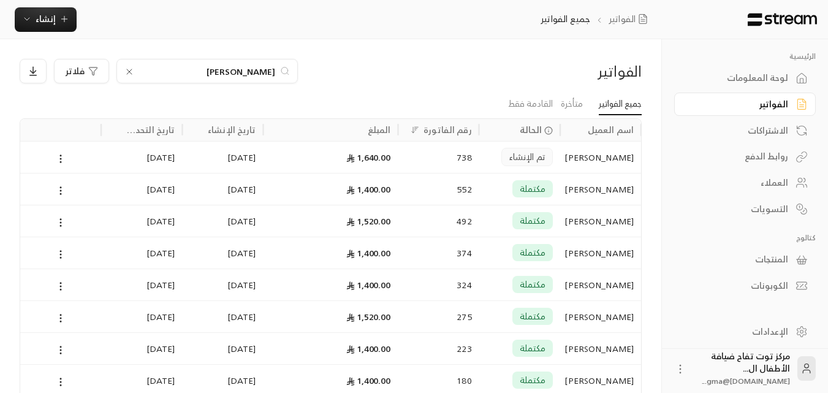
click at [130, 72] on icon at bounding box center [129, 72] width 10 height 10
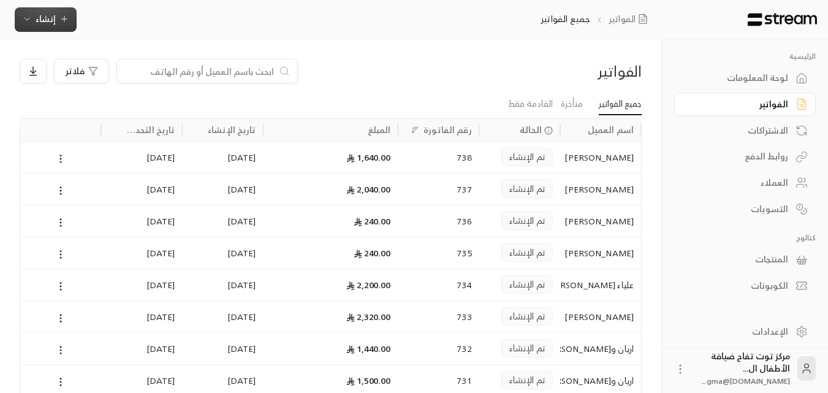
click at [65, 23] on icon "button" at bounding box center [64, 19] width 10 height 10
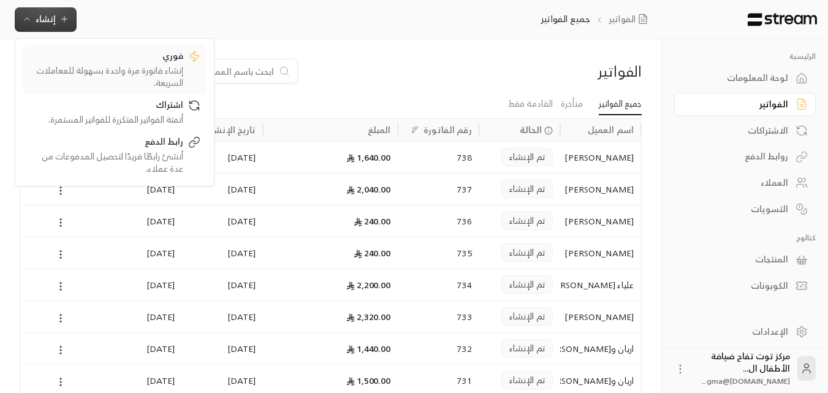
click at [164, 66] on div "إنشاء فاتورة مرة واحدة بسهولة للمعاملات السريعة." at bounding box center [106, 76] width 155 height 25
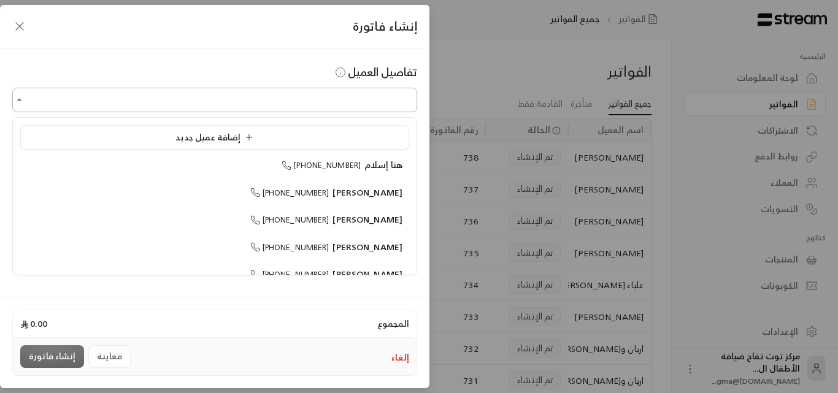
click at [313, 103] on input "اختر العميل" at bounding box center [214, 100] width 405 height 21
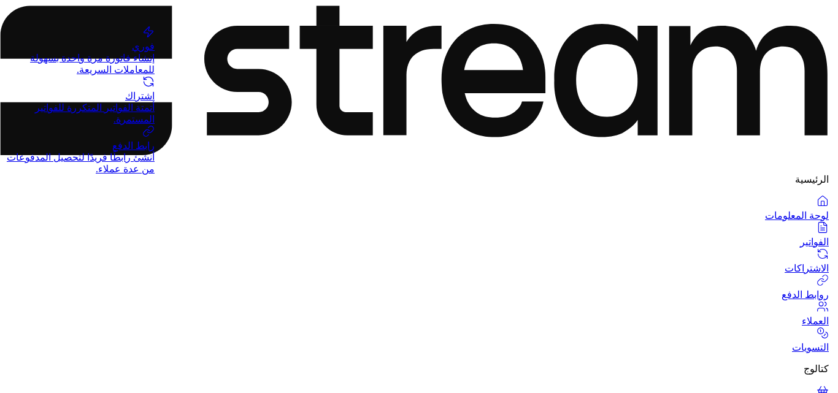
type input "553641097"
type input "حسن الشهري"
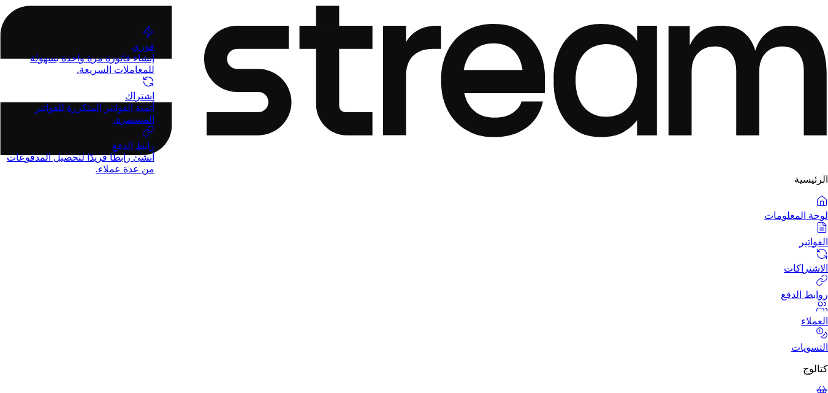
click at [155, 74] on div "إنشاء فاتورة مرة واحدة بسهولة للمعاملات السريعة." at bounding box center [77, 63] width 155 height 23
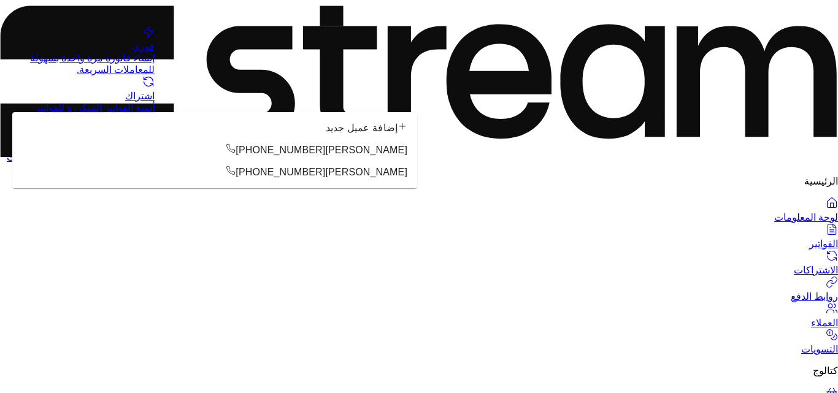
click at [386, 155] on span "حسن الشهري" at bounding box center [366, 150] width 82 height 10
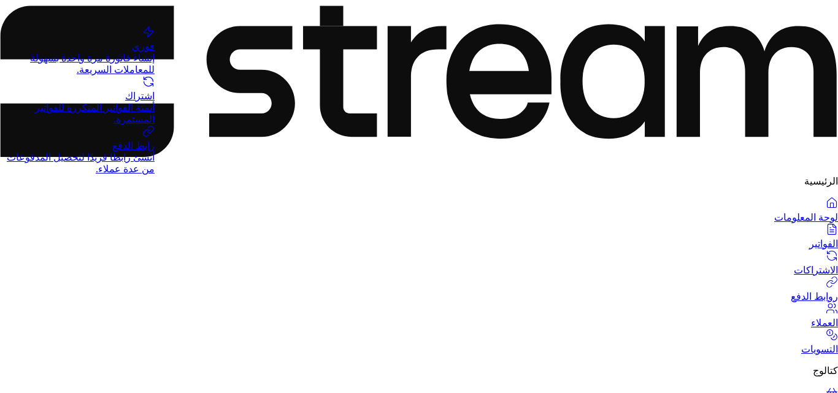
type input "**********"
click at [377, 239] on div "1800" at bounding box center [388, 231] width 22 height 15
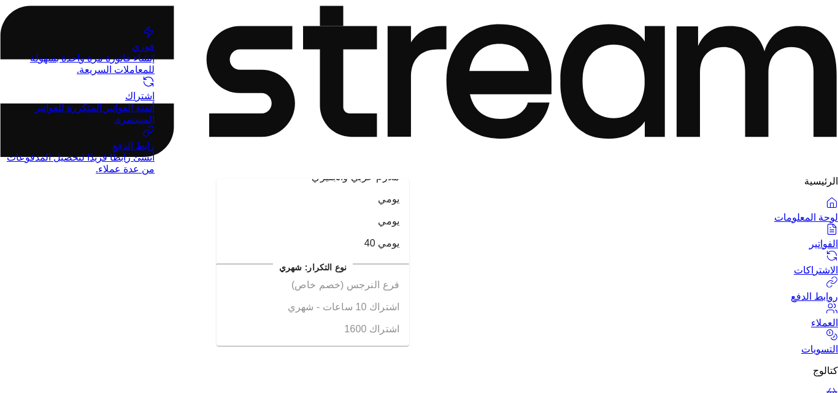
scroll to position [1104, 0]
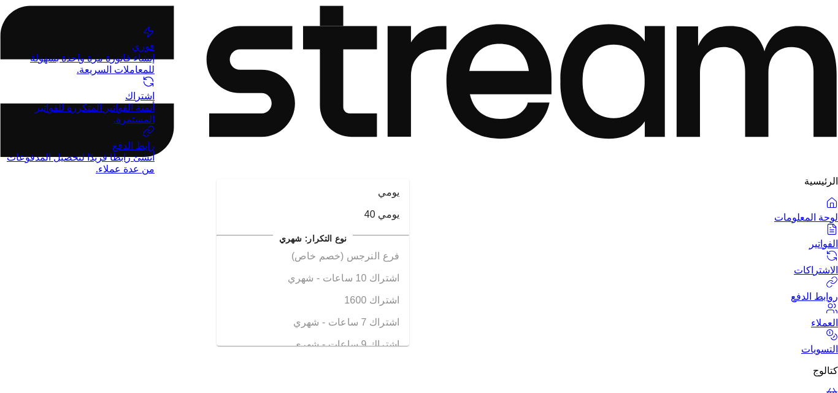
click at [364, 21] on span "الزي ( قطعتين )" at bounding box center [366, 15] width 66 height 10
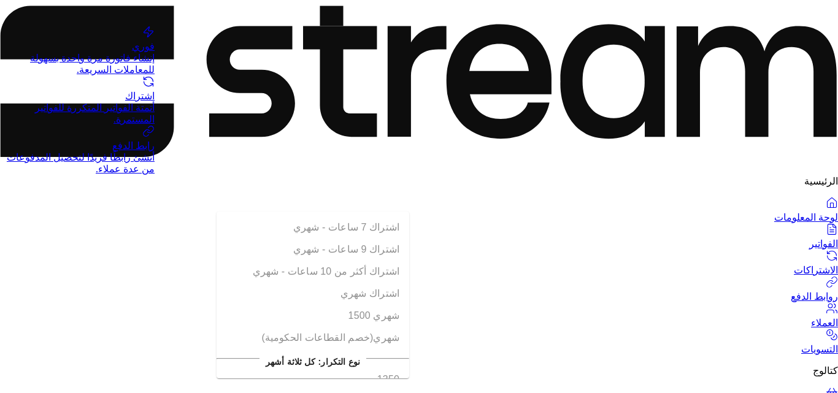
scroll to position [1226, 0]
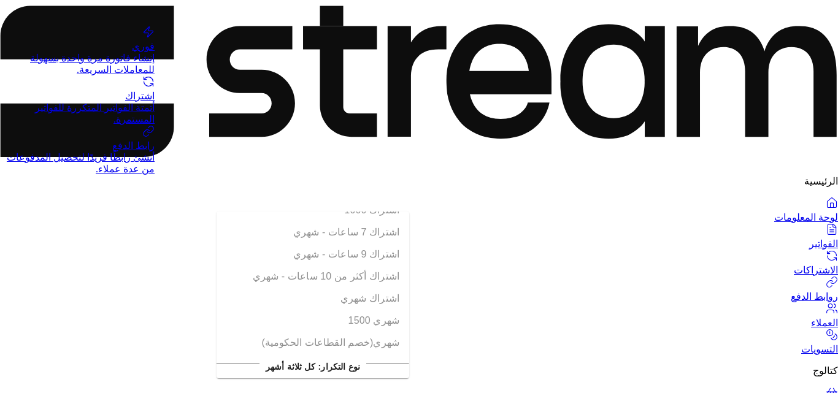
click at [328, 63] on span "ملازم عربي وانجليزي" at bounding box center [355, 58] width 88 height 10
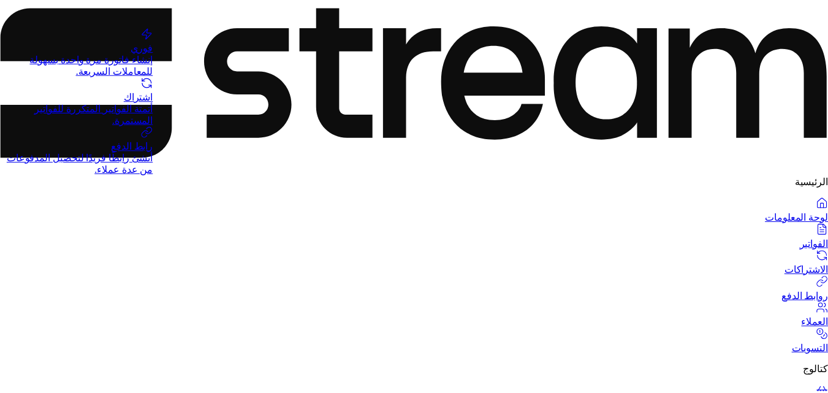
scroll to position [307, 0]
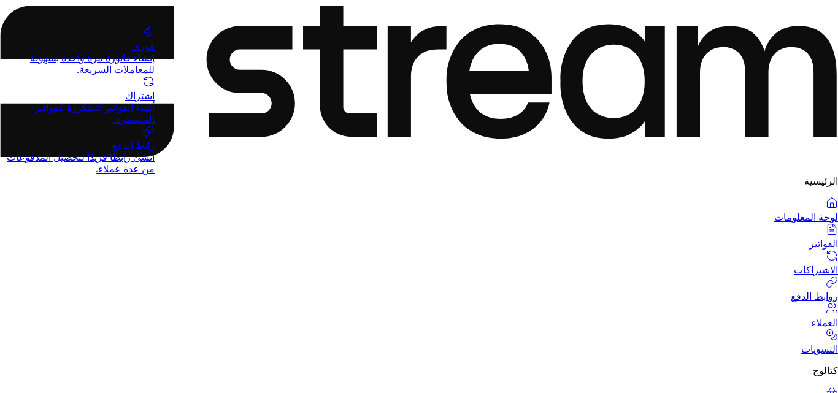
type textarea "اشتراك شهر للطفل حسن من تاريخ 24-8-2025 إلى تاريخ 23-9-2025 +الملازم عربي و إنج…"
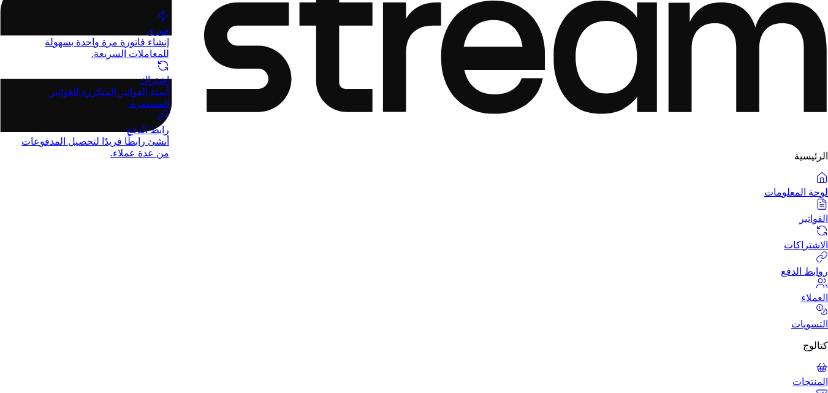
scroll to position [0, 0]
